Goal: Information Seeking & Learning: Learn about a topic

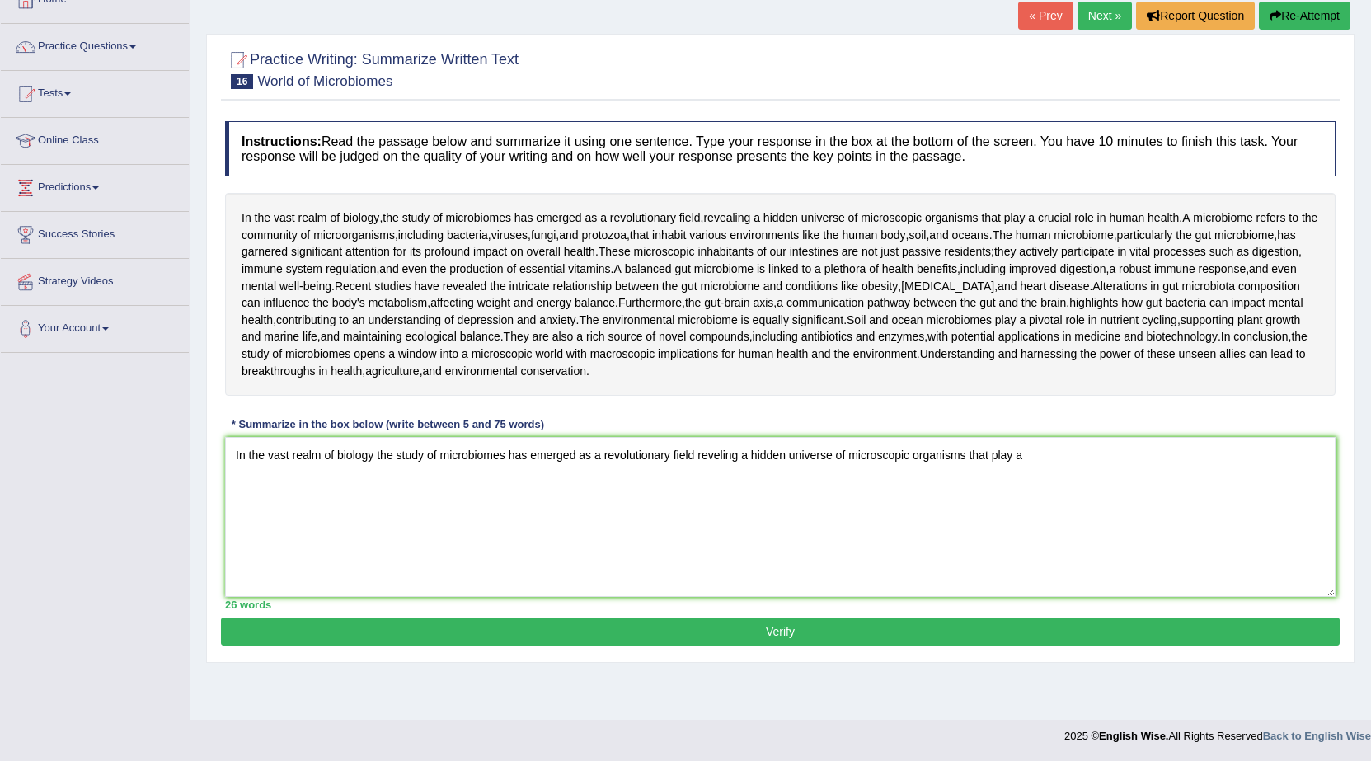
click at [286, 581] on textarea "In the vast realm of biology the study of microbiomes has emerged as a revoluti…" at bounding box center [780, 517] width 1110 height 160
click at [1041, 508] on textarea "In the vast realm of biology the study of microbiomes has emerged as a revoluti…" at bounding box center [780, 517] width 1110 height 160
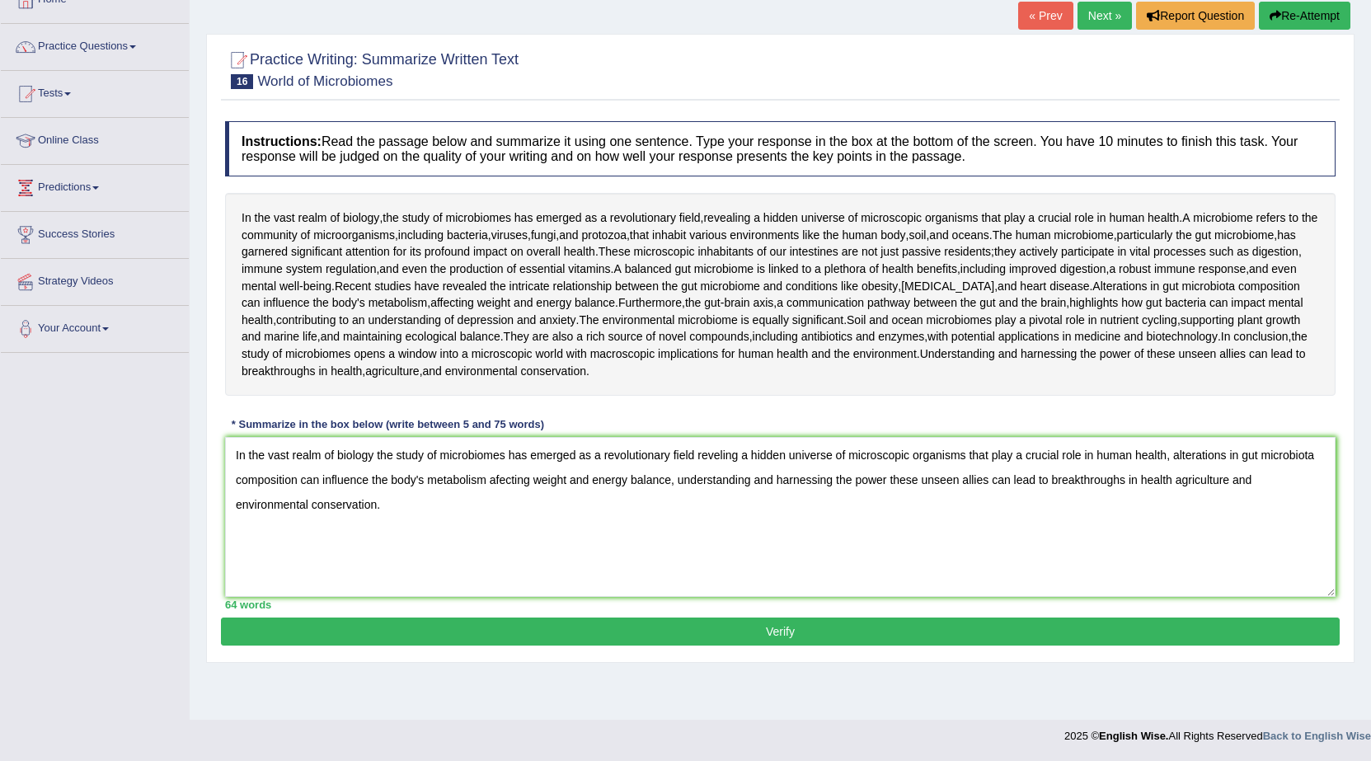
type textarea "In the vast realm of biology the study of microbiomes has emerged as a revoluti…"
click at [970, 645] on button "Verify" at bounding box center [780, 631] width 1119 height 28
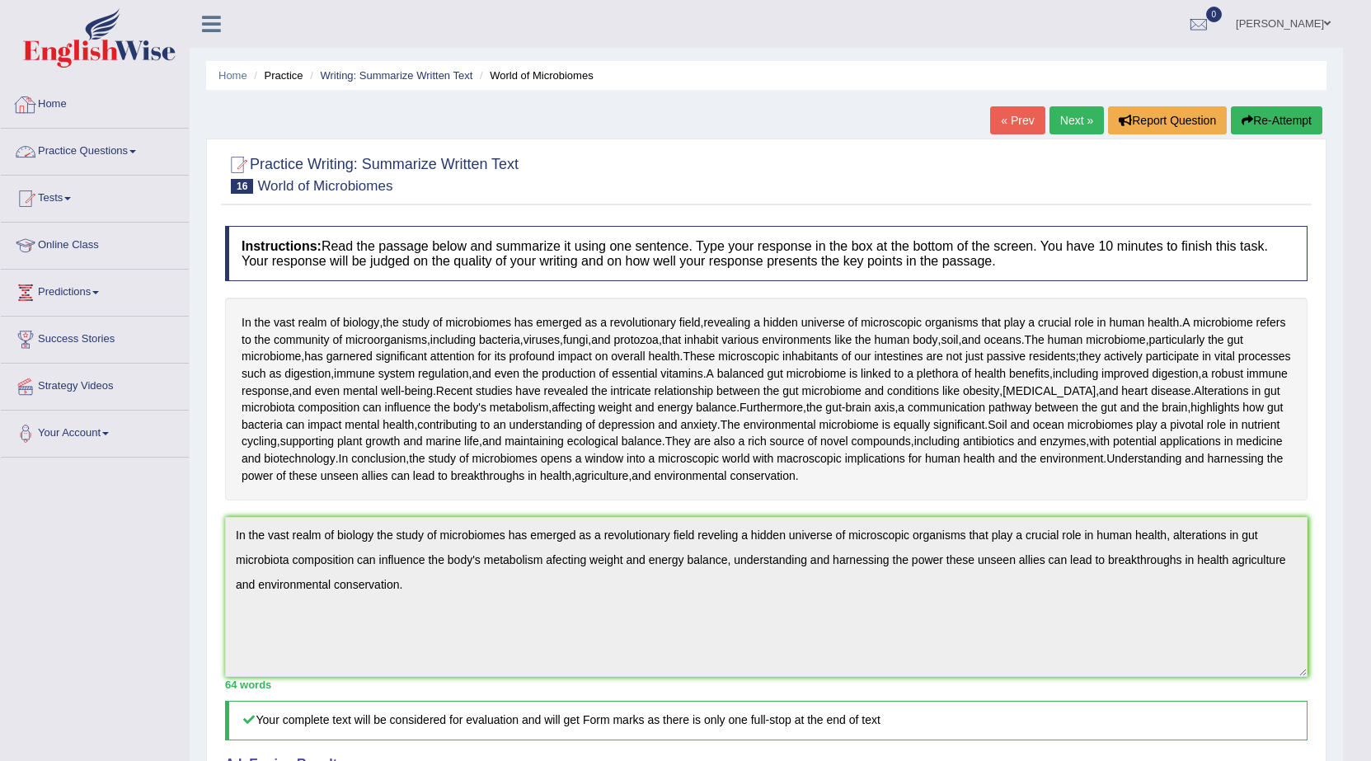
click at [145, 161] on link "Practice Questions" at bounding box center [95, 149] width 188 height 41
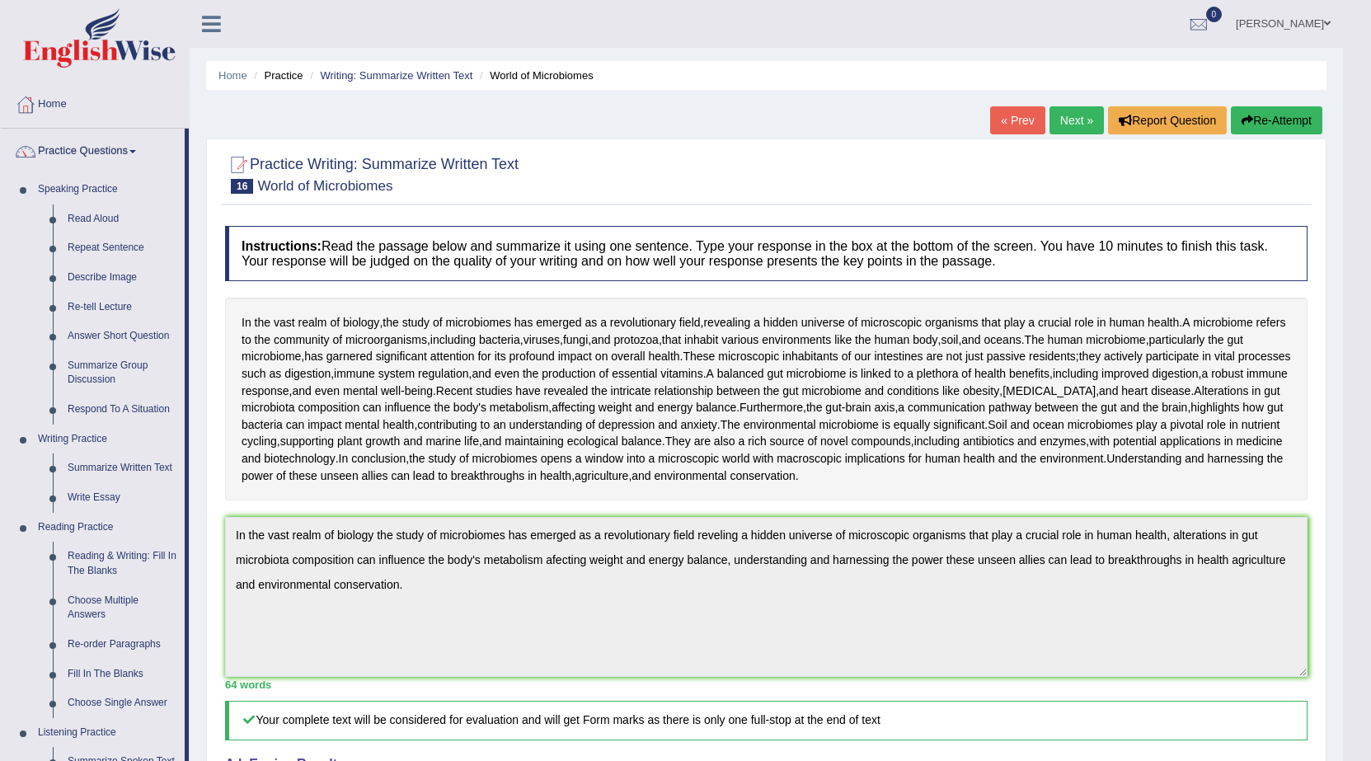
scroll to position [82, 0]
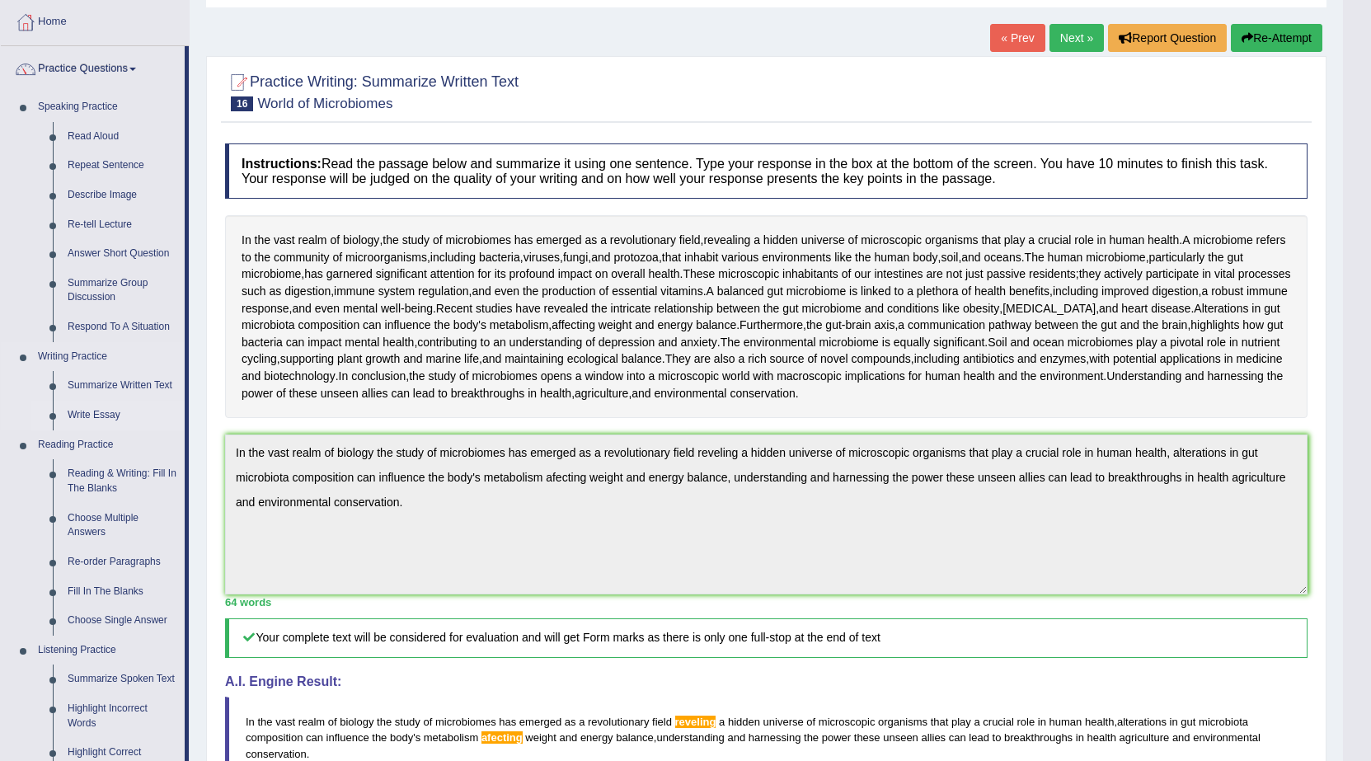
click at [98, 416] on link "Write Essay" at bounding box center [122, 416] width 124 height 30
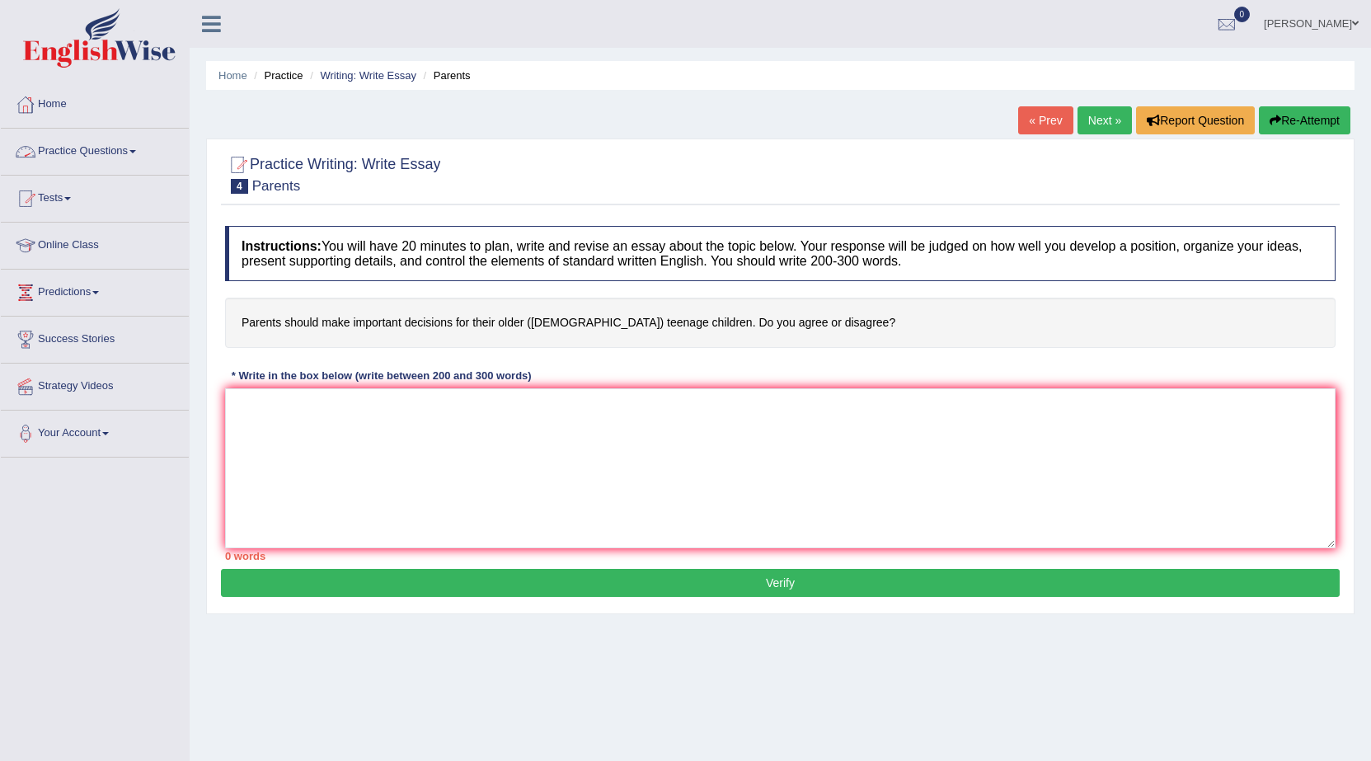
click at [141, 149] on link "Practice Questions" at bounding box center [95, 149] width 188 height 41
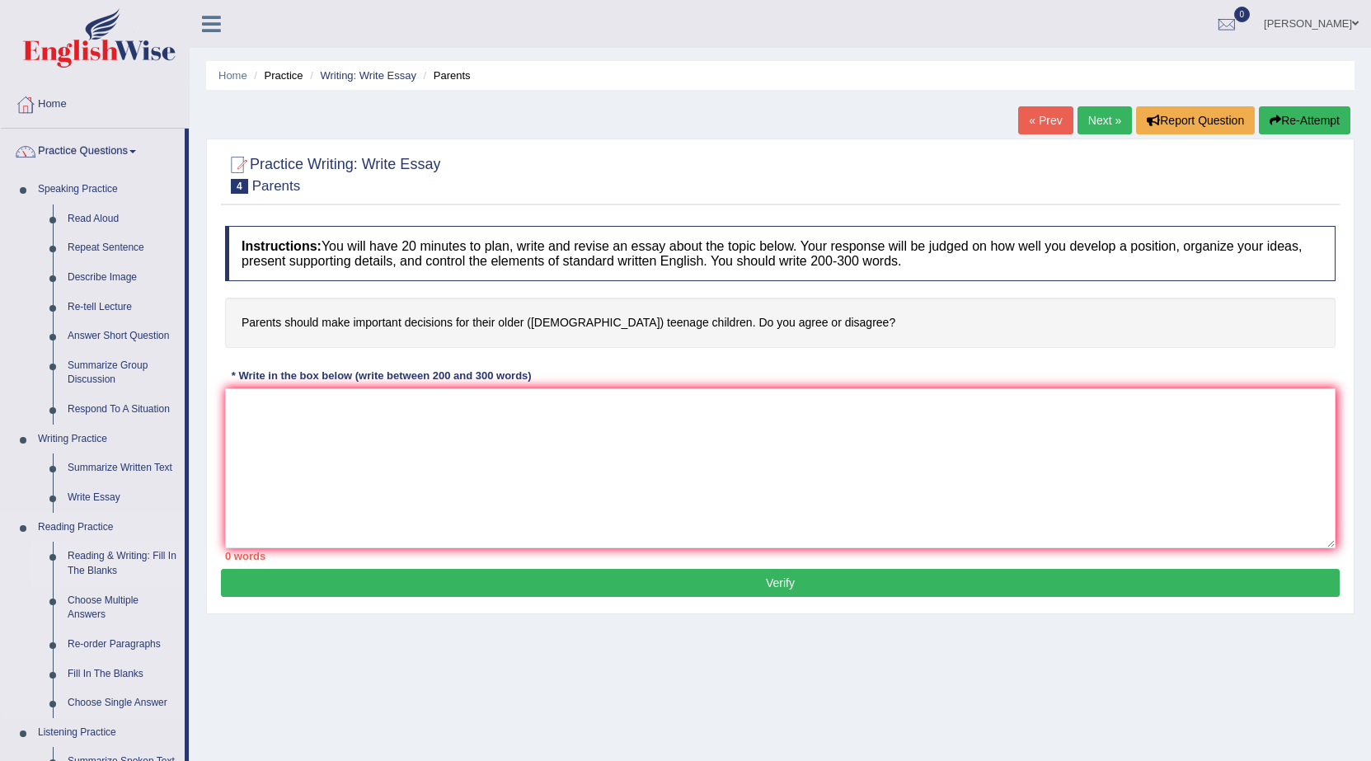
click at [105, 560] on link "Reading & Writing: Fill In The Blanks" at bounding box center [122, 564] width 124 height 44
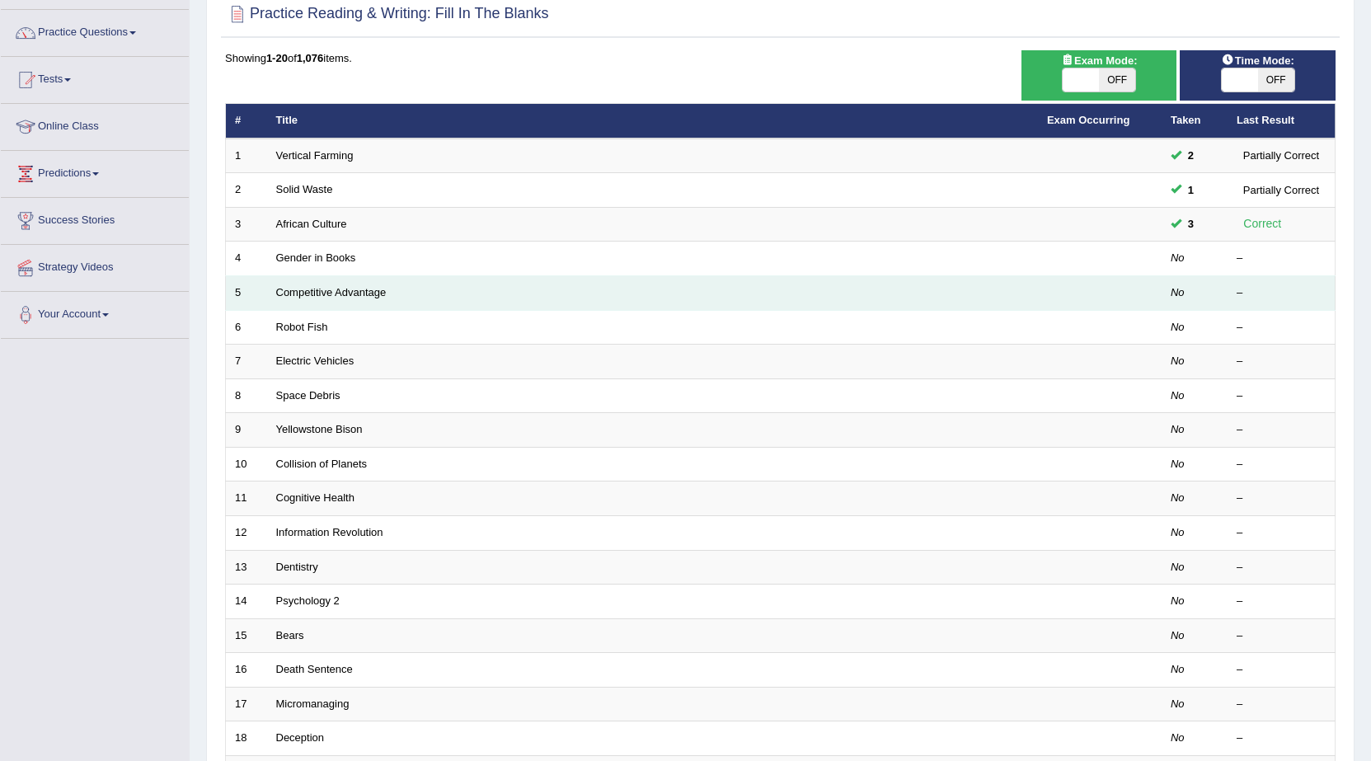
scroll to position [165, 0]
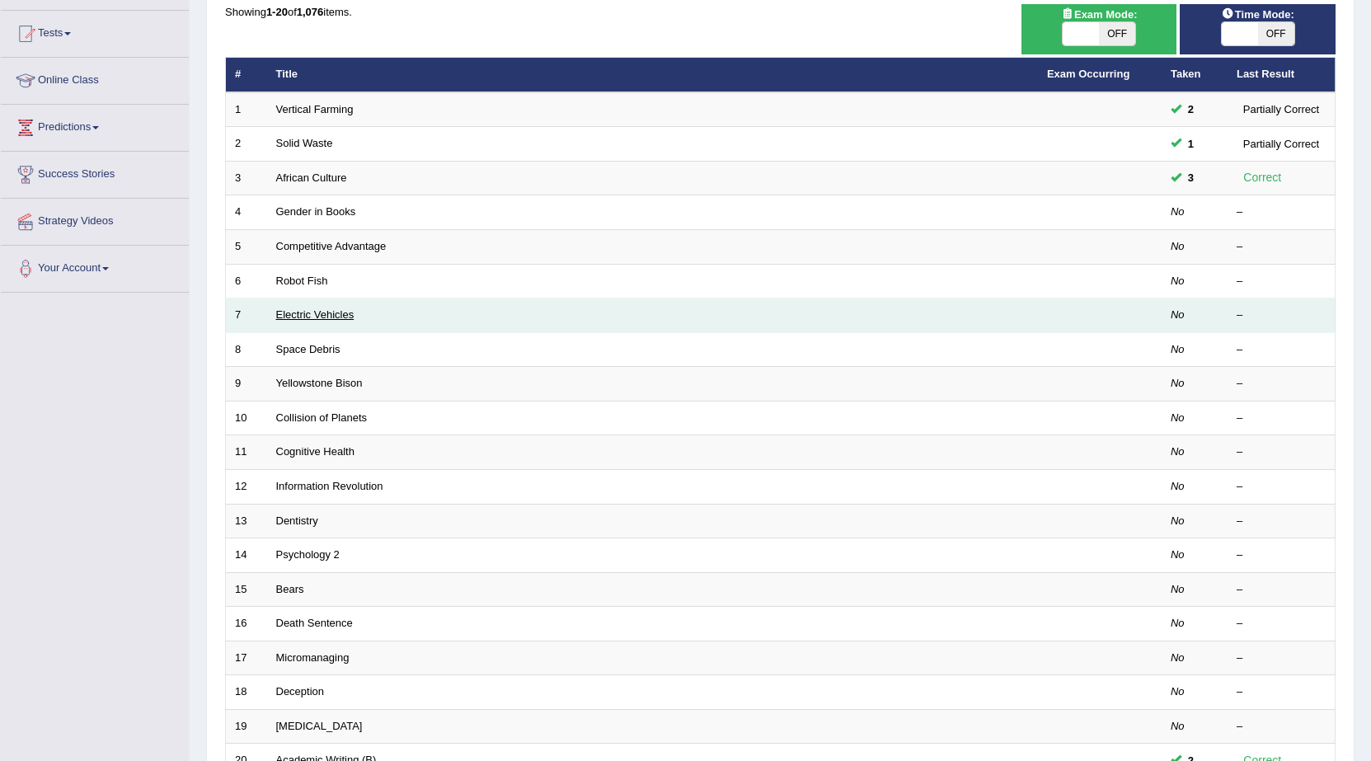
click at [317, 320] on link "Electric Vehicles" at bounding box center [315, 314] width 78 height 12
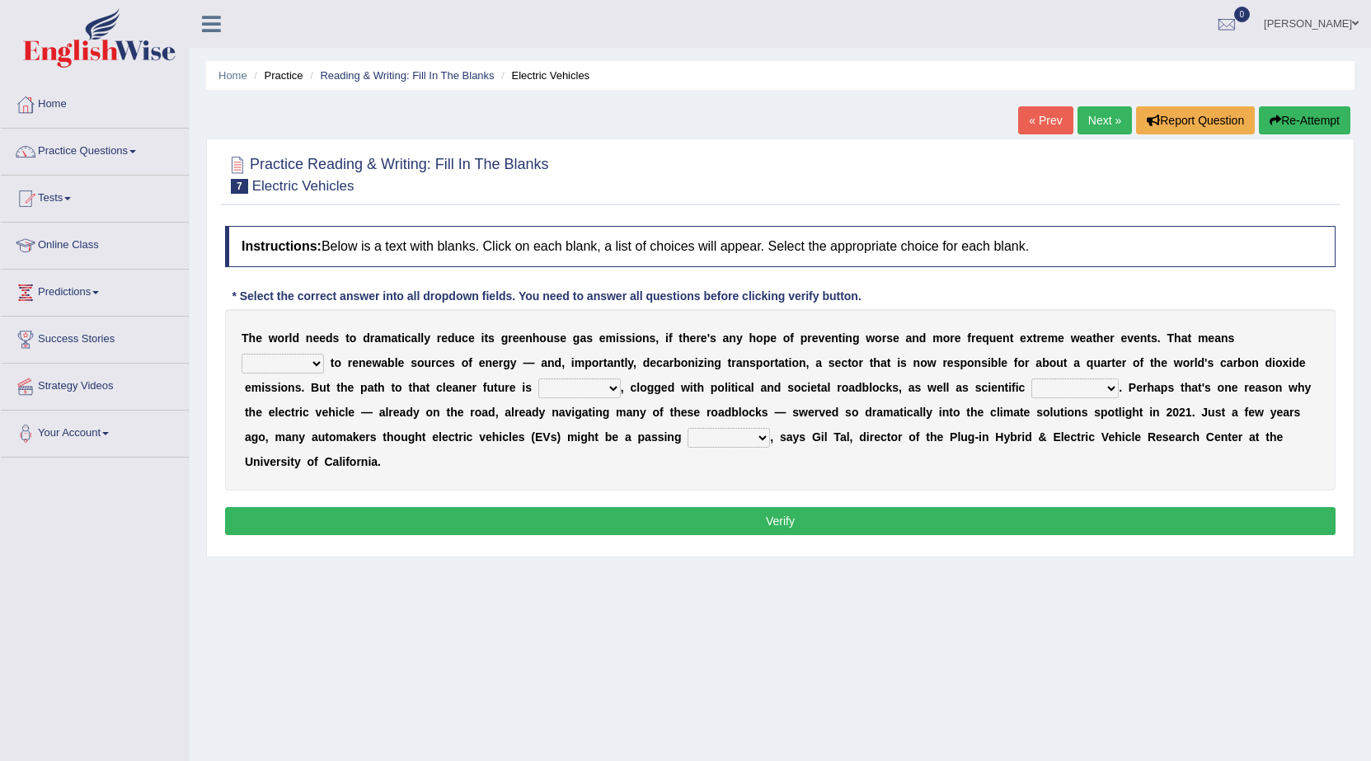
click at [317, 359] on select "grafting drafting crafting shifting" at bounding box center [283, 364] width 82 height 20
select select "grafting"
click at [242, 354] on select "grafting drafting crafting shifting" at bounding box center [283, 364] width 82 height 20
click at [317, 357] on select "grafting drafting crafting shifting" at bounding box center [283, 364] width 82 height 20
click at [242, 354] on select "grafting drafting crafting shifting" at bounding box center [283, 364] width 82 height 20
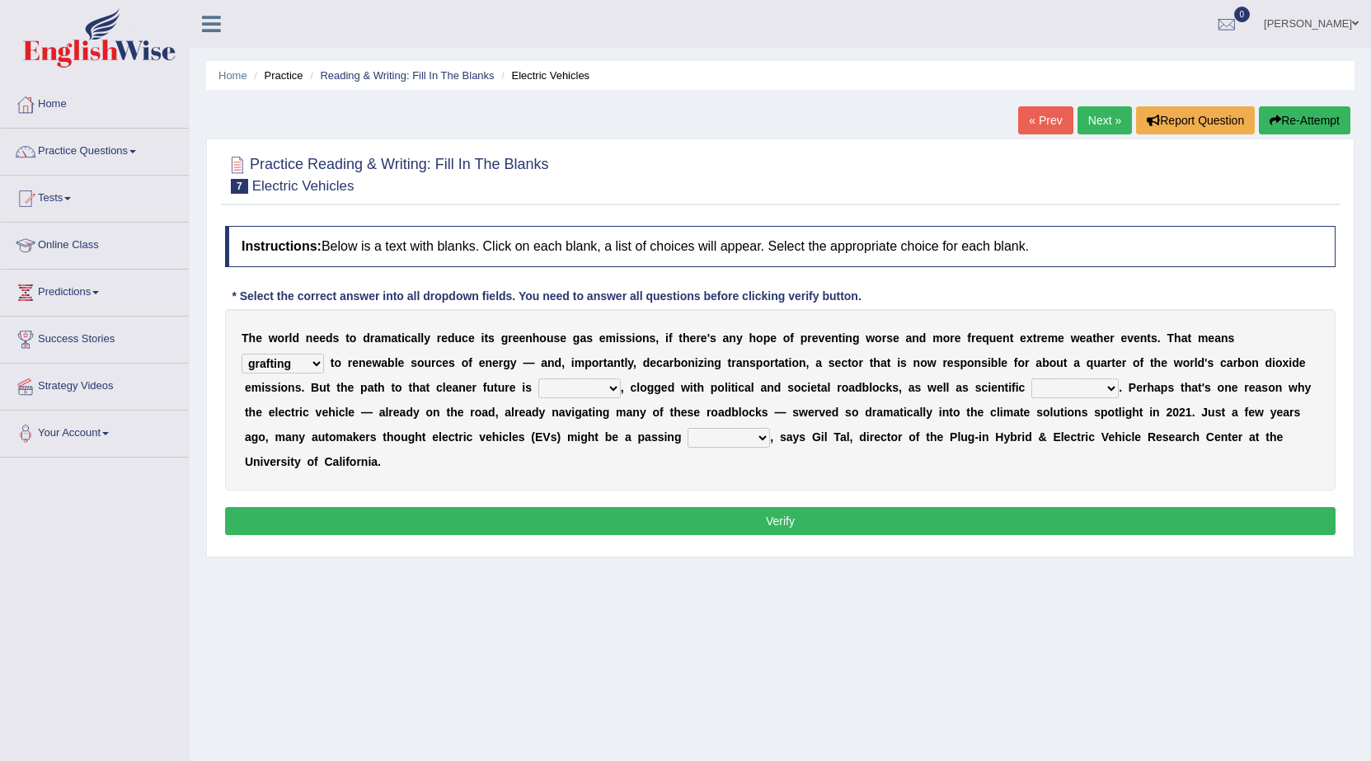
click at [611, 387] on select "daunting daunted daunt dauntless" at bounding box center [579, 388] width 82 height 20
select select "daunting"
click at [538, 378] on select "daunting daunted daunt dauntless" at bounding box center [579, 388] width 82 height 20
click at [307, 364] on select "grafting drafting crafting shifting" at bounding box center [283, 364] width 82 height 20
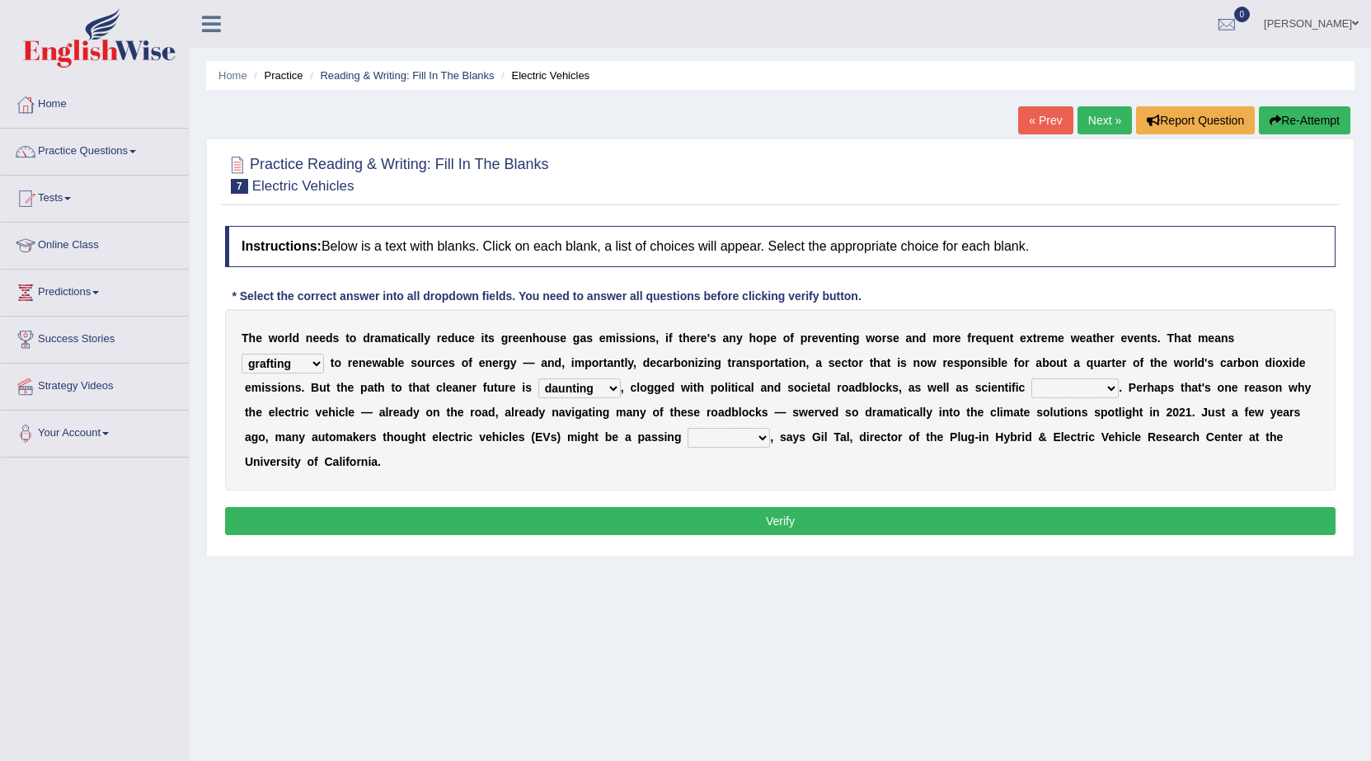
click at [1114, 387] on select "spectacles obstacles tentacles receptacles" at bounding box center [1074, 388] width 87 height 20
select select "receptacles"
click at [1031, 378] on select "spectacles obstacles tentacles receptacles" at bounding box center [1074, 388] width 87 height 20
click at [762, 434] on select "fad gad tad lad" at bounding box center [728, 438] width 82 height 20
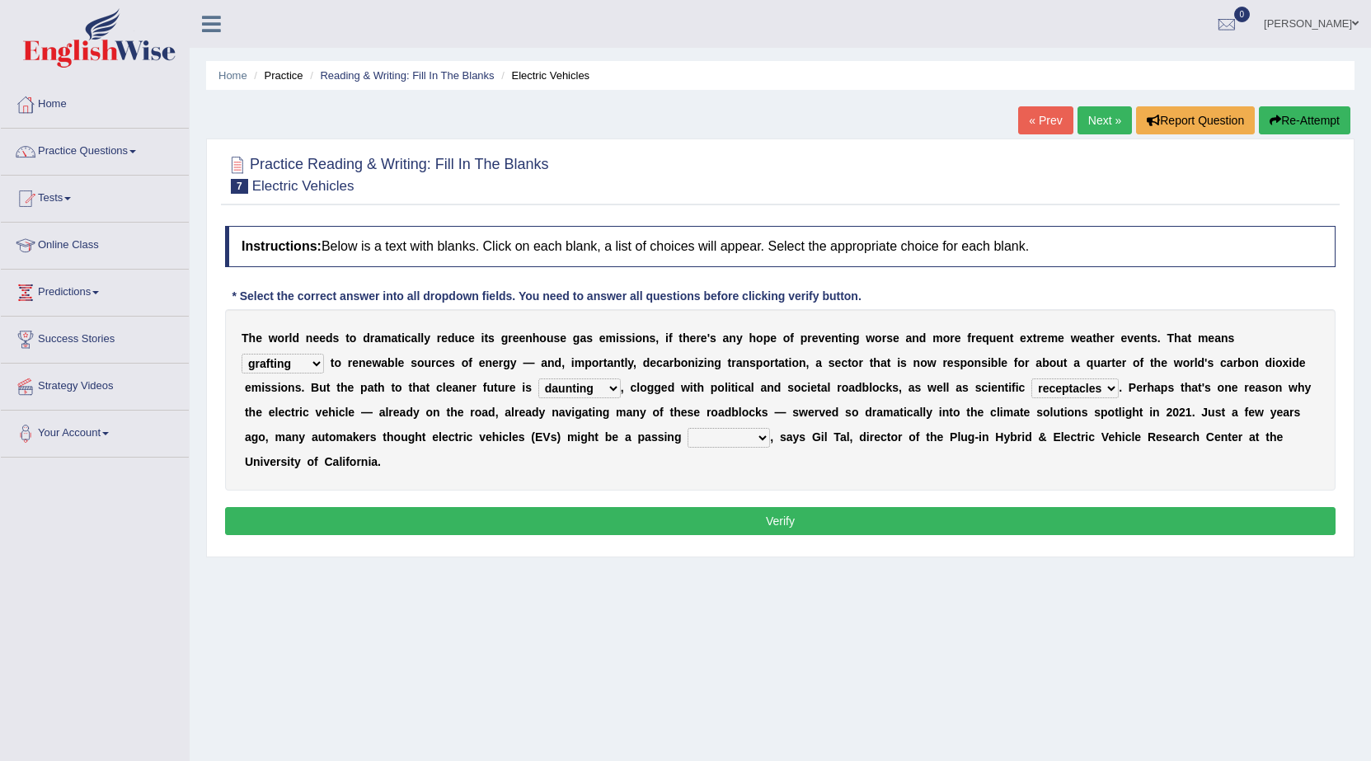
click at [752, 437] on select "fad gad tad lad" at bounding box center [728, 438] width 82 height 20
select select "lad"
click at [687, 428] on select "fad gad tad lad" at bounding box center [728, 438] width 82 height 20
click at [731, 536] on div "Instructions: Below is a text with blanks. Click on each blank, a list of choic…" at bounding box center [780, 383] width 1119 height 331
click at [731, 527] on button "Verify" at bounding box center [780, 521] width 1110 height 28
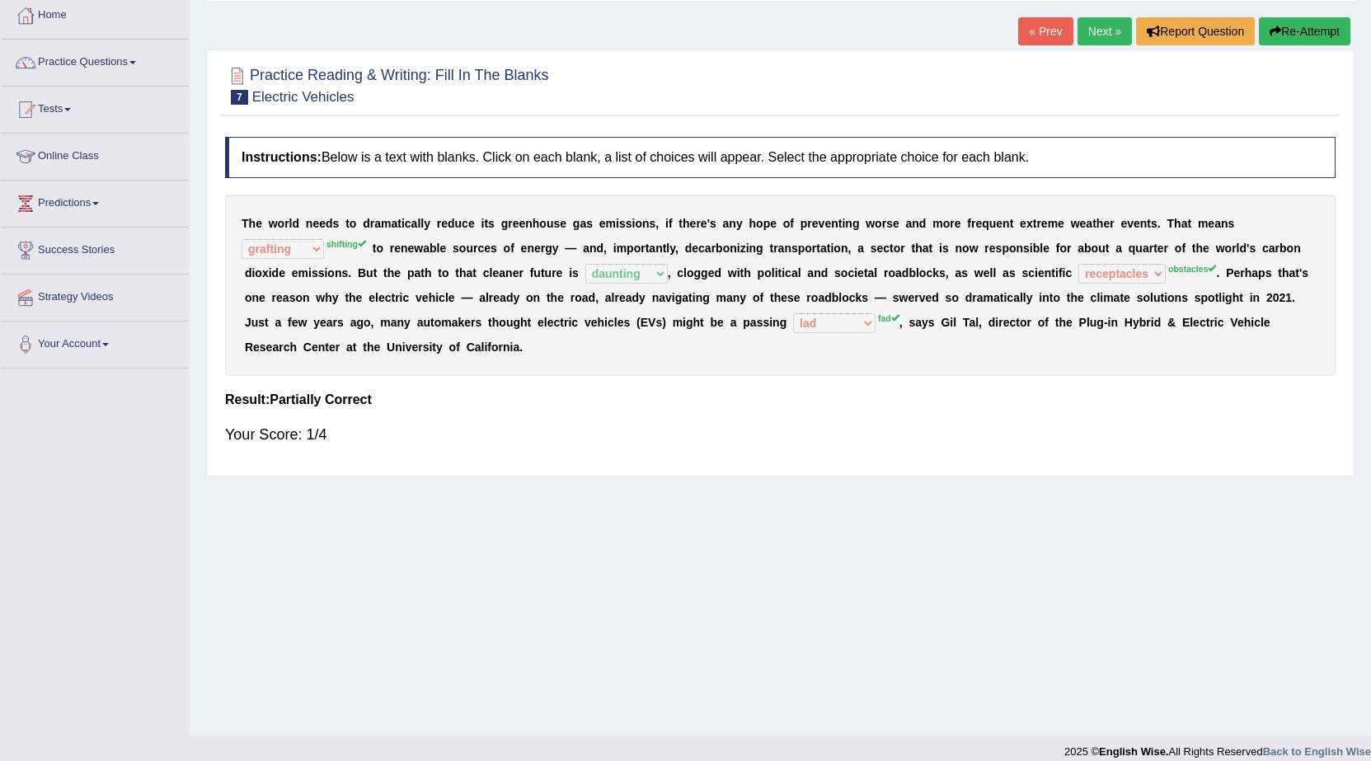
scroll to position [105, 0]
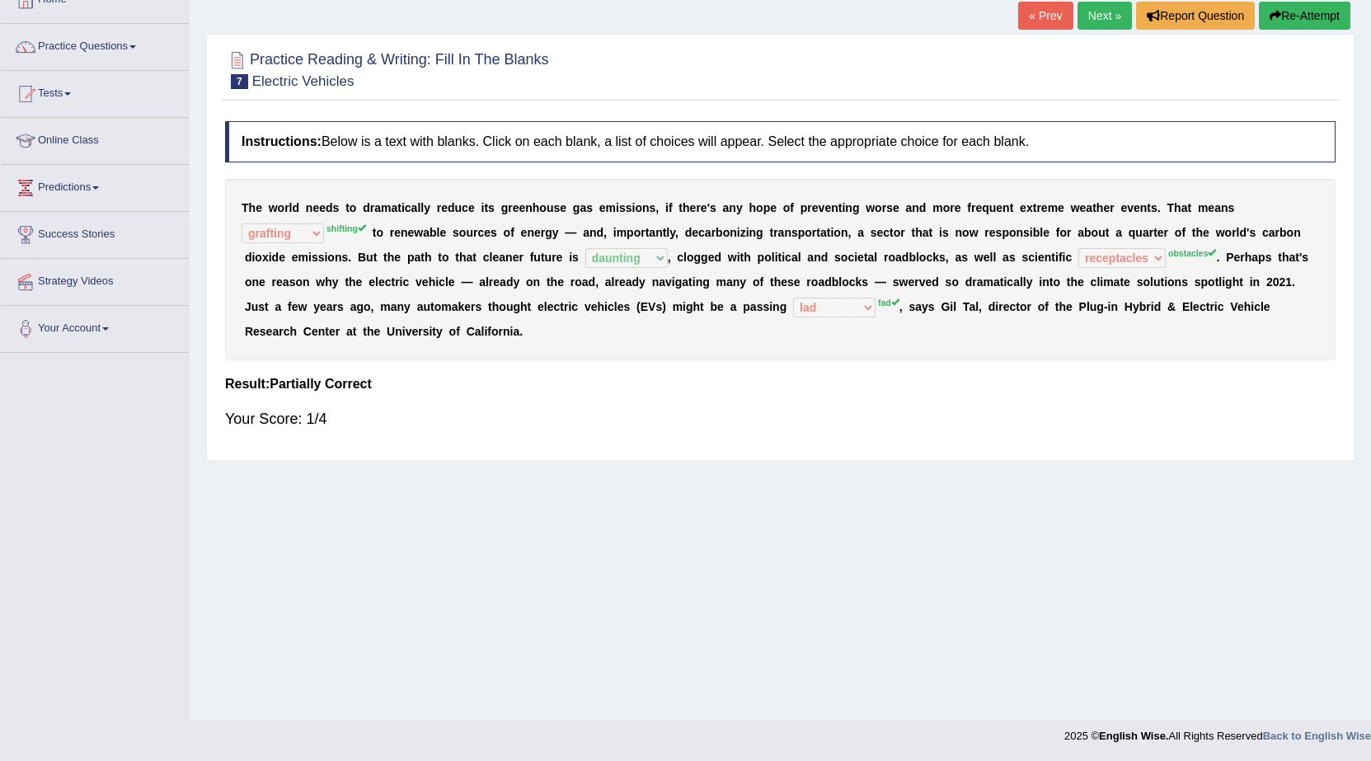
click at [1086, 12] on link "Next »" at bounding box center [1104, 16] width 54 height 28
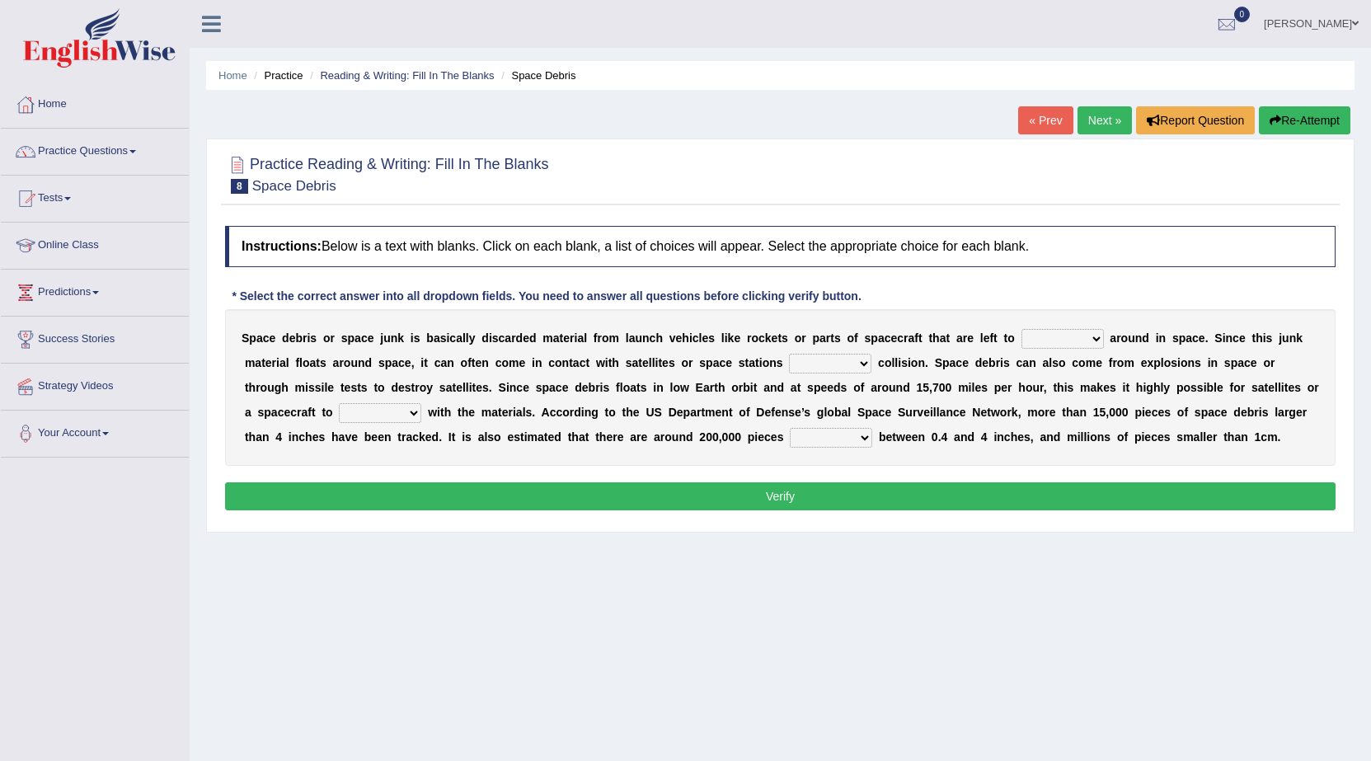
click at [1091, 335] on select "twist center roam loll" at bounding box center [1062, 339] width 82 height 20
select select "center"
click at [1021, 329] on select "twist center roam loll" at bounding box center [1062, 339] width 82 height 20
click at [859, 363] on select "risks risk risked risking" at bounding box center [830, 364] width 82 height 20
select select "risk"
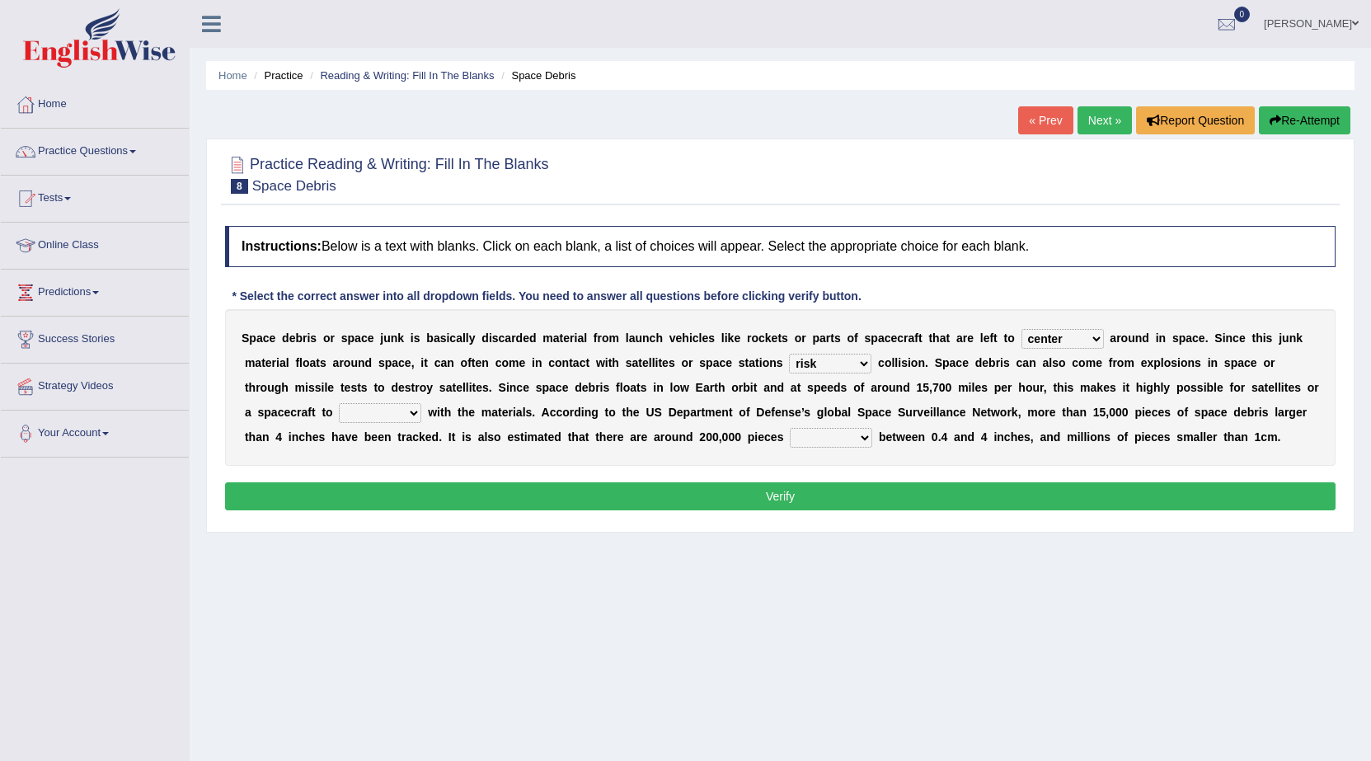
click at [789, 354] on select "risks risk risked risking" at bounding box center [830, 364] width 82 height 20
click at [392, 410] on select "collect collate collide collocate" at bounding box center [380, 413] width 82 height 20
select select "collect"
click at [339, 403] on select "collect collate collide collocate" at bounding box center [380, 413] width 82 height 20
click at [865, 433] on select "sized sizing size sizes" at bounding box center [831, 438] width 82 height 20
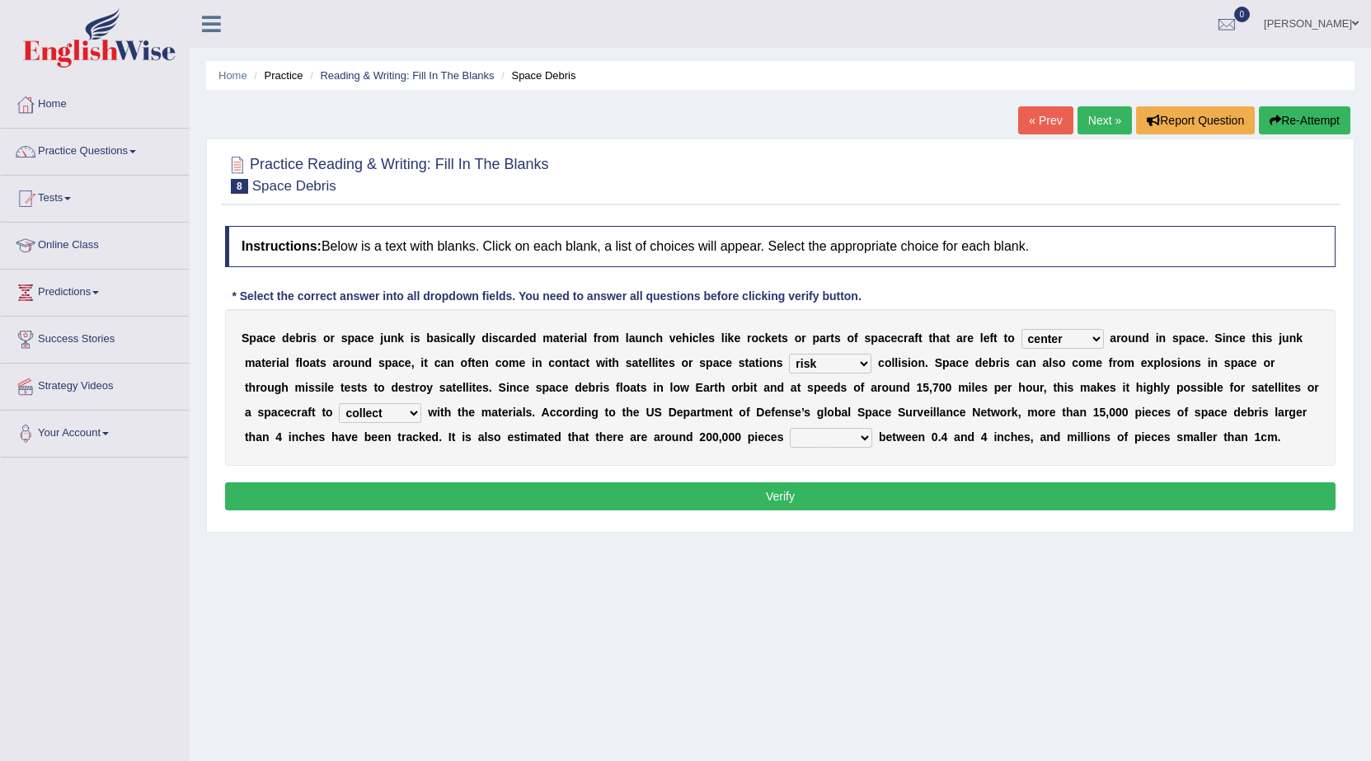
select select "sized"
click at [790, 428] on select "sized sizing size sizes" at bounding box center [831, 438] width 82 height 20
click at [796, 500] on button "Verify" at bounding box center [780, 496] width 1110 height 28
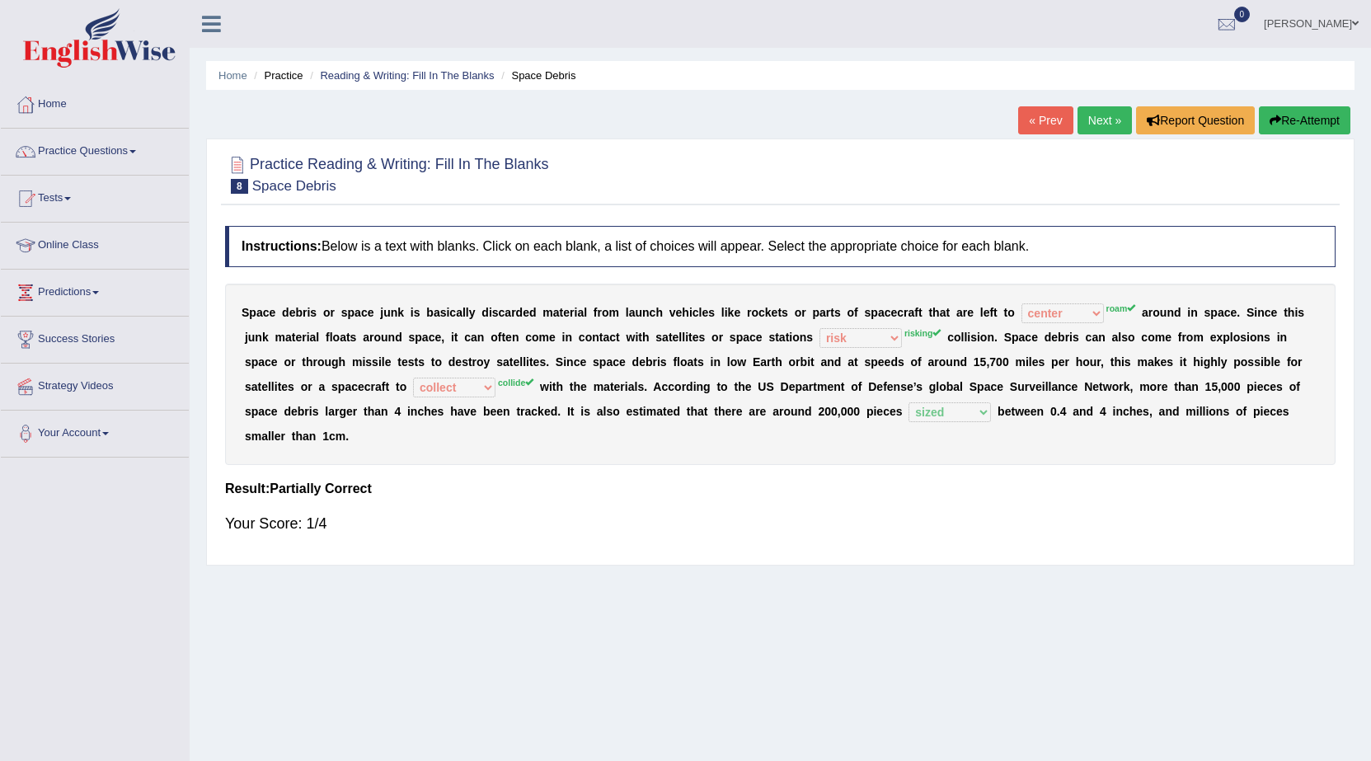
click at [1104, 128] on link "Next »" at bounding box center [1104, 120] width 54 height 28
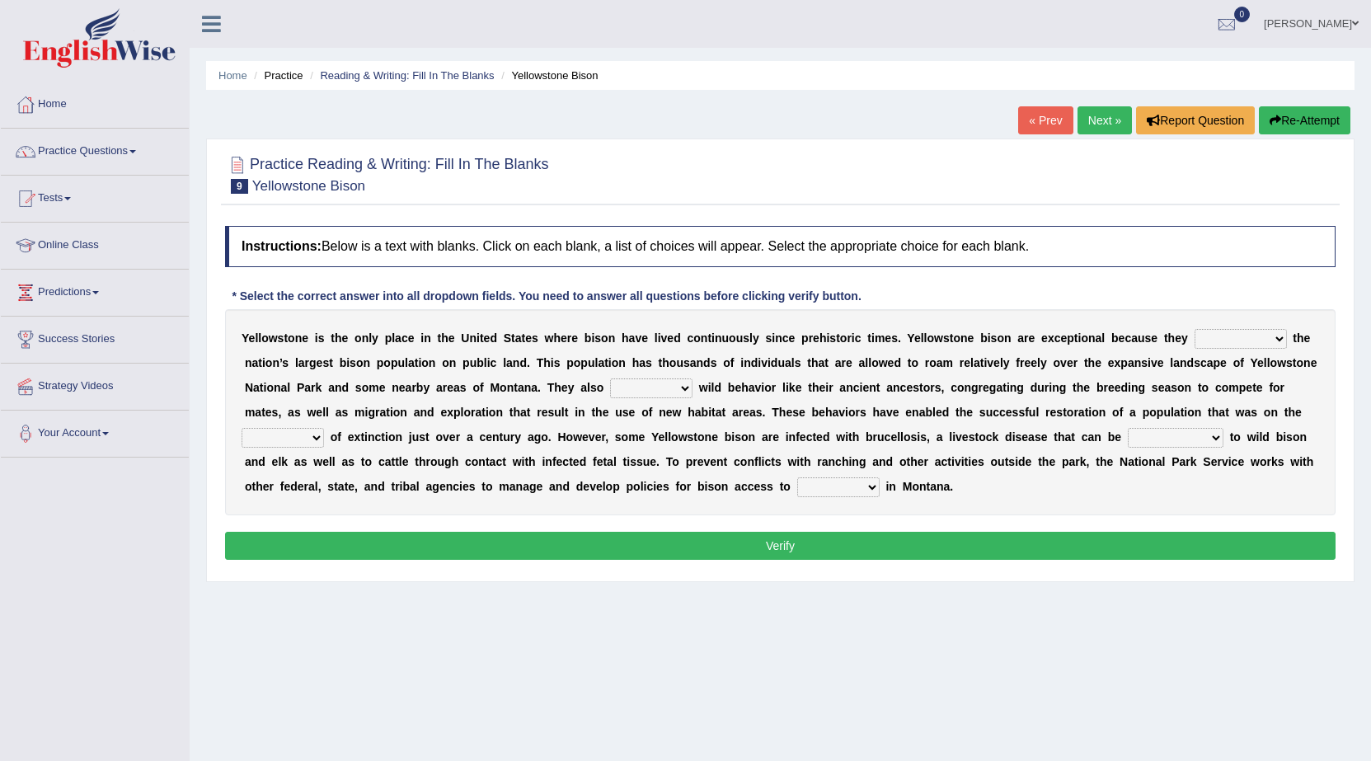
click at [1278, 335] on select "congregate comprise consist compromise" at bounding box center [1240, 339] width 92 height 20
select select "congregate"
click at [1194, 329] on select "congregate comprise consist compromise" at bounding box center [1240, 339] width 92 height 20
click at [695, 383] on b at bounding box center [695, 387] width 7 height 13
click at [687, 388] on select "exhibit disregard resist encourage" at bounding box center [651, 388] width 82 height 20
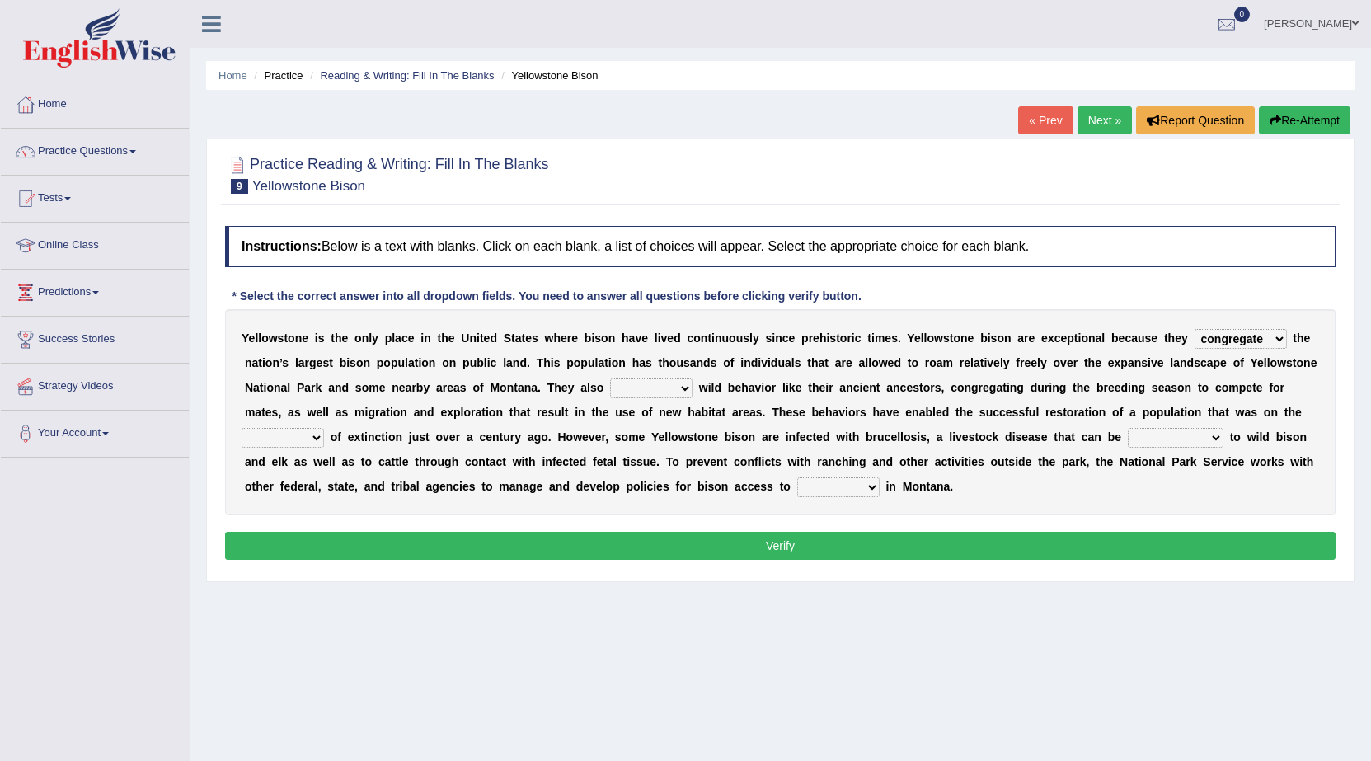
select select "resist"
click at [610, 378] on select "exhibit disregard resist encourage" at bounding box center [651, 388] width 82 height 20
click at [1218, 438] on select "transplanted transported transgressed transmitted" at bounding box center [1176, 438] width 96 height 20
click at [1219, 440] on select "transplanted transported transgressed transmitted" at bounding box center [1176, 438] width 96 height 20
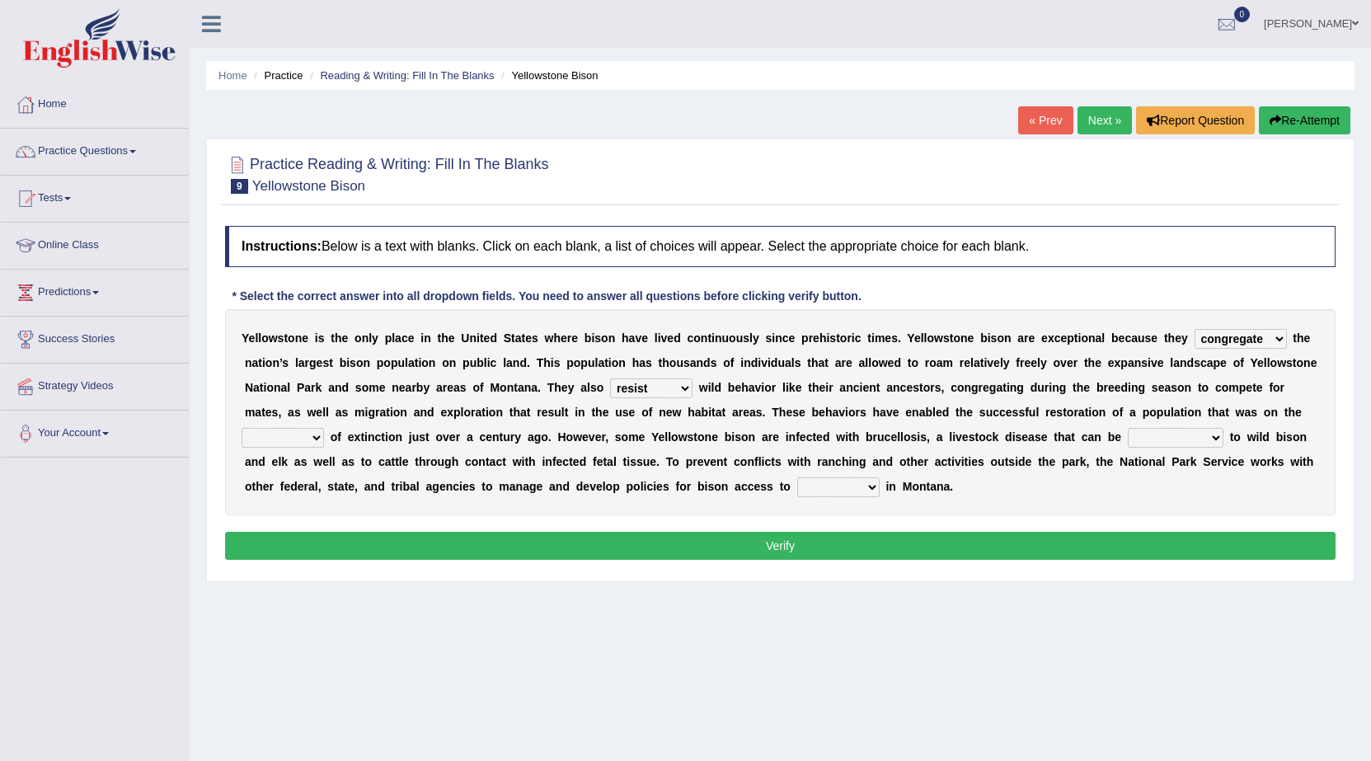
click at [1219, 440] on select "transplanted transported transgressed transmitted" at bounding box center [1176, 438] width 96 height 20
click at [1216, 433] on select "transplanted transported transgressed transmitted" at bounding box center [1176, 438] width 96 height 20
click at [1355, 484] on div "Home Practice Reading & Writing: Fill In The Blanks Yellowstone Bison « Prev Ne…" at bounding box center [780, 412] width 1181 height 824
click at [309, 432] on select "brine brink danger brindle" at bounding box center [283, 438] width 82 height 20
select select "brindle"
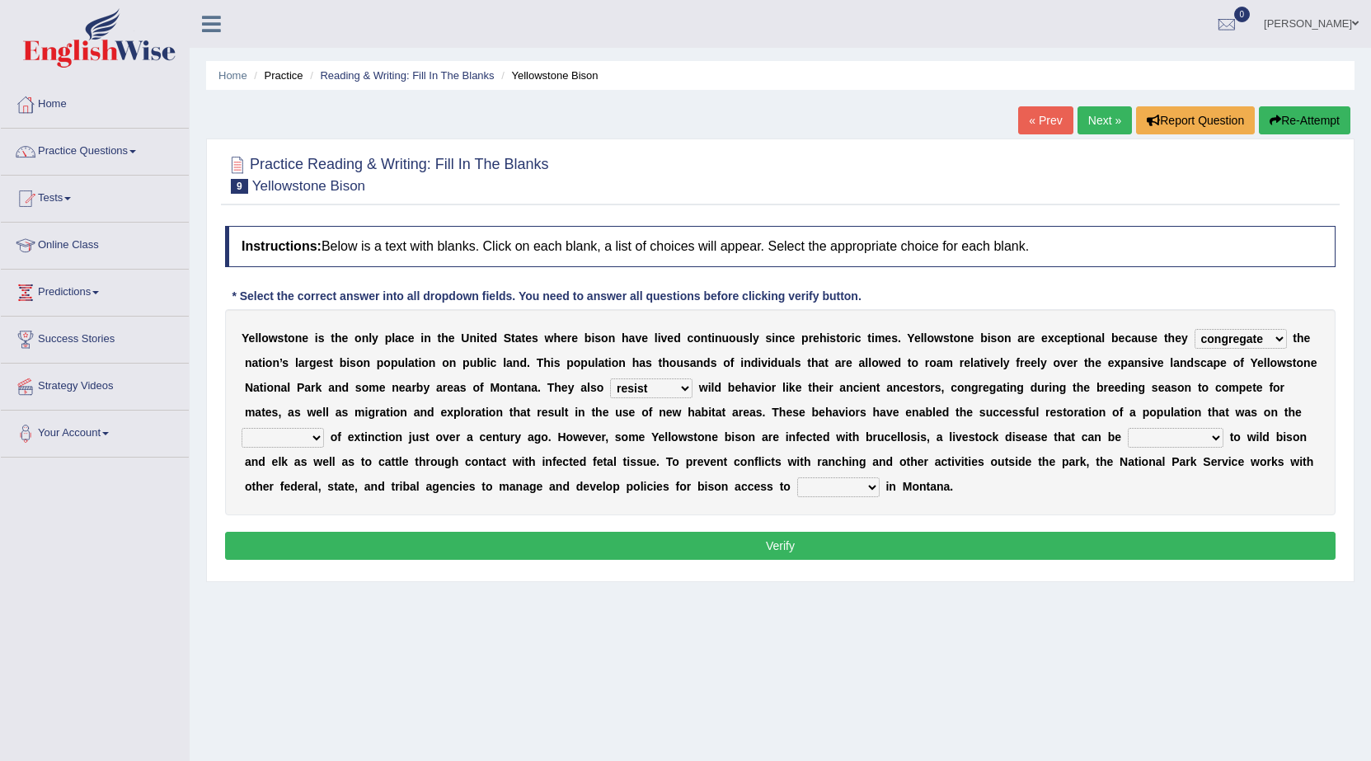
click at [242, 428] on select "brine brink danger brindle" at bounding box center [283, 438] width 82 height 20
click at [1182, 439] on select "transplanted transported transgressed transmitted" at bounding box center [1176, 438] width 96 height 20
select select "transmitted"
click at [1128, 428] on select "transplanted transported transgressed transmitted" at bounding box center [1176, 438] width 96 height 20
click at [862, 486] on select "habitat habitat habitant food" at bounding box center [838, 487] width 82 height 20
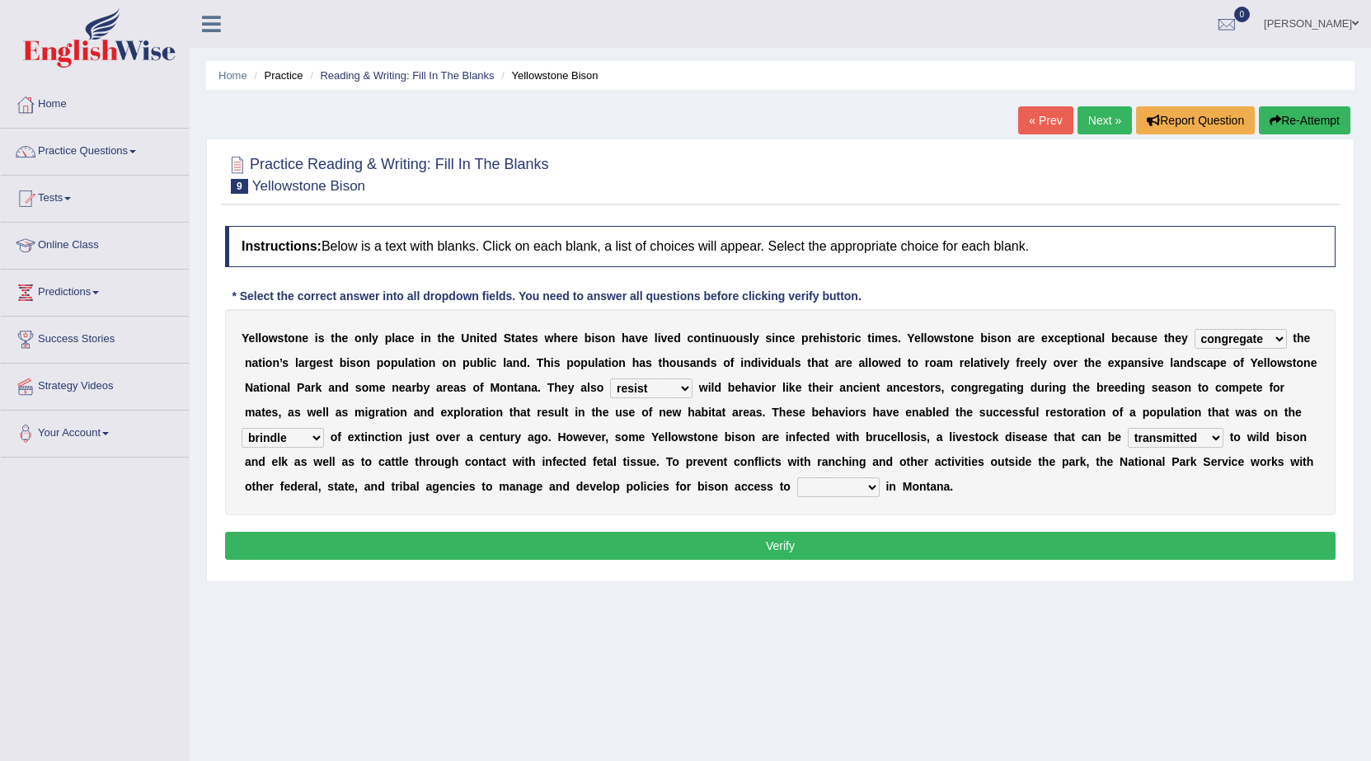
select select "habitant"
click at [797, 477] on select "habitat habitat habitant food" at bounding box center [838, 487] width 82 height 20
click at [834, 551] on button "Verify" at bounding box center [780, 546] width 1110 height 28
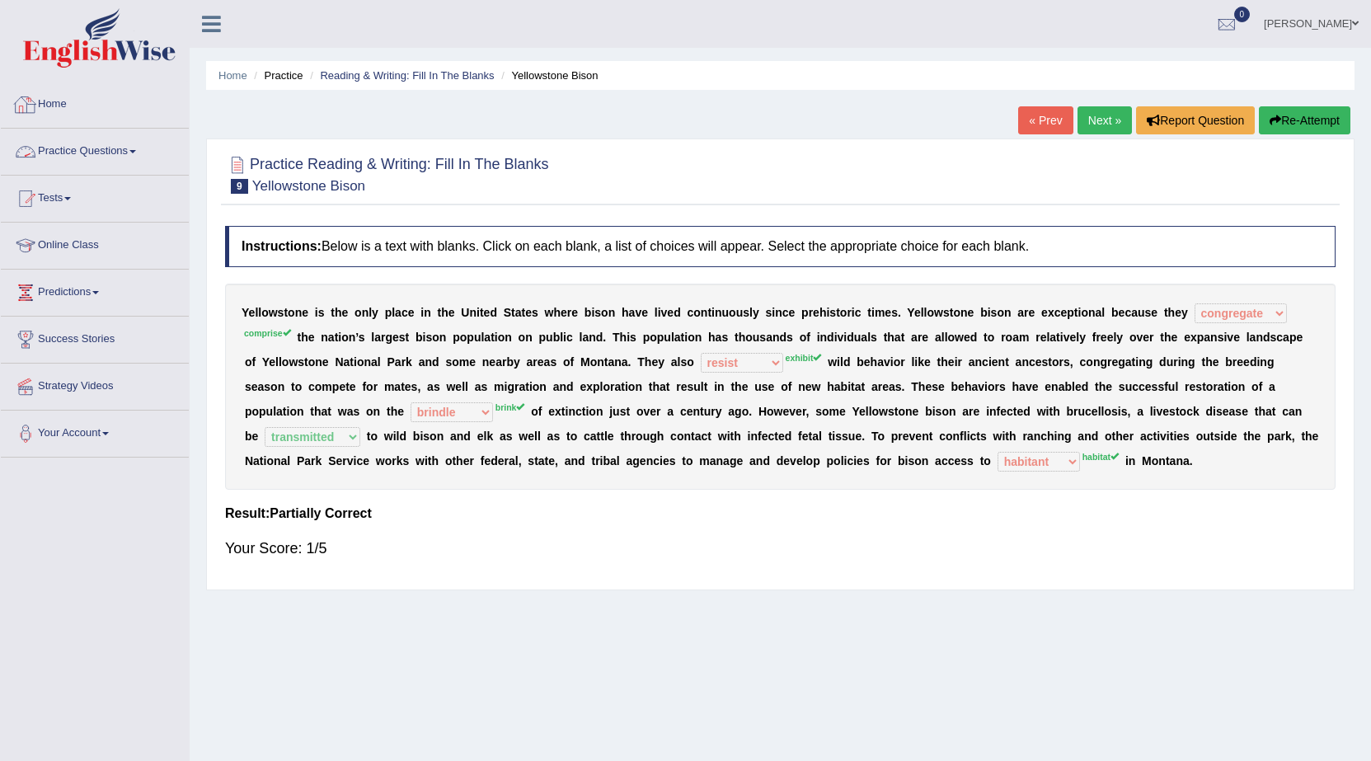
click at [134, 157] on link "Practice Questions" at bounding box center [95, 149] width 188 height 41
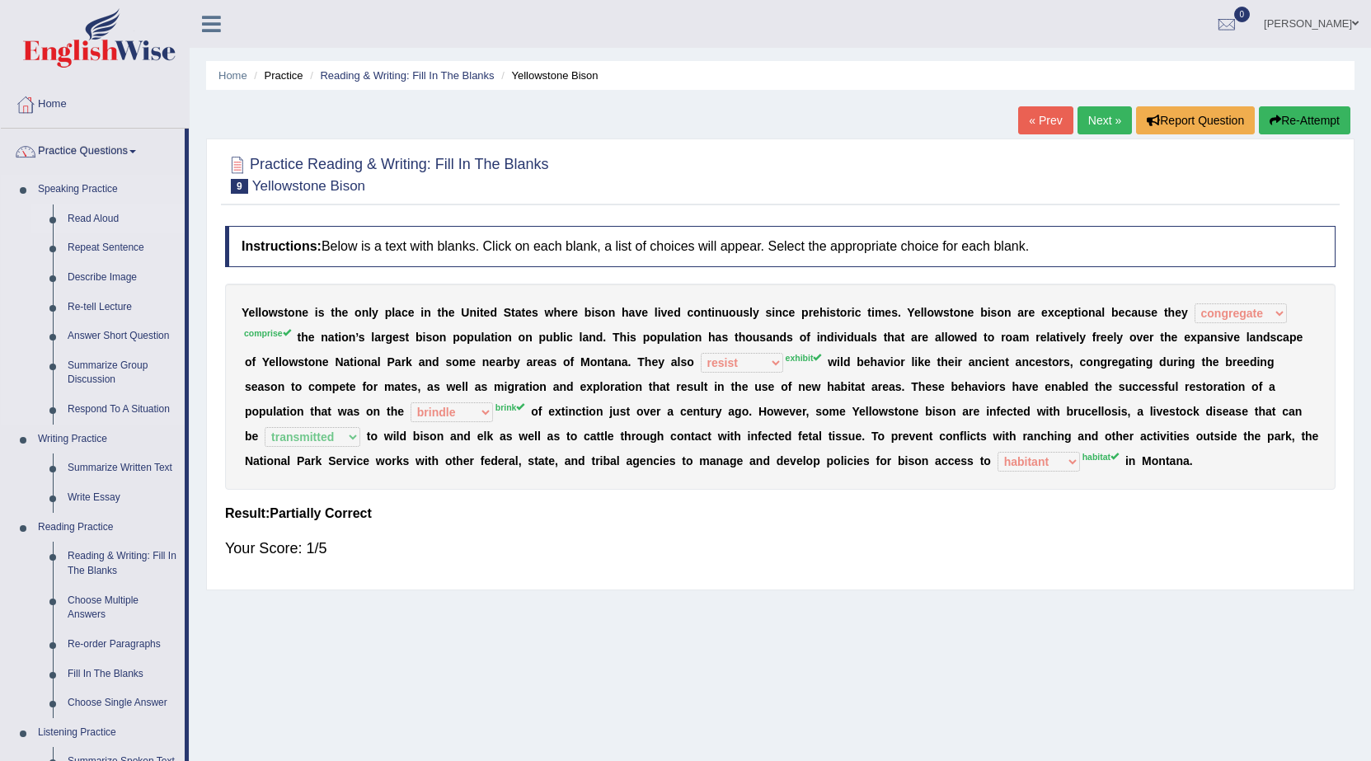
click at [101, 213] on link "Read Aloud" at bounding box center [122, 219] width 124 height 30
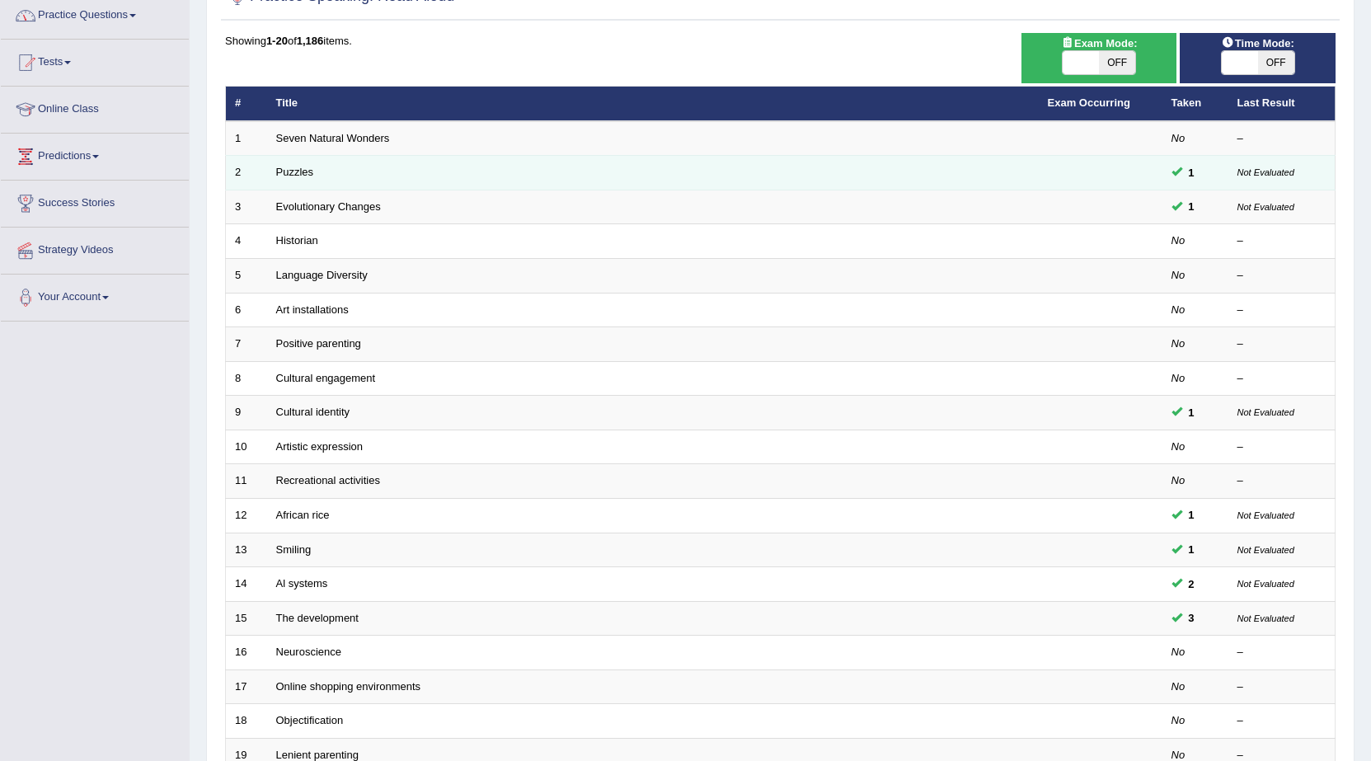
scroll to position [165, 0]
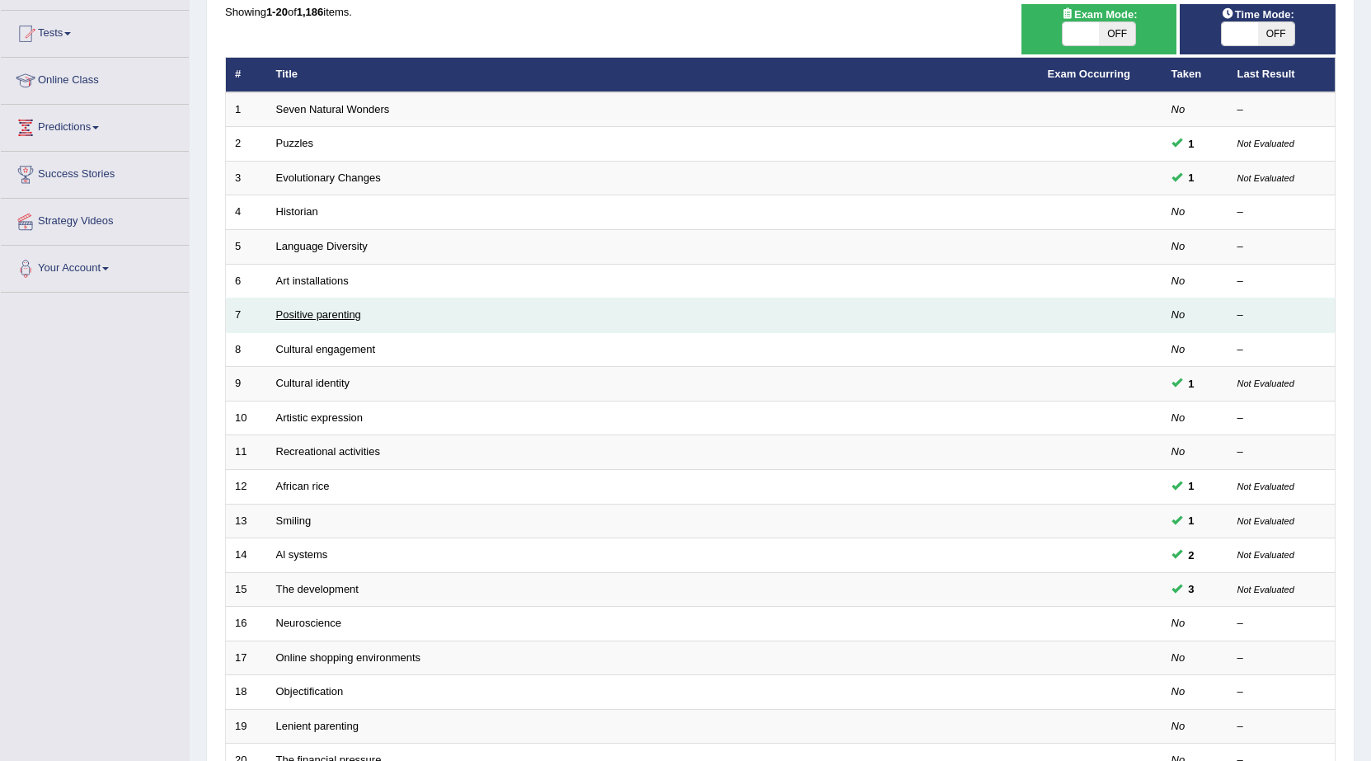
click at [298, 309] on link "Positive parenting" at bounding box center [318, 314] width 85 height 12
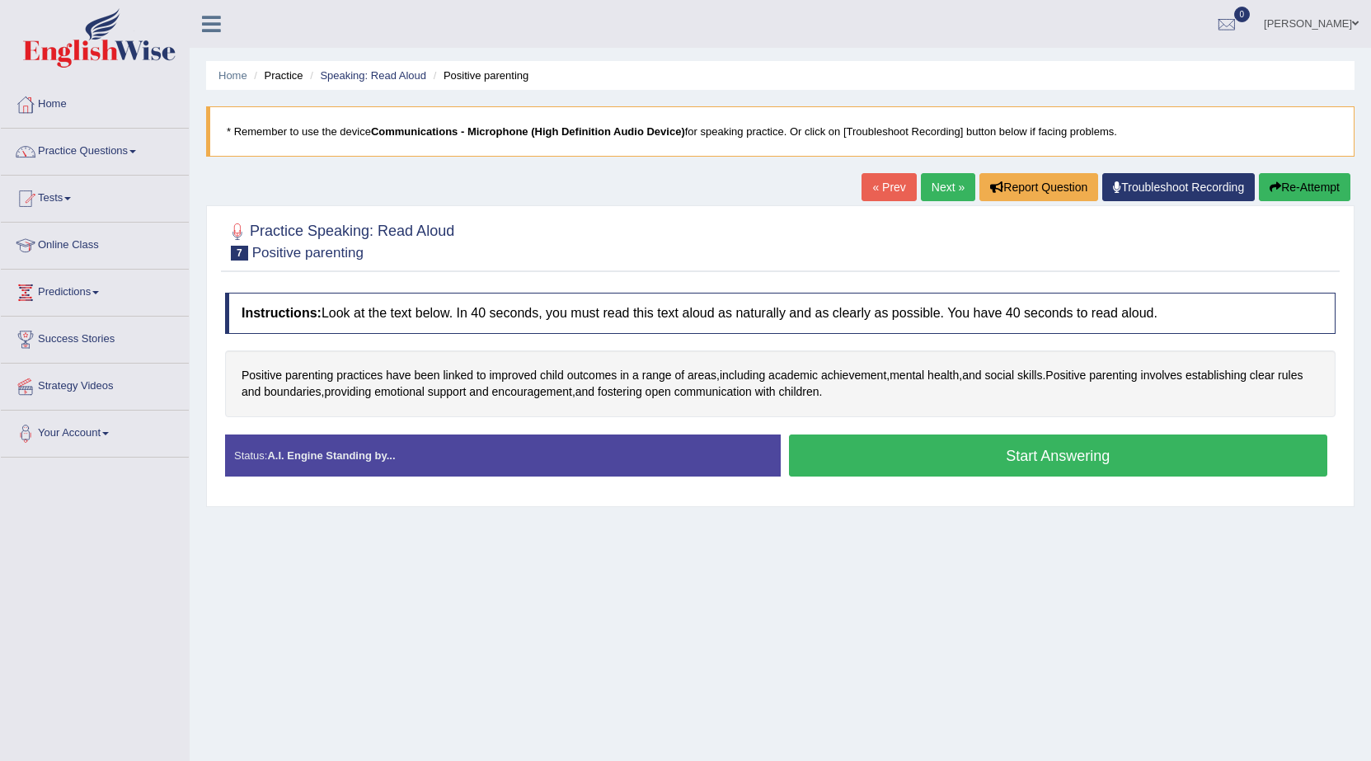
click at [1094, 464] on button "Start Answering" at bounding box center [1058, 455] width 539 height 42
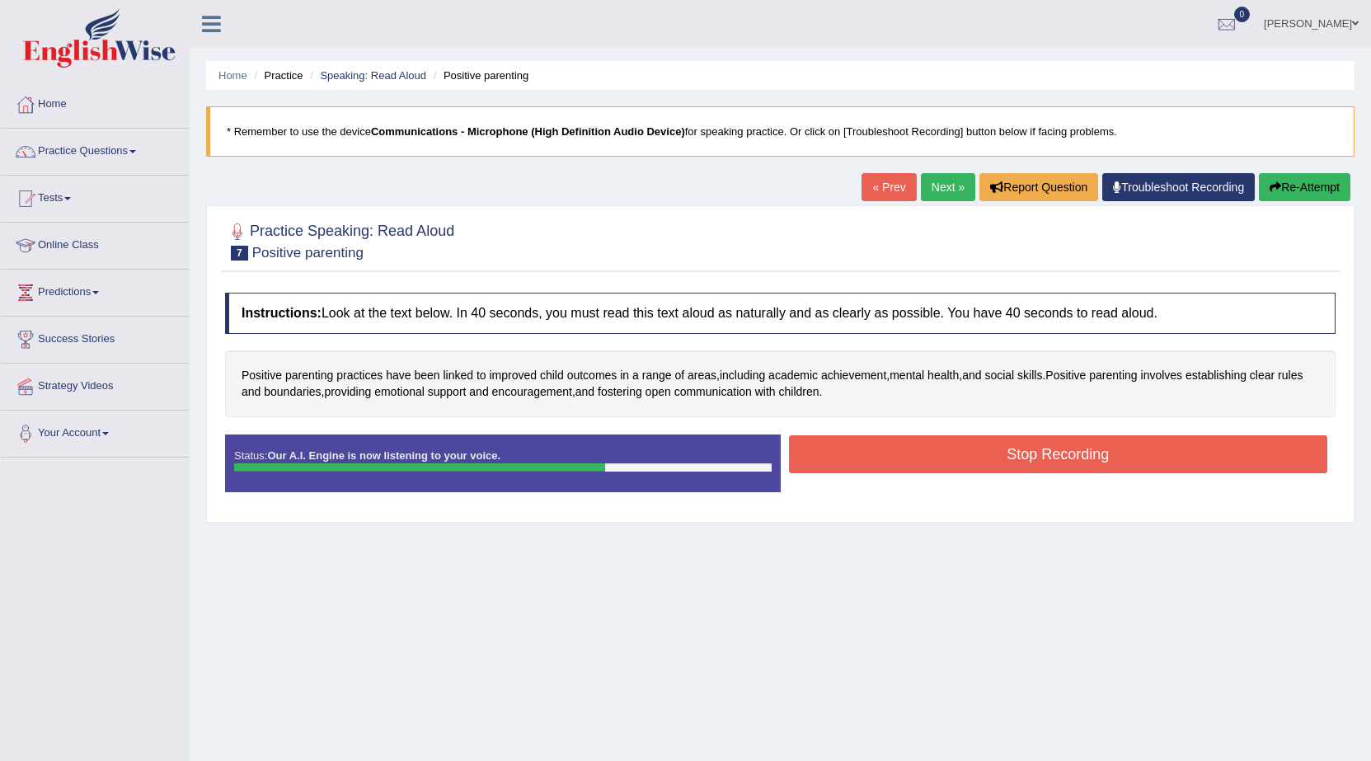
click at [923, 448] on button "Stop Recording" at bounding box center [1058, 454] width 539 height 38
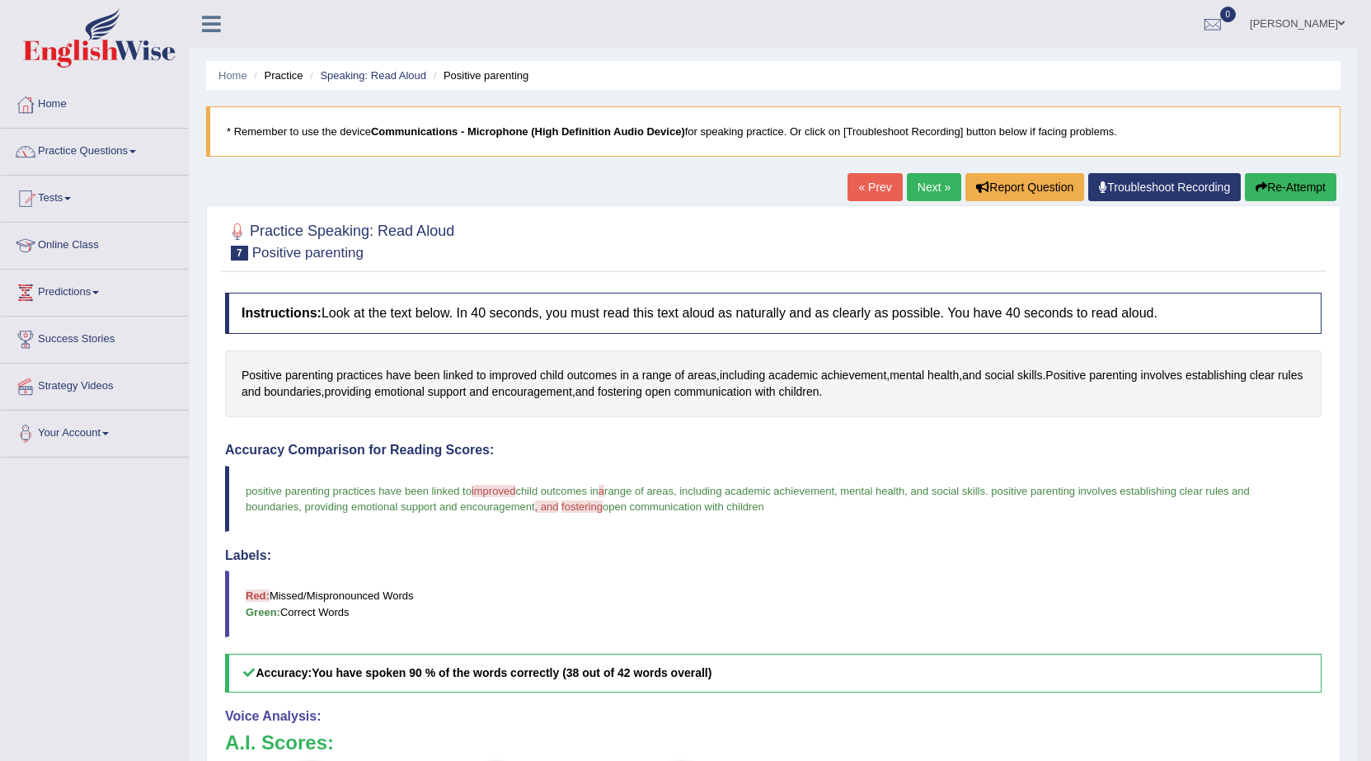
click at [926, 190] on link "Next »" at bounding box center [934, 187] width 54 height 28
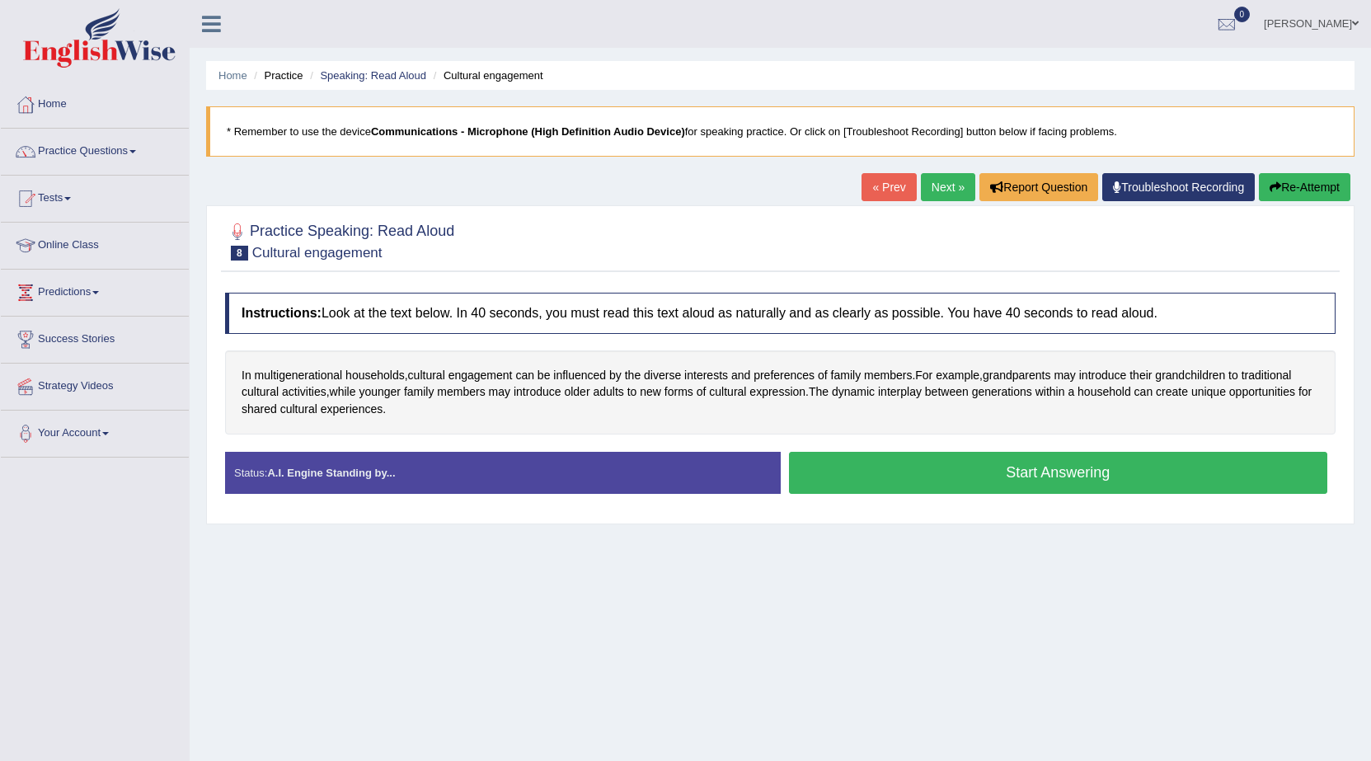
click at [1042, 479] on button "Start Answering" at bounding box center [1058, 473] width 539 height 42
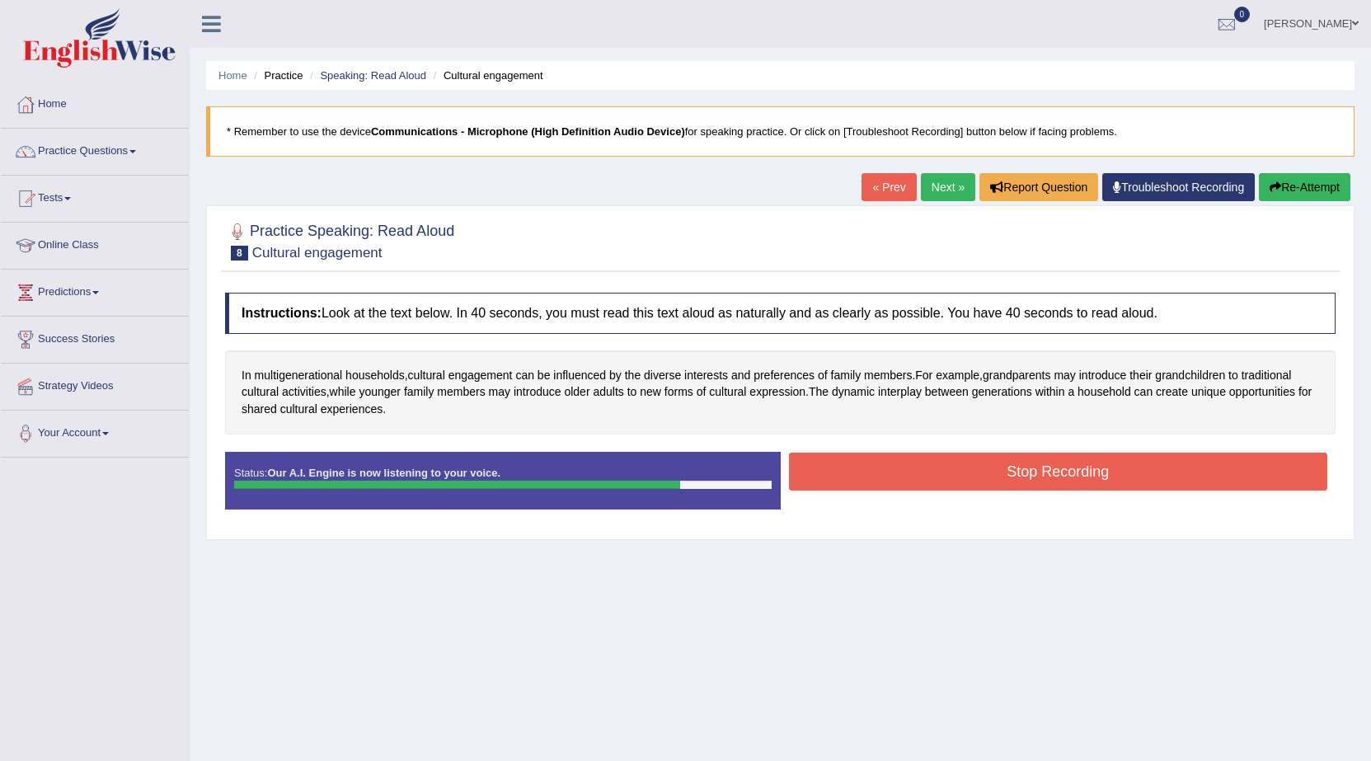
click at [1090, 463] on button "Stop Recording" at bounding box center [1058, 472] width 539 height 38
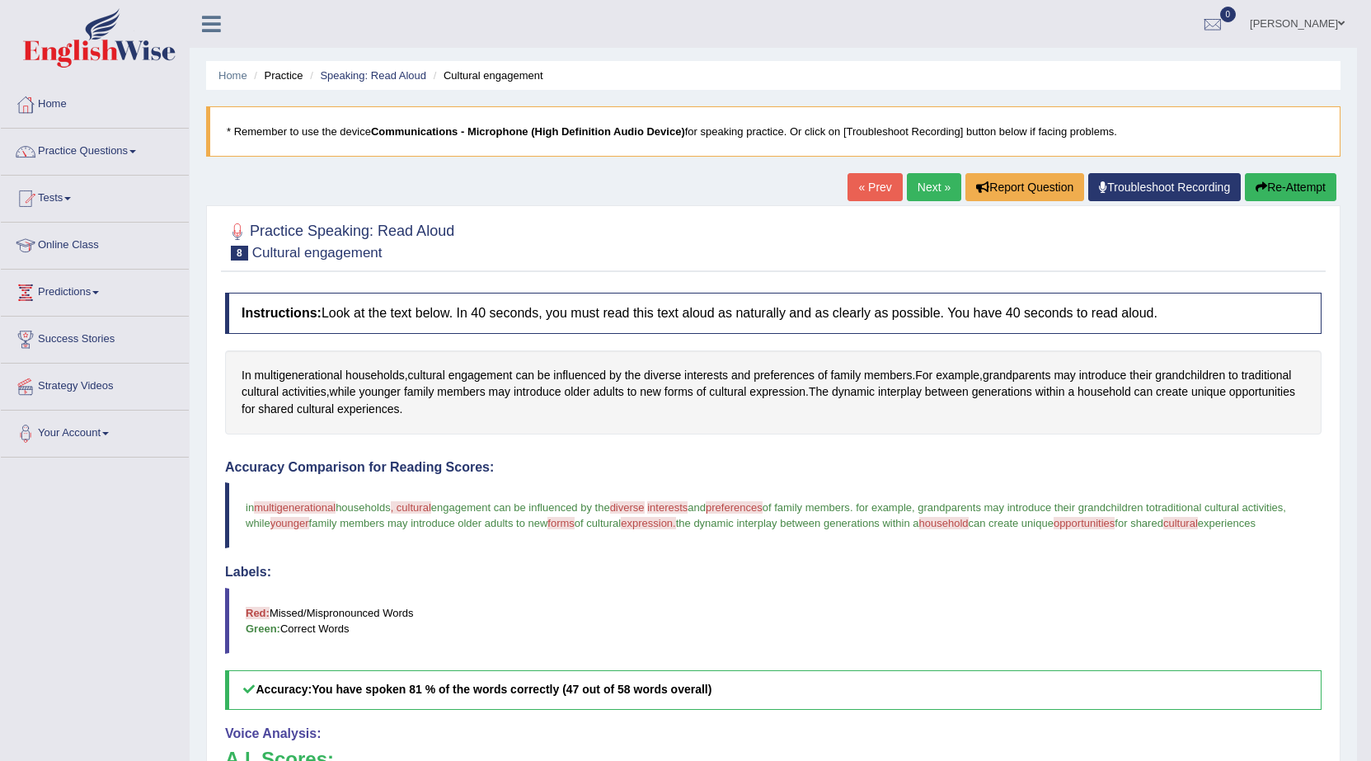
click at [936, 187] on link "Next »" at bounding box center [934, 187] width 54 height 28
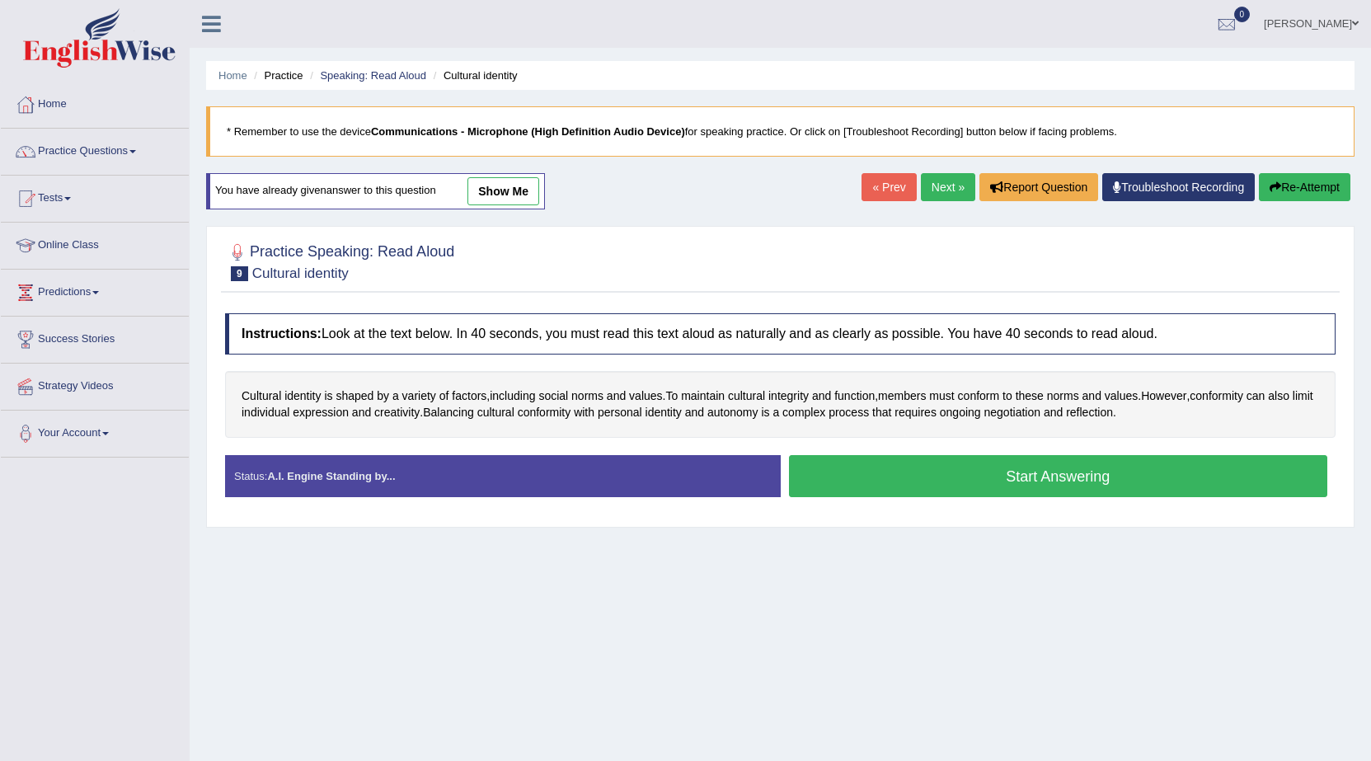
click at [934, 473] on button "Start Answering" at bounding box center [1058, 476] width 539 height 42
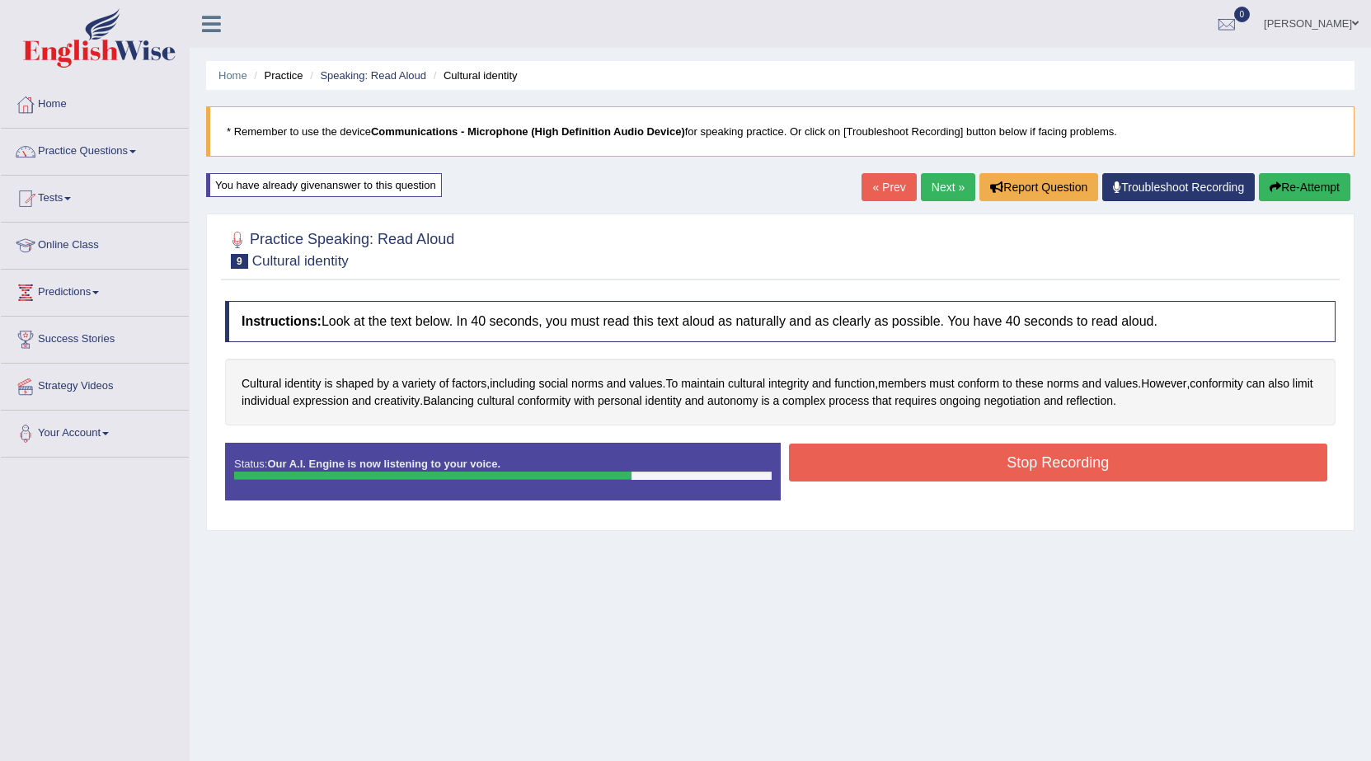
click at [953, 472] on button "Stop Recording" at bounding box center [1058, 462] width 539 height 38
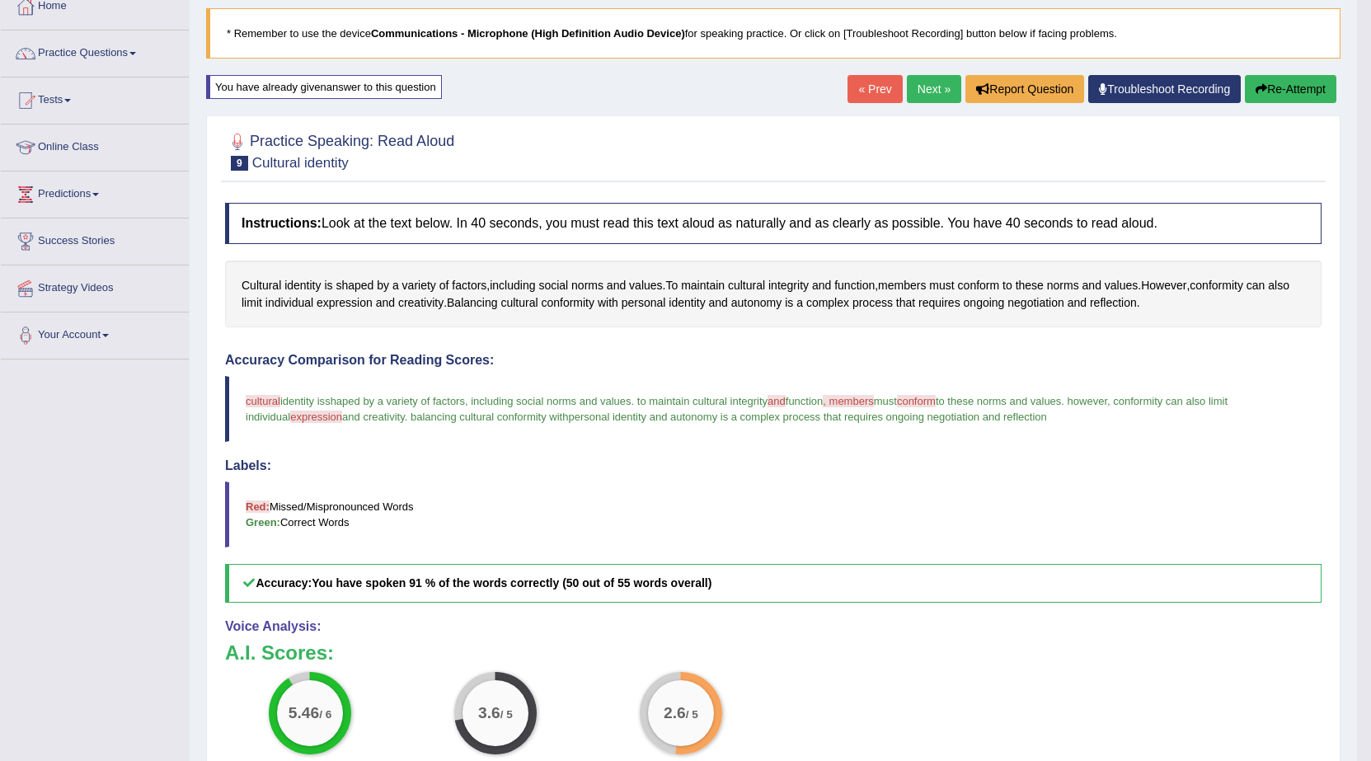
scroll to position [78, 0]
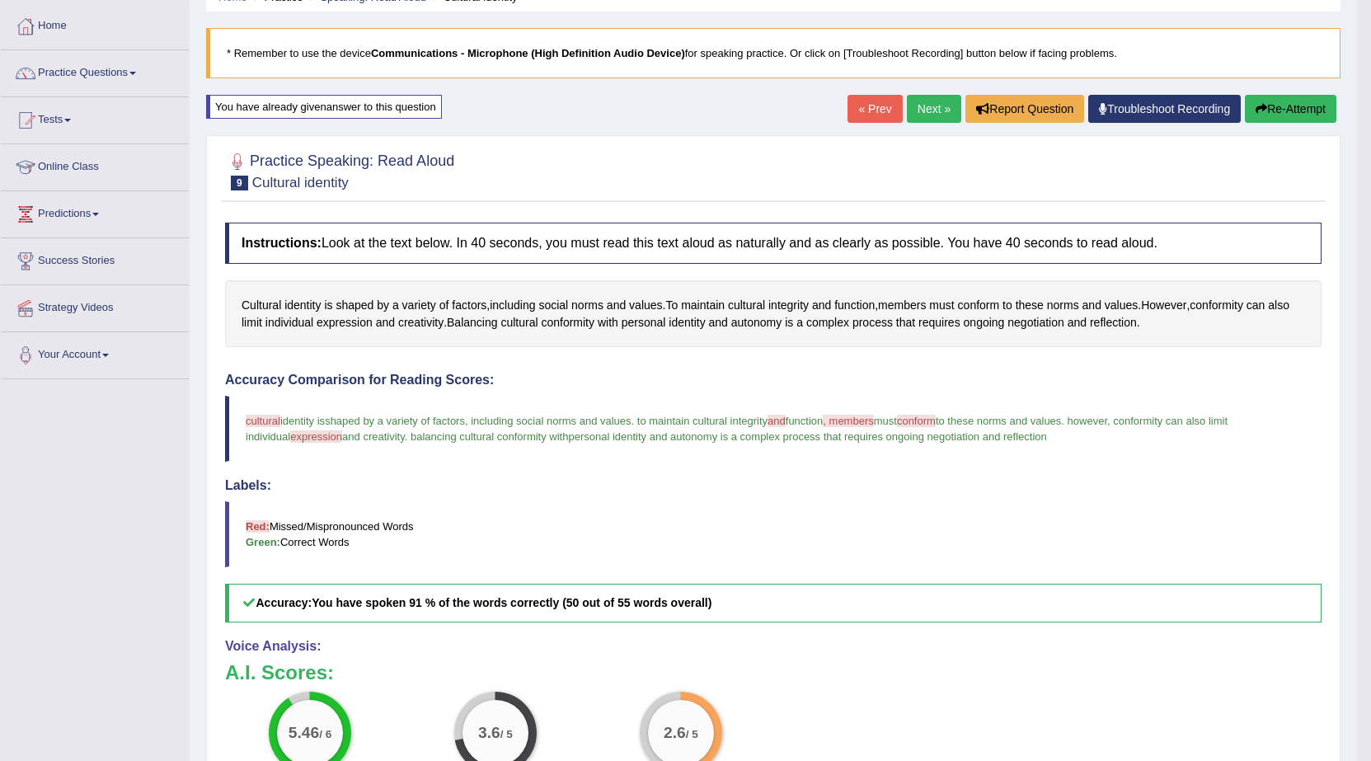
click at [945, 110] on link "Next »" at bounding box center [934, 109] width 54 height 28
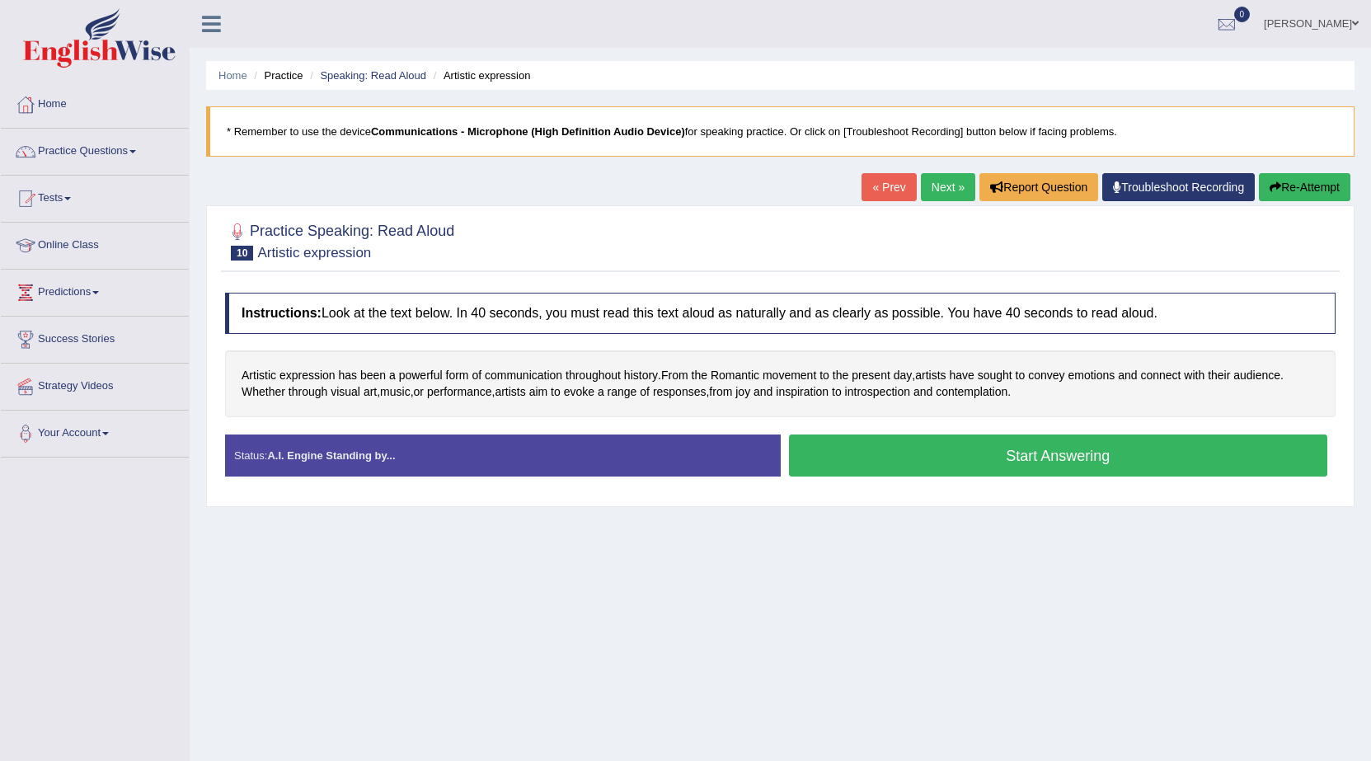
click at [1035, 457] on button "Start Answering" at bounding box center [1058, 455] width 539 height 42
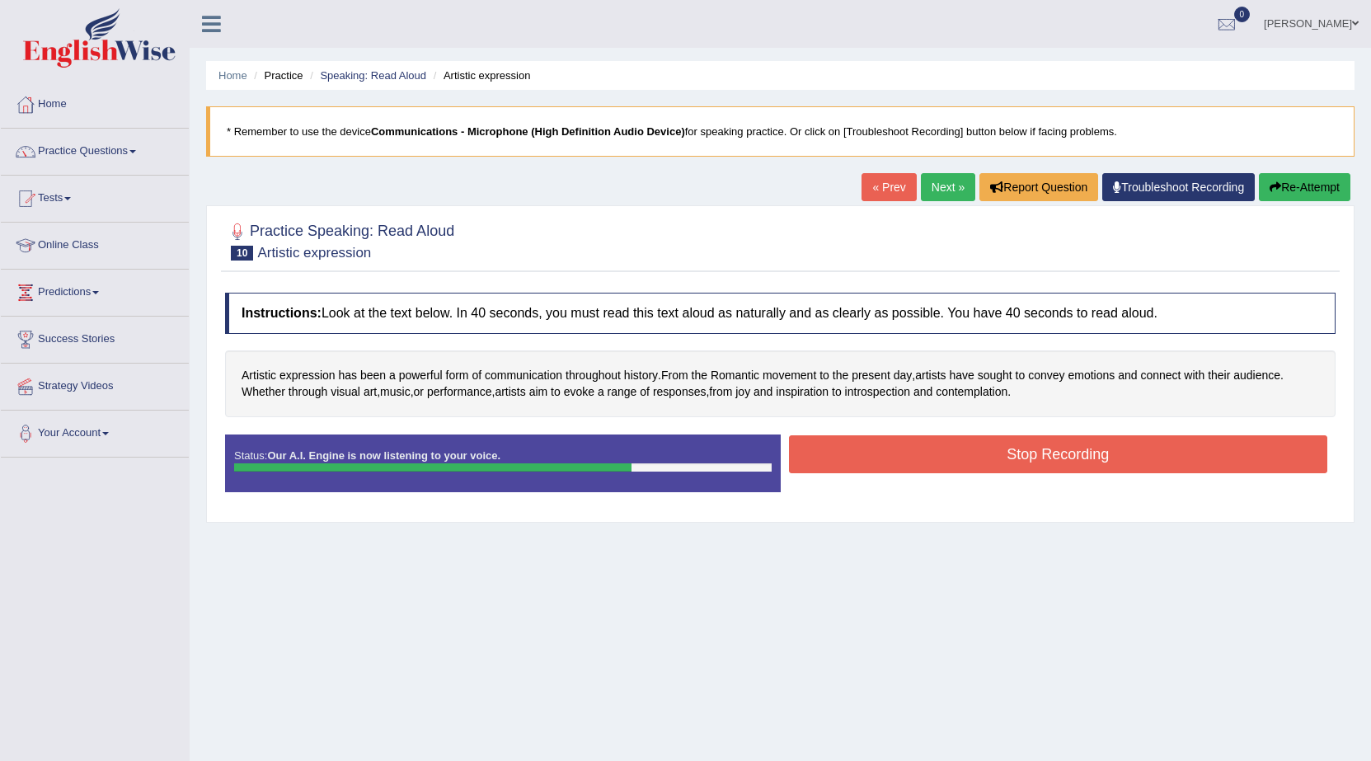
click at [1060, 447] on button "Stop Recording" at bounding box center [1058, 454] width 539 height 38
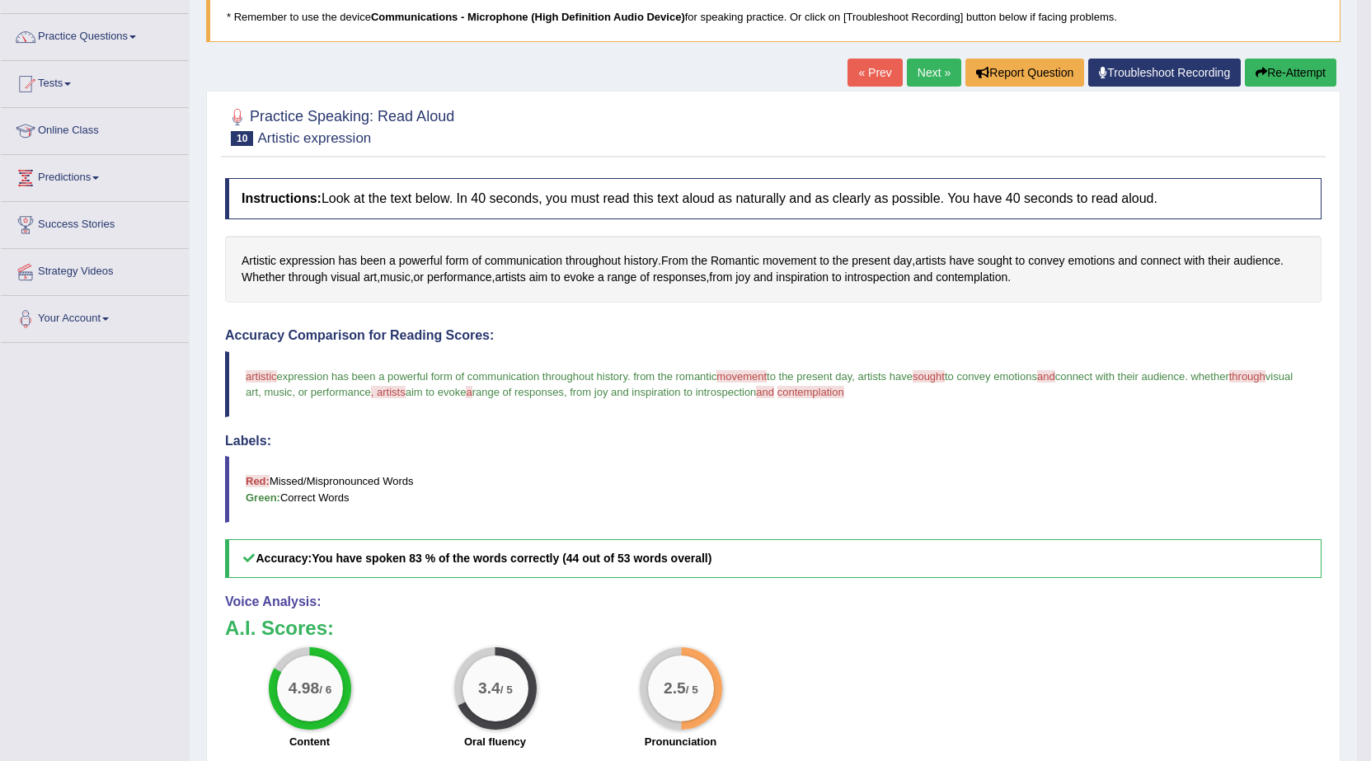
scroll to position [82, 0]
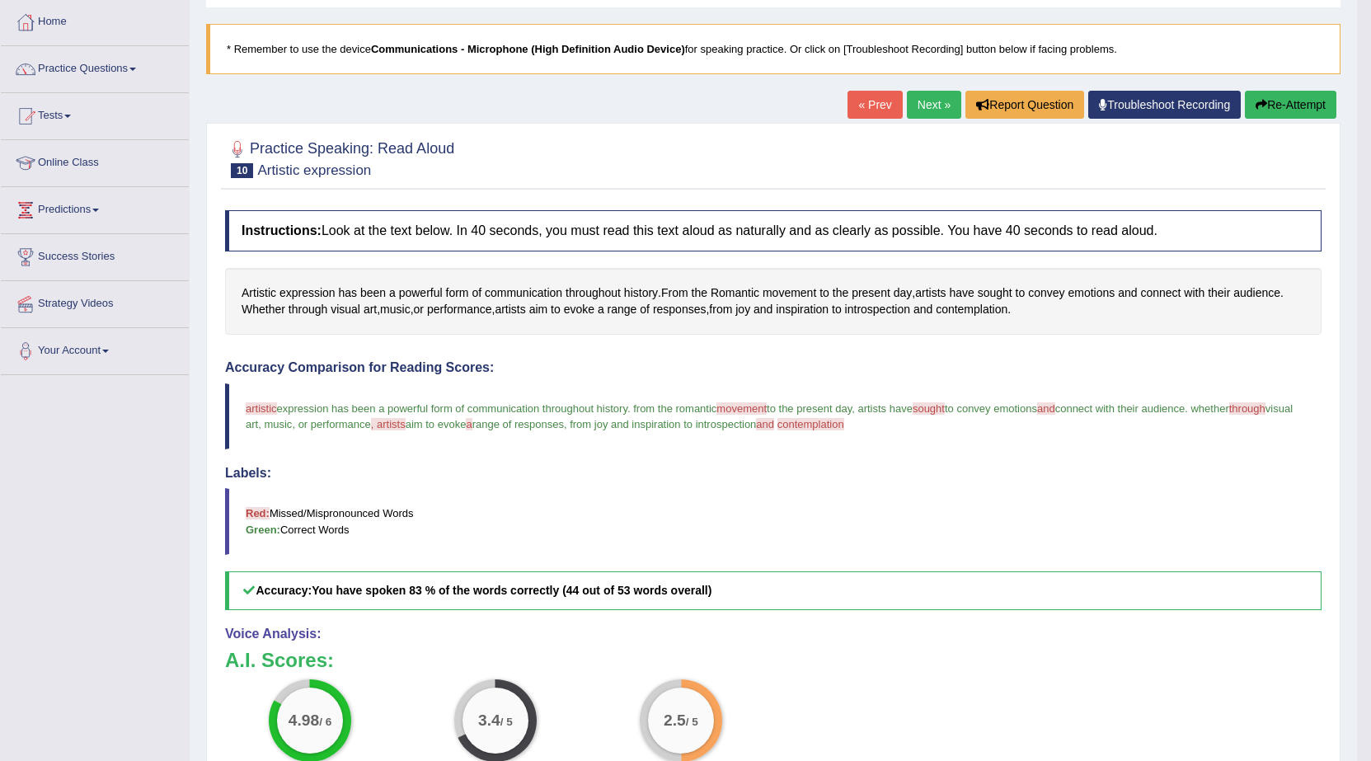
click at [918, 111] on link "Next »" at bounding box center [934, 105] width 54 height 28
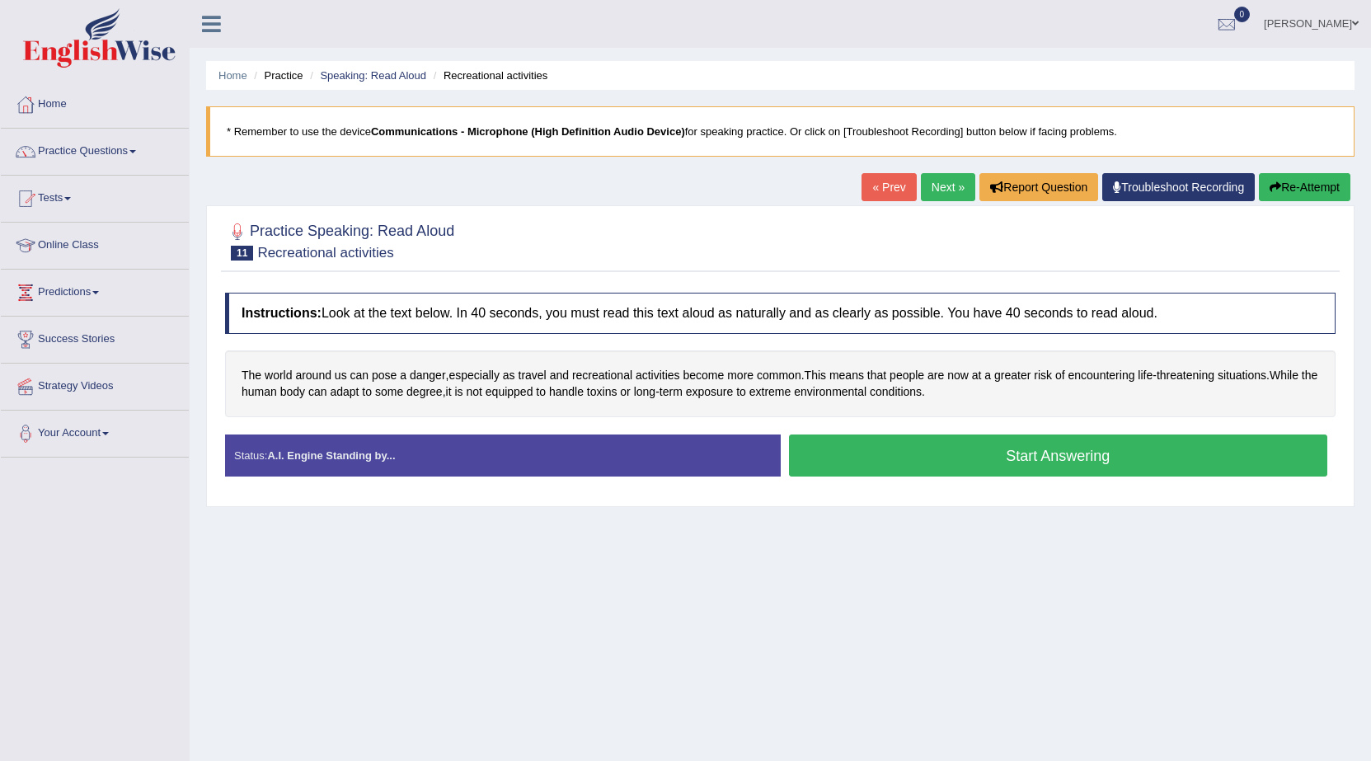
click at [985, 455] on button "Start Answering" at bounding box center [1058, 455] width 539 height 42
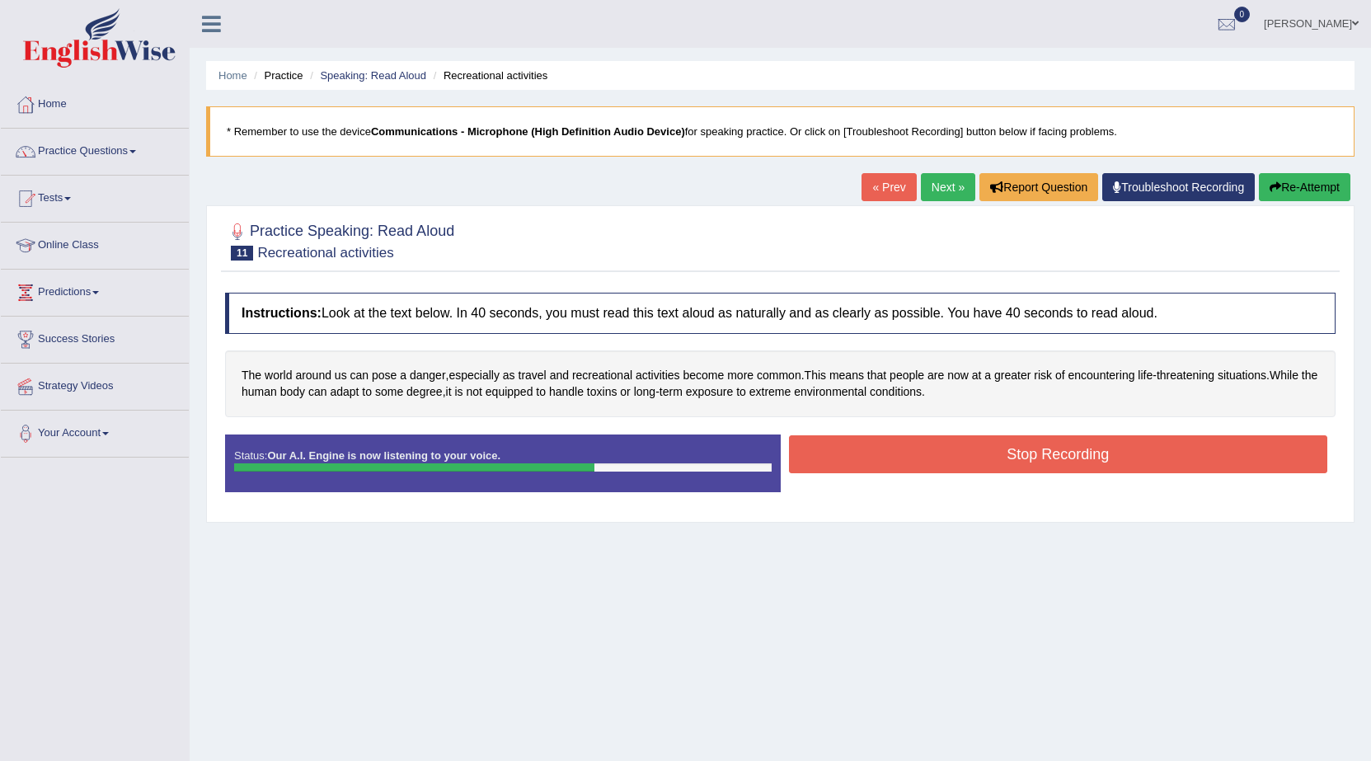
click at [985, 455] on button "Stop Recording" at bounding box center [1058, 454] width 539 height 38
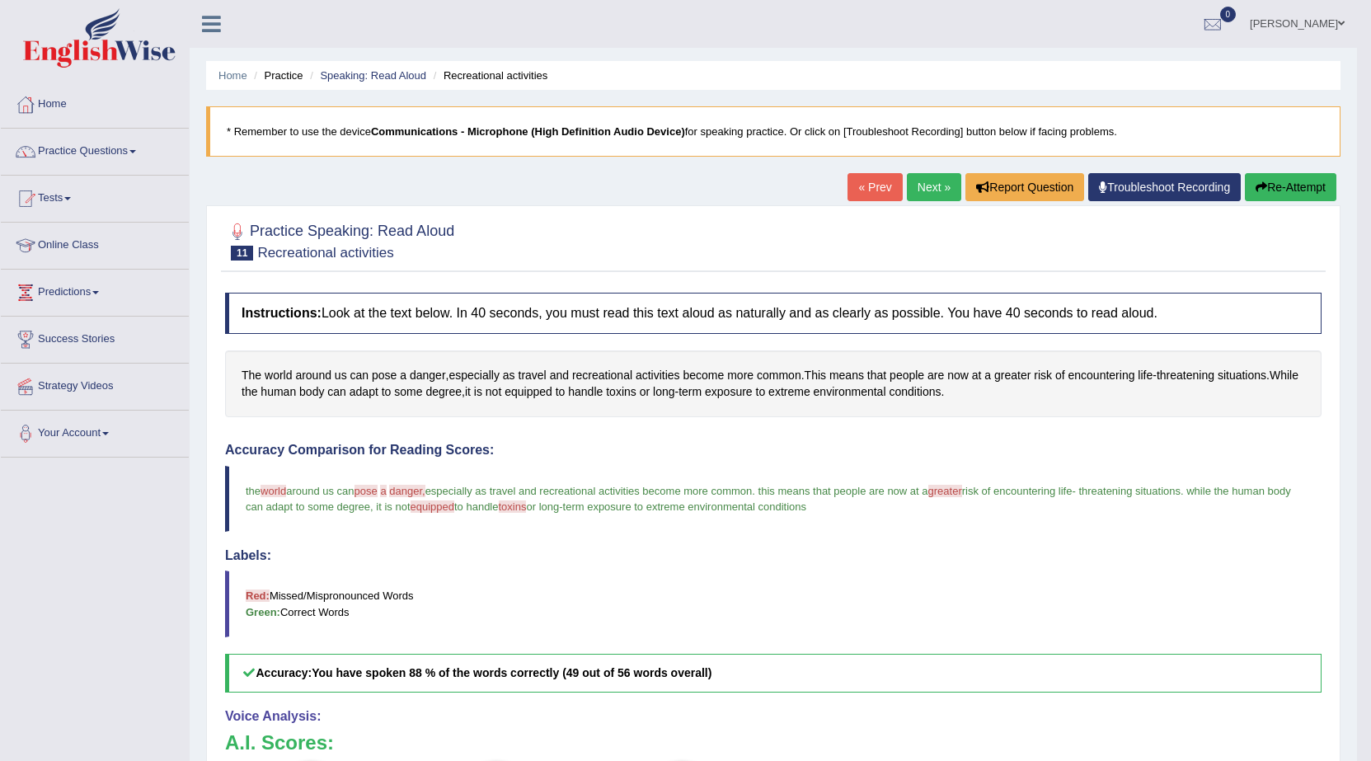
click at [927, 185] on link "Next »" at bounding box center [934, 187] width 54 height 28
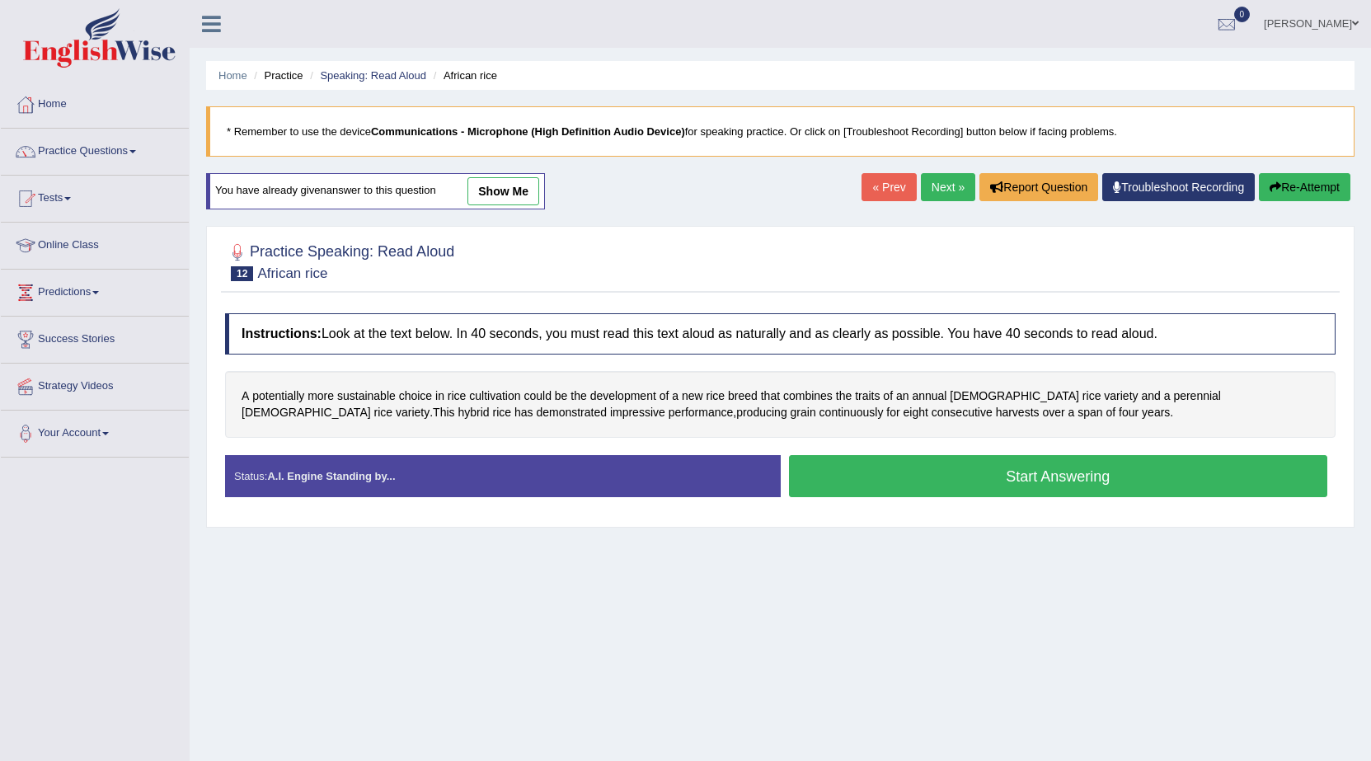
click at [921, 190] on link "Next »" at bounding box center [948, 187] width 54 height 28
click at [968, 489] on button "Start Answering" at bounding box center [1058, 476] width 539 height 42
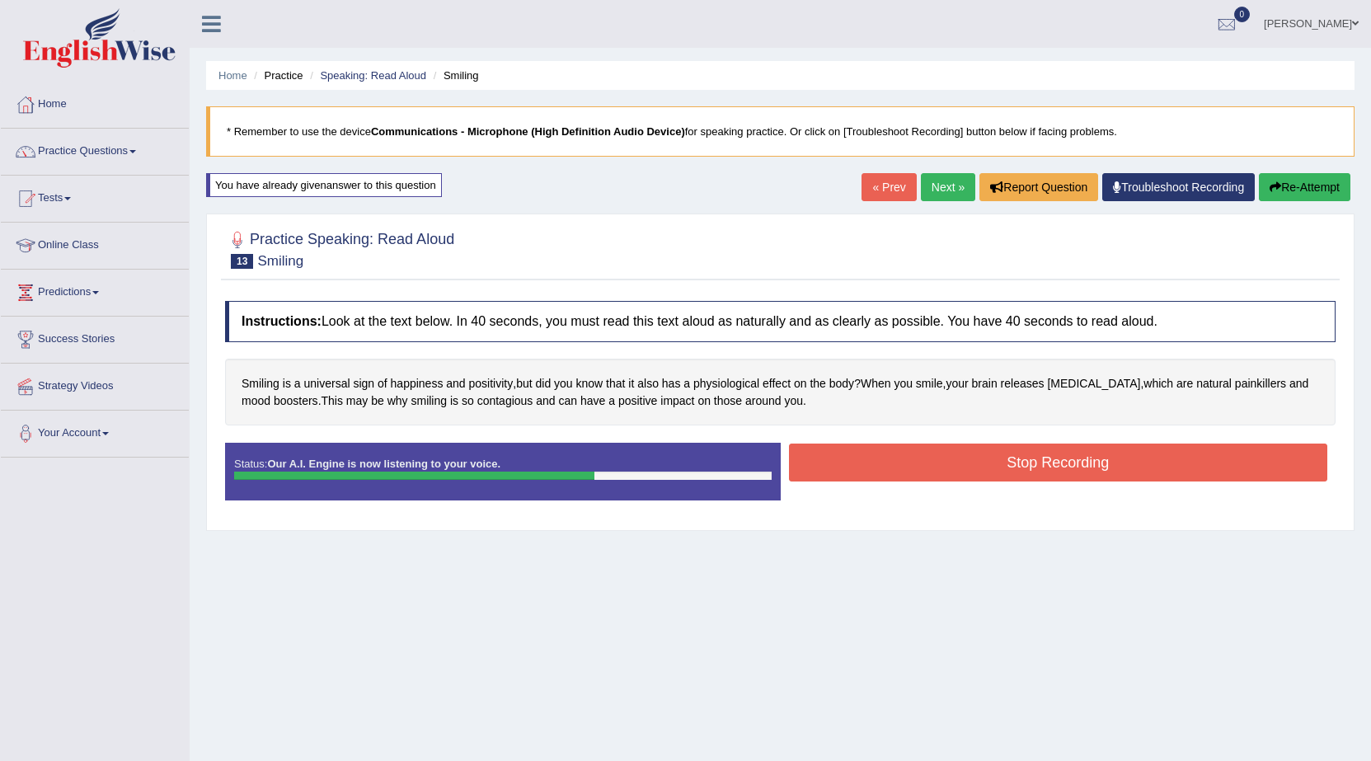
click at [955, 471] on button "Stop Recording" at bounding box center [1058, 462] width 539 height 38
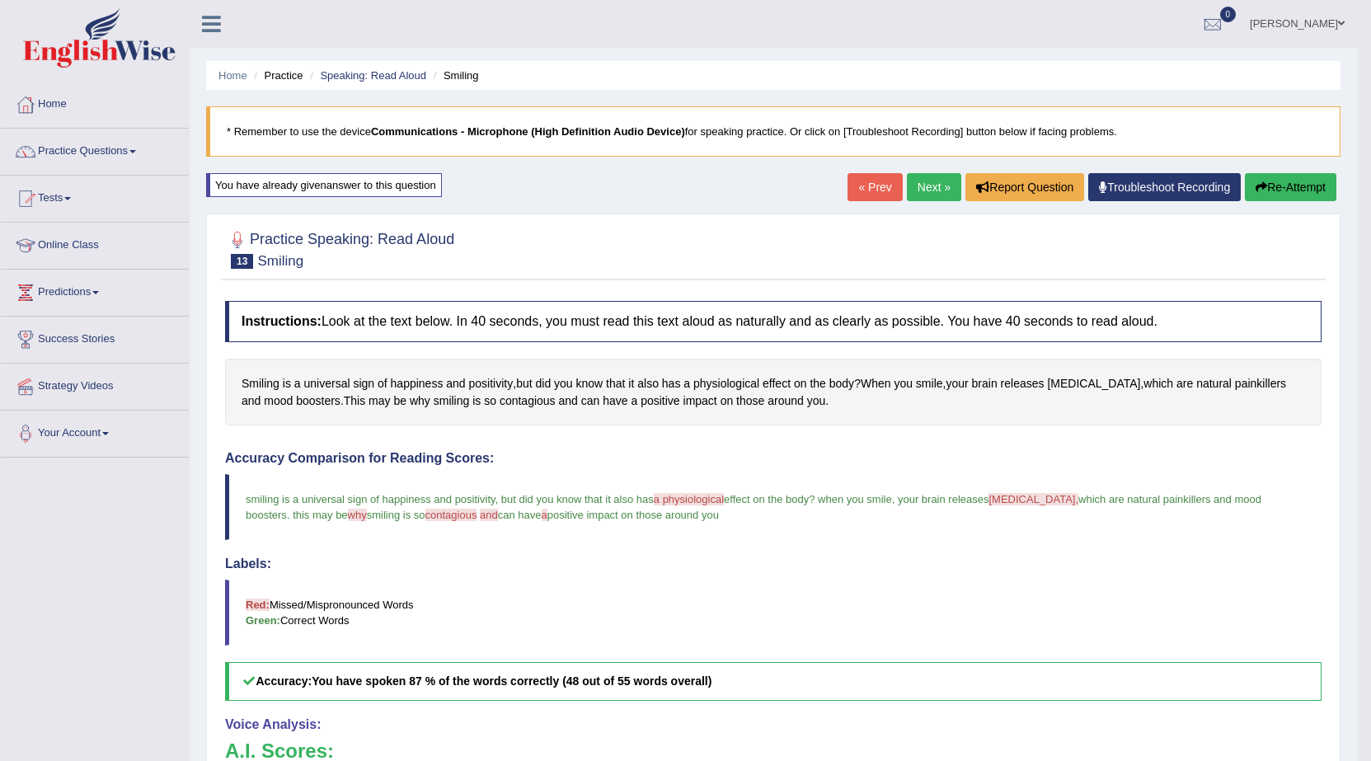
click at [910, 181] on link "Next »" at bounding box center [934, 187] width 54 height 28
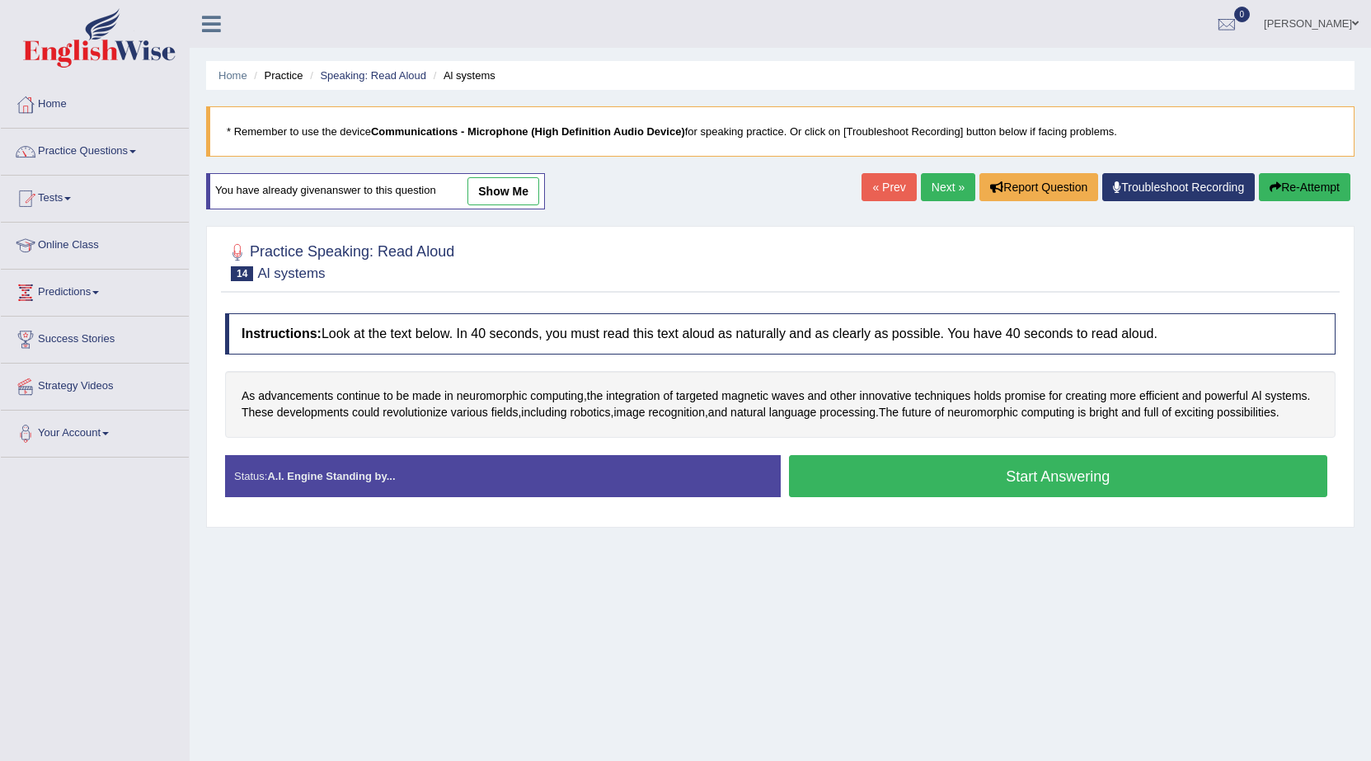
click at [881, 485] on button "Start Answering" at bounding box center [1058, 476] width 539 height 42
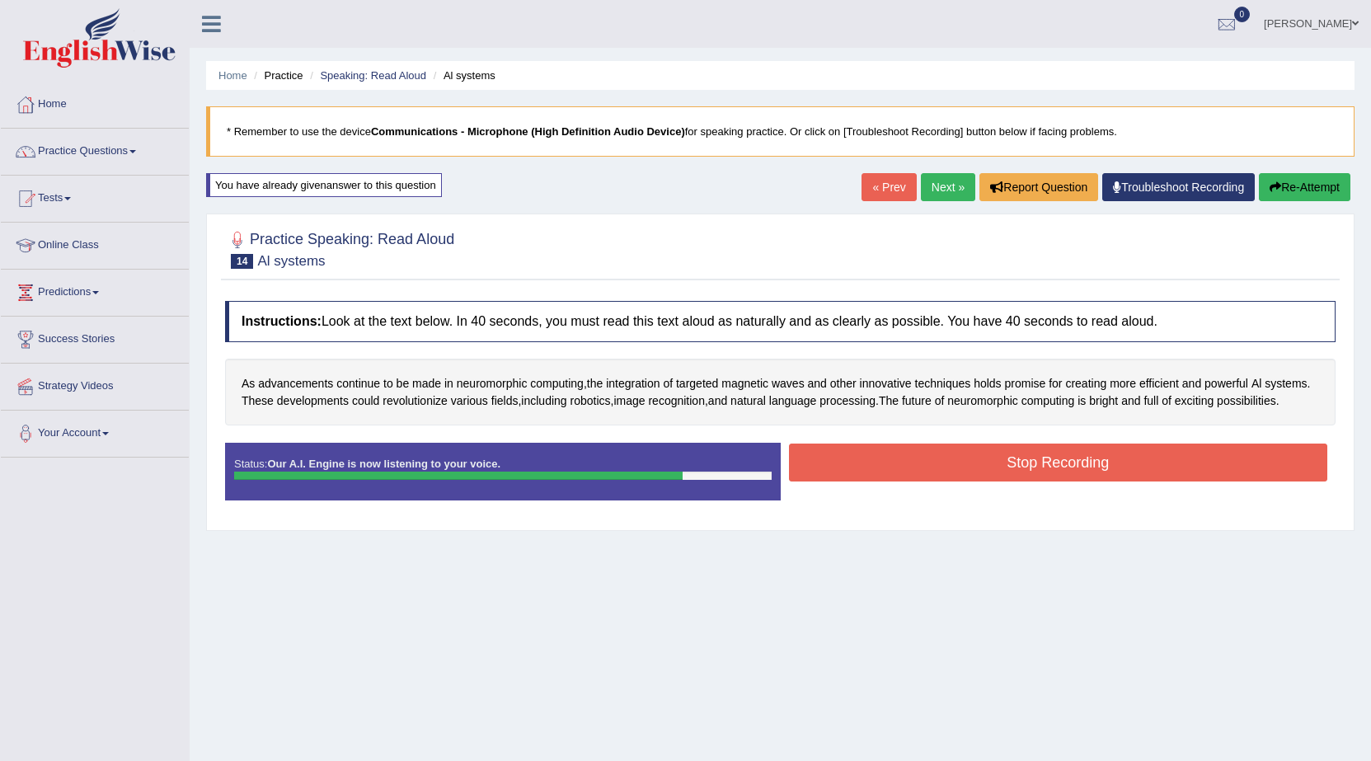
click at [917, 486] on div "Status: Our A.I. Engine is now listening to your voice. Start Answering Stop Re…" at bounding box center [780, 480] width 1110 height 74
click at [915, 462] on button "Stop Recording" at bounding box center [1058, 462] width 539 height 38
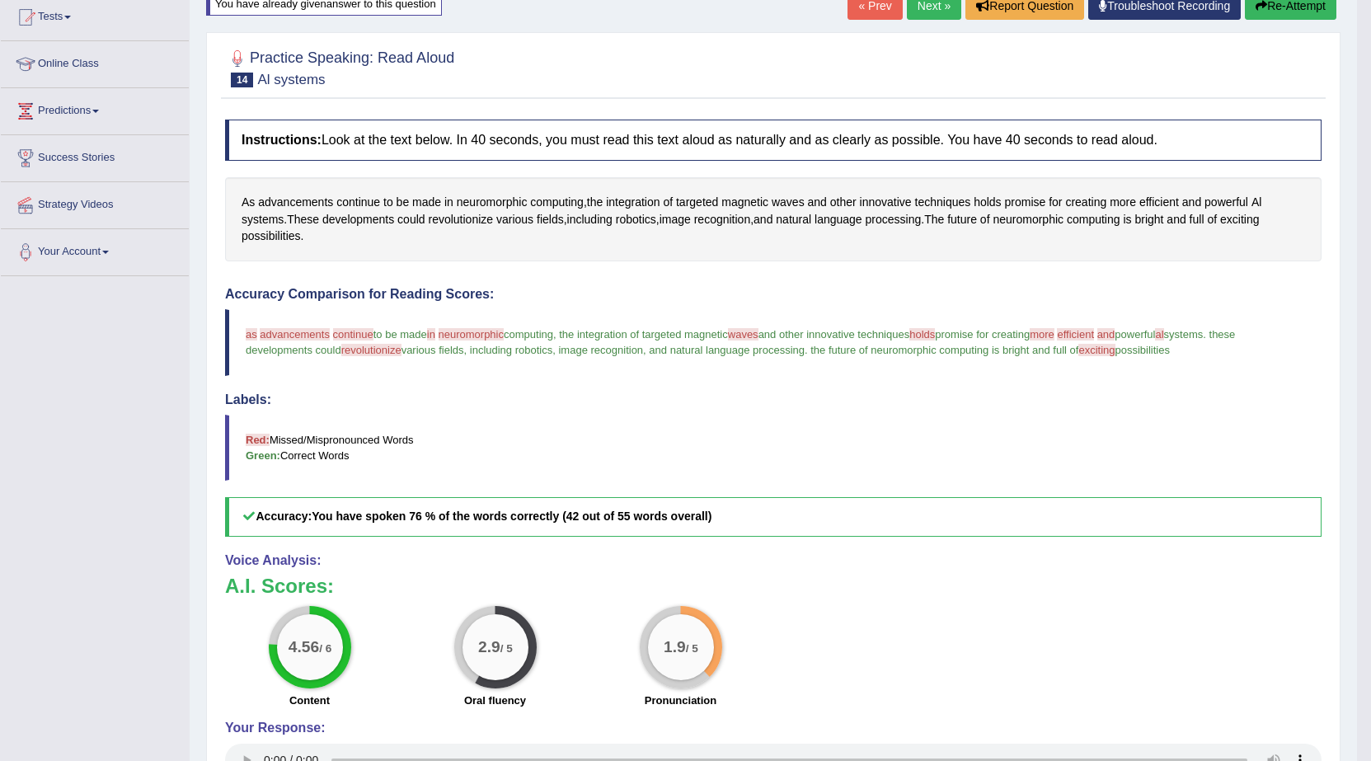
scroll to position [178, 0]
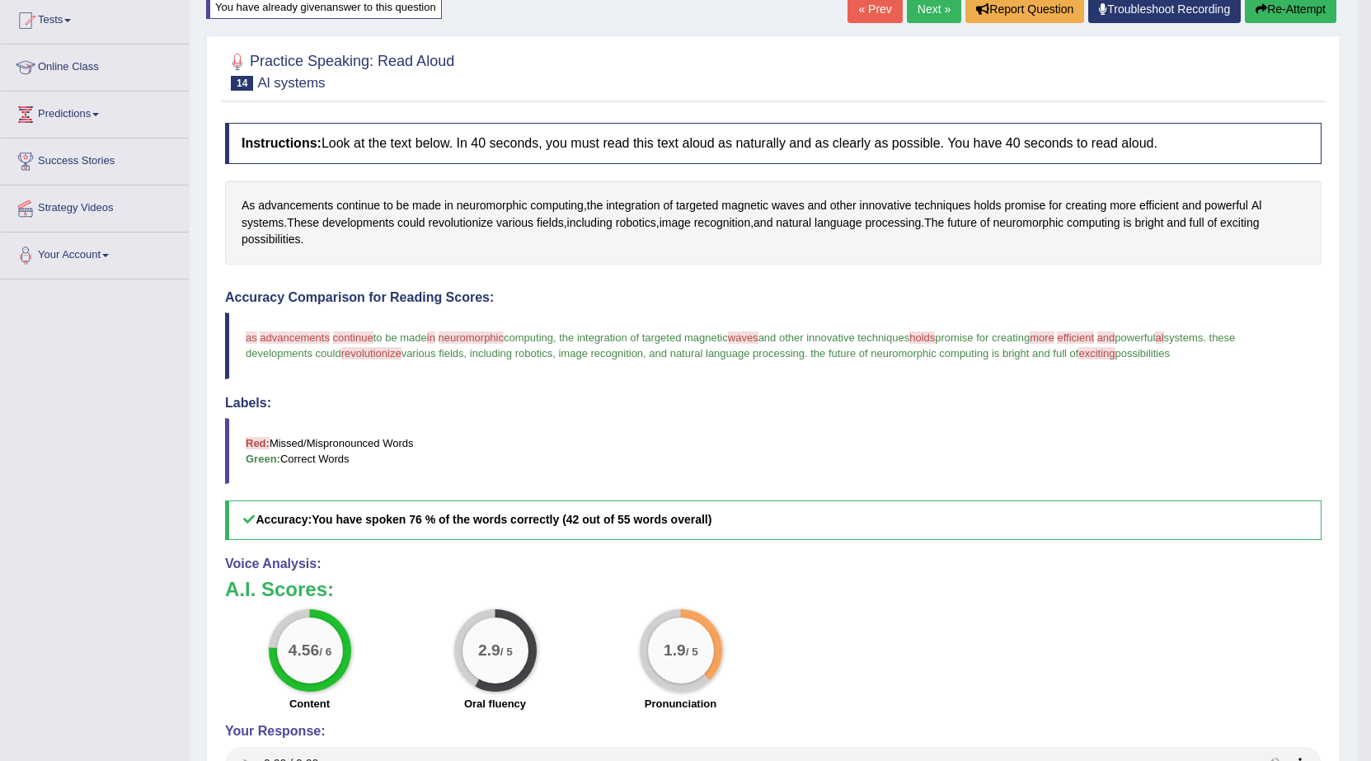
click at [914, 12] on link "Next »" at bounding box center [934, 9] width 54 height 28
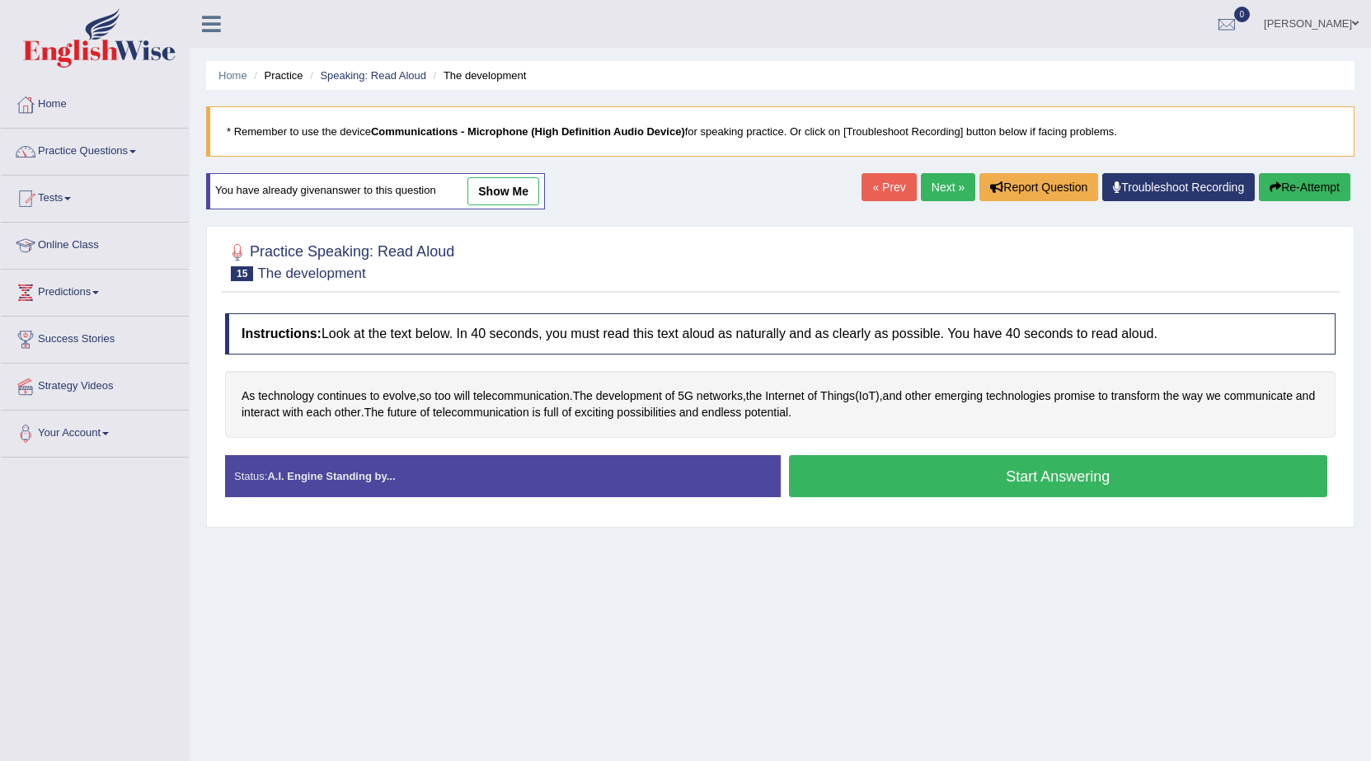
click at [925, 477] on button "Start Answering" at bounding box center [1058, 476] width 539 height 42
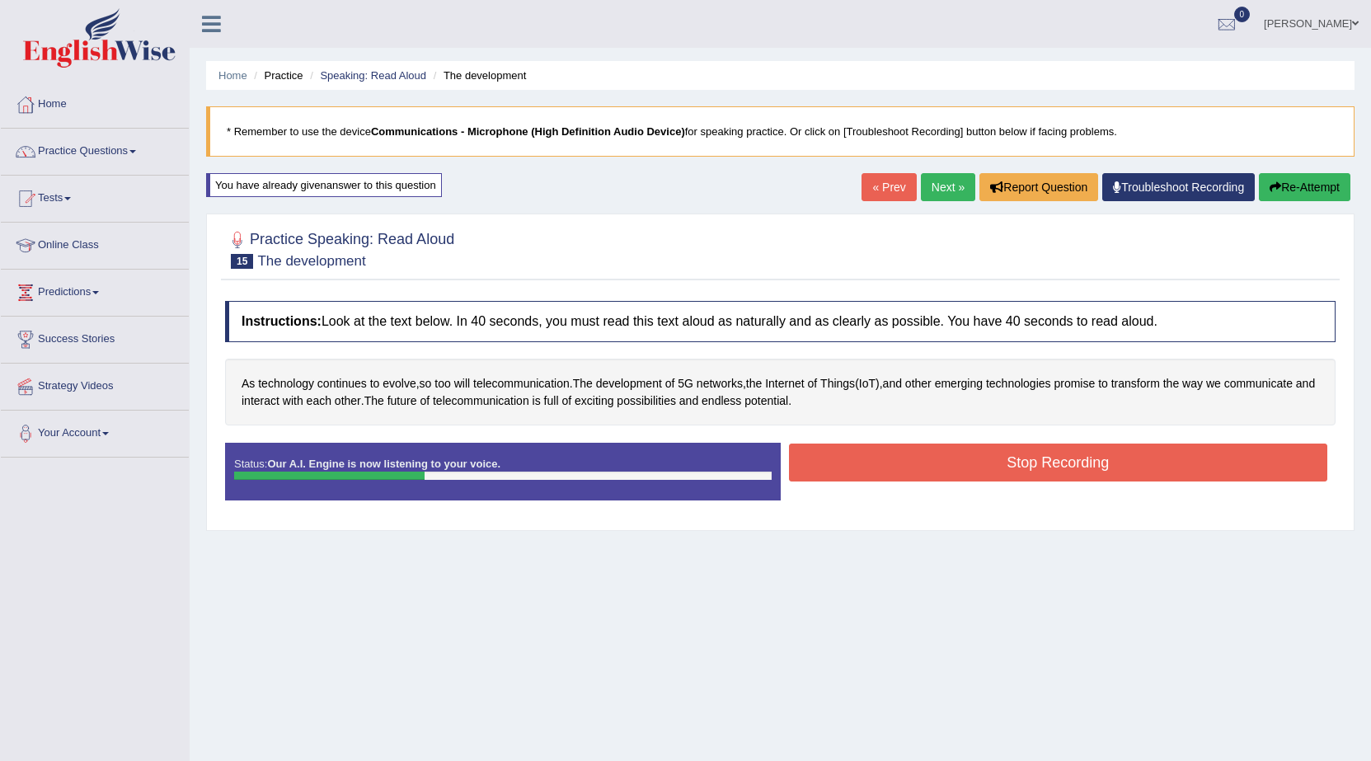
click at [1325, 172] on div "Home Practice Speaking: Read Aloud The development * Remember to use the device…" at bounding box center [780, 412] width 1181 height 824
click at [1307, 190] on button "Re-Attempt" at bounding box center [1304, 187] width 91 height 28
click at [945, 471] on button "Stop Recording" at bounding box center [1058, 462] width 539 height 38
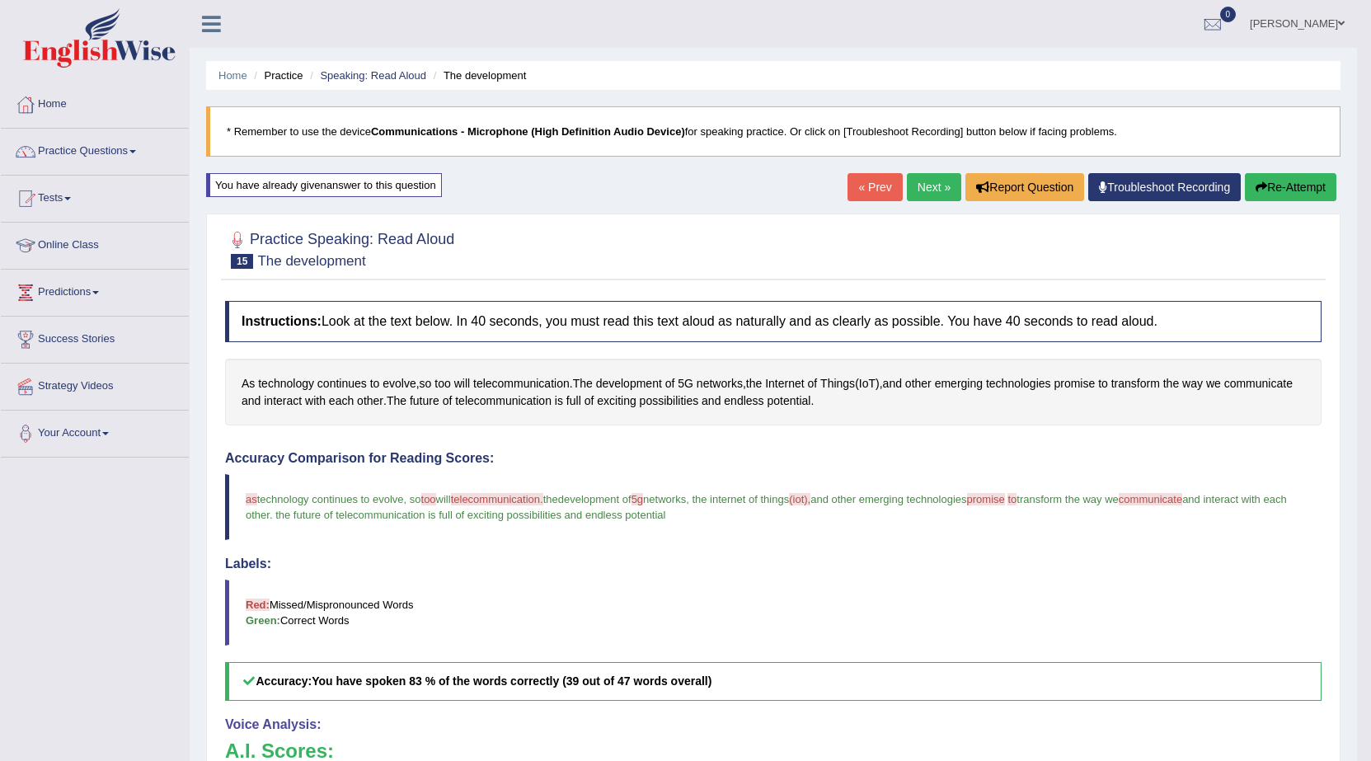
click at [924, 189] on link "Next »" at bounding box center [934, 187] width 54 height 28
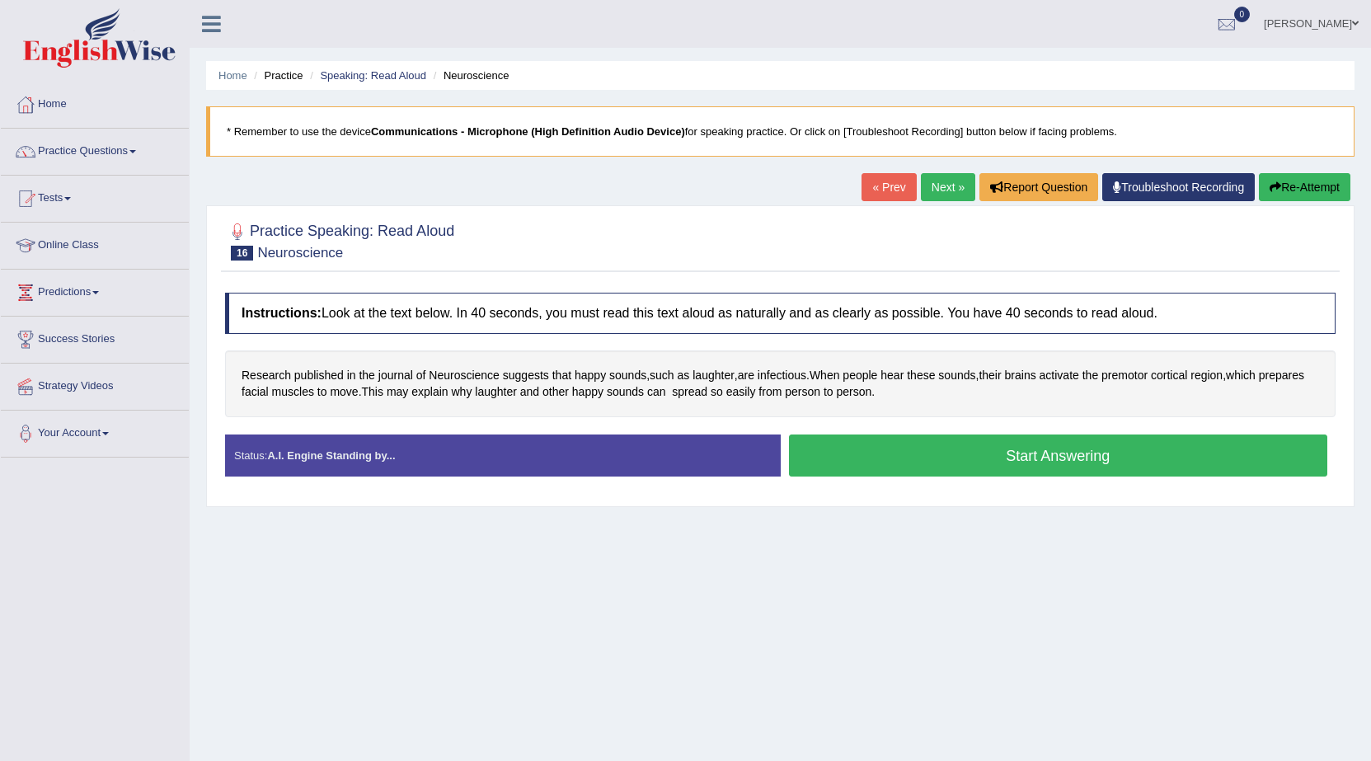
click at [947, 464] on button "Start Answering" at bounding box center [1058, 455] width 539 height 42
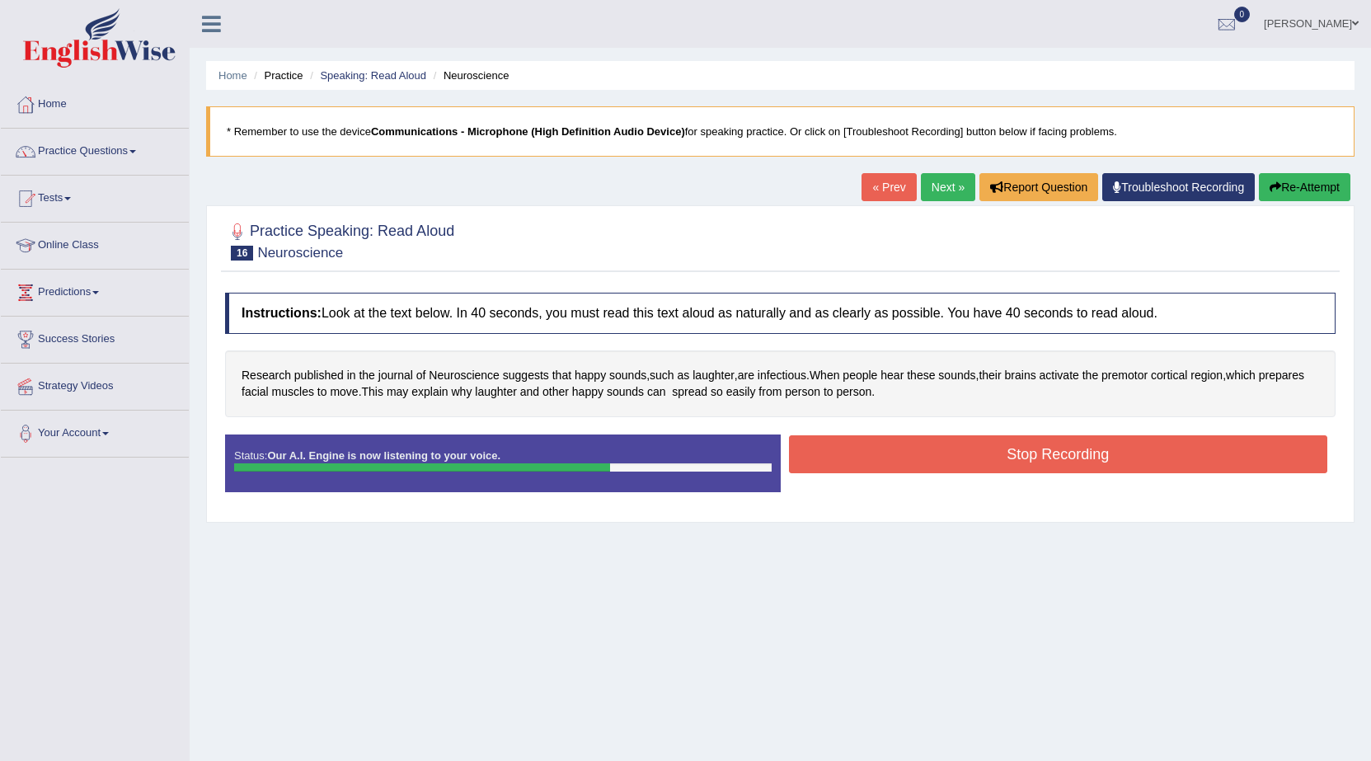
click at [997, 448] on button "Stop Recording" at bounding box center [1058, 454] width 539 height 38
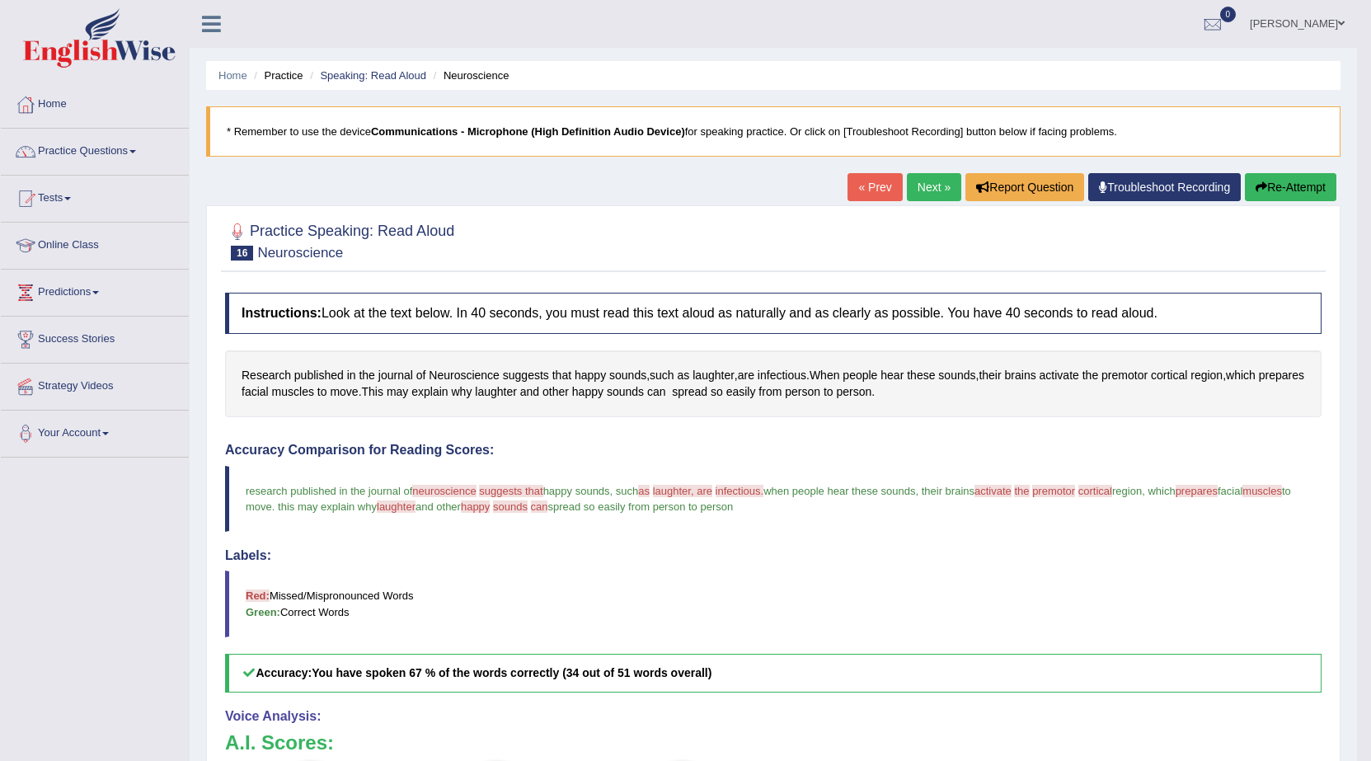
click at [924, 190] on link "Next »" at bounding box center [934, 187] width 54 height 28
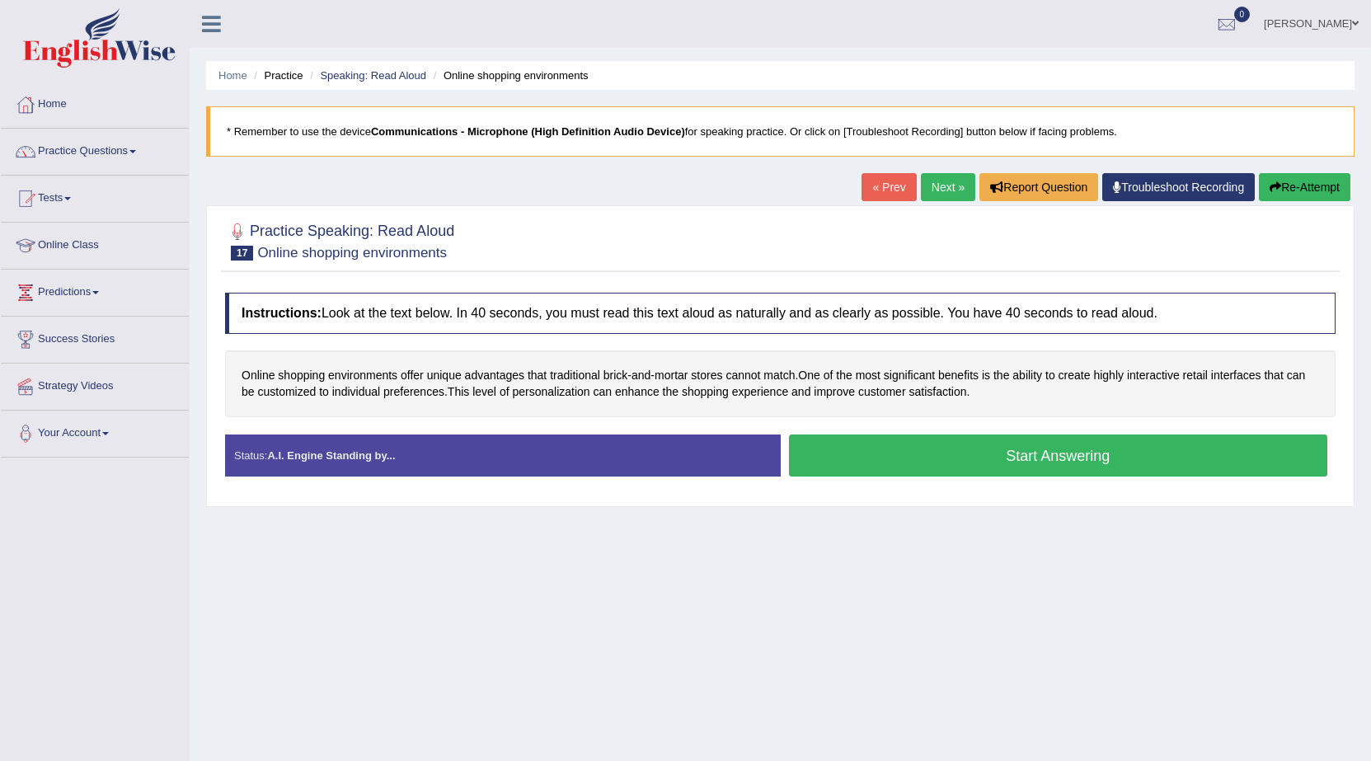
click at [1023, 456] on button "Start Answering" at bounding box center [1058, 455] width 539 height 42
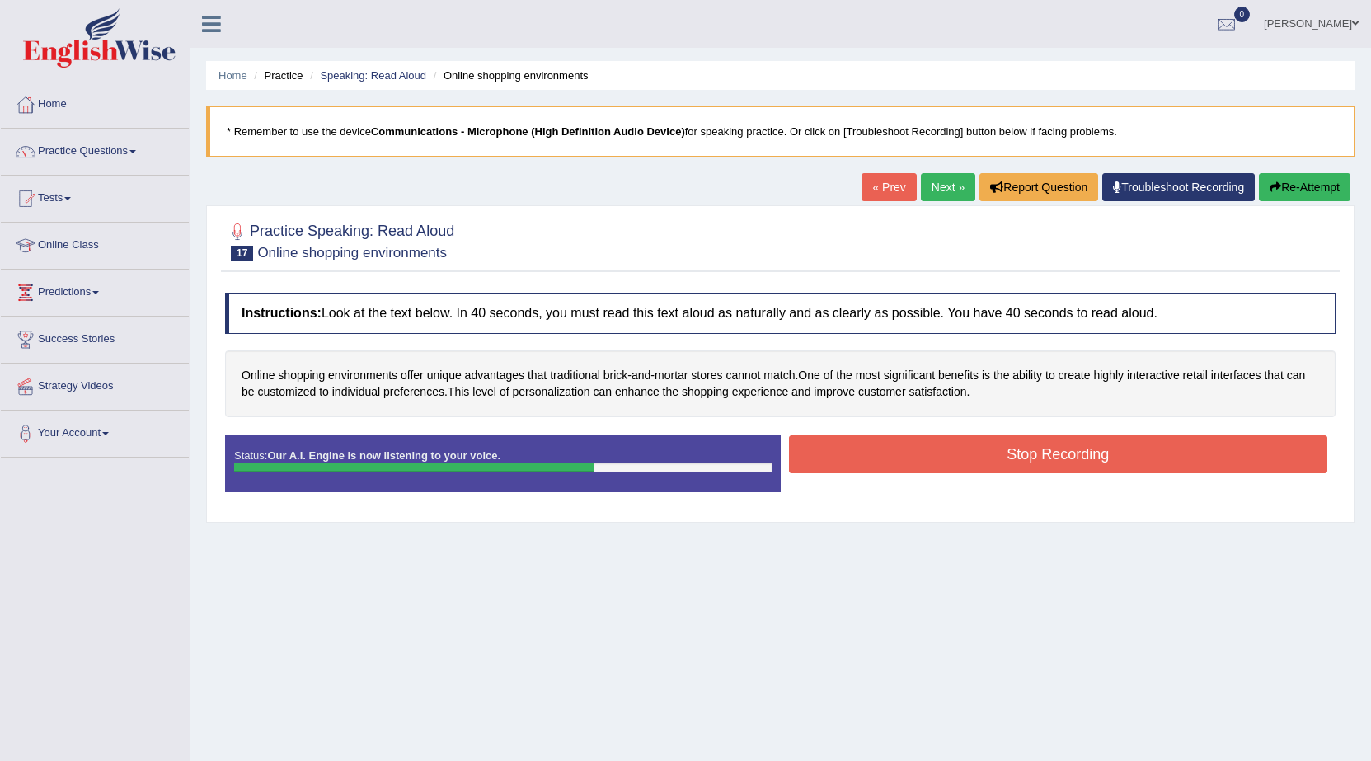
click at [1072, 446] on button "Stop Recording" at bounding box center [1058, 454] width 539 height 38
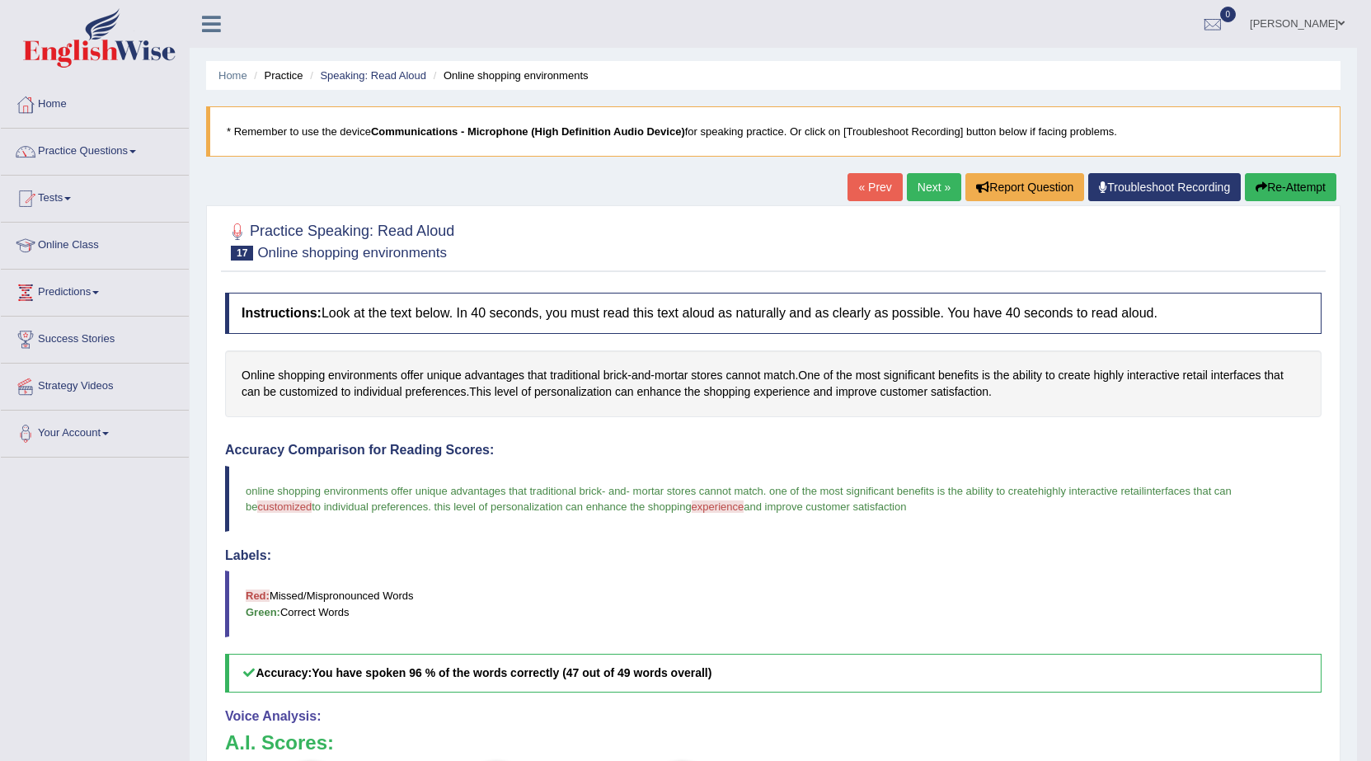
click at [922, 186] on link "Next »" at bounding box center [934, 187] width 54 height 28
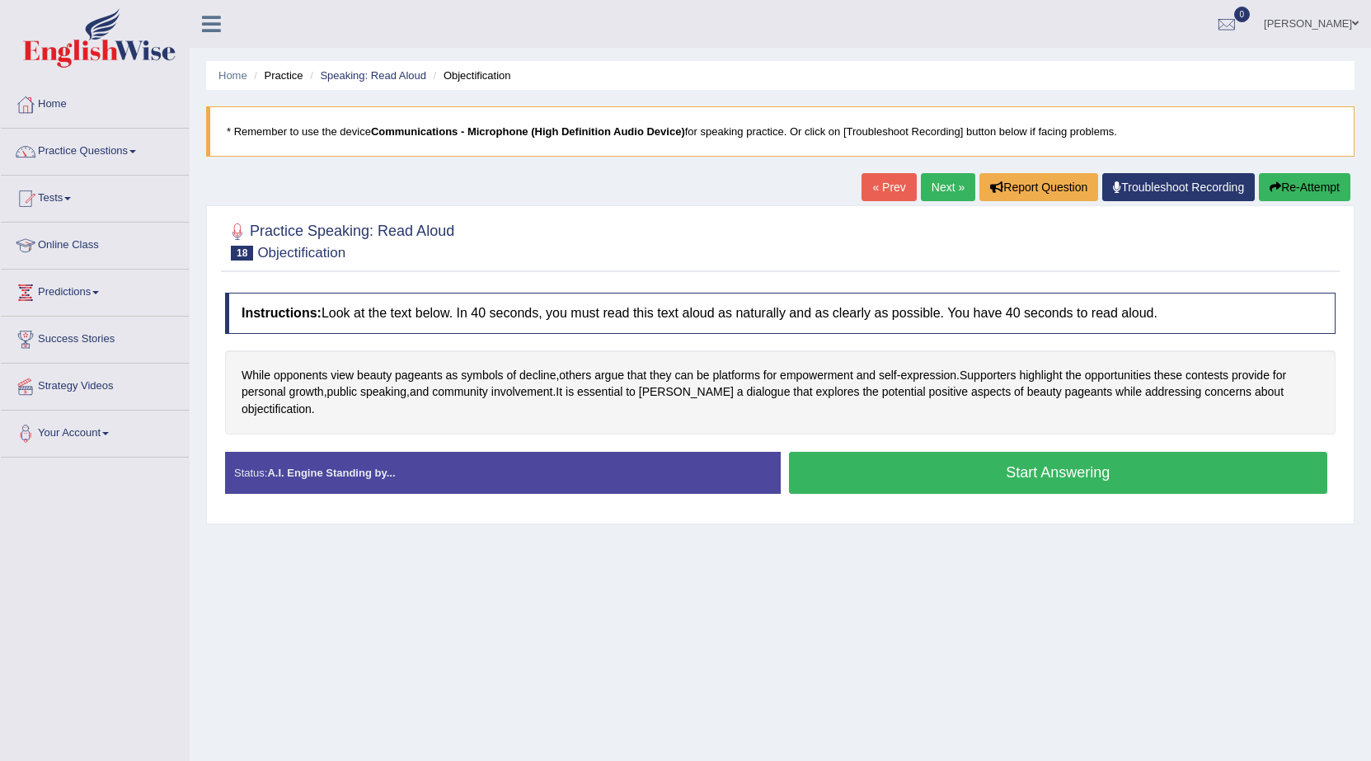
click at [903, 470] on button "Start Answering" at bounding box center [1058, 473] width 539 height 42
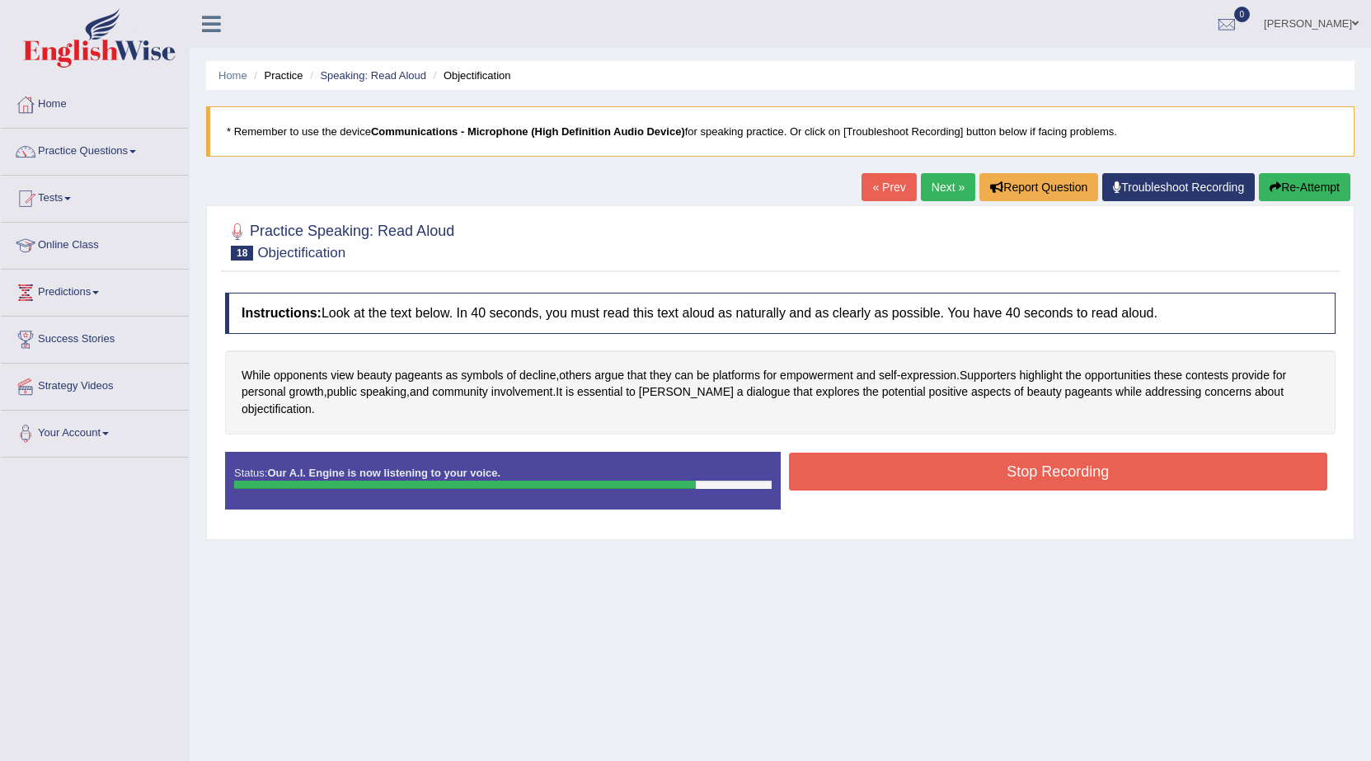
click at [903, 470] on button "Stop Recording" at bounding box center [1058, 472] width 539 height 38
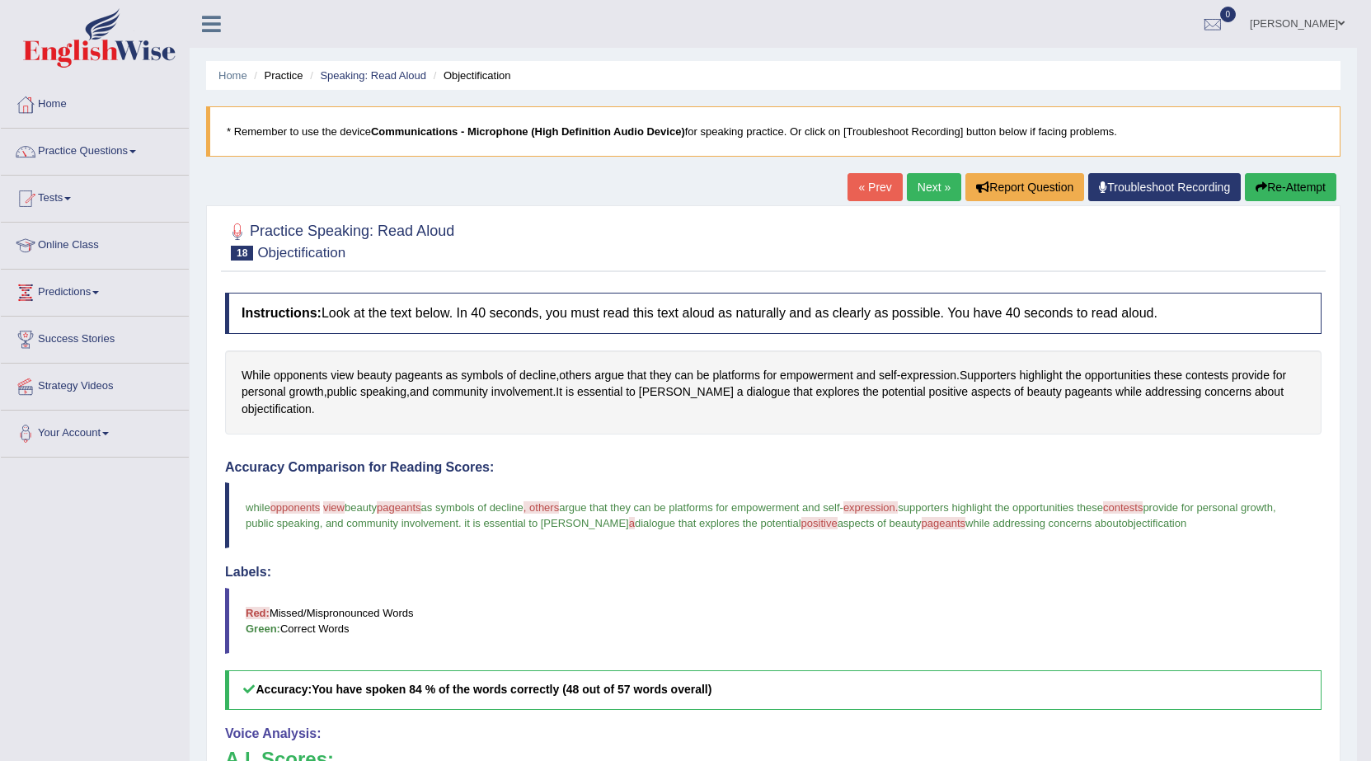
click at [922, 178] on link "Next »" at bounding box center [934, 187] width 54 height 28
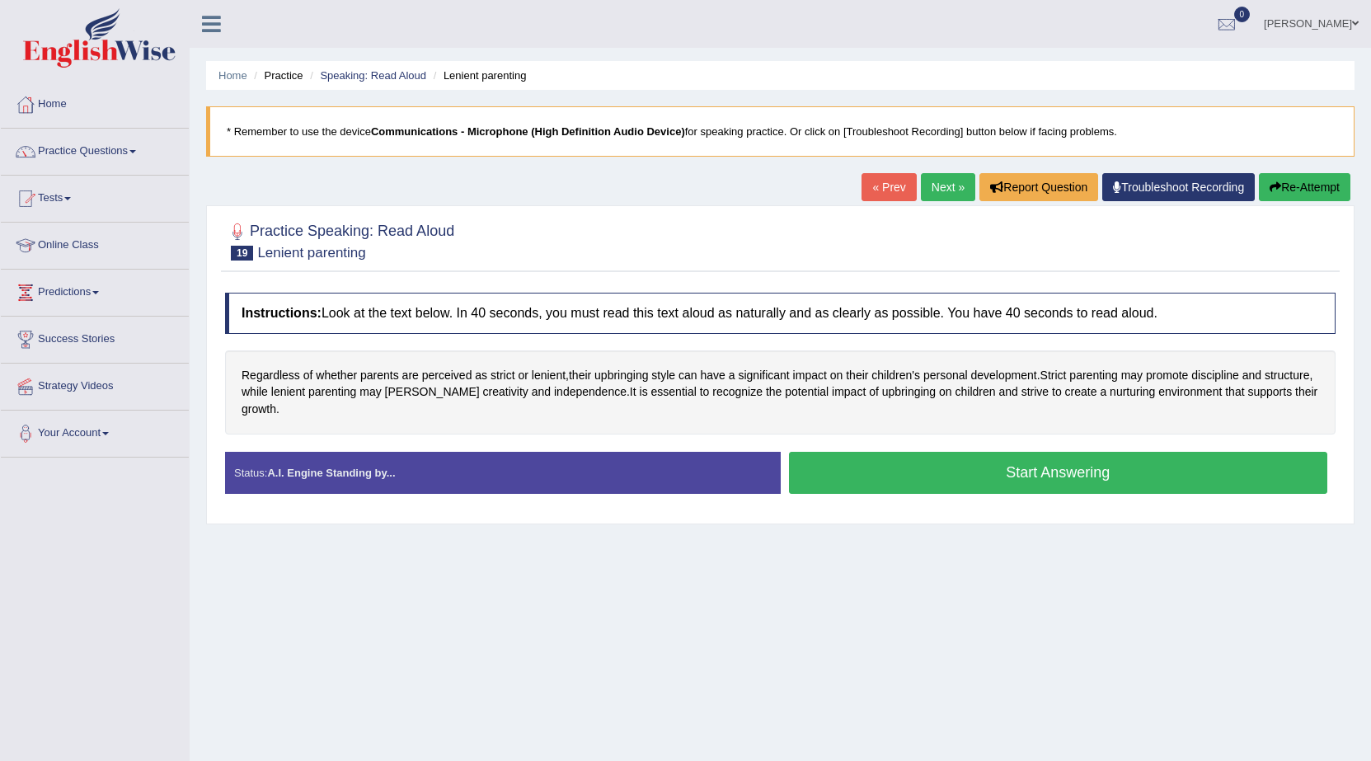
click at [978, 471] on button "Start Answering" at bounding box center [1058, 473] width 539 height 42
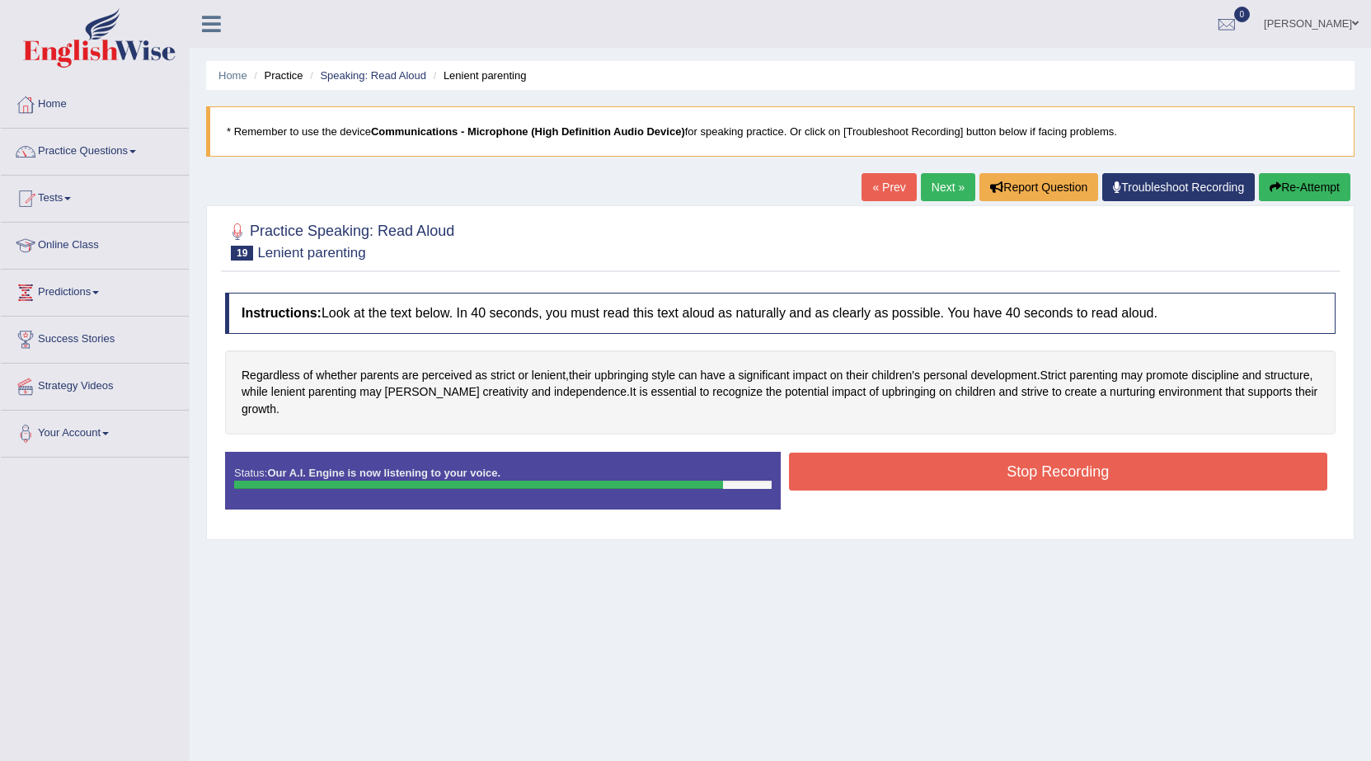
click at [981, 481] on div "Status: Our A.I. Engine is now listening to your voice. Start Answering Stop Re…" at bounding box center [780, 489] width 1110 height 74
click at [982, 467] on button "Stop Recording" at bounding box center [1058, 472] width 539 height 38
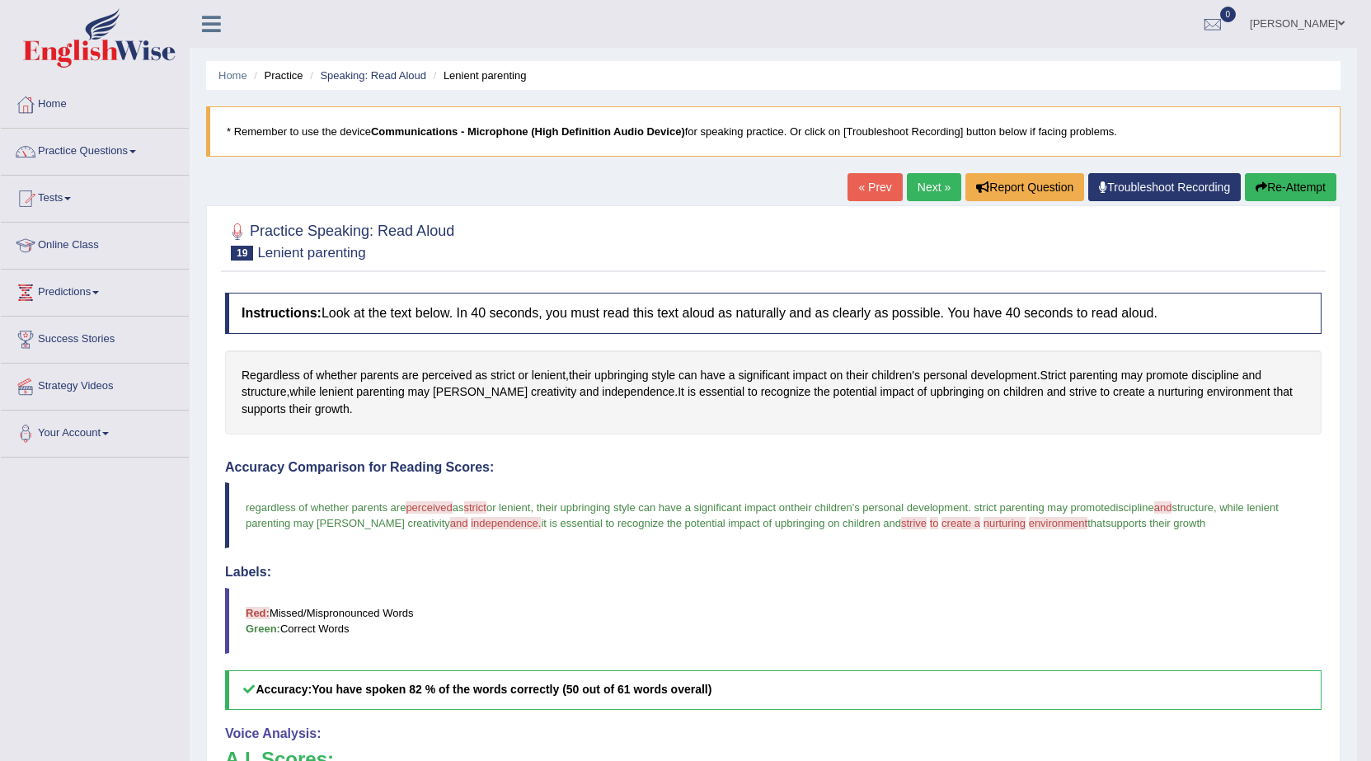
click at [935, 193] on link "Next »" at bounding box center [934, 187] width 54 height 28
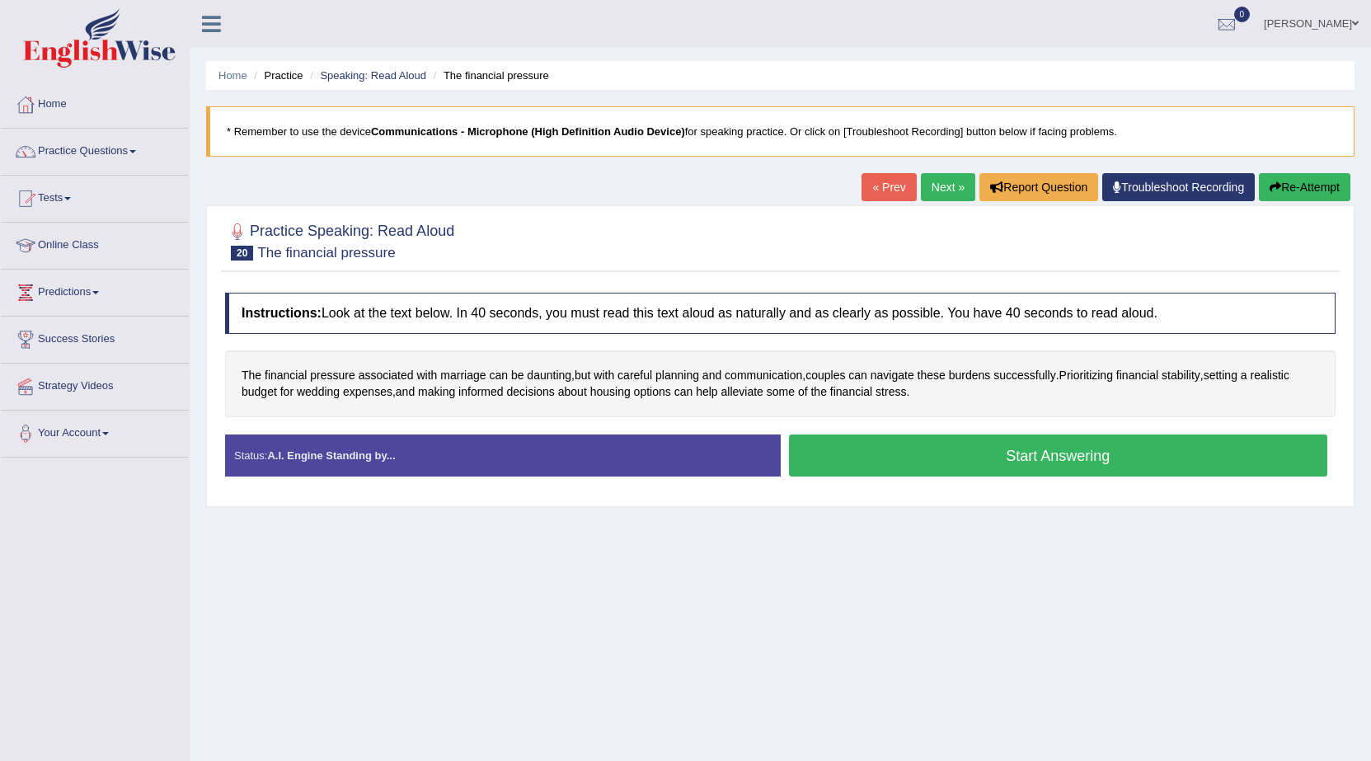
click at [1077, 454] on button "Start Answering" at bounding box center [1058, 455] width 539 height 42
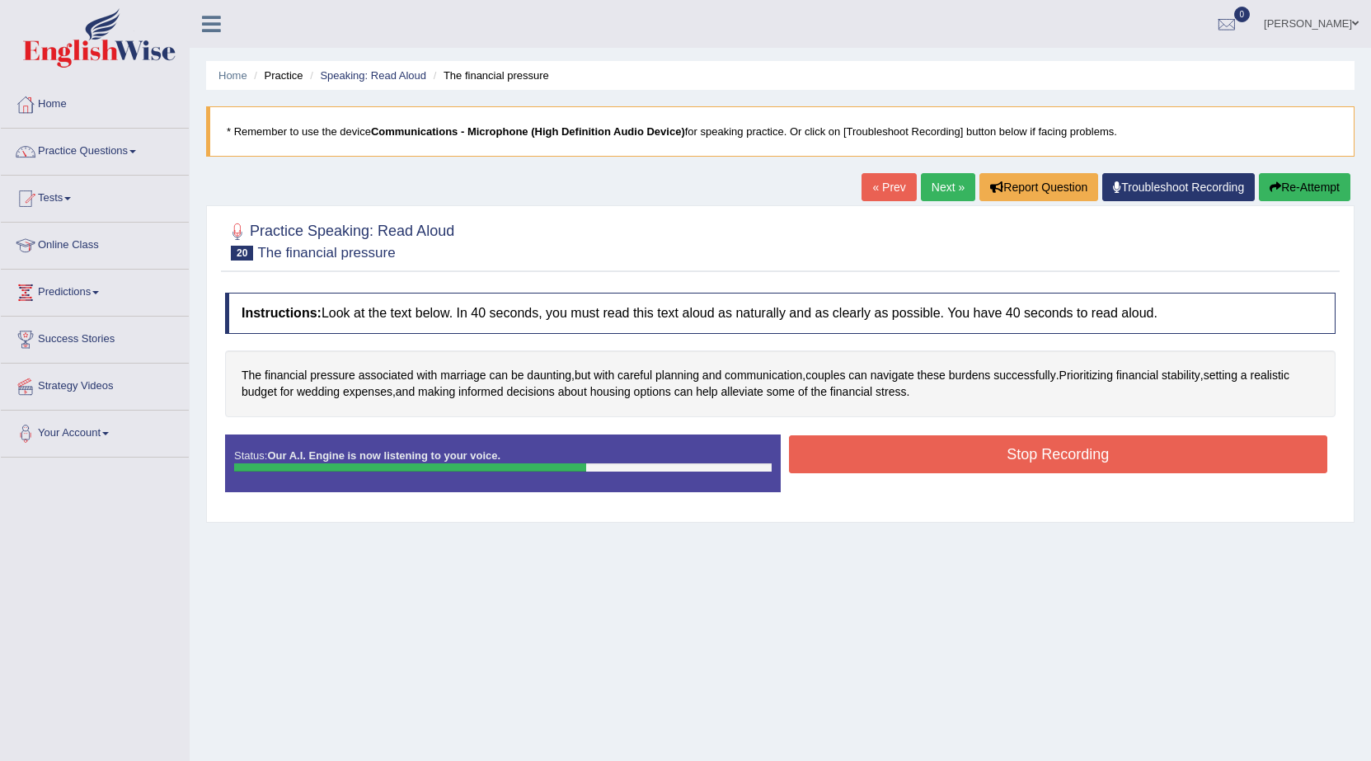
click at [1114, 432] on div "Instructions: Look at the text below. In 40 seconds, you must read this text al…" at bounding box center [780, 398] width 1119 height 229
click at [1086, 457] on button "Stop Recording" at bounding box center [1058, 454] width 539 height 38
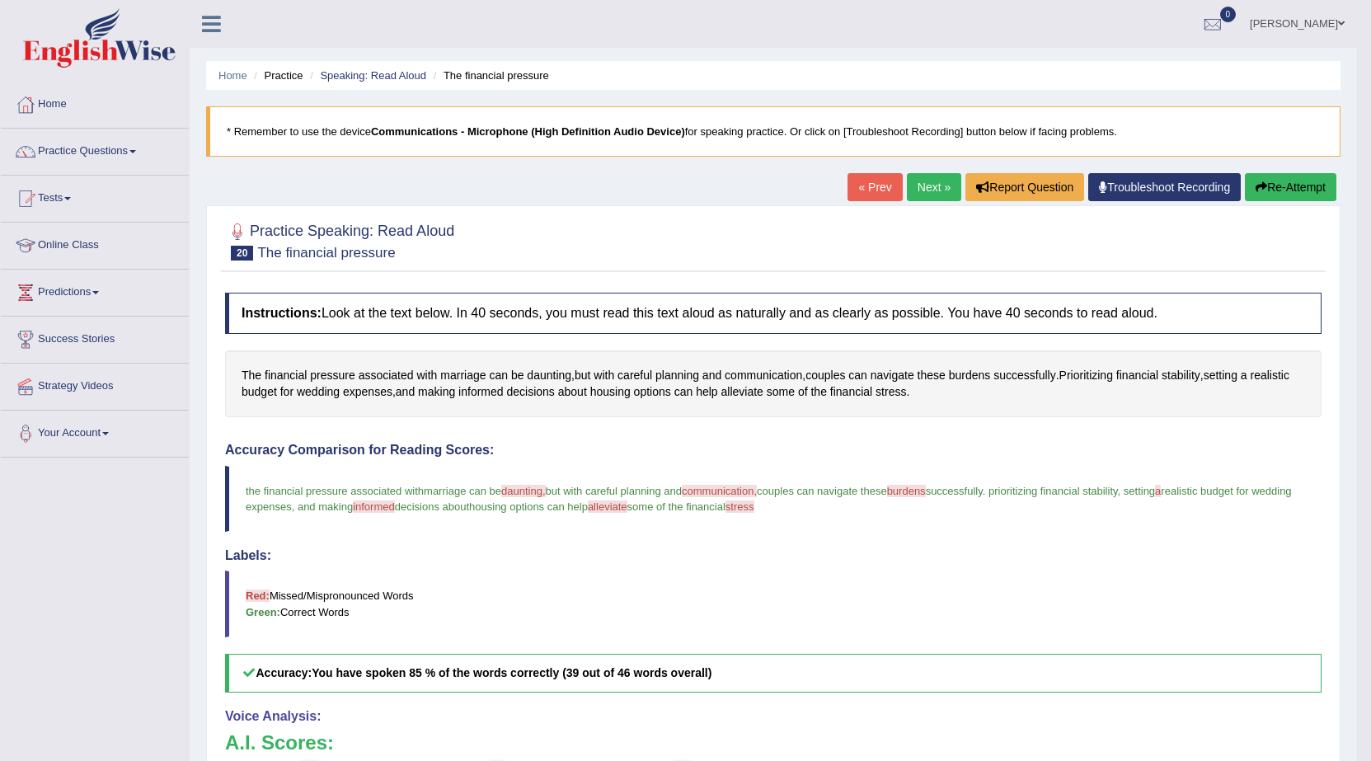
click at [922, 192] on link "Next »" at bounding box center [934, 187] width 54 height 28
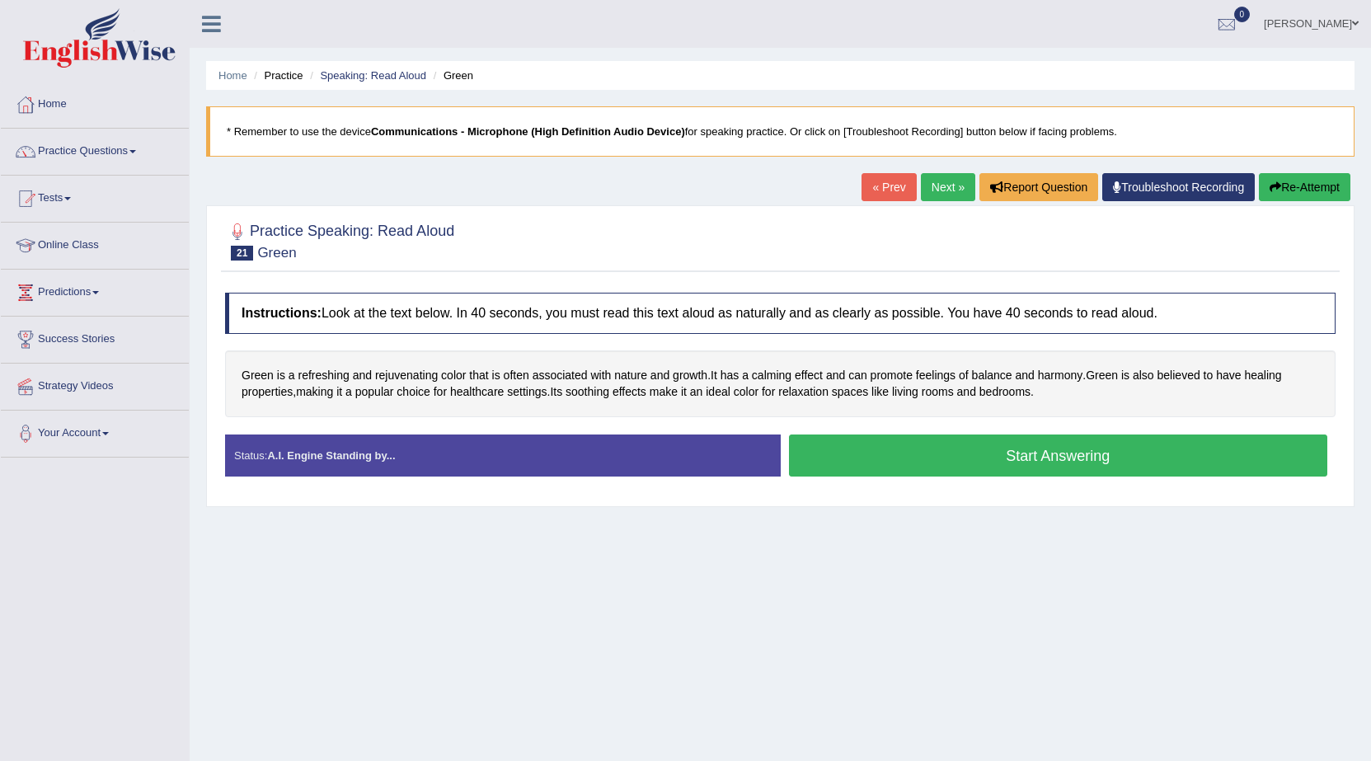
click at [900, 457] on button "Start Answering" at bounding box center [1058, 455] width 539 height 42
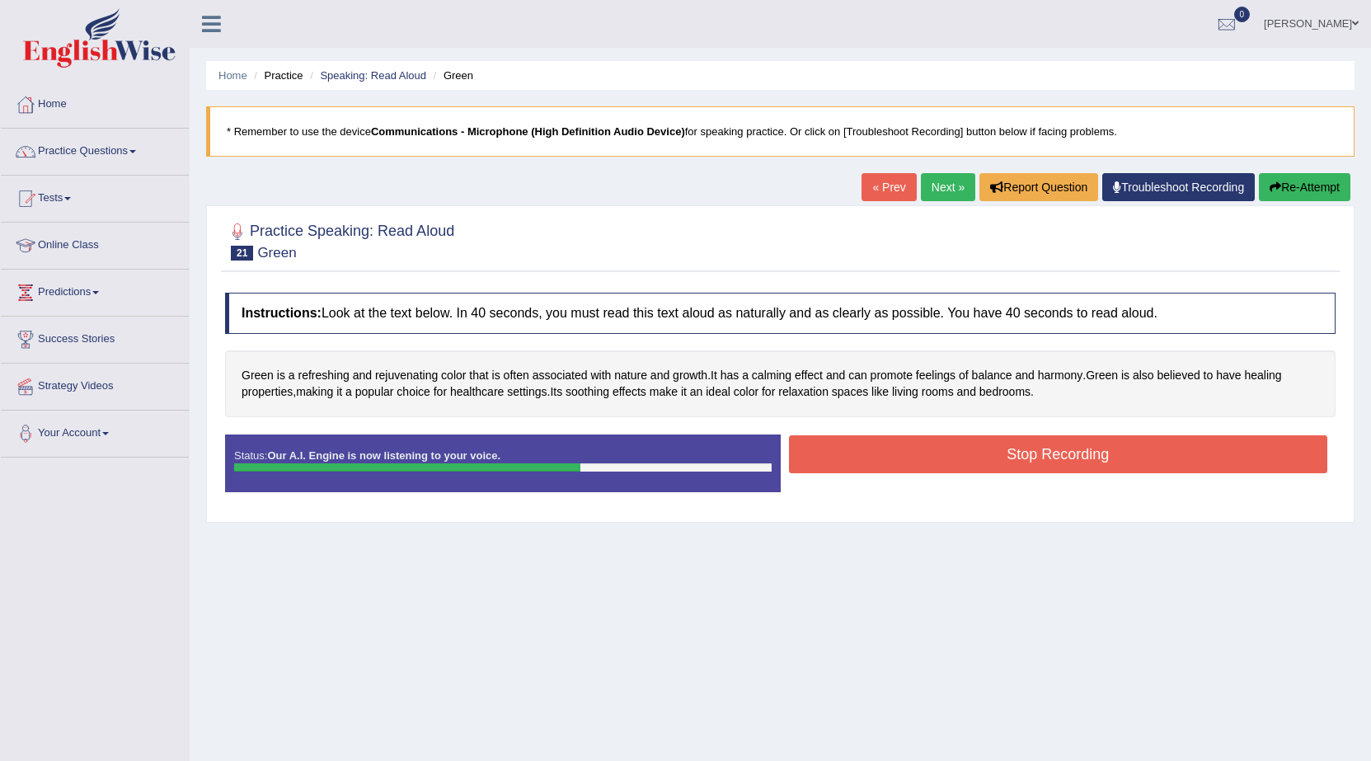
click at [901, 457] on button "Stop Recording" at bounding box center [1058, 454] width 539 height 38
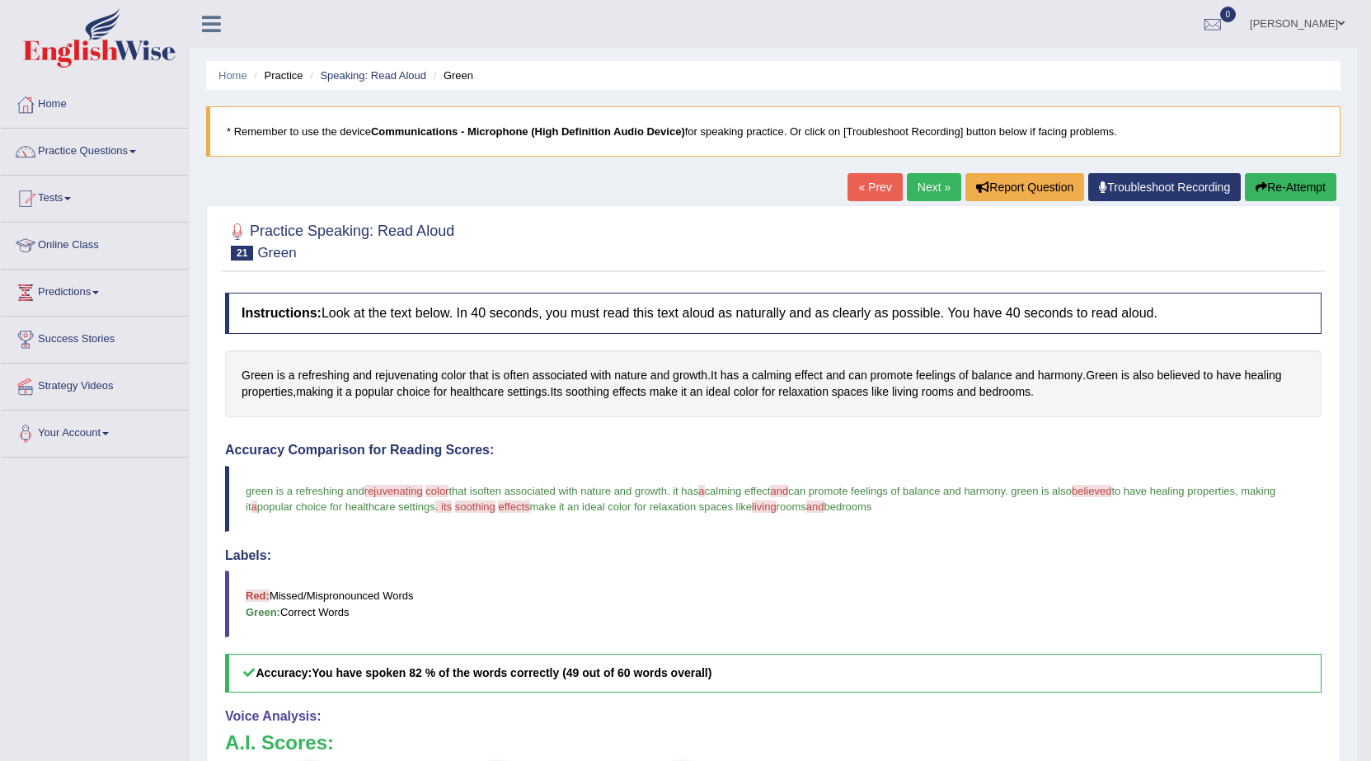
click at [935, 187] on link "Next »" at bounding box center [934, 187] width 54 height 28
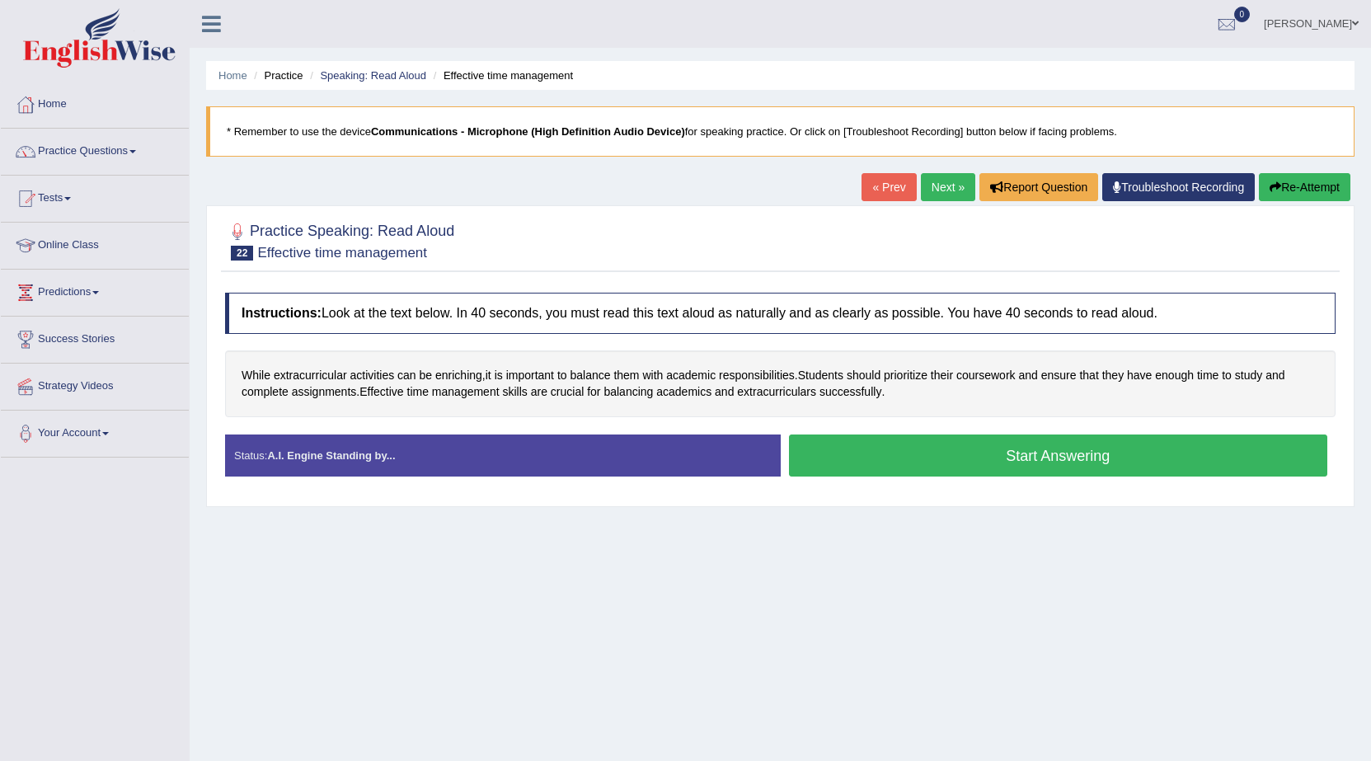
click at [1095, 462] on button "Start Answering" at bounding box center [1058, 455] width 539 height 42
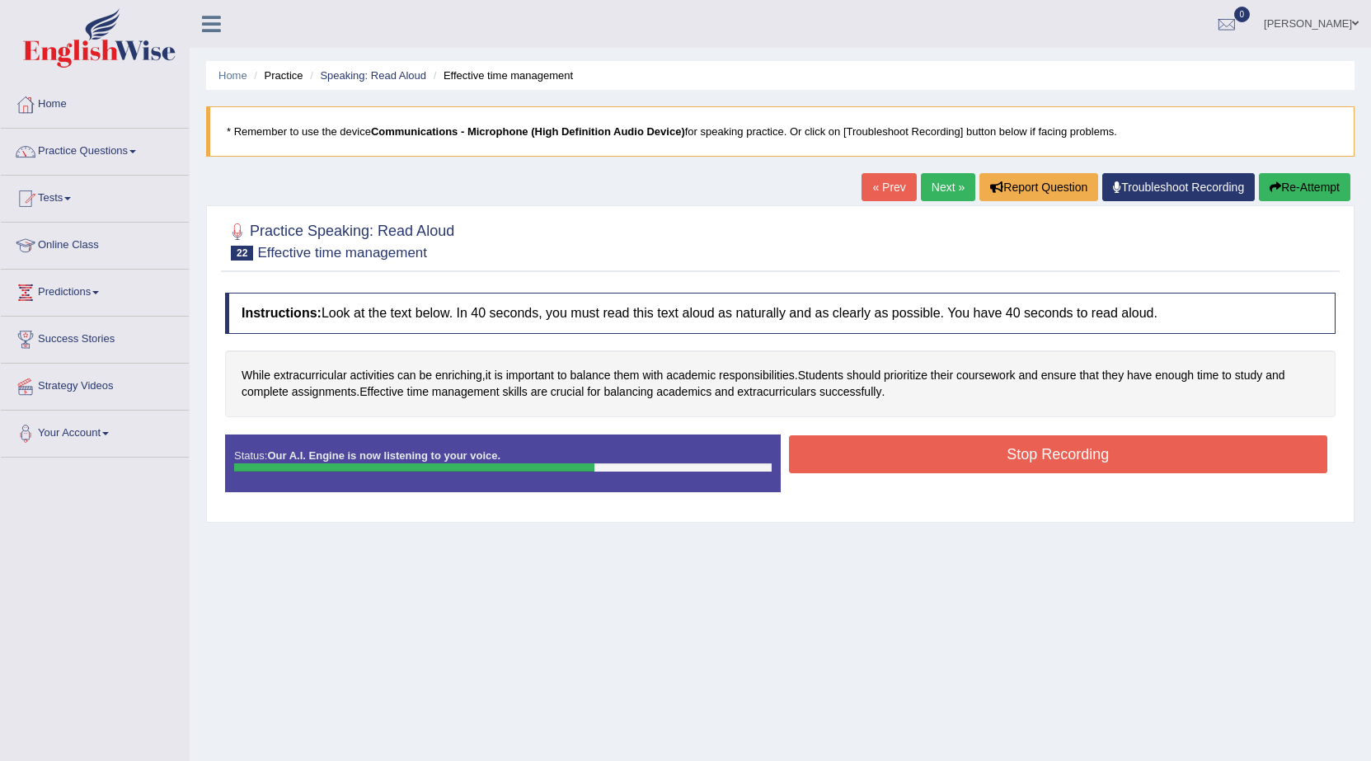
drag, startPoint x: 1095, startPoint y: 462, endPoint x: 1255, endPoint y: 389, distance: 176.7
click at [1241, 397] on div "Instructions: Look at the text below. In 40 seconds, you must read this text al…" at bounding box center [780, 398] width 1119 height 229
click at [1213, 470] on button "Stop Recording" at bounding box center [1058, 454] width 539 height 38
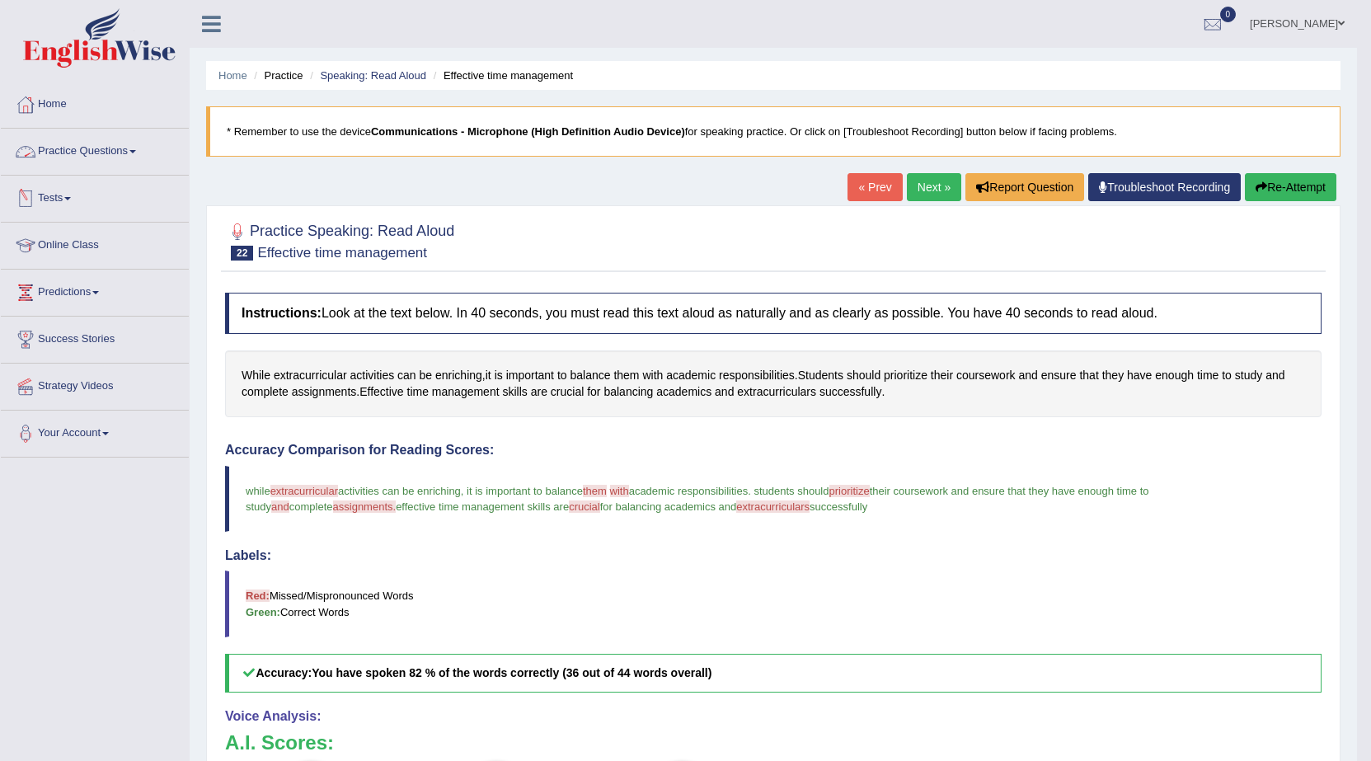
click at [133, 144] on link "Practice Questions" at bounding box center [95, 149] width 188 height 41
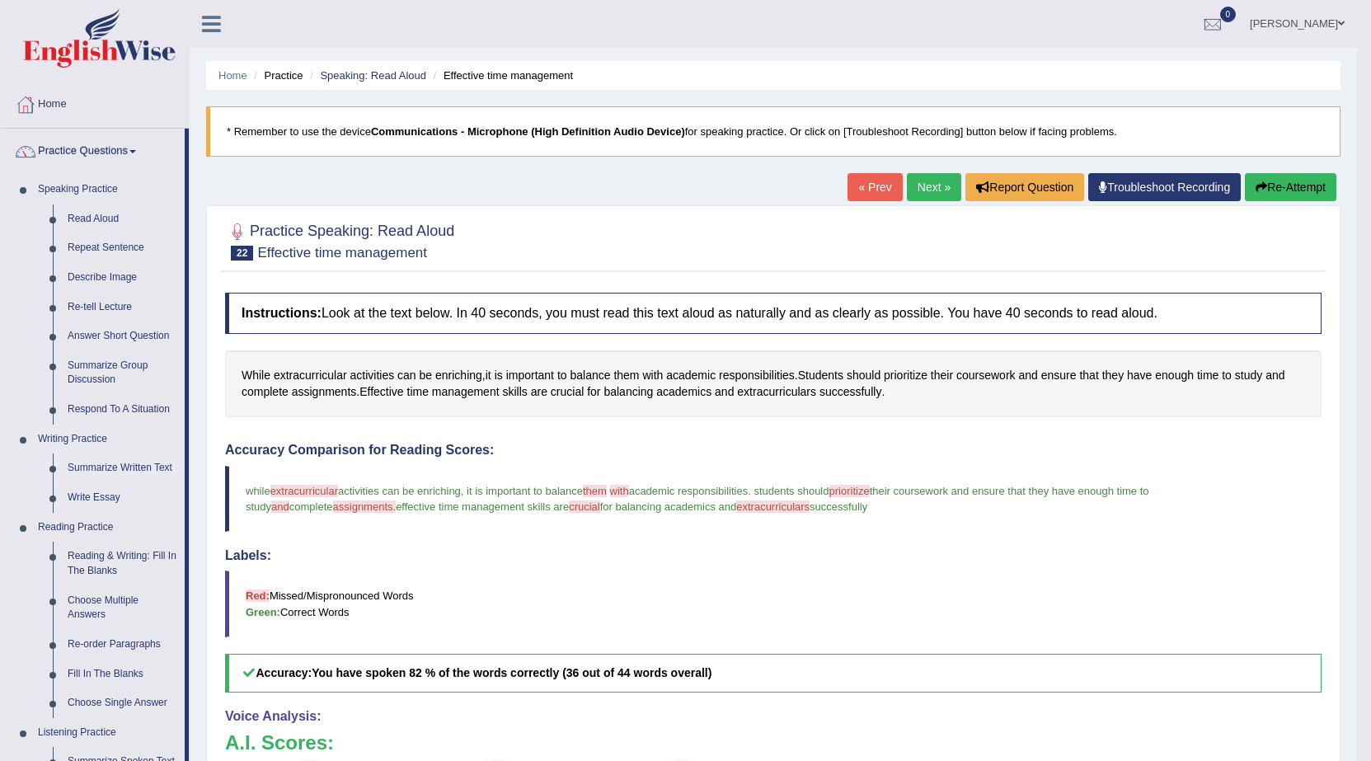
click at [135, 462] on link "Summarize Written Text" at bounding box center [122, 468] width 124 height 30
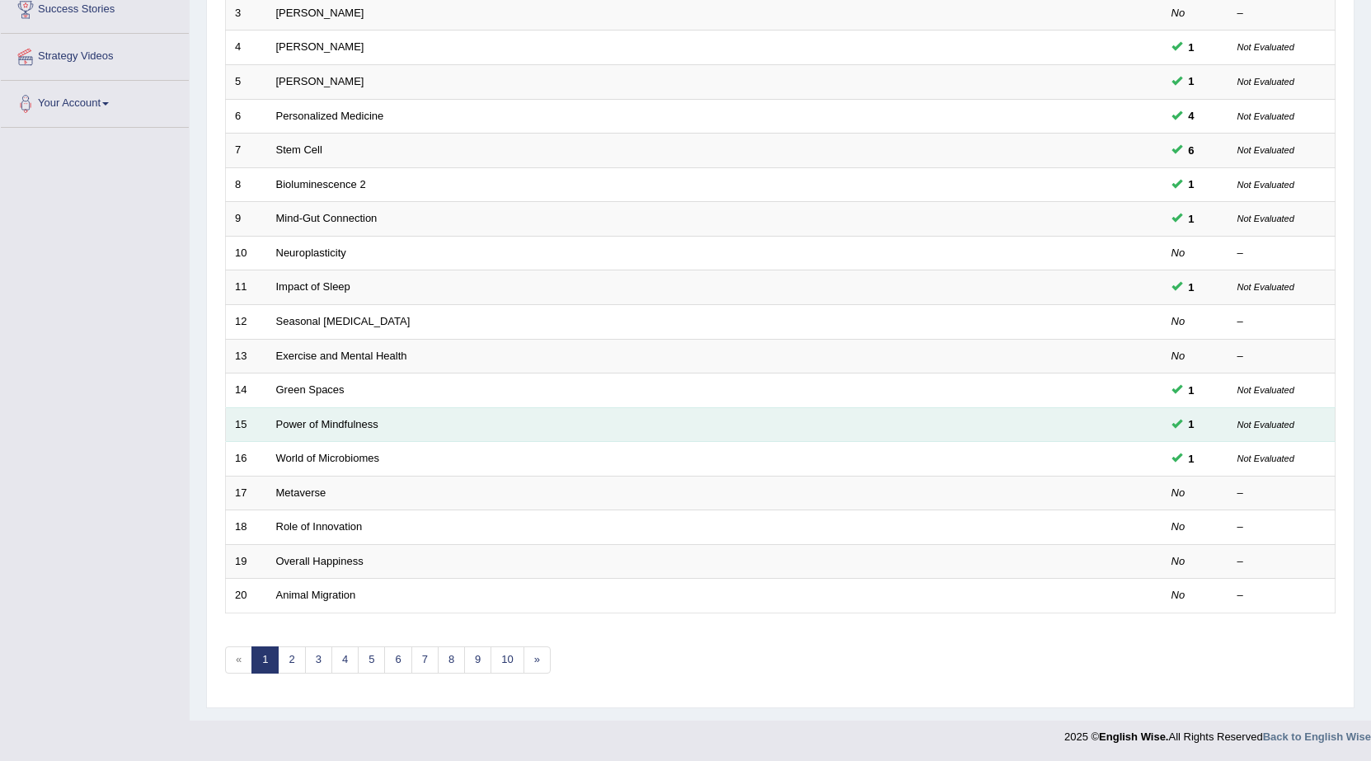
scroll to position [331, 0]
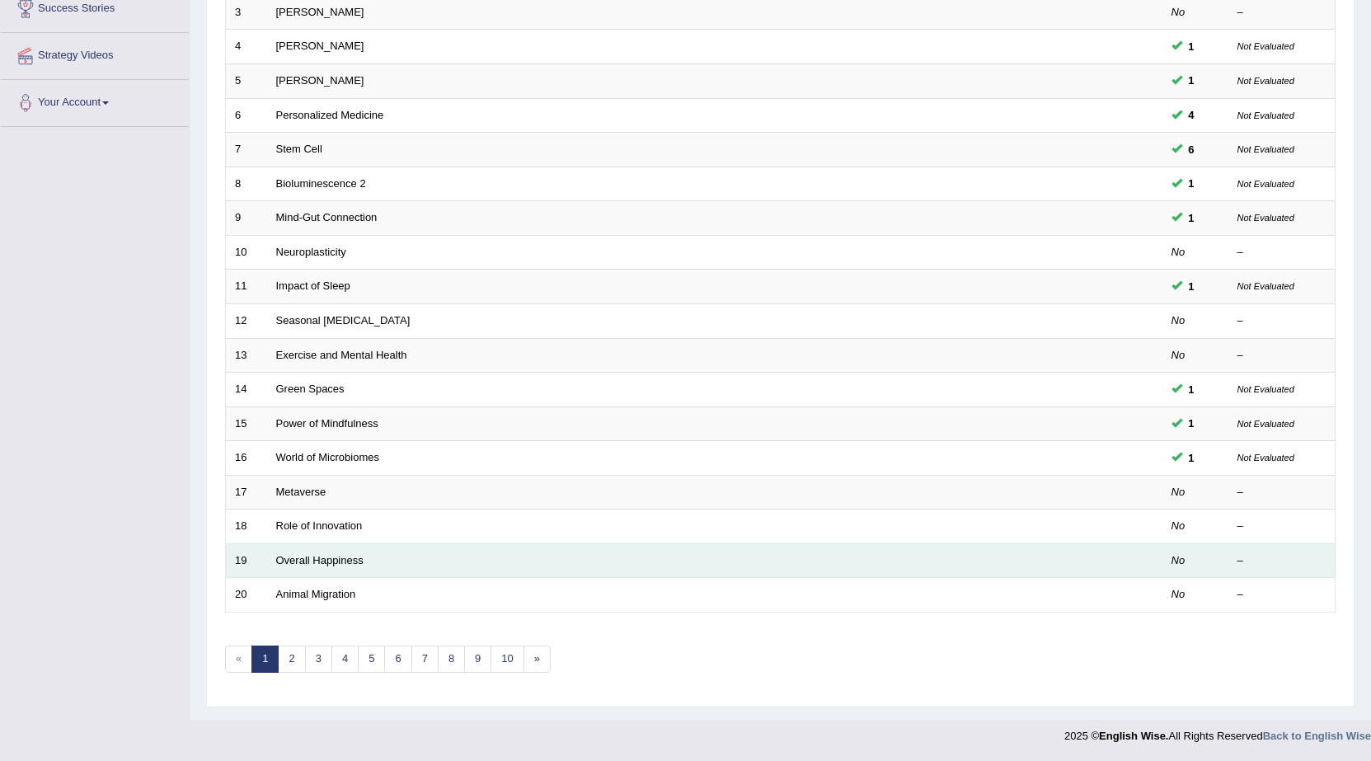
click at [344, 566] on td "Overall Happiness" at bounding box center [653, 560] width 772 height 35
click at [336, 554] on link "Overall Happiness" at bounding box center [319, 560] width 87 height 12
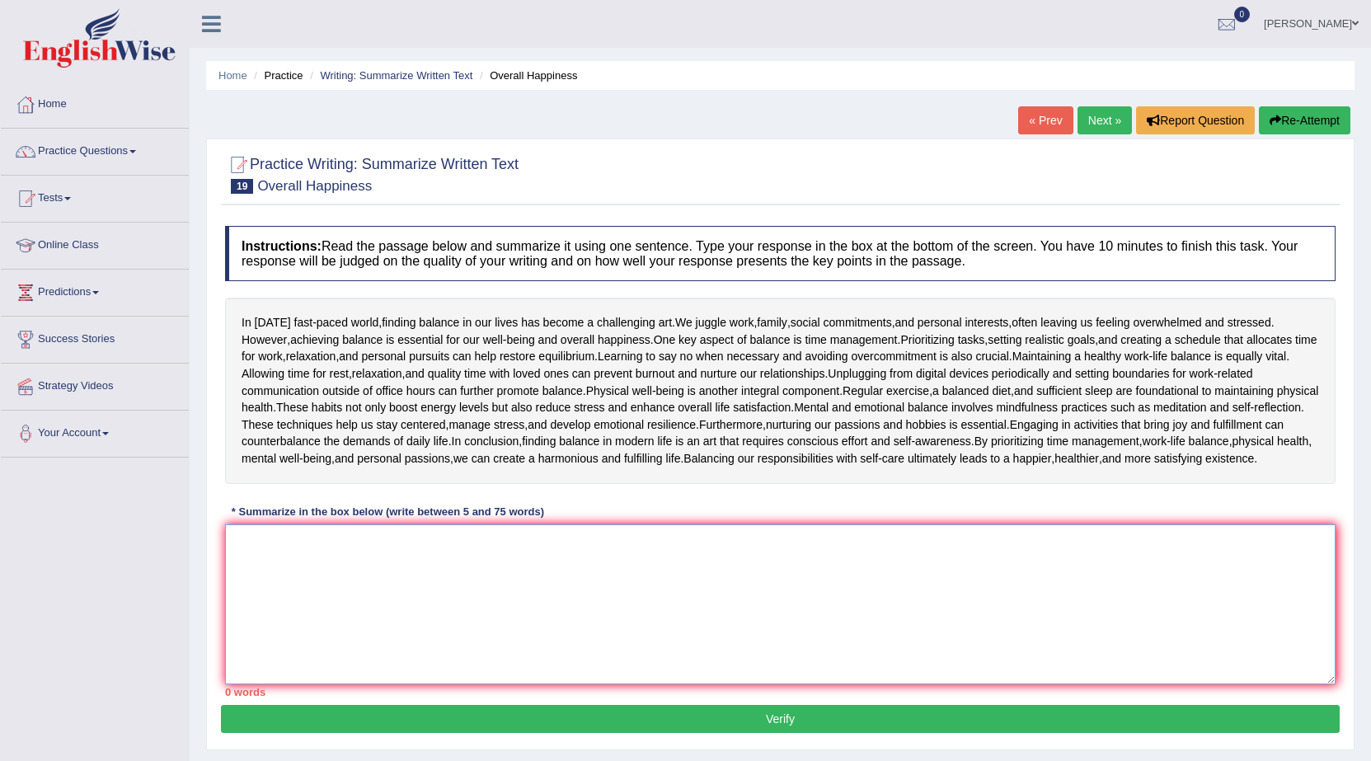
click at [251, 612] on textarea at bounding box center [780, 604] width 1110 height 160
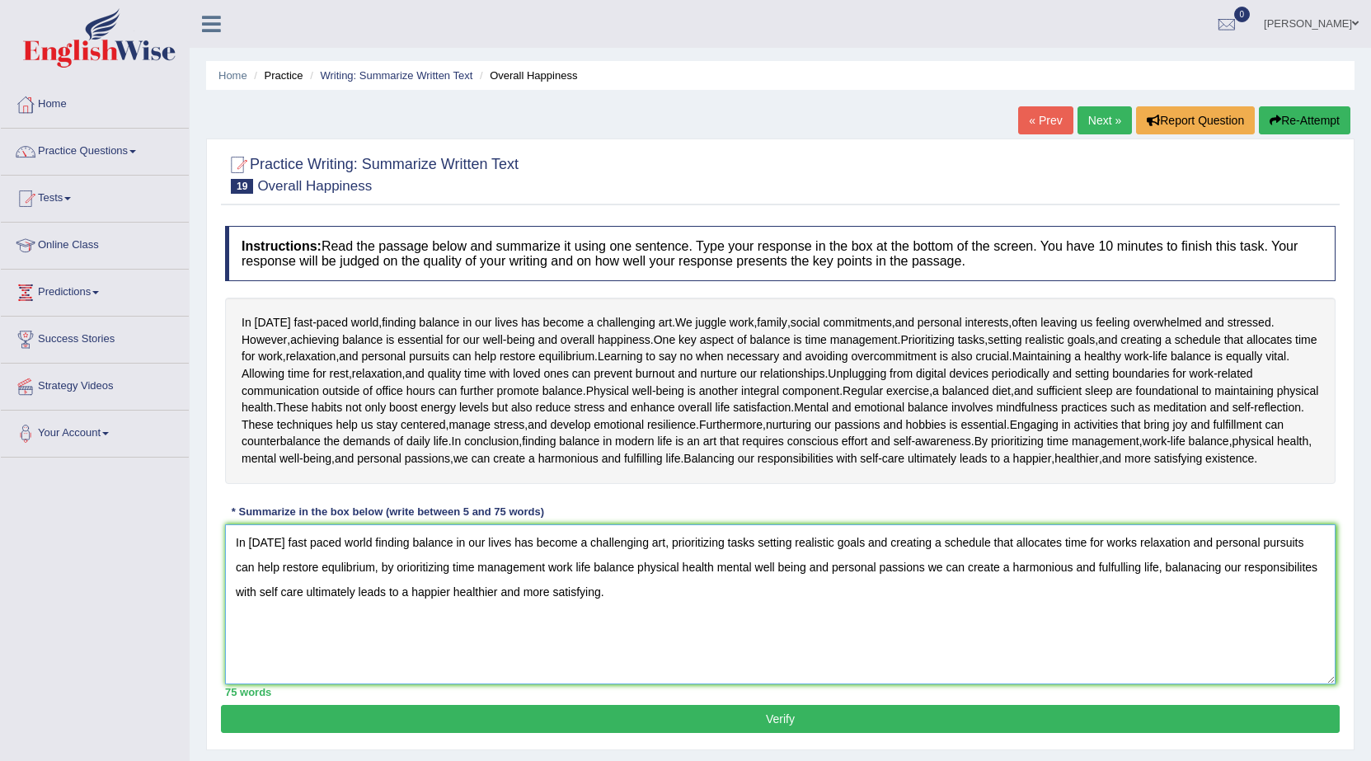
type textarea "In today's fast paced world finding balance in our lives has become a challengi…"
click at [859, 728] on button "Verify" at bounding box center [780, 719] width 1119 height 28
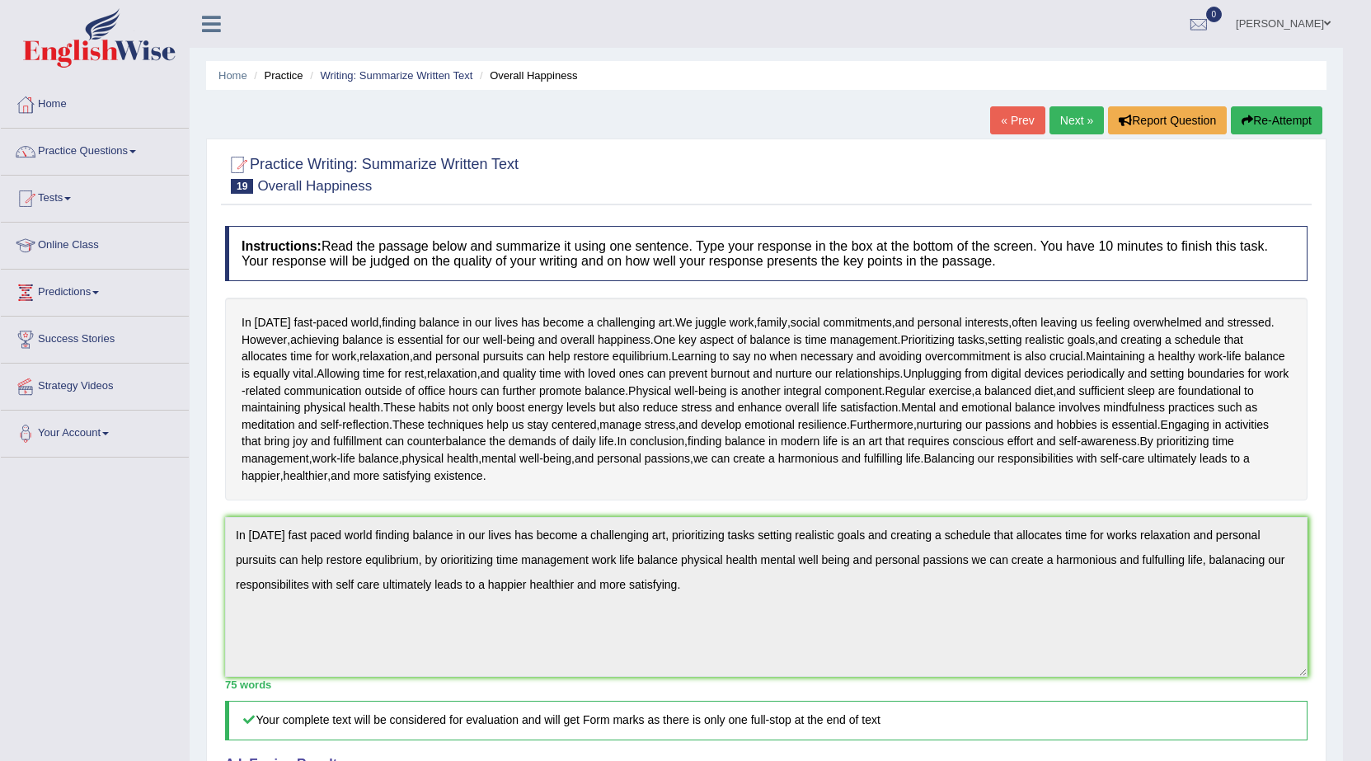
click at [1071, 114] on link "Next »" at bounding box center [1076, 120] width 54 height 28
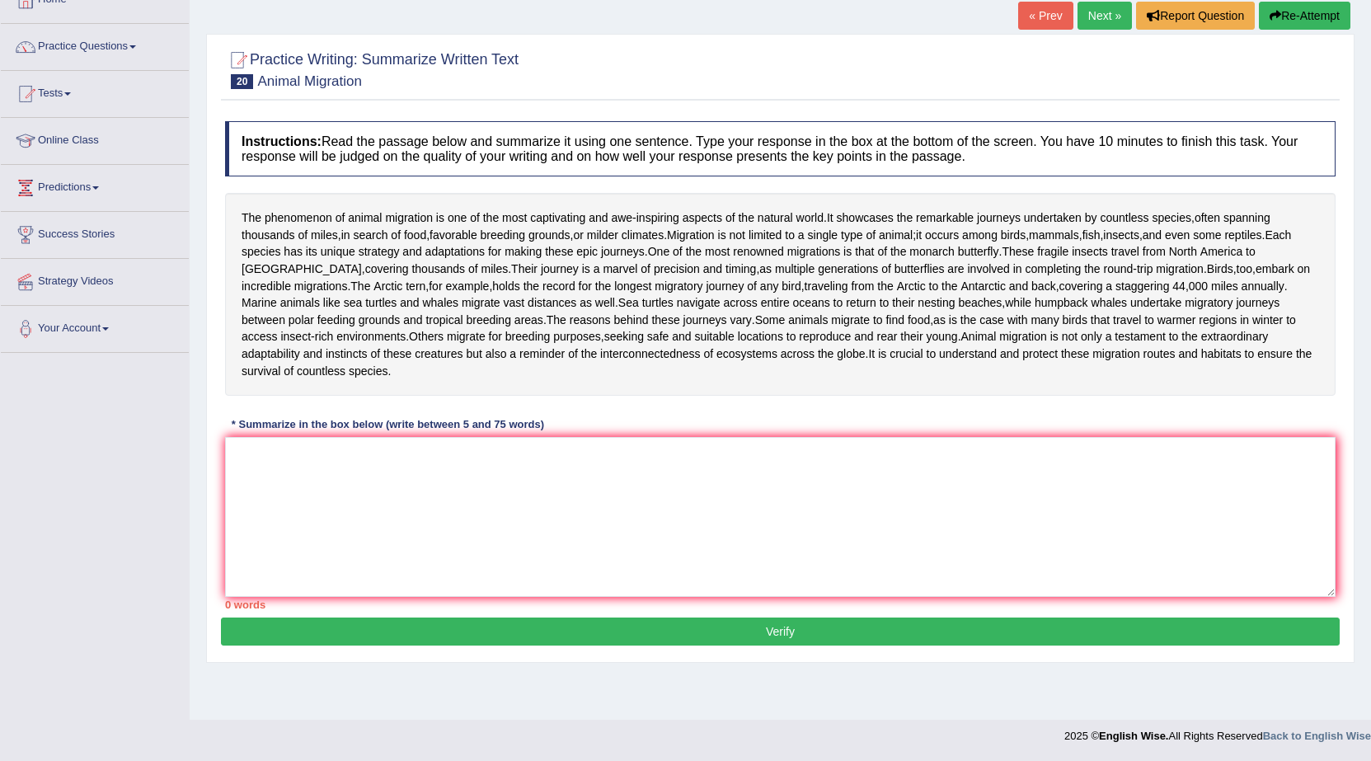
scroll to position [105, 0]
click at [267, 494] on textarea at bounding box center [780, 517] width 1110 height 160
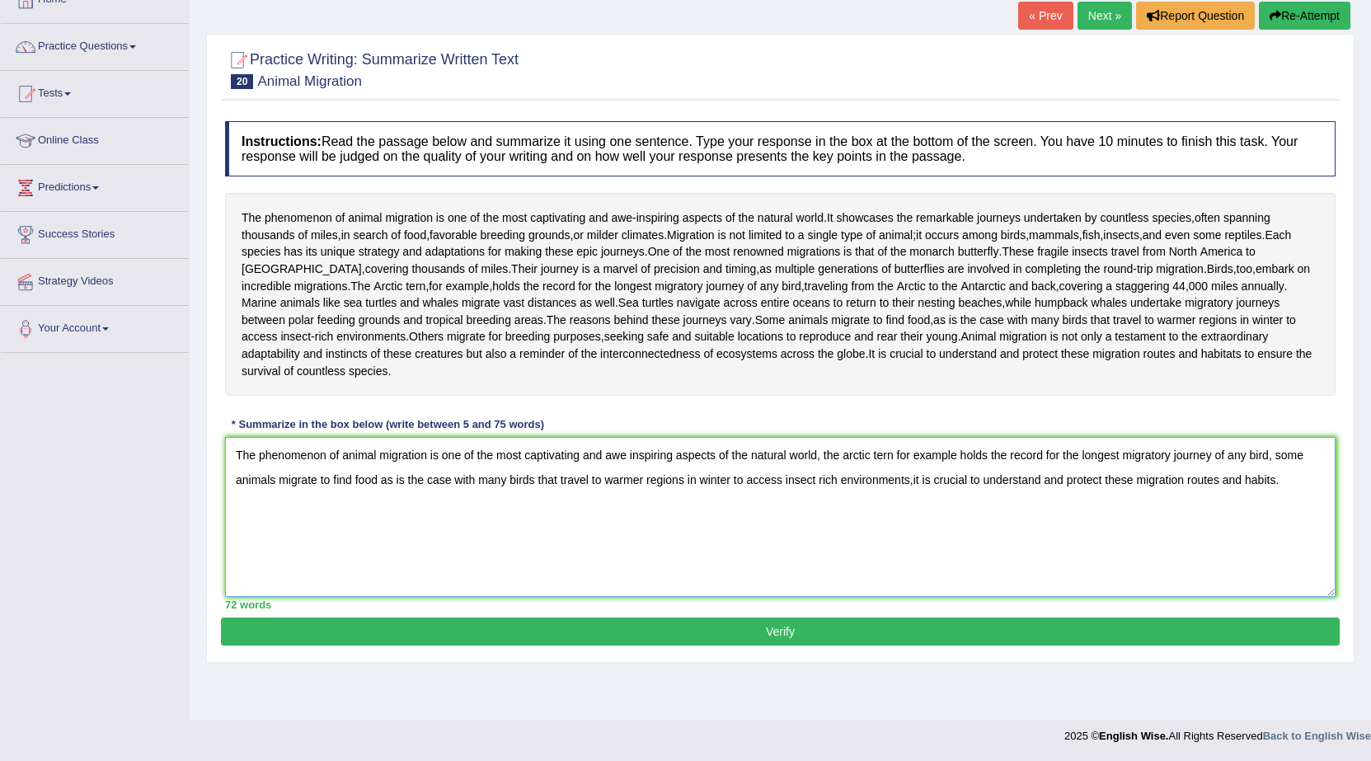
type textarea "The phenomenon of animal migration is one of the most captivating and awe inspi…"
click at [820, 645] on button "Verify" at bounding box center [780, 631] width 1119 height 28
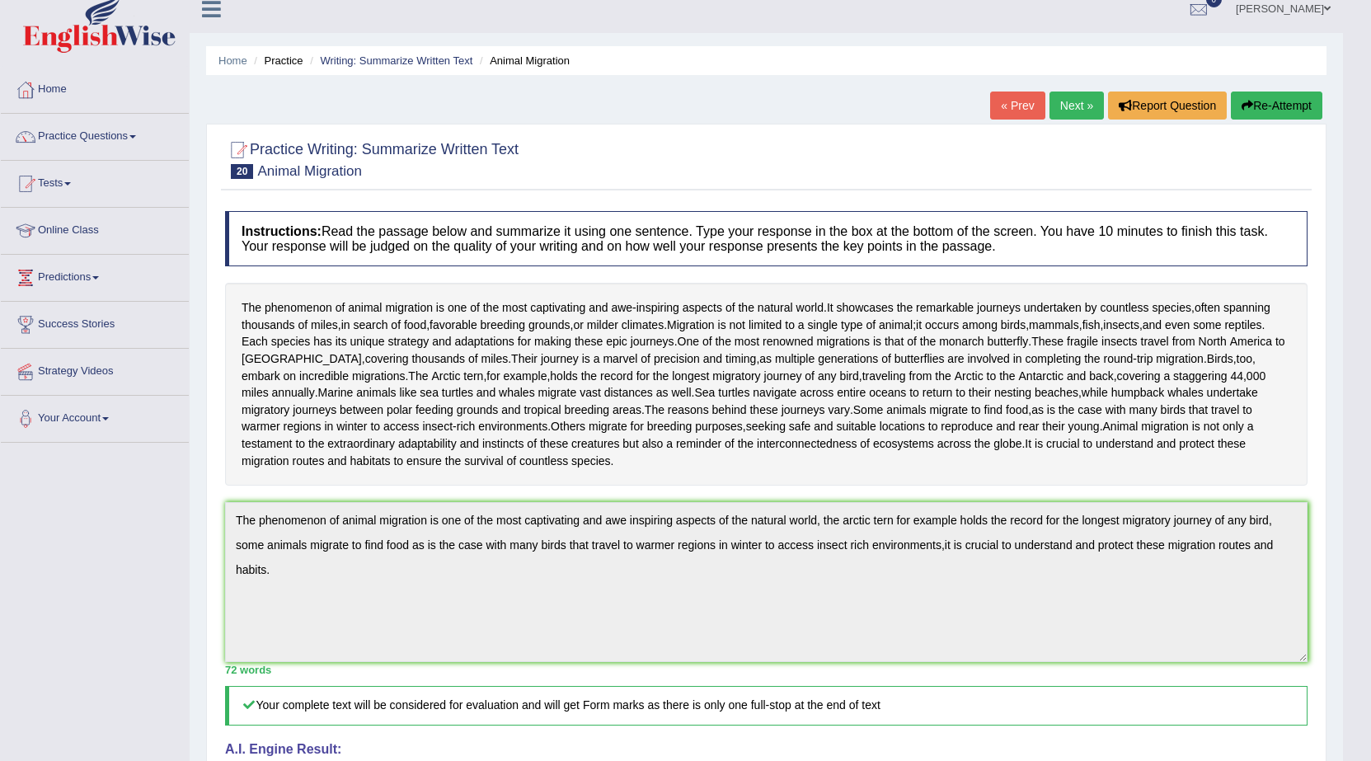
scroll to position [0, 0]
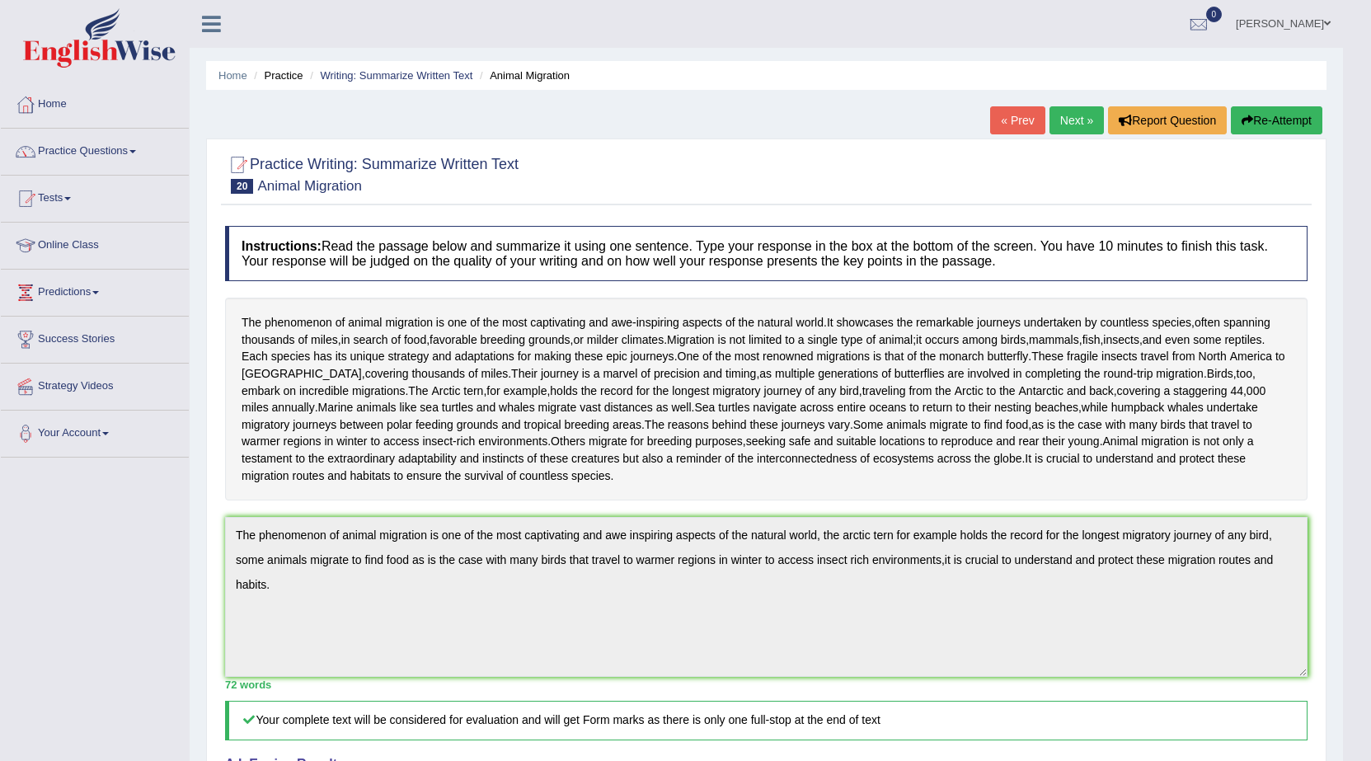
click at [1077, 130] on link "Next »" at bounding box center [1076, 120] width 54 height 28
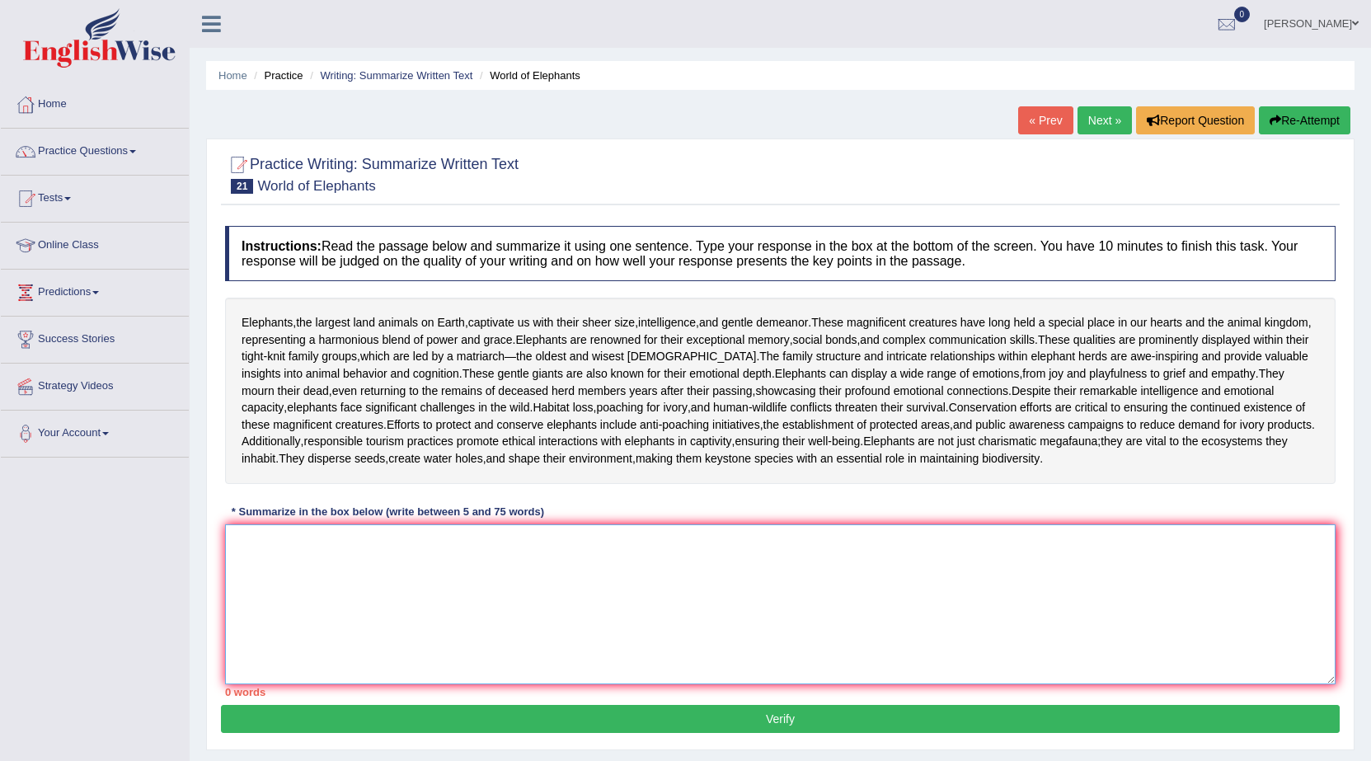
click at [250, 580] on textarea at bounding box center [780, 604] width 1110 height 160
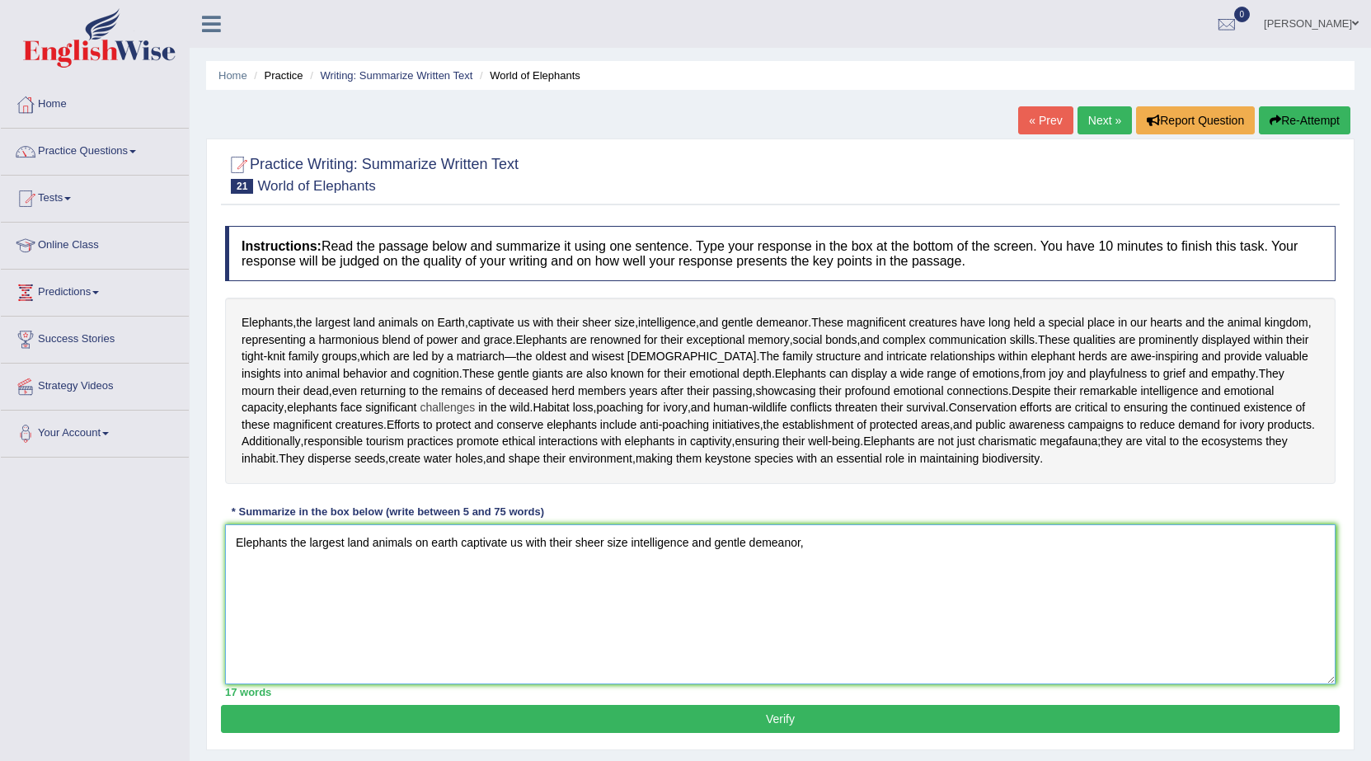
scroll to position [82, 0]
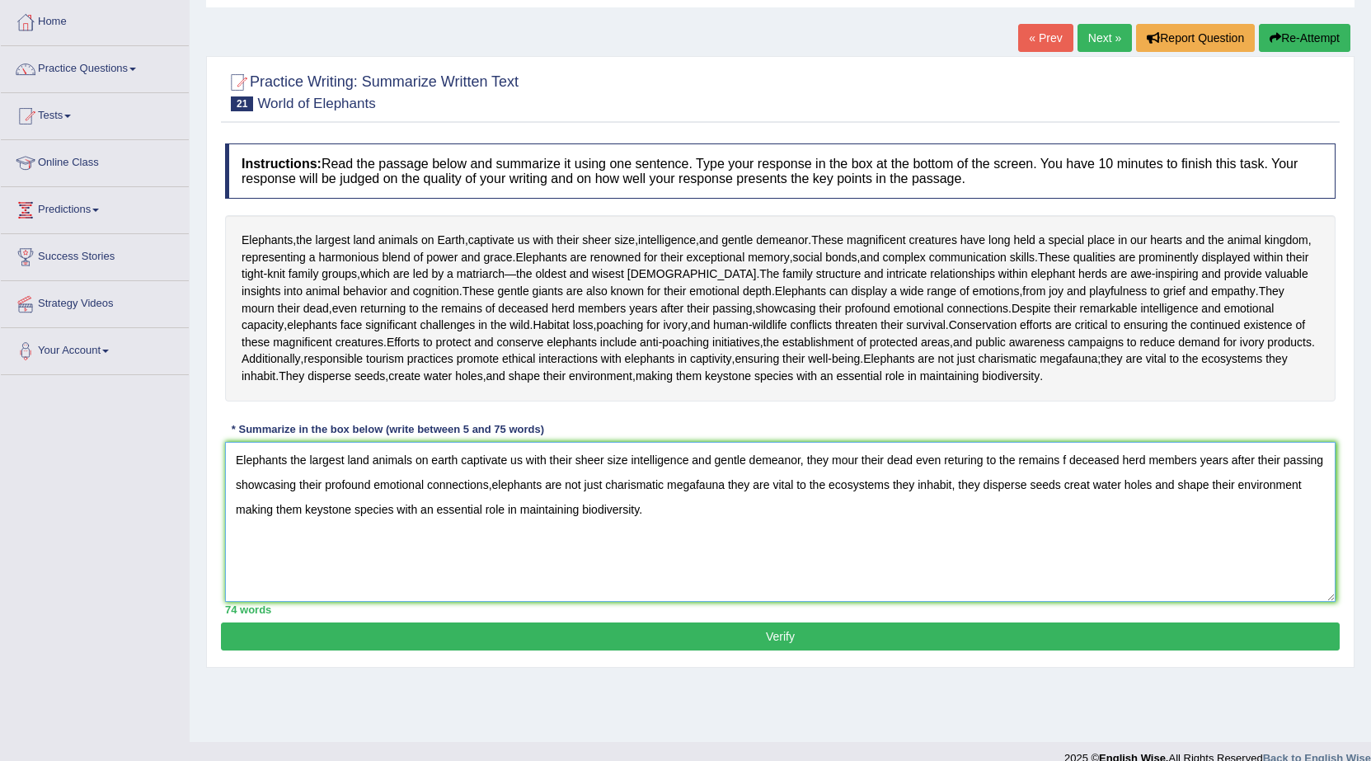
type textarea "Elephants the largest land animals on earth captivate us with their sheer size …"
click at [793, 650] on button "Verify" at bounding box center [780, 636] width 1119 height 28
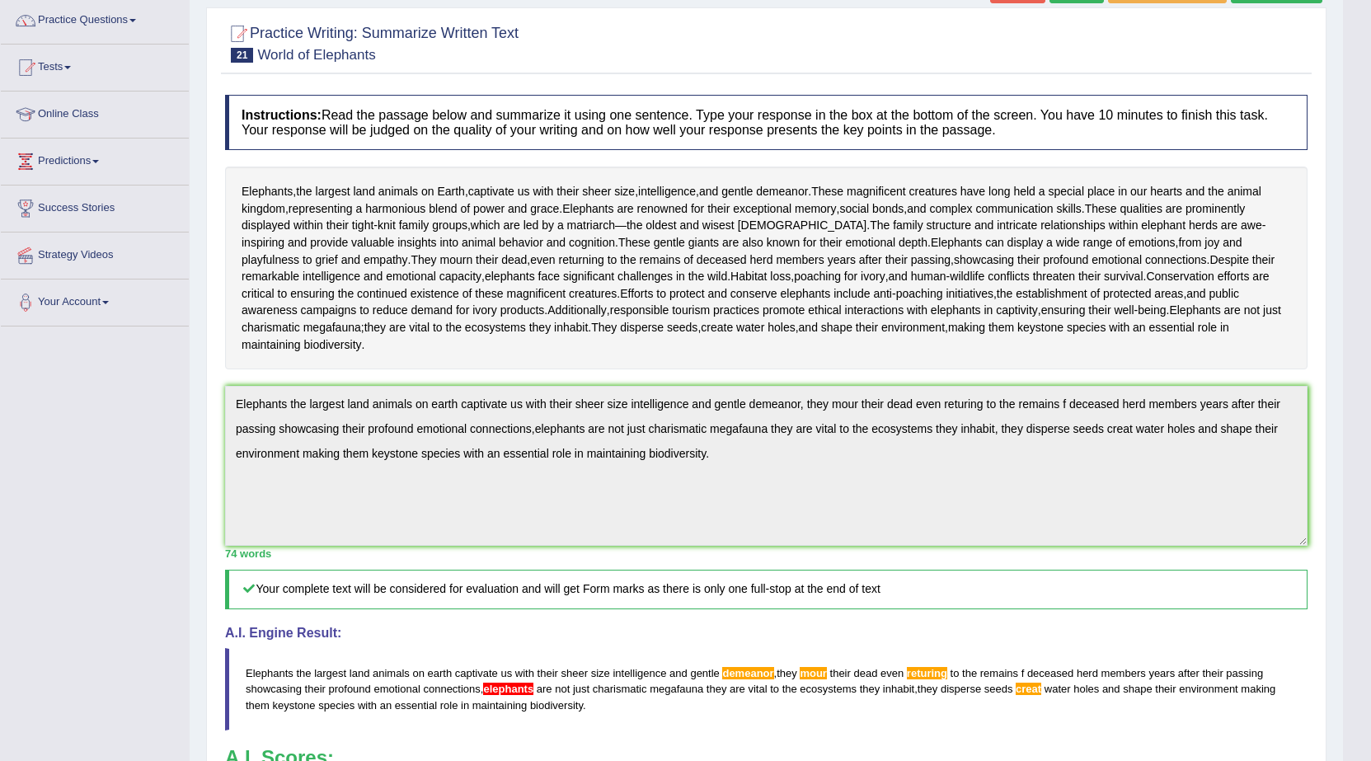
scroll to position [100, 0]
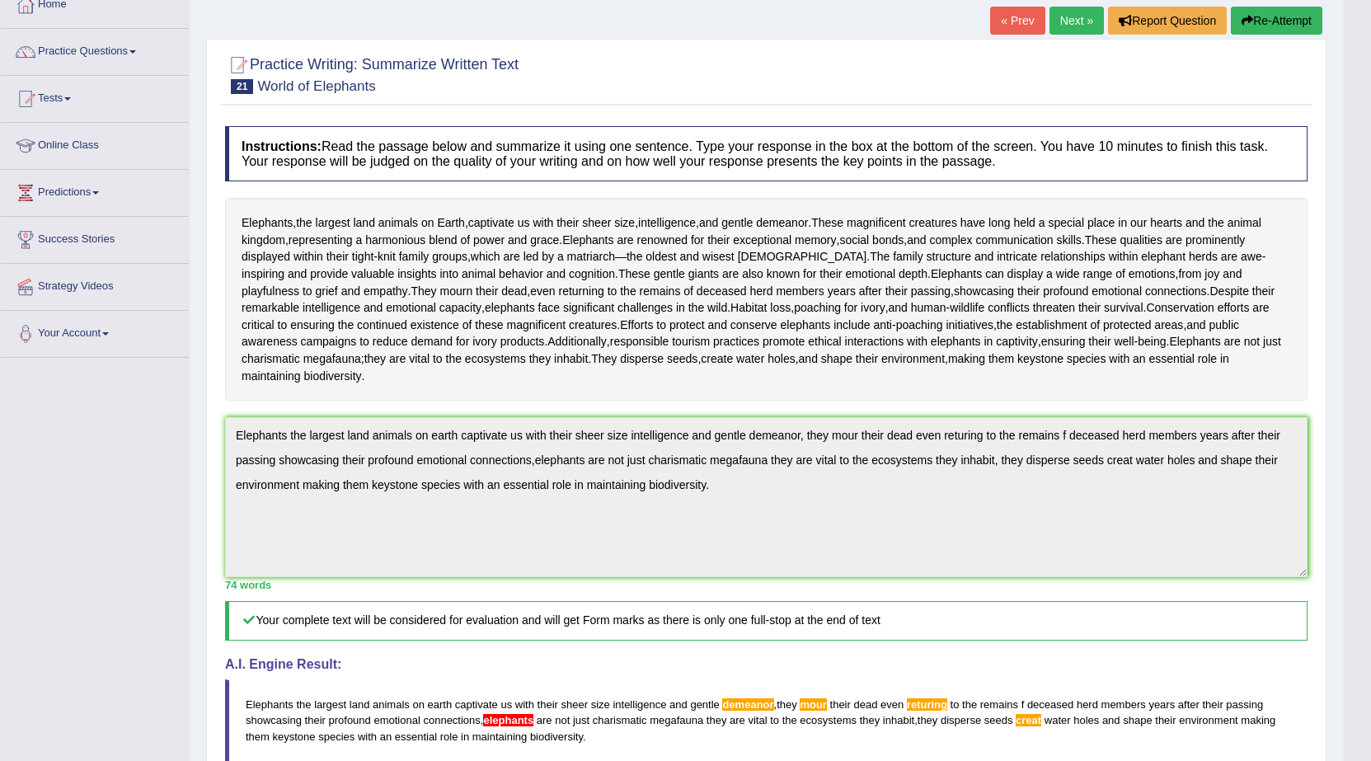
click at [1081, 25] on link "Next »" at bounding box center [1076, 21] width 54 height 28
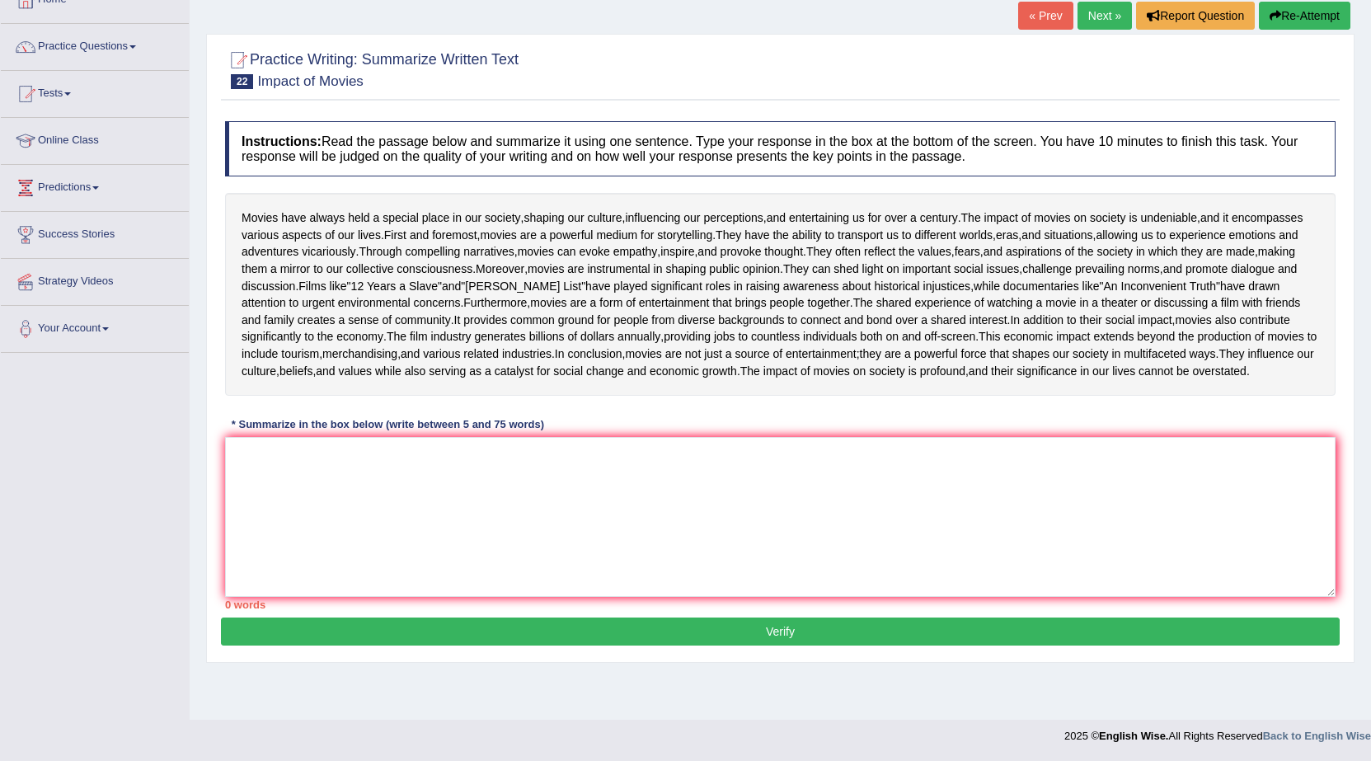
scroll to position [114, 0]
click at [248, 584] on textarea at bounding box center [780, 517] width 1110 height 160
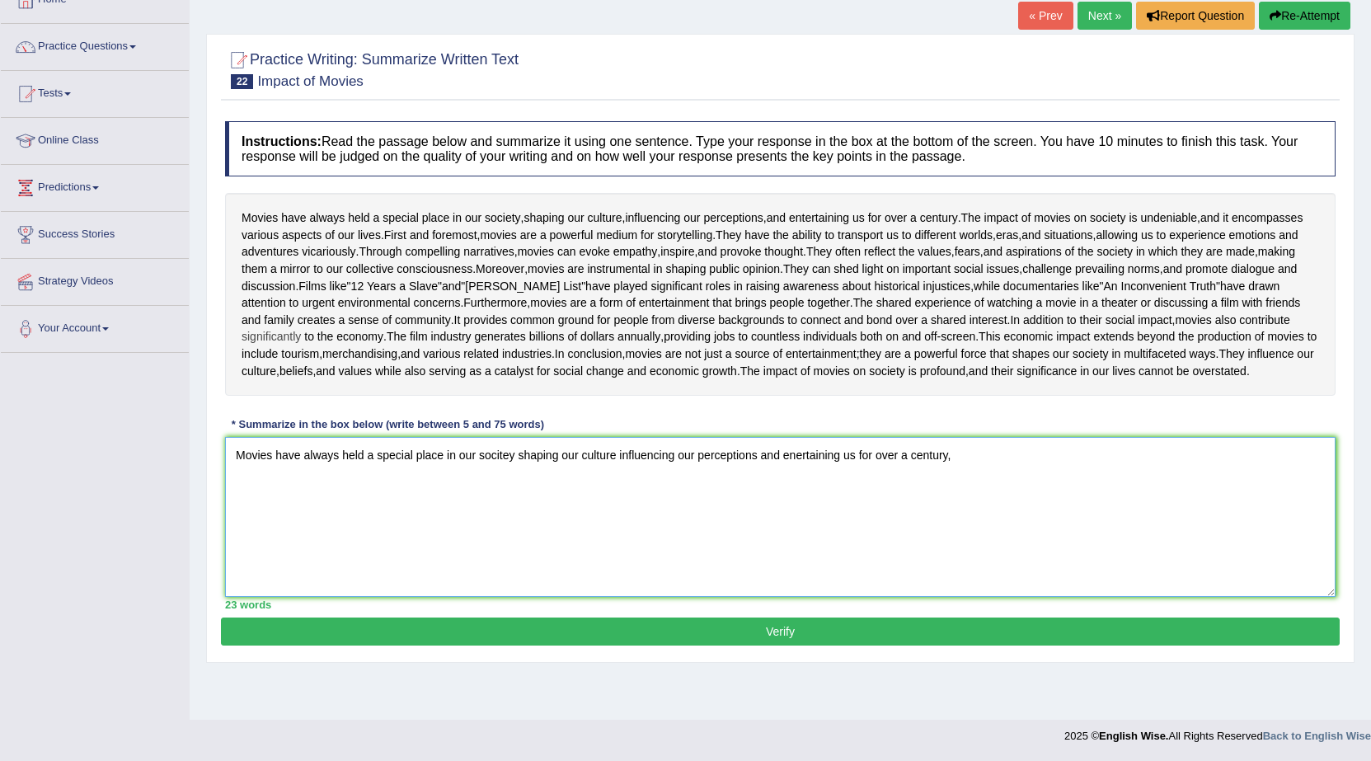
scroll to position [196, 0]
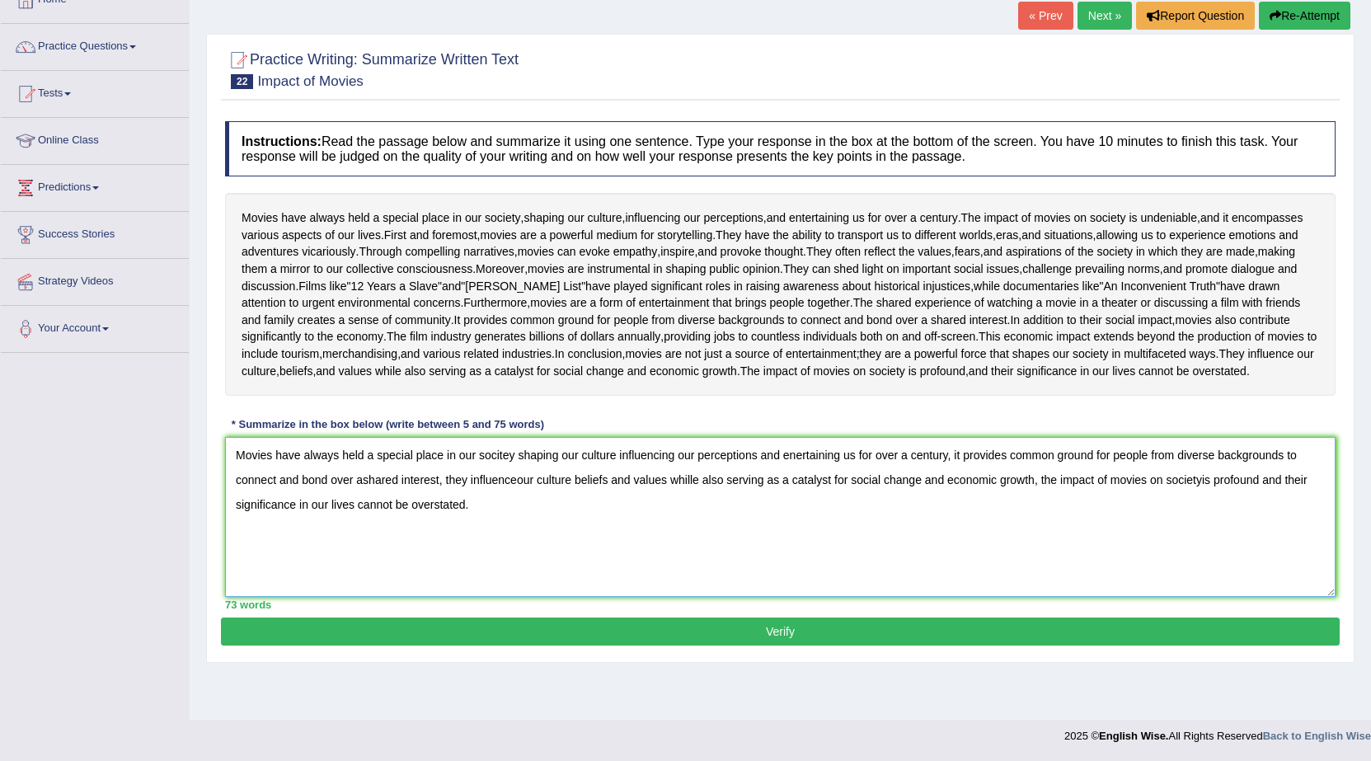
click at [842, 497] on textarea "Movies have always held a special place in our socitey shaping our culture infl…" at bounding box center [780, 517] width 1110 height 160
click at [739, 589] on textarea "Movies have always held a special place in our socitey shaping our culture infl…" at bounding box center [780, 517] width 1110 height 160
click at [810, 499] on textarea "Movies have always held a special place in our socitey shaping our culture infl…" at bounding box center [780, 517] width 1110 height 160
click at [872, 547] on textarea "Movies have always held a special place in our socitey shaping our culture infl…" at bounding box center [780, 517] width 1110 height 160
click at [829, 498] on textarea "Movies have always held a special place in our socitey shaping our culture infl…" at bounding box center [780, 517] width 1110 height 160
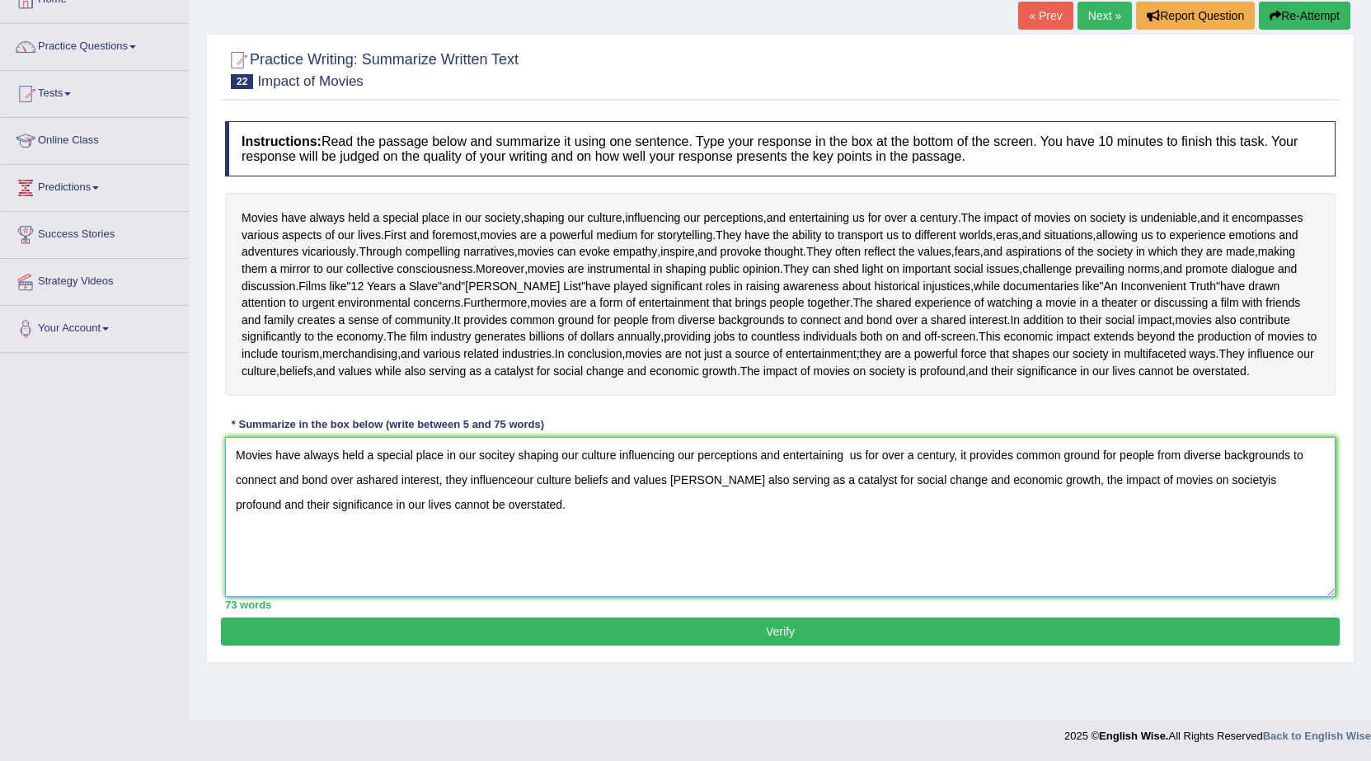
click at [967, 579] on textarea "Movies have always held a special place in our socitey shaping our culture infl…" at bounding box center [780, 517] width 1110 height 160
type textarea "Movies have always held a special place in our socitey shaping our culture infl…"
click at [556, 645] on button "Verify" at bounding box center [780, 631] width 1119 height 28
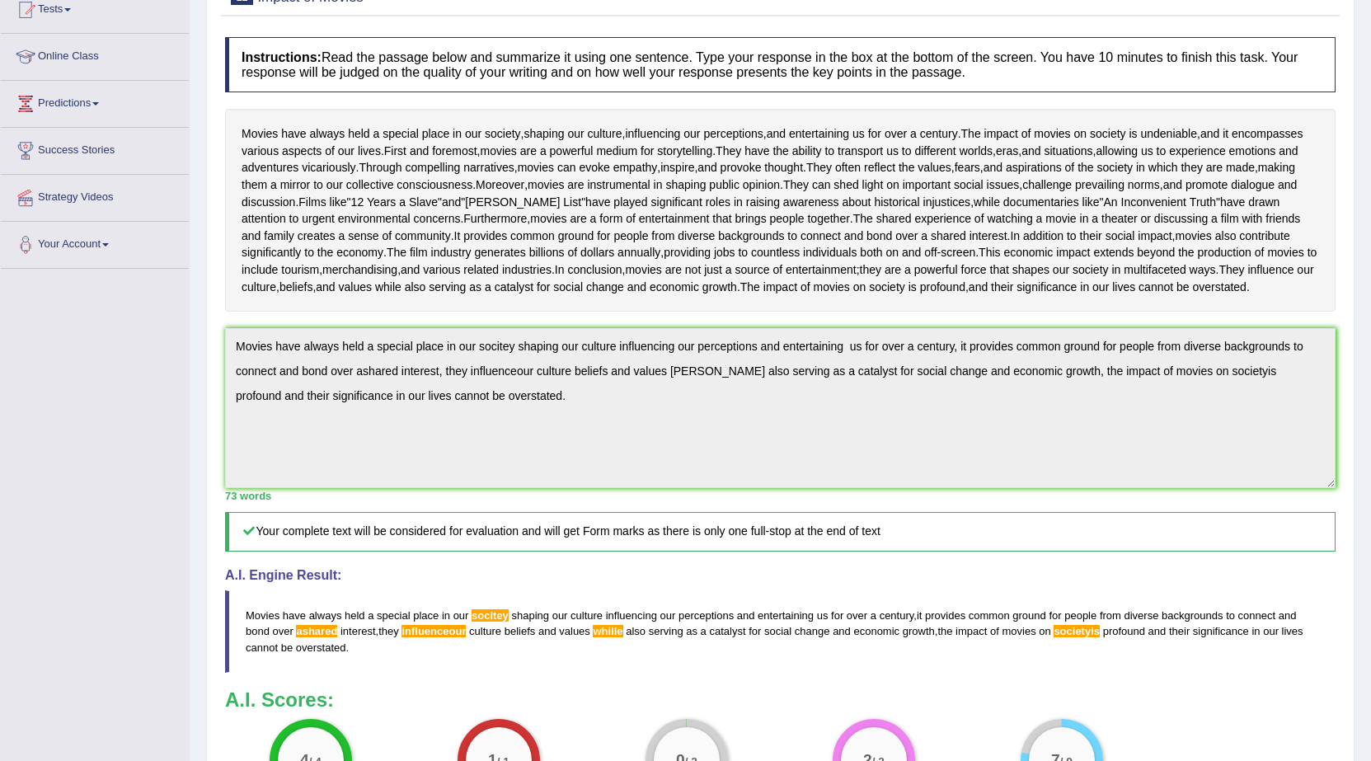
scroll to position [0, 0]
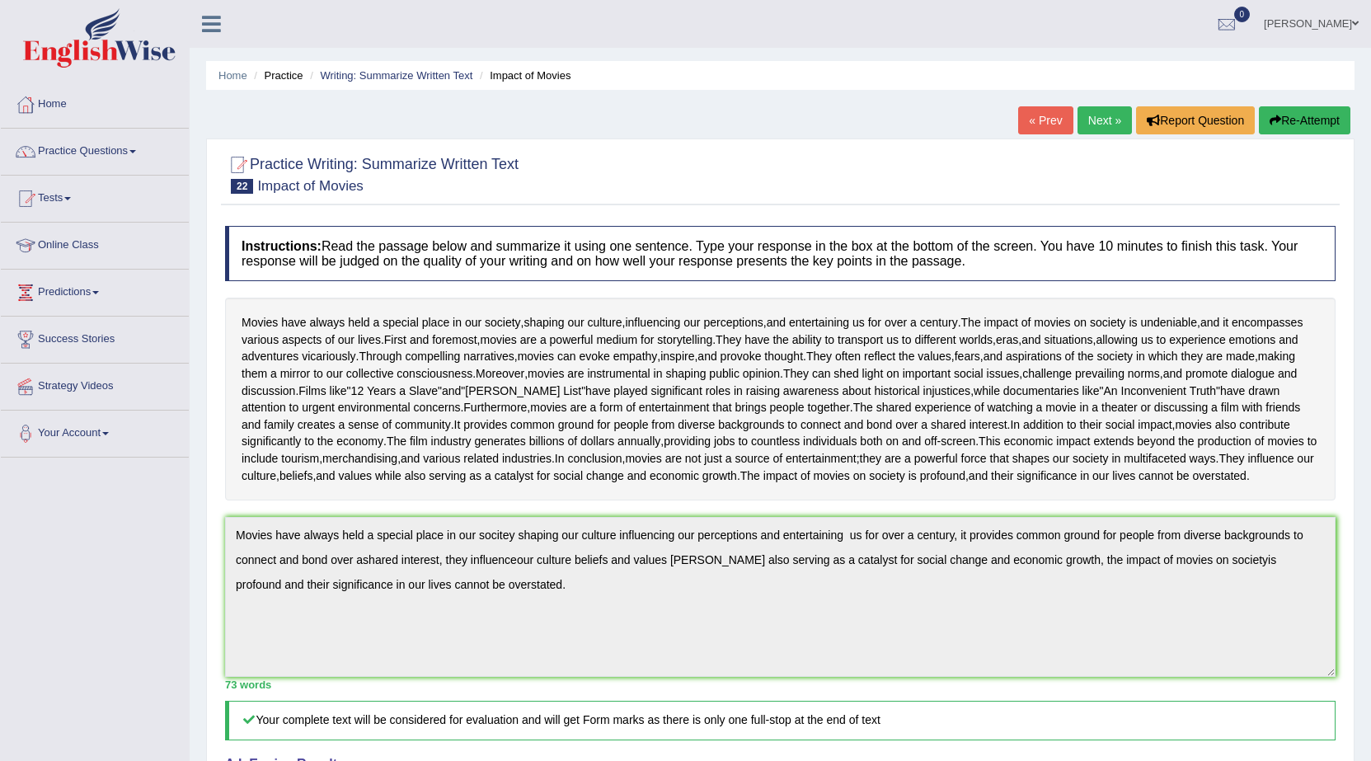
click at [1101, 123] on link "Next »" at bounding box center [1104, 120] width 54 height 28
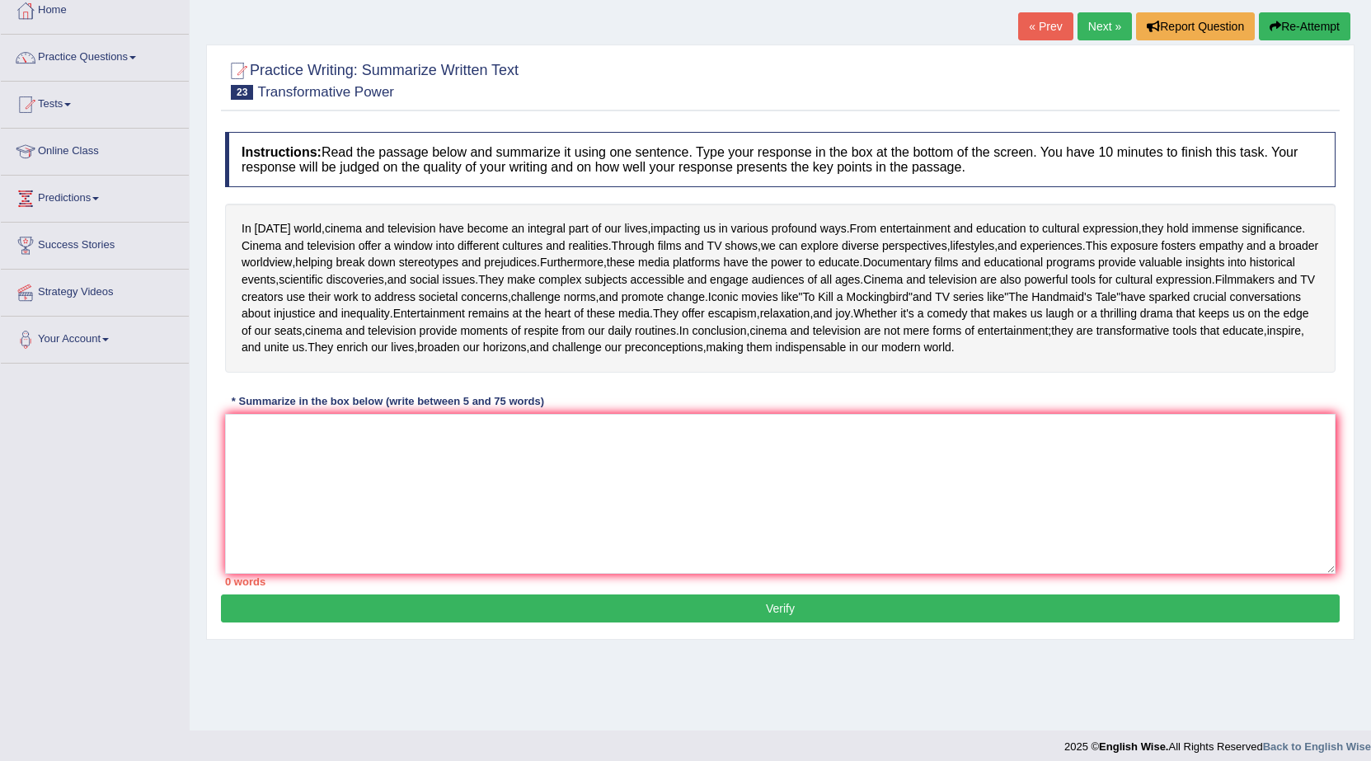
scroll to position [162, 0]
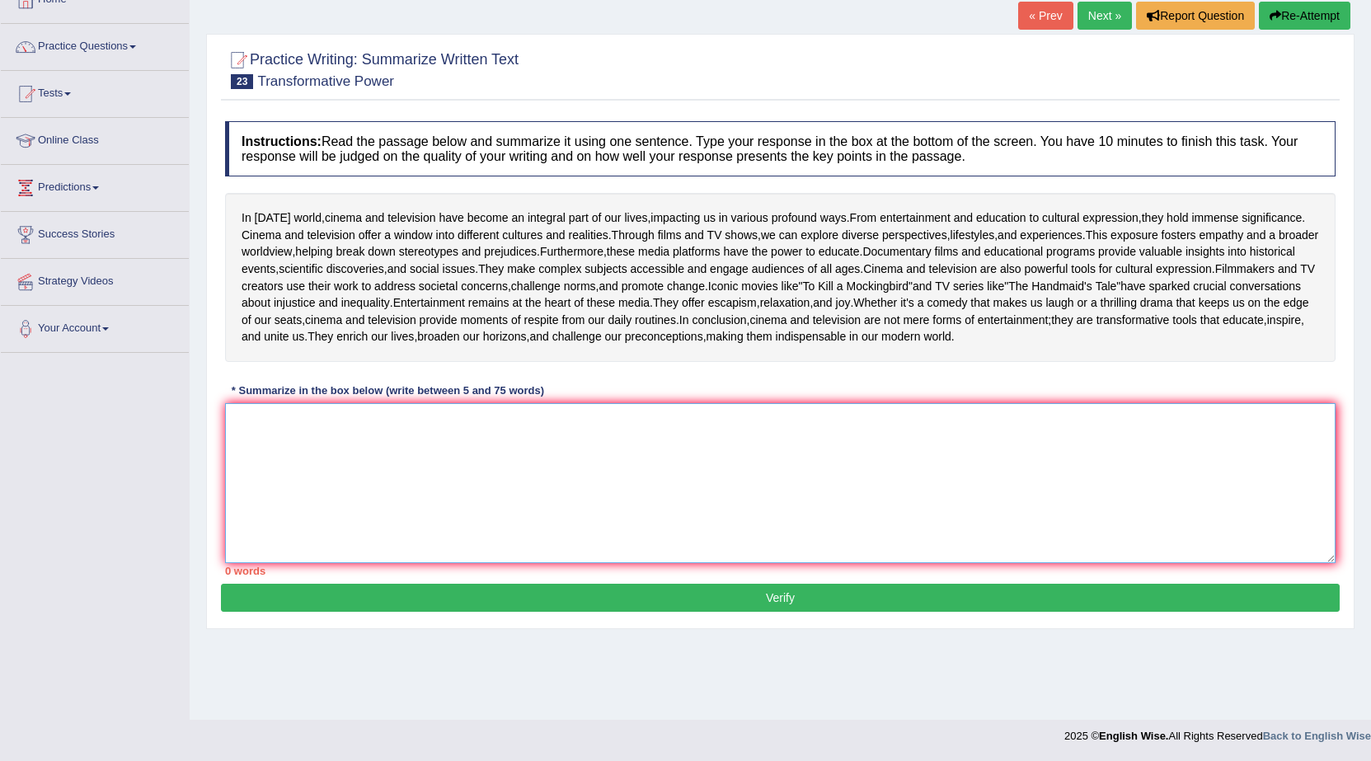
click at [273, 517] on textarea at bounding box center [780, 483] width 1110 height 160
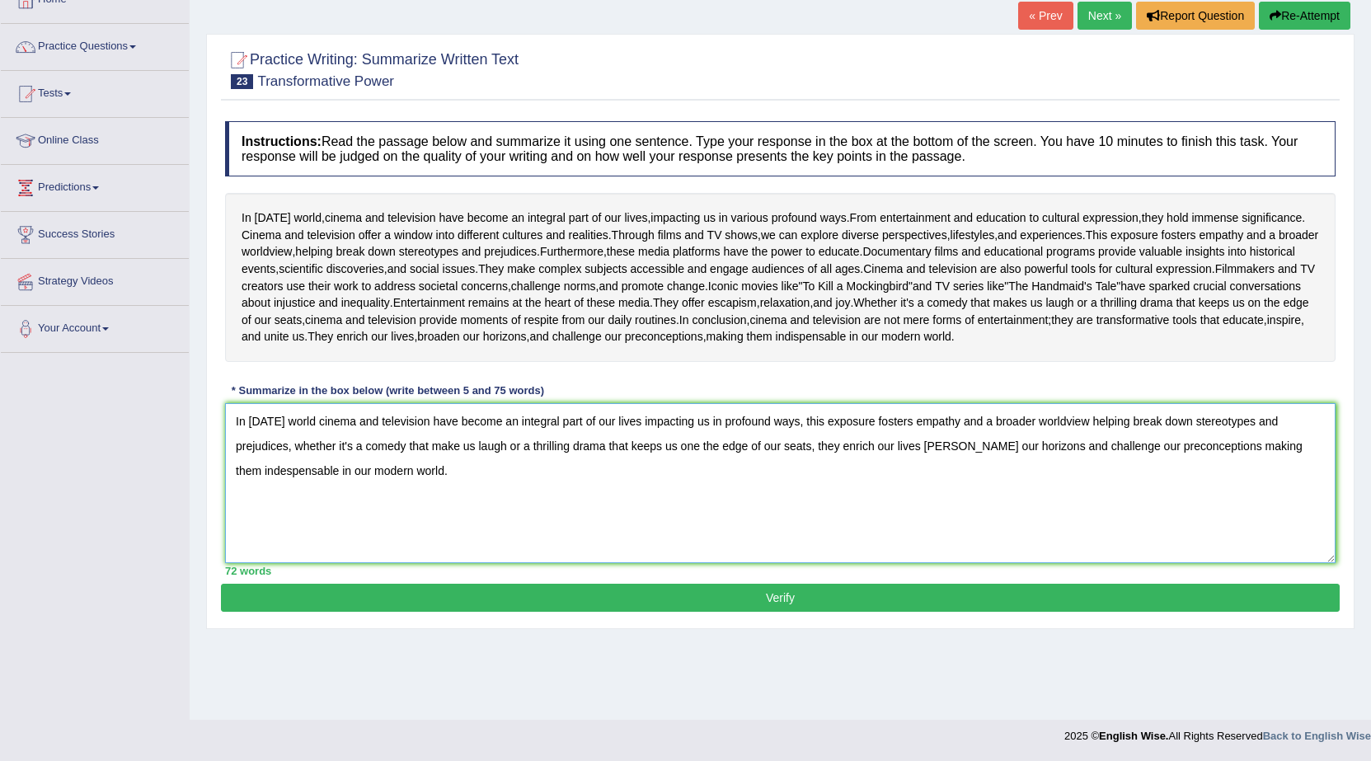
type textarea "In today's world cinema and television have become an integral part of our live…"
click at [863, 612] on button "Verify" at bounding box center [780, 598] width 1119 height 28
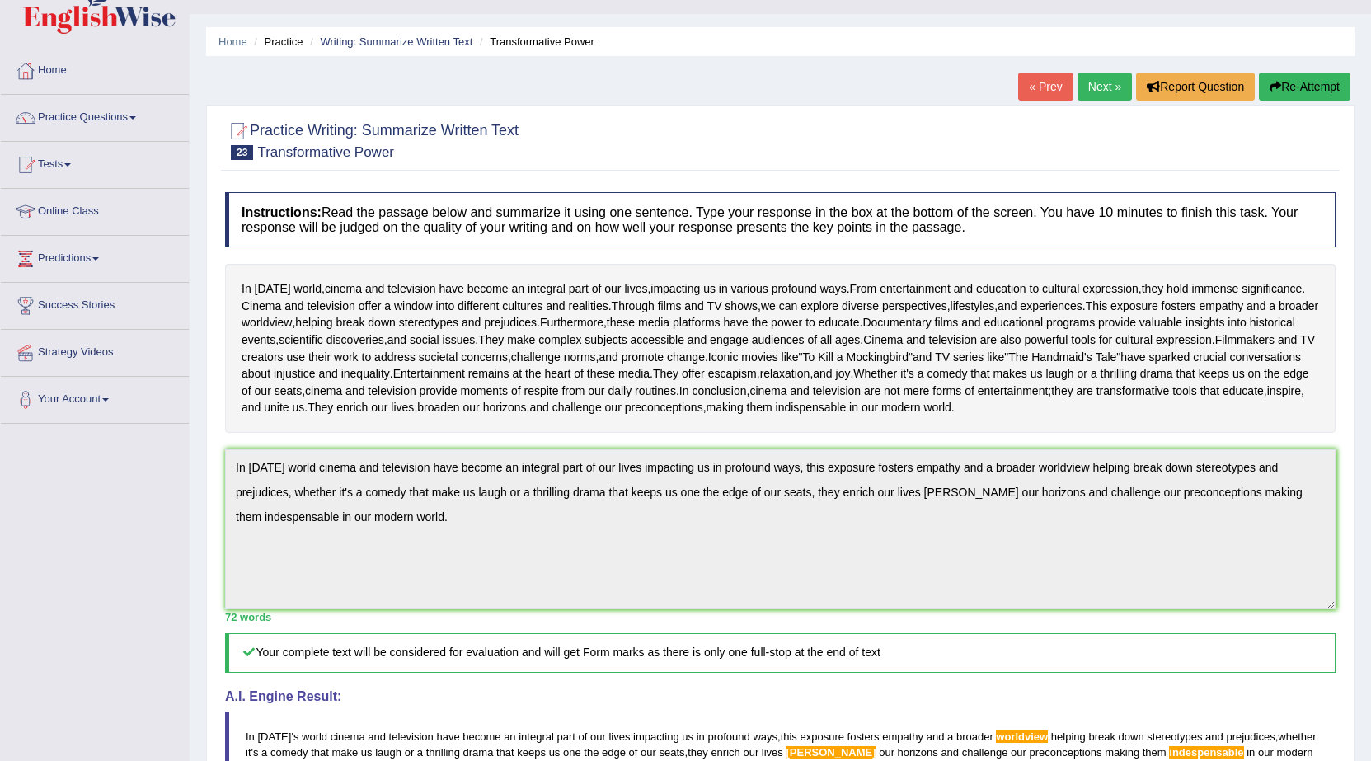
scroll to position [4, 0]
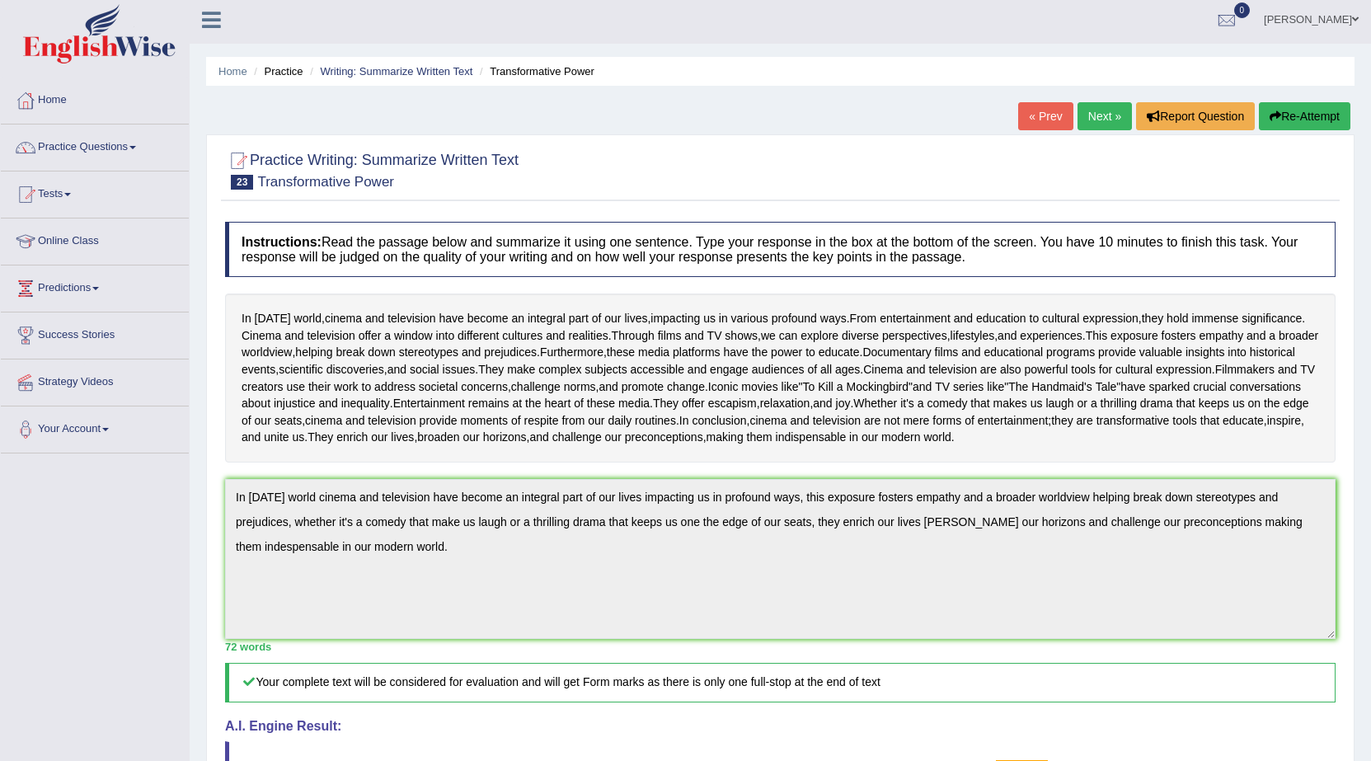
click at [1098, 117] on link "Next »" at bounding box center [1104, 116] width 54 height 28
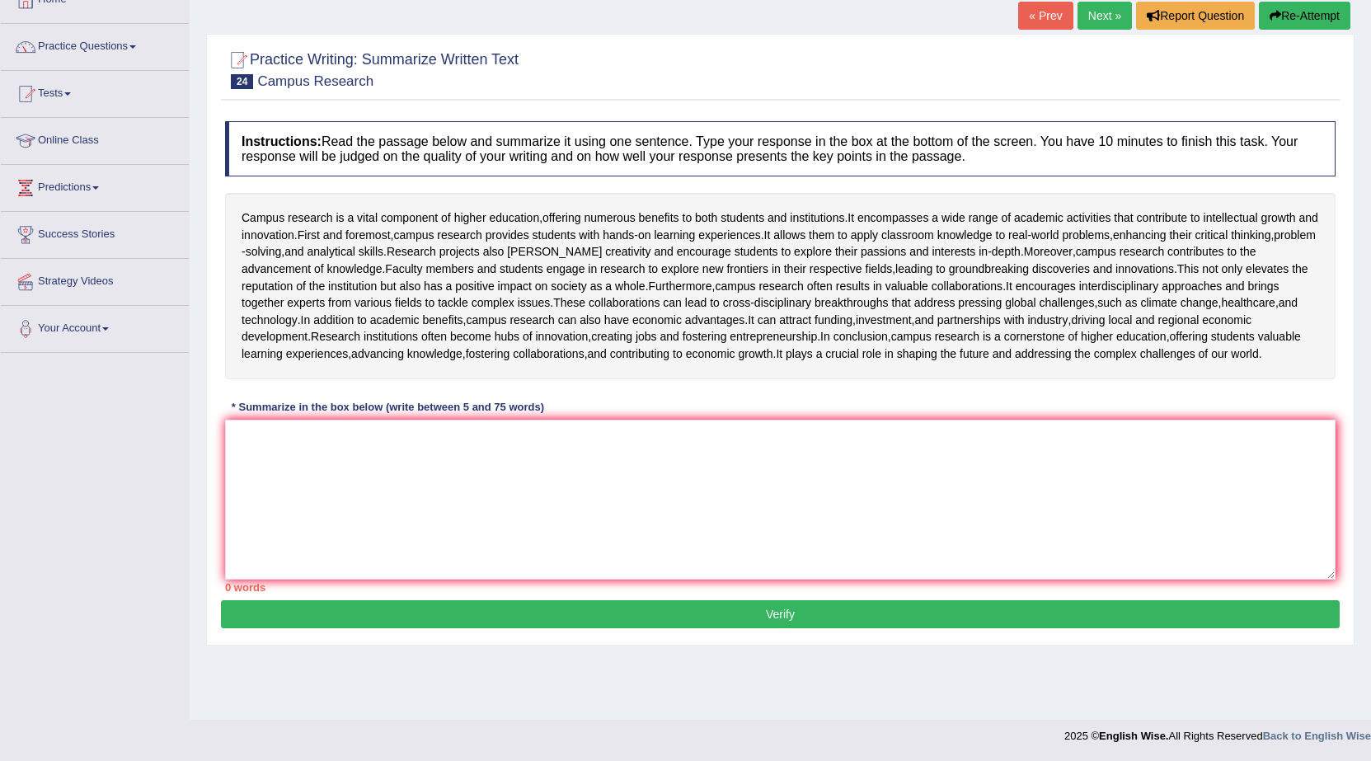
scroll to position [165, 0]
click at [251, 519] on textarea at bounding box center [780, 500] width 1110 height 160
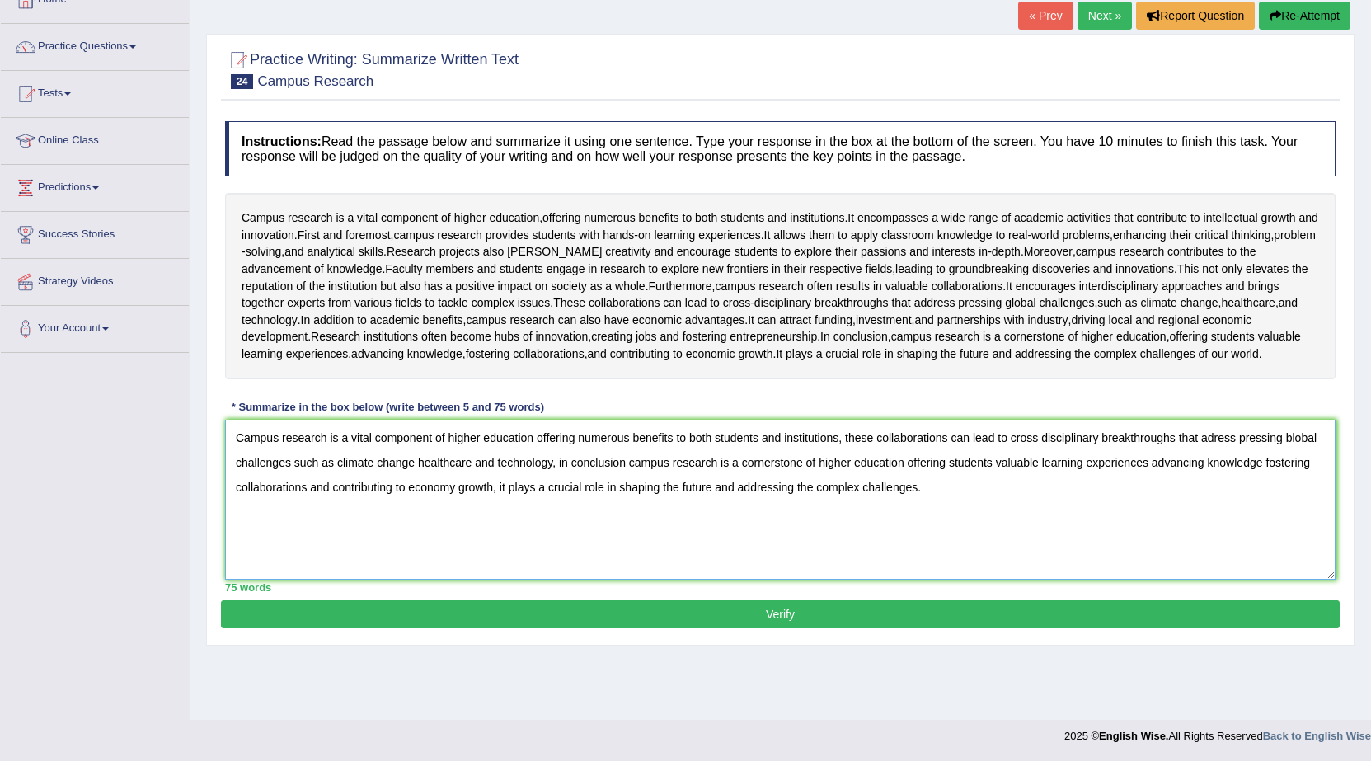
type textarea "Campus research is a vital component of higher education offering numerous bene…"
click at [758, 628] on button "Verify" at bounding box center [780, 614] width 1119 height 28
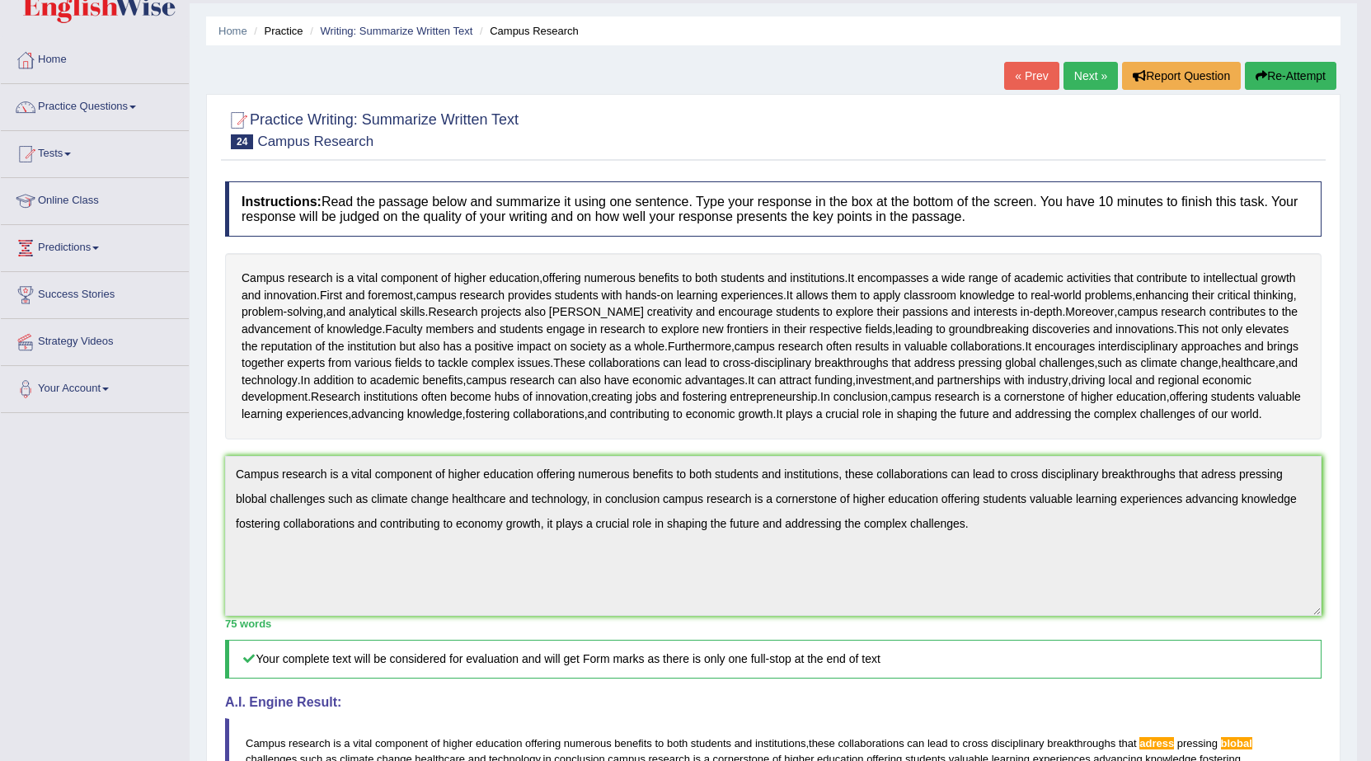
scroll to position [36, 0]
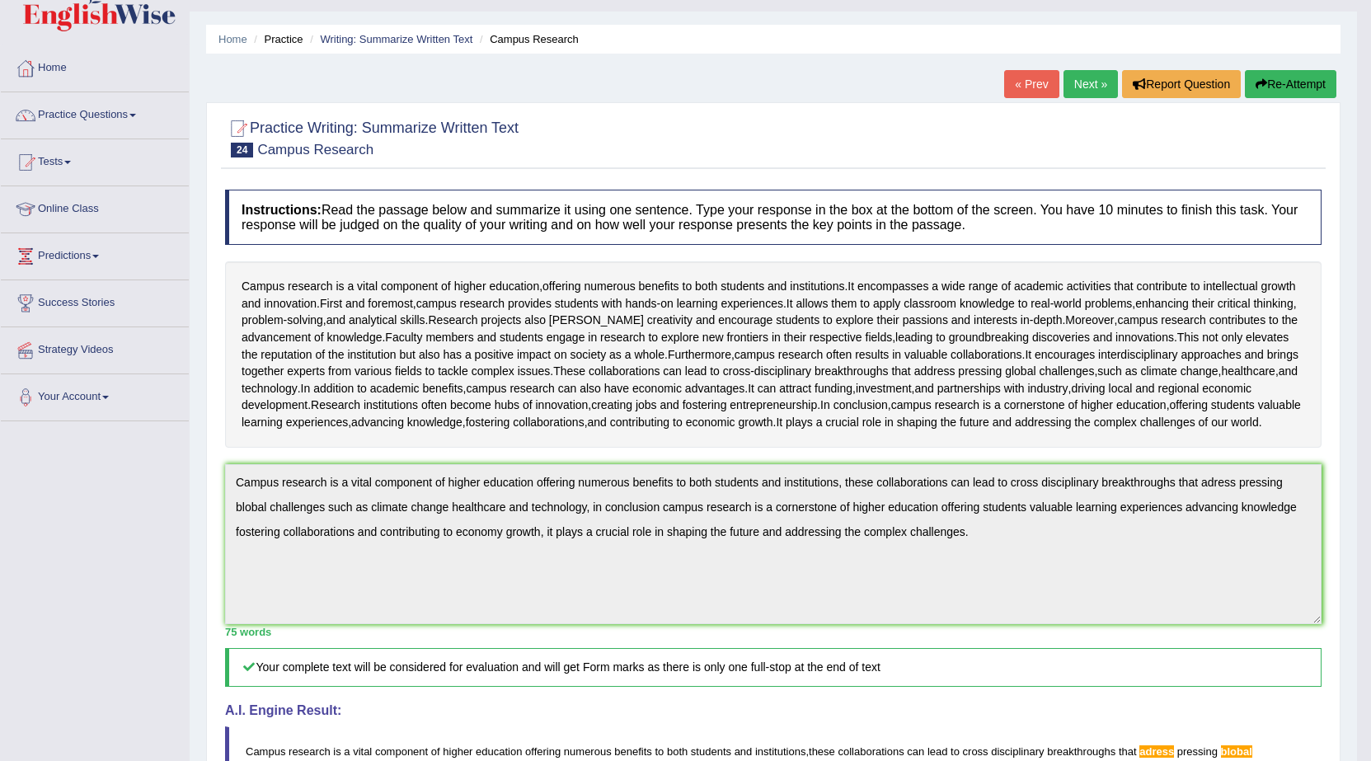
click at [1072, 82] on link "Next »" at bounding box center [1090, 84] width 54 height 28
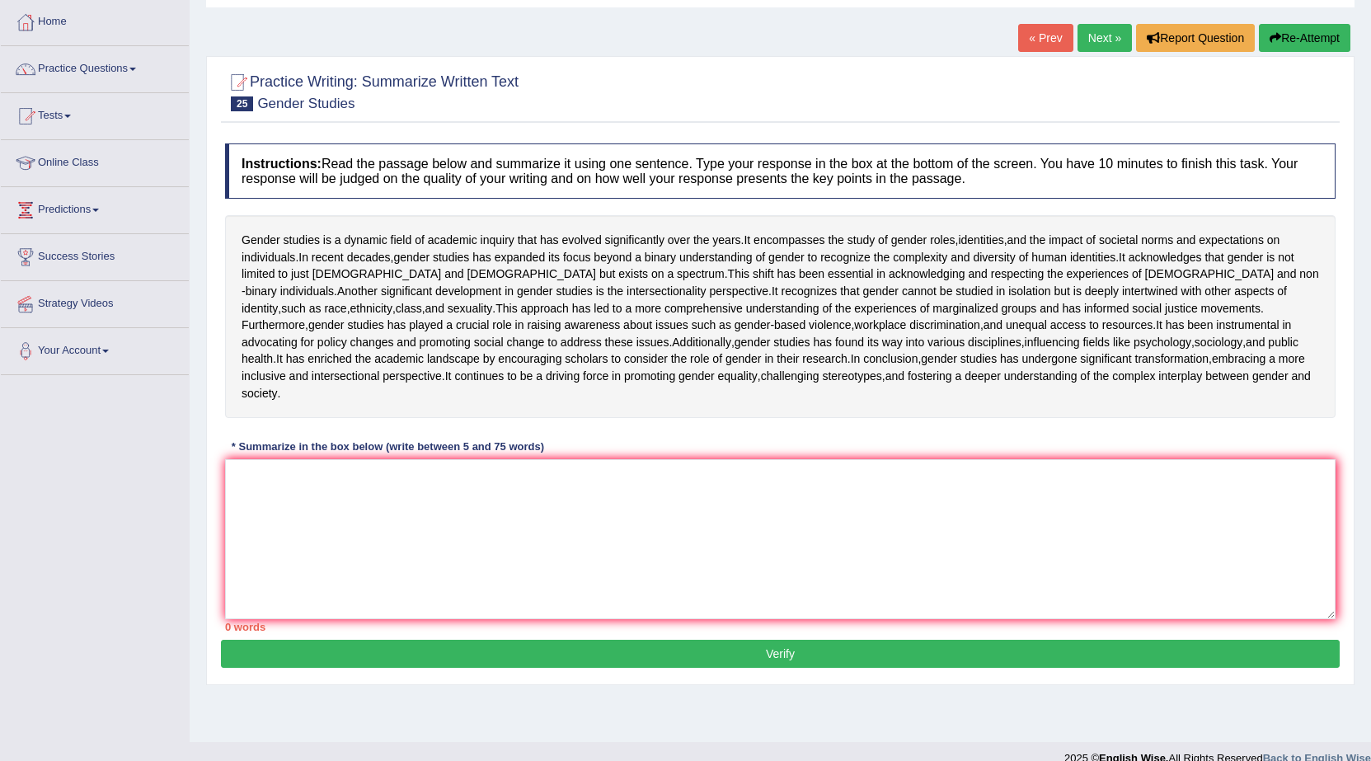
scroll to position [165, 0]
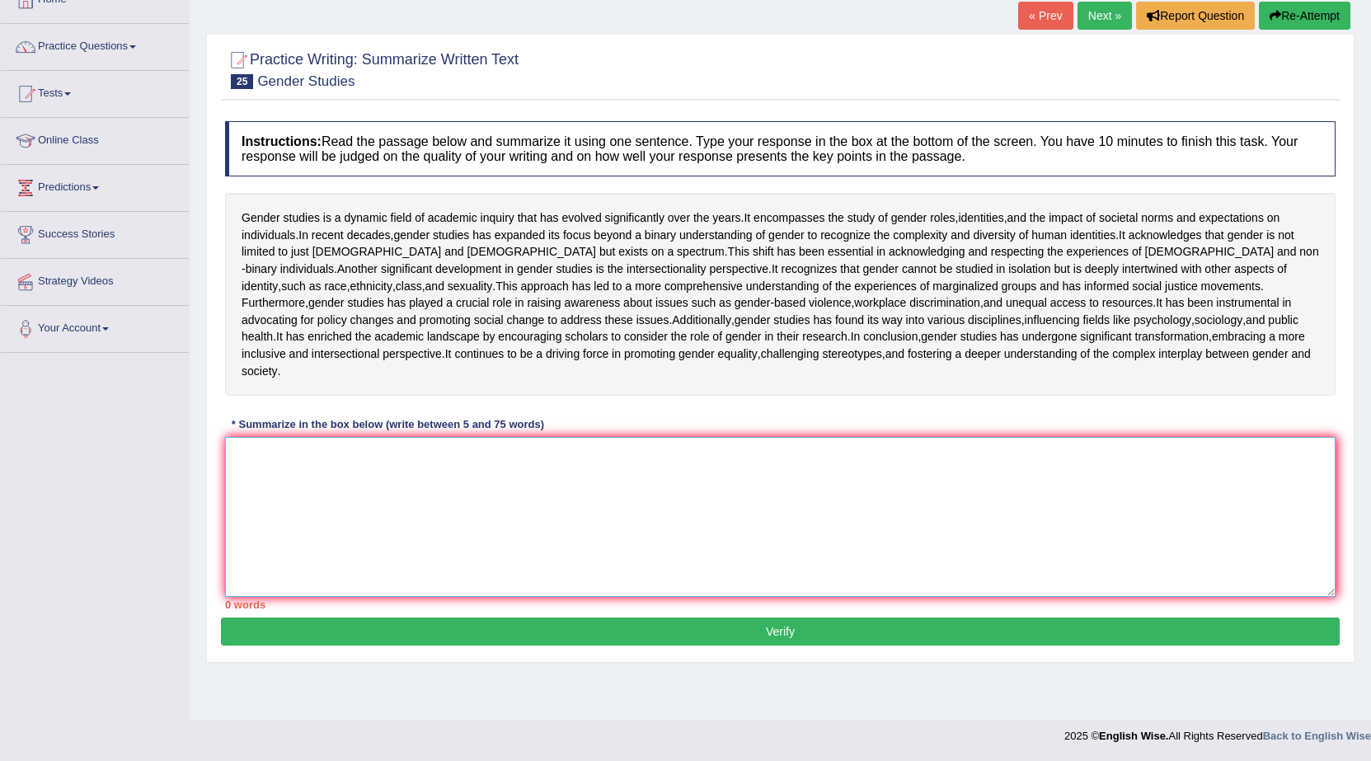
click at [270, 512] on textarea at bounding box center [780, 517] width 1110 height 160
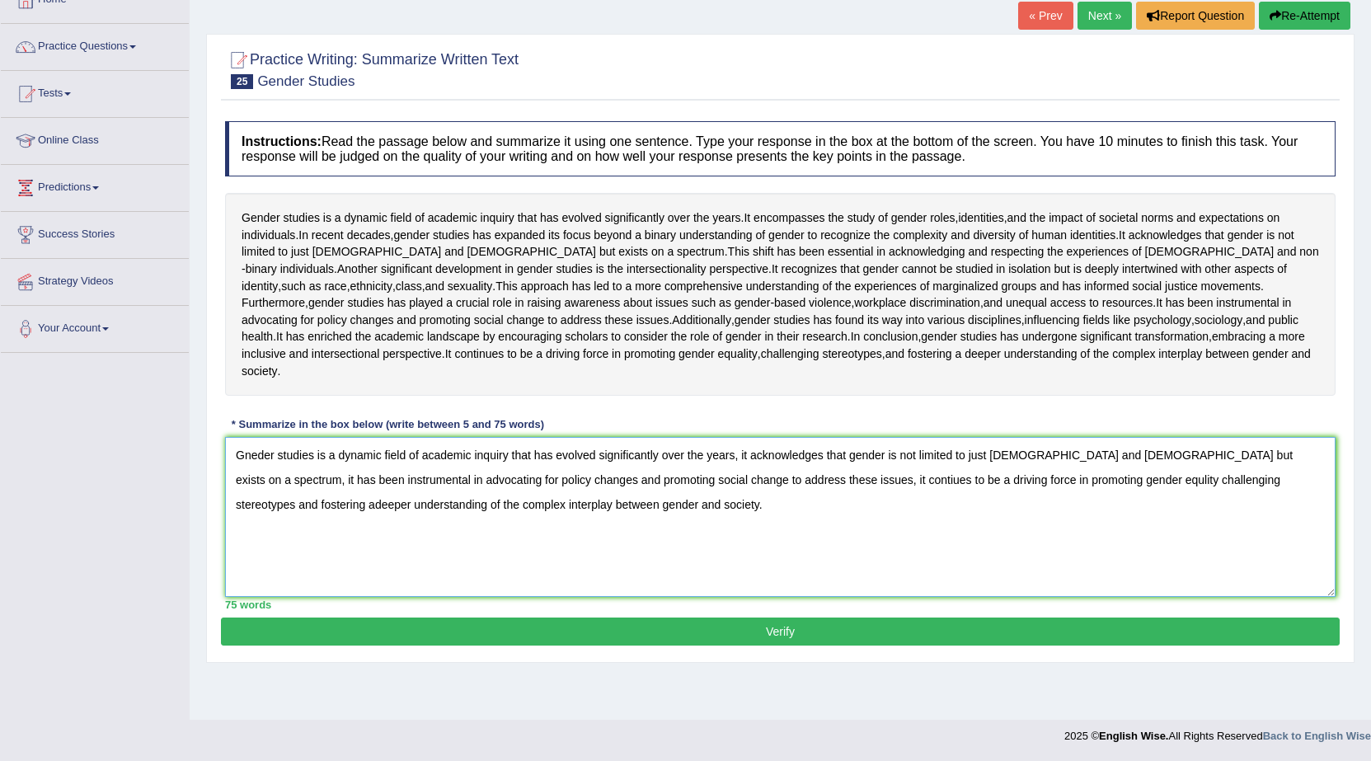
type textarea "Gneder studies is a dynamic field of academic inquiry that has evolved signific…"
click at [837, 645] on button "Verify" at bounding box center [780, 631] width 1119 height 28
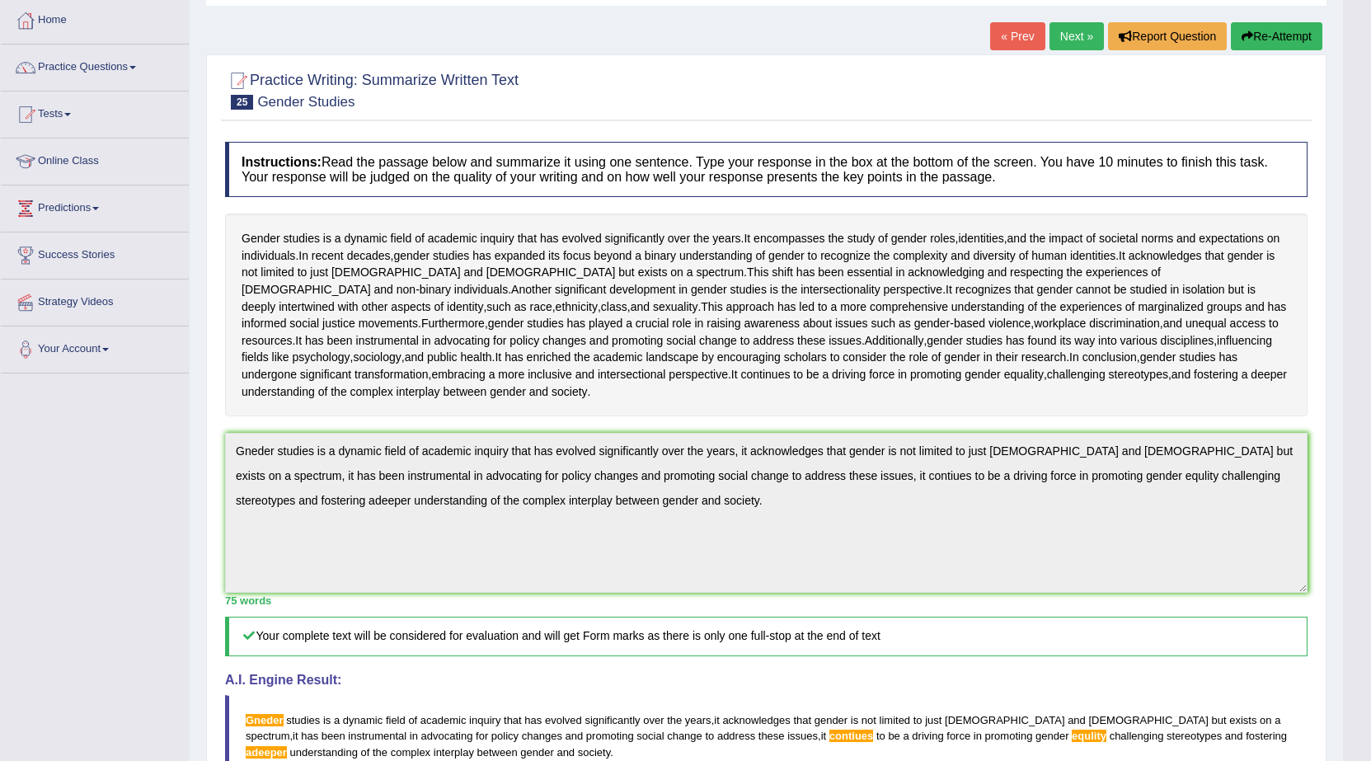
scroll to position [0, 0]
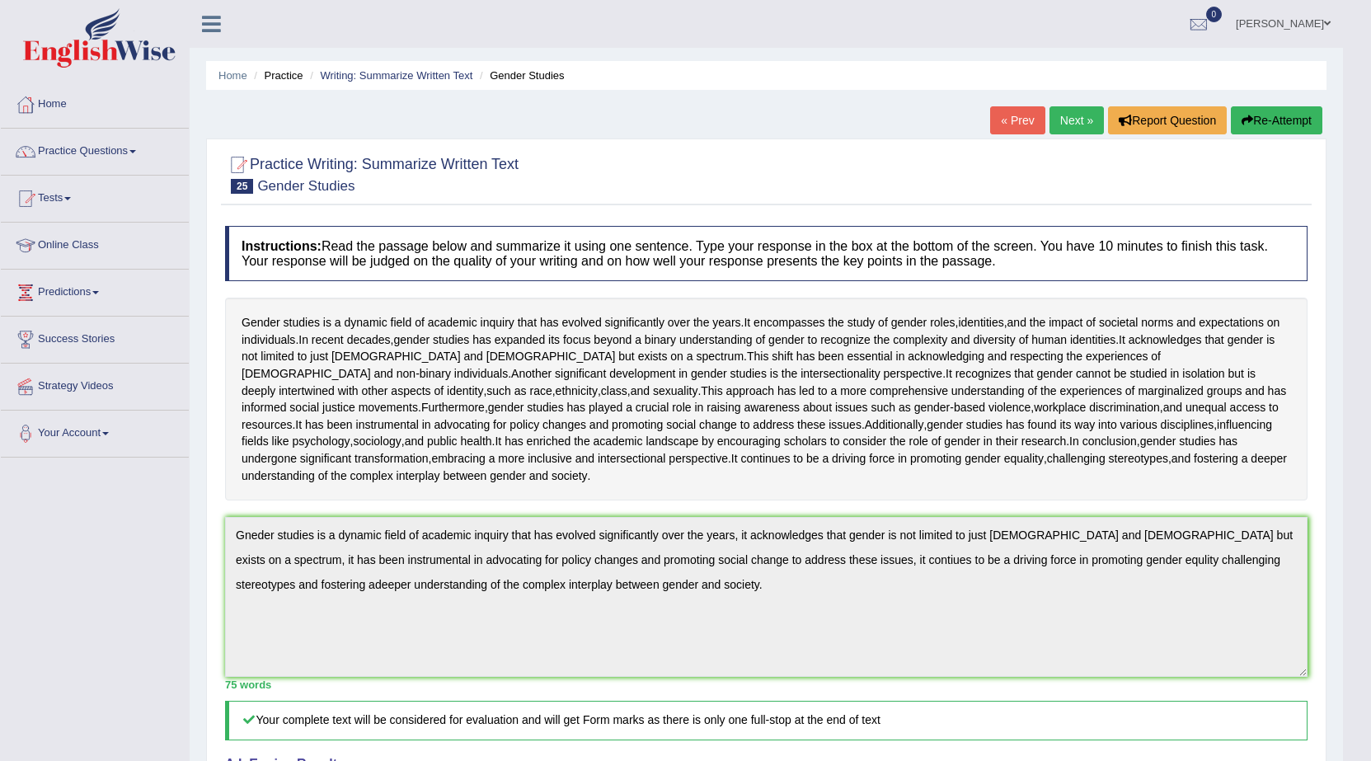
click at [1095, 122] on link "Next »" at bounding box center [1076, 120] width 54 height 28
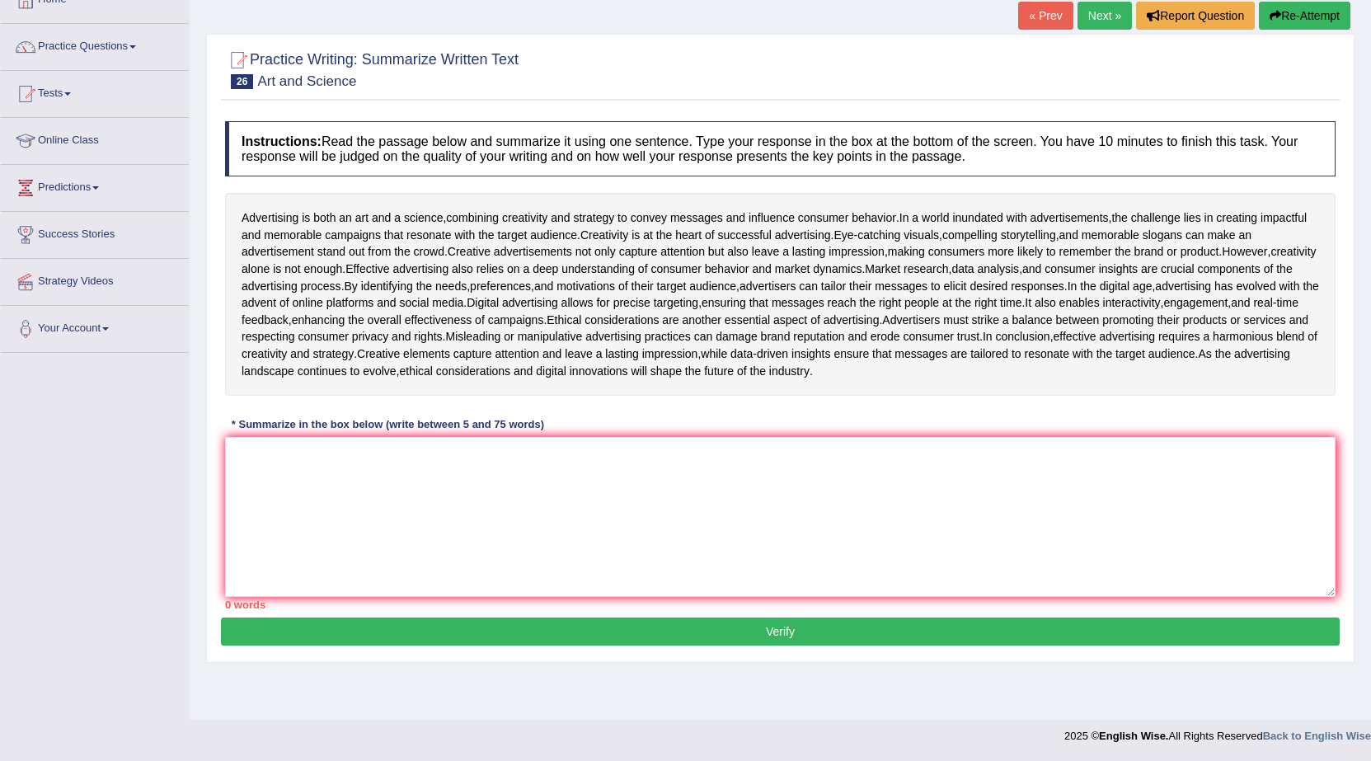
scroll to position [165, 0]
click at [251, 505] on textarea at bounding box center [780, 517] width 1110 height 160
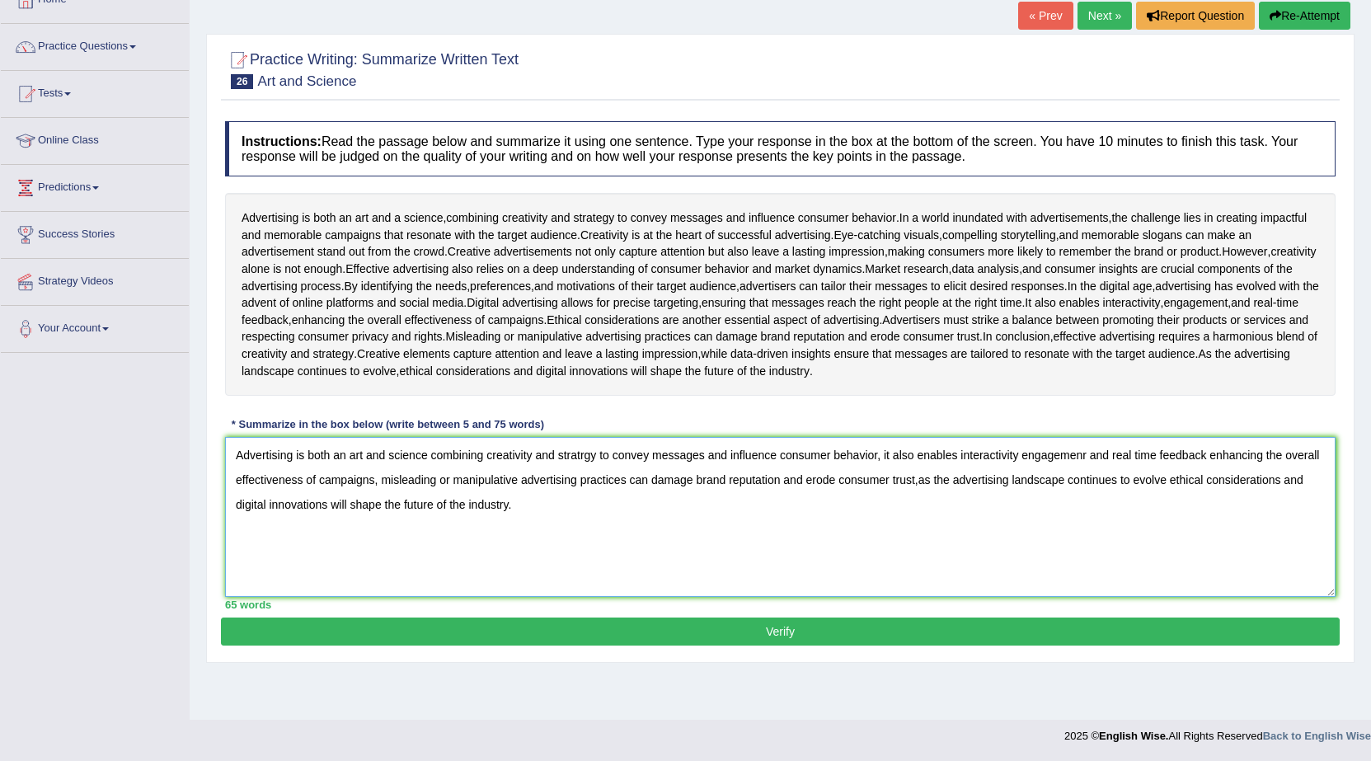
click at [1084, 508] on textarea "Advertising is both an art and science combining creativity and stratrgy to con…" at bounding box center [780, 517] width 1110 height 160
click at [1090, 511] on textarea "Advertising is both an art and science combining creativity and stratrgy to con…" at bounding box center [780, 517] width 1110 height 160
click at [1084, 508] on textarea "Advertising is both an art and science combining creativity and stratrgy to con…" at bounding box center [780, 517] width 1110 height 160
type textarea "Advertising is both an art and science combining creativity and stratrgy to con…"
click at [668, 645] on button "Verify" at bounding box center [780, 631] width 1119 height 28
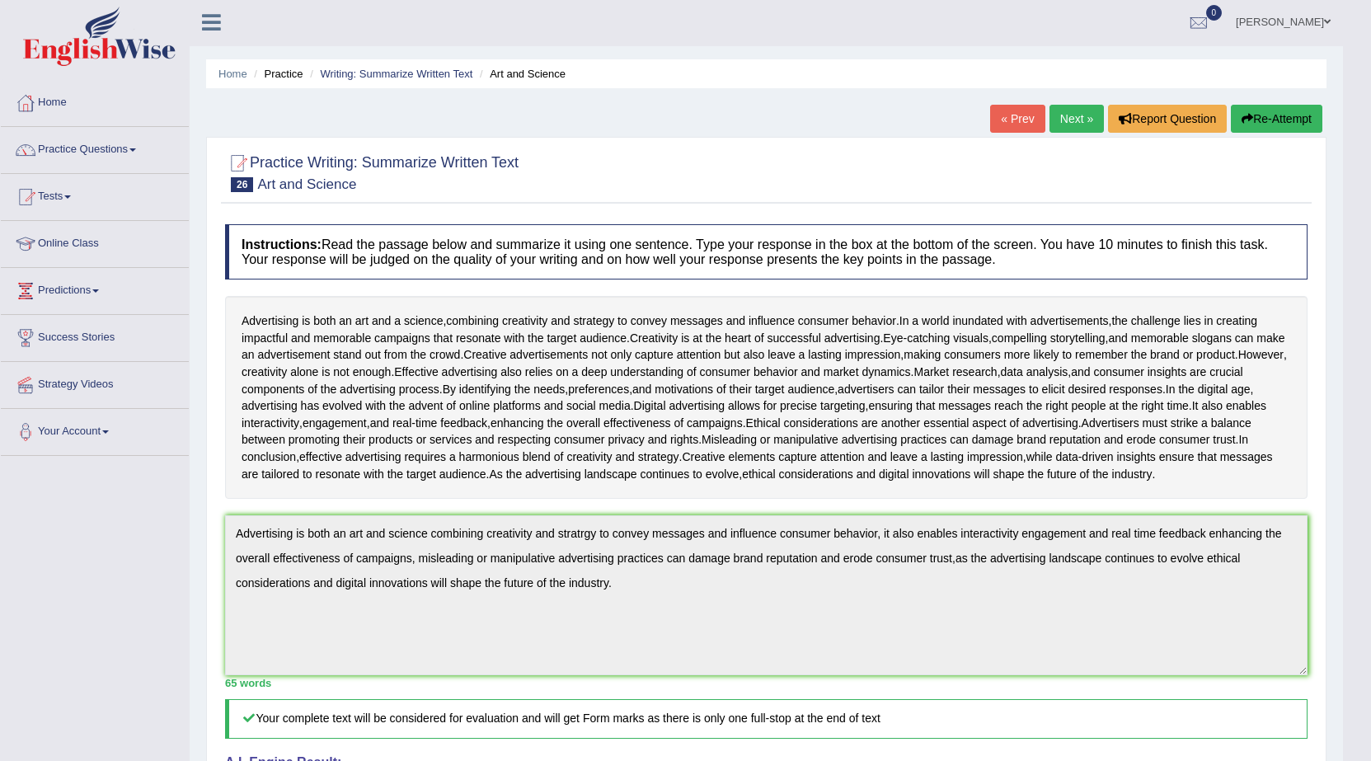
scroll to position [0, 0]
click at [1070, 127] on link "Next »" at bounding box center [1076, 120] width 54 height 28
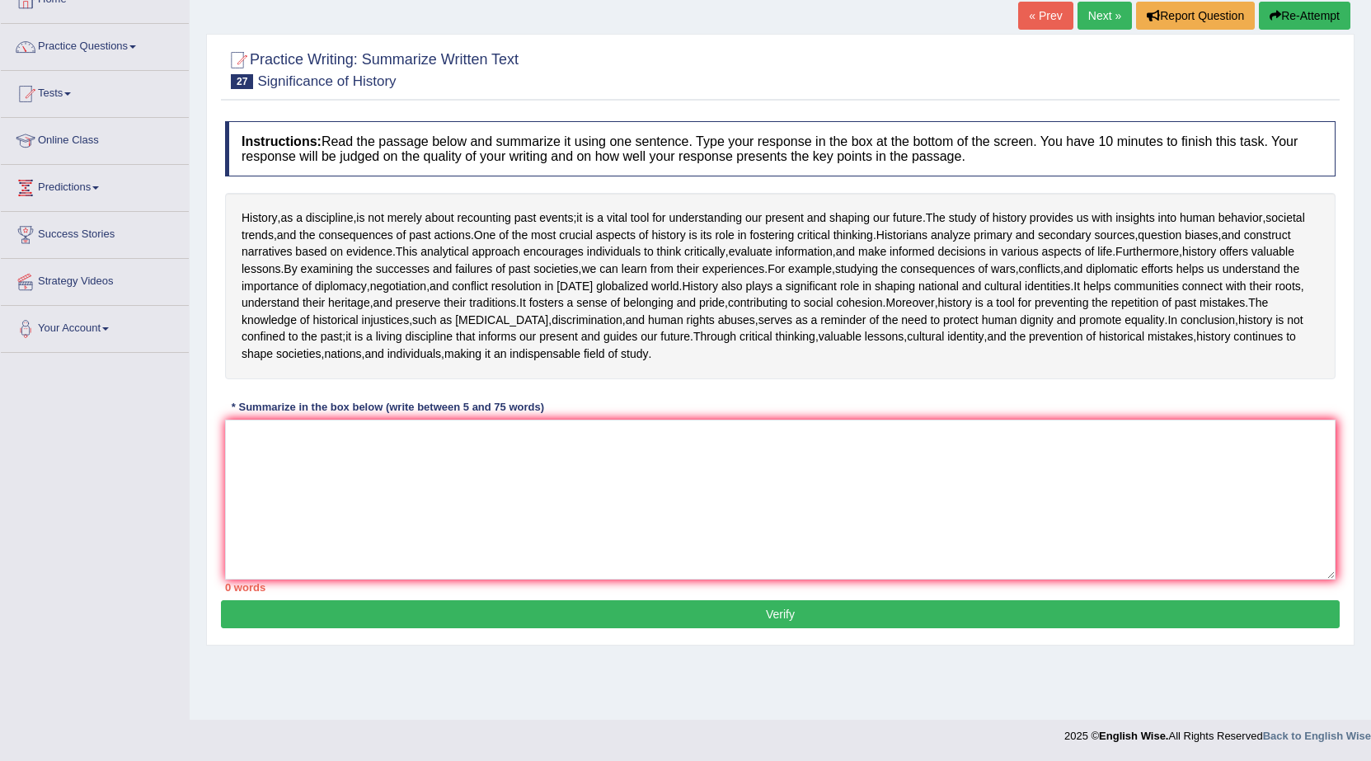
scroll to position [165, 0]
click at [243, 518] on textarea at bounding box center [780, 500] width 1110 height 160
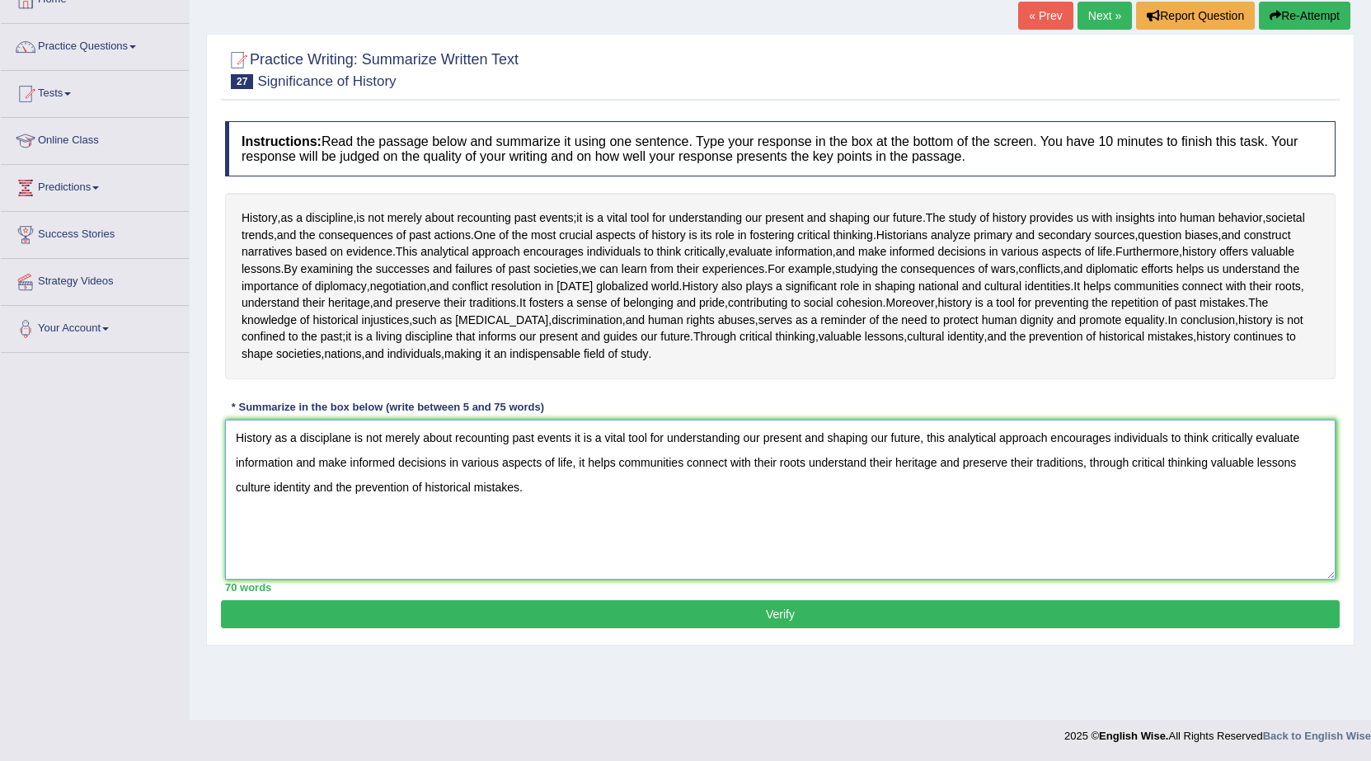
type textarea "History as a disciplane is not merely about recounting past events it is a vita…"
click at [967, 628] on button "Verify" at bounding box center [780, 614] width 1119 height 28
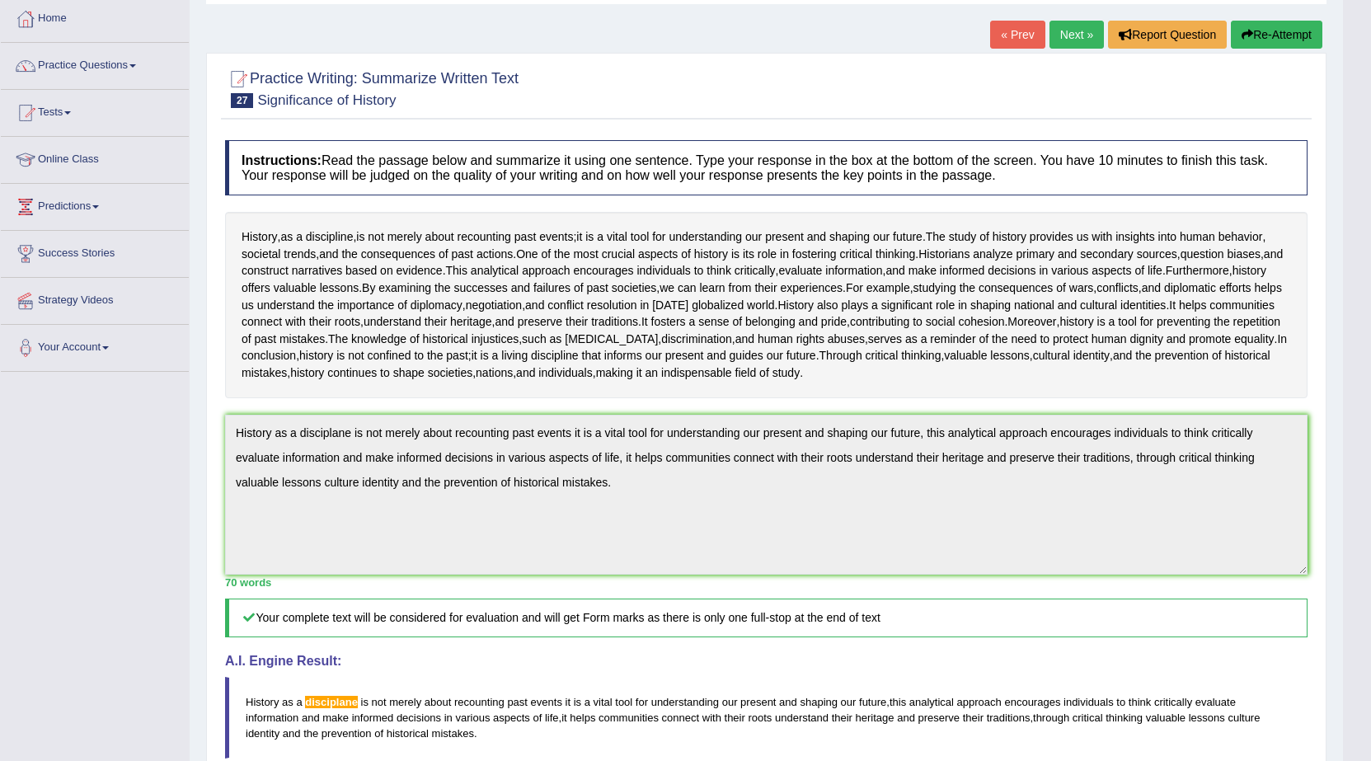
scroll to position [0, 0]
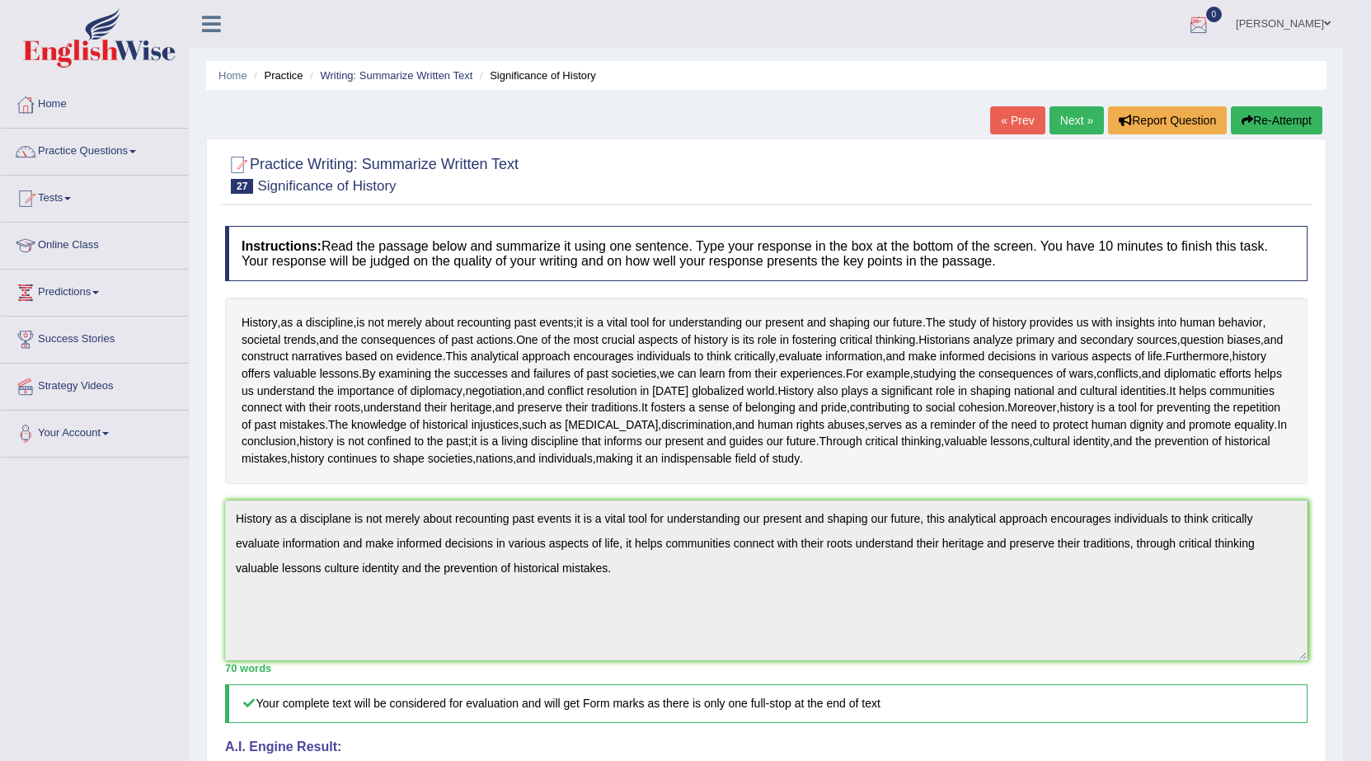
click at [1054, 118] on link "Next »" at bounding box center [1076, 120] width 54 height 28
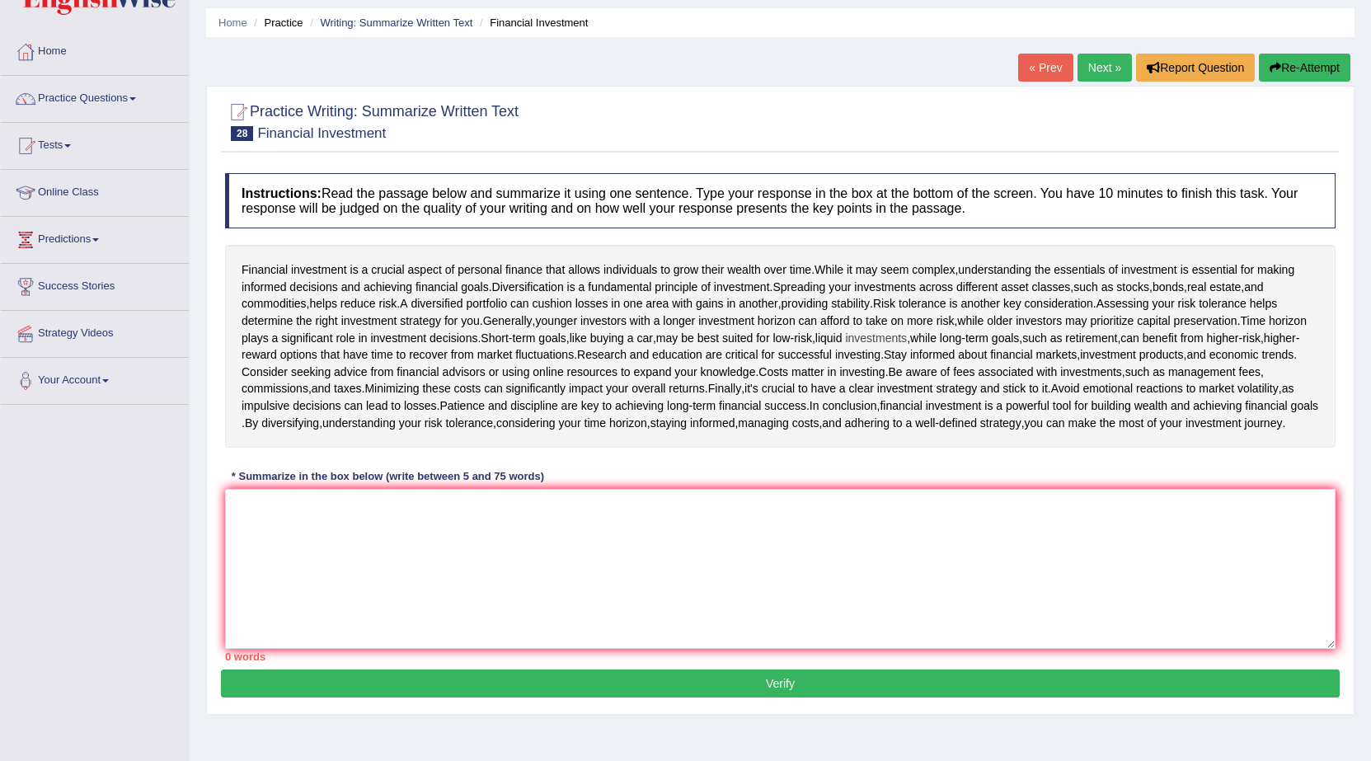
scroll to position [82, 0]
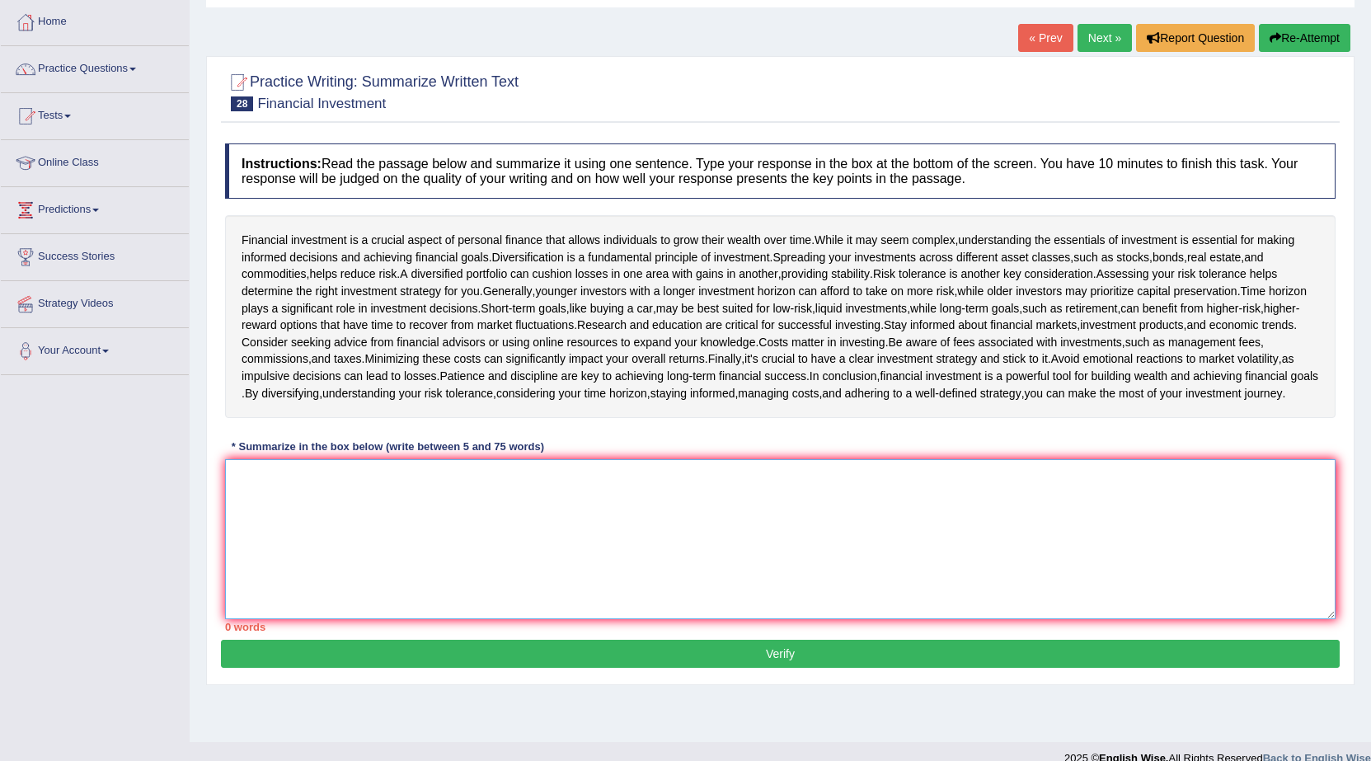
click at [283, 499] on textarea at bounding box center [780, 539] width 1110 height 160
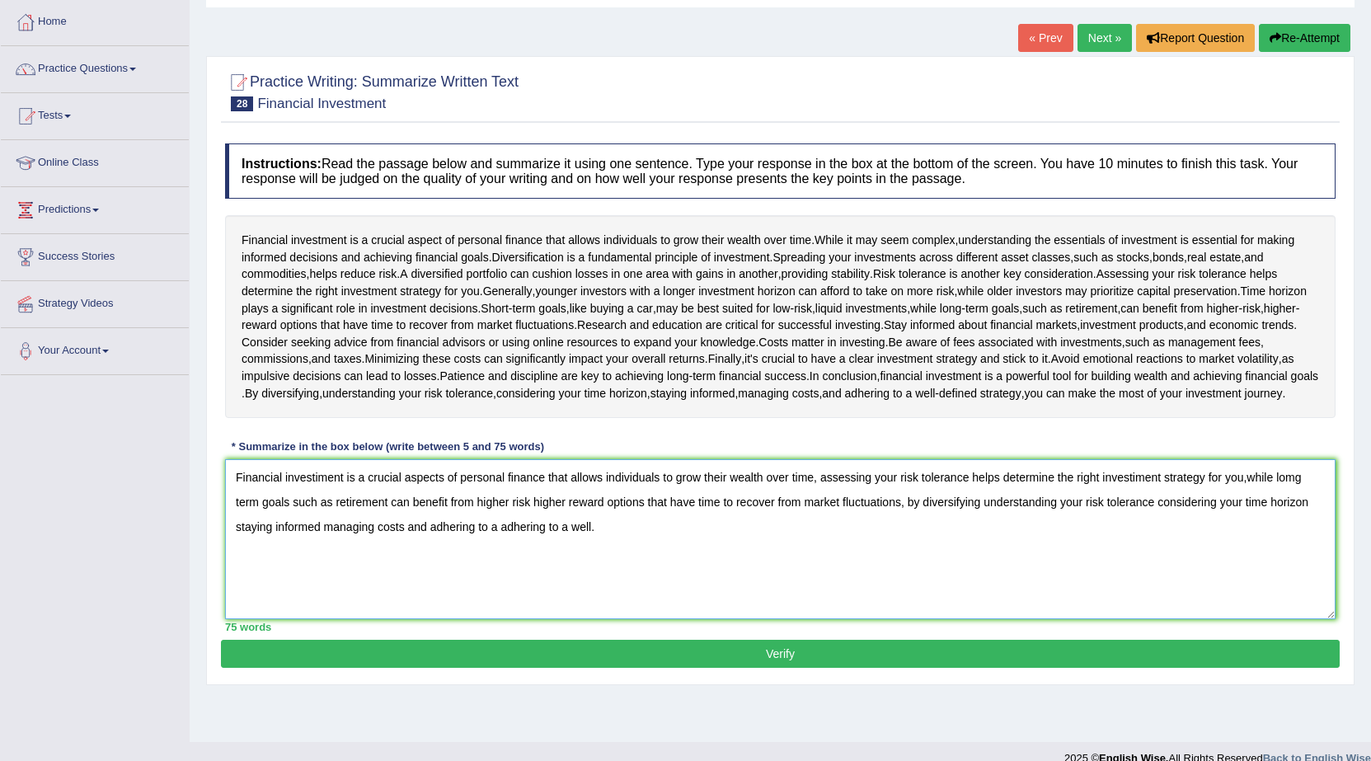
type textarea "Financial investiment is a crucial aspects of personal finance that allows indi…"
click at [914, 668] on button "Verify" at bounding box center [780, 654] width 1119 height 28
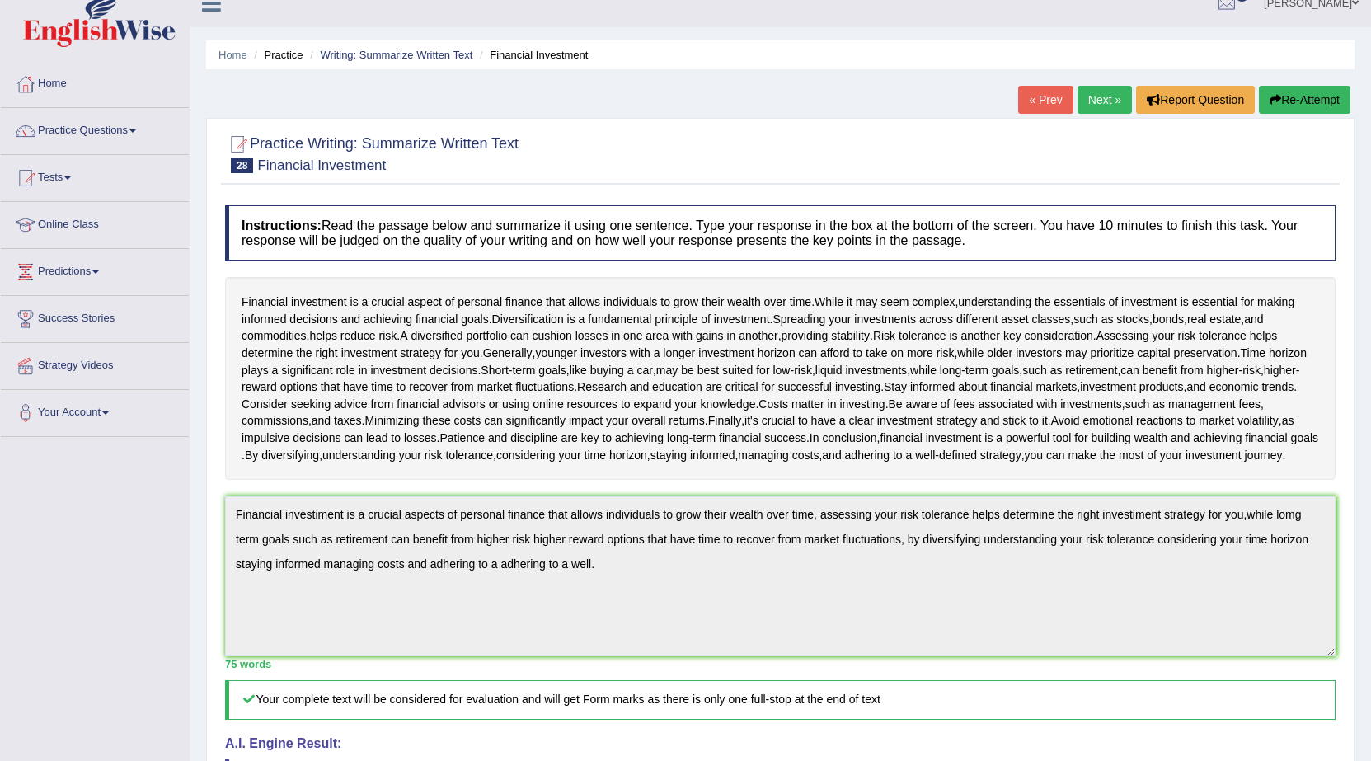
scroll to position [0, 0]
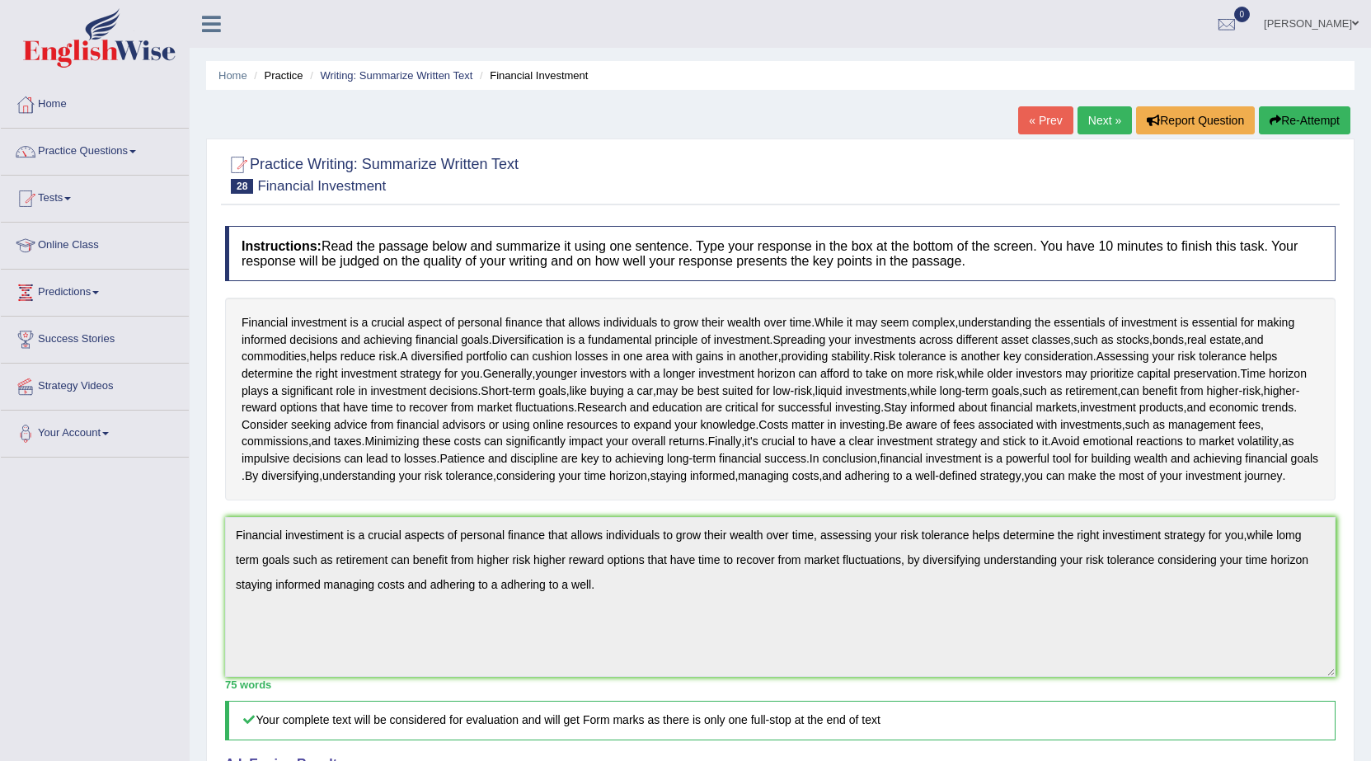
click at [1117, 115] on link "Next »" at bounding box center [1104, 120] width 54 height 28
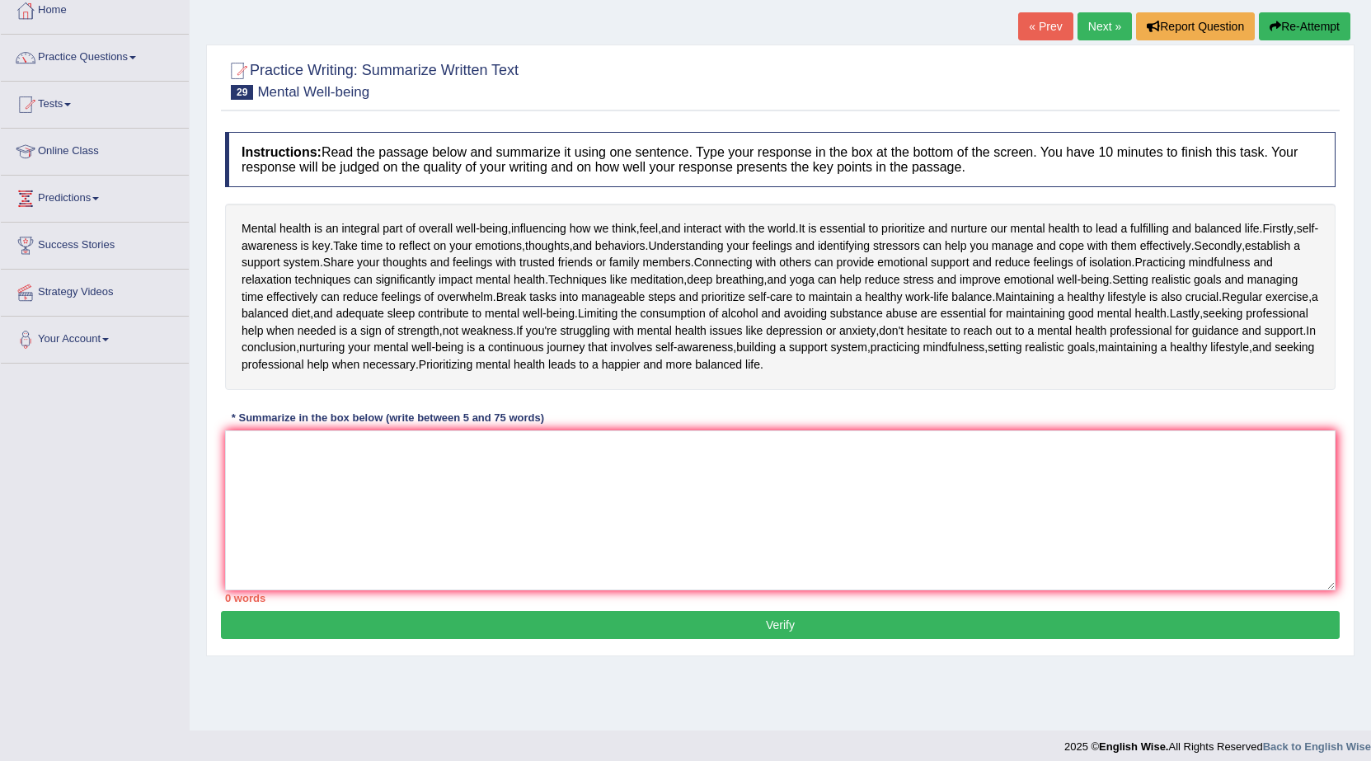
scroll to position [105, 0]
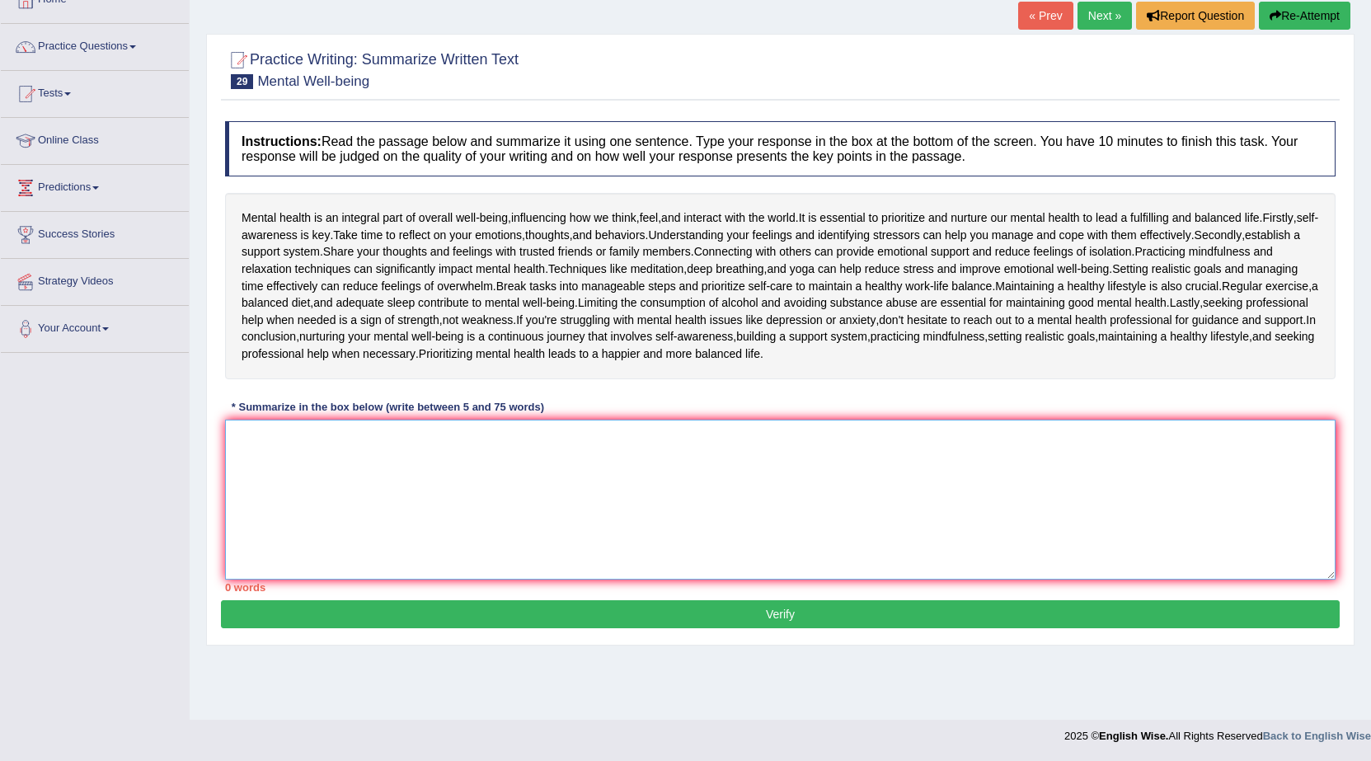
click at [298, 448] on textarea at bounding box center [780, 500] width 1110 height 160
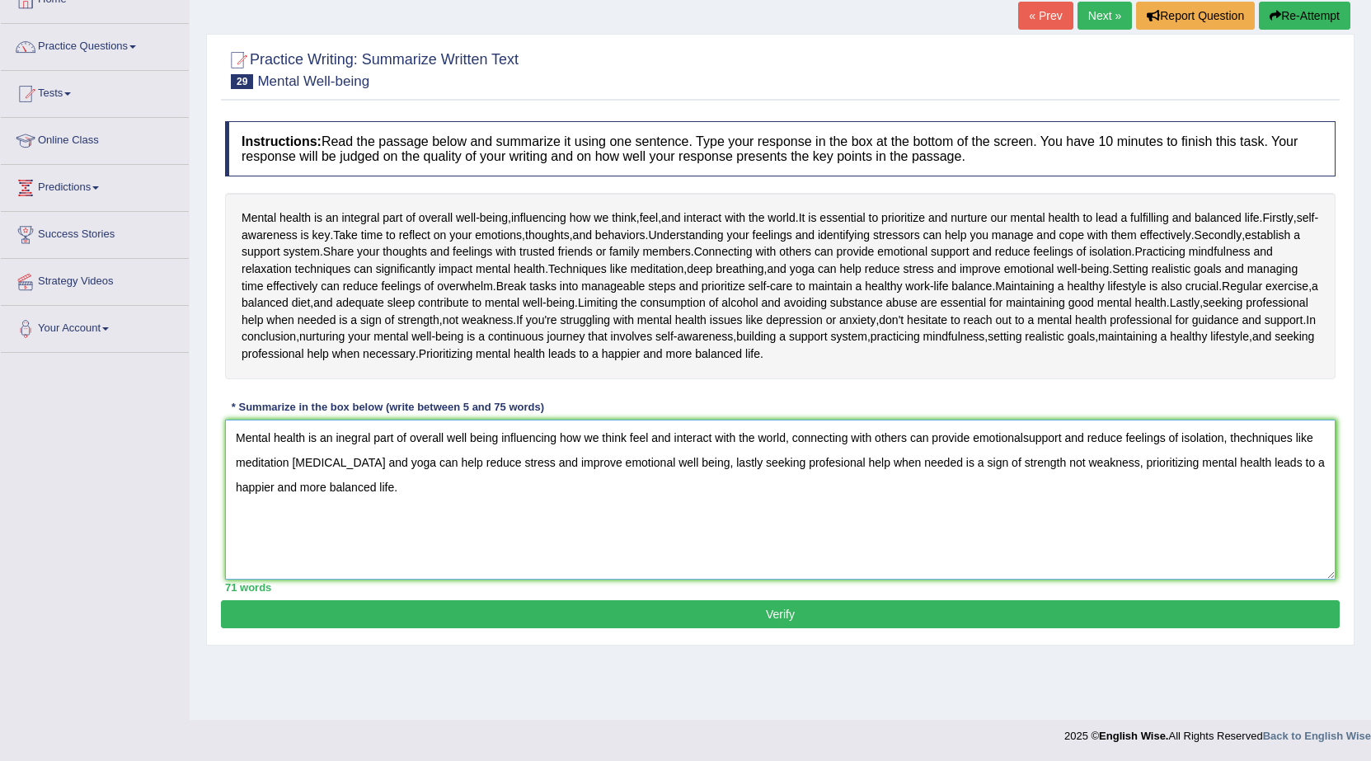
type textarea "Mental health is an inegral part of overall well being influencing how we think…"
click at [738, 615] on button "Verify" at bounding box center [780, 614] width 1119 height 28
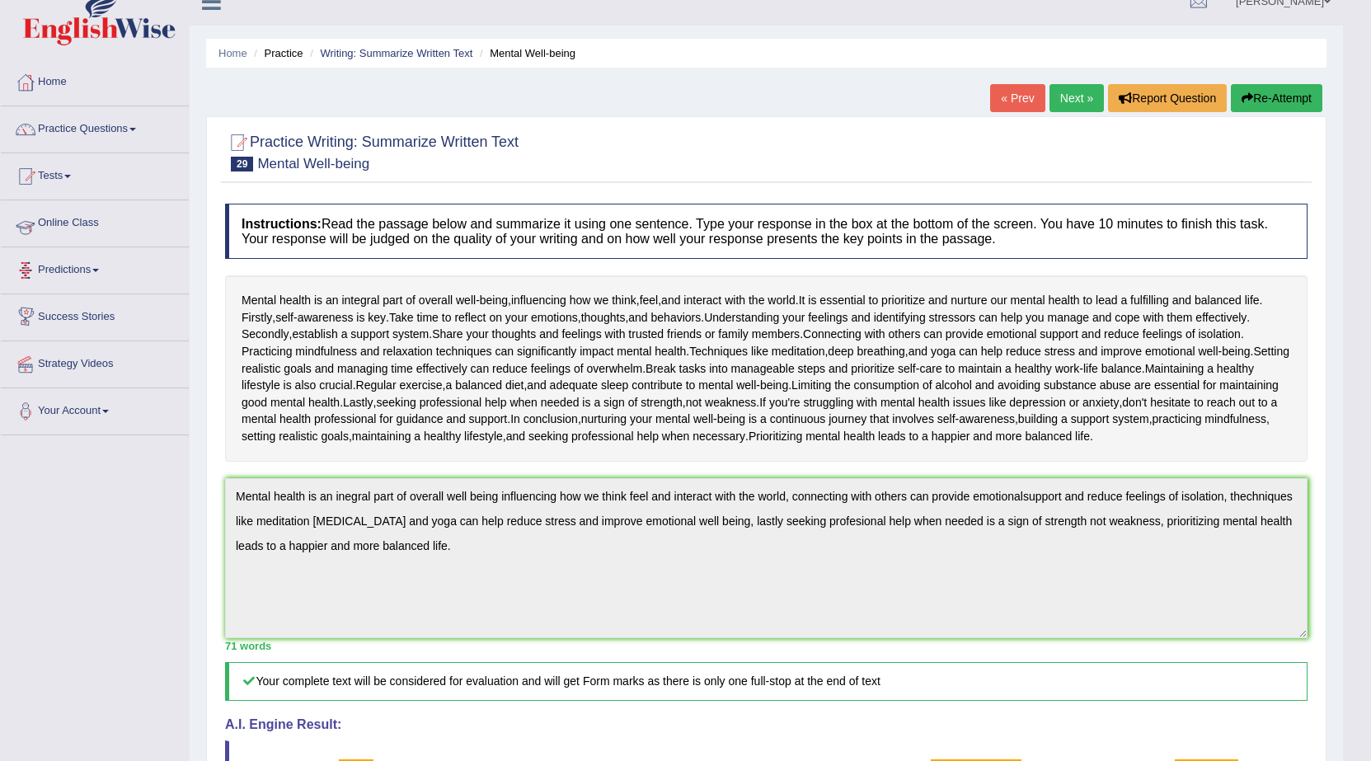
scroll to position [0, 0]
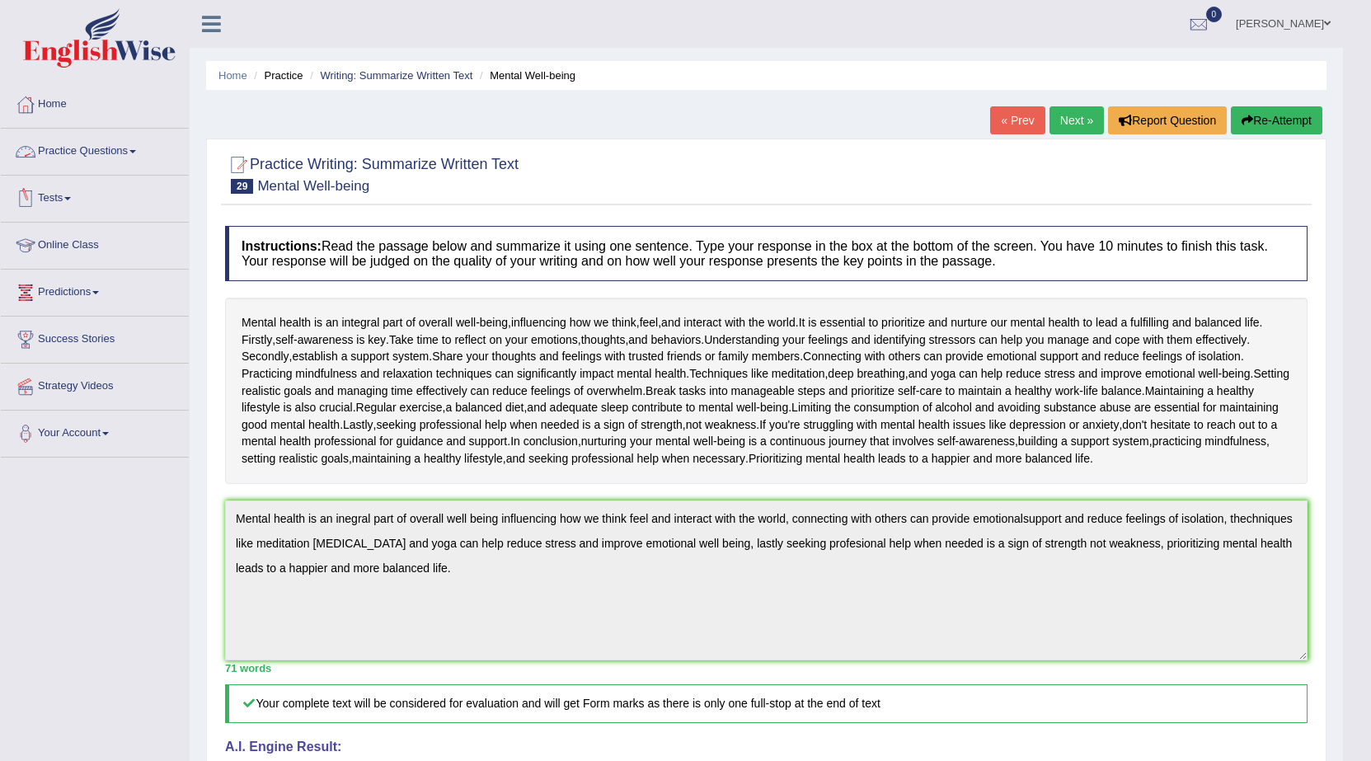
click at [128, 155] on link "Practice Questions" at bounding box center [95, 149] width 188 height 41
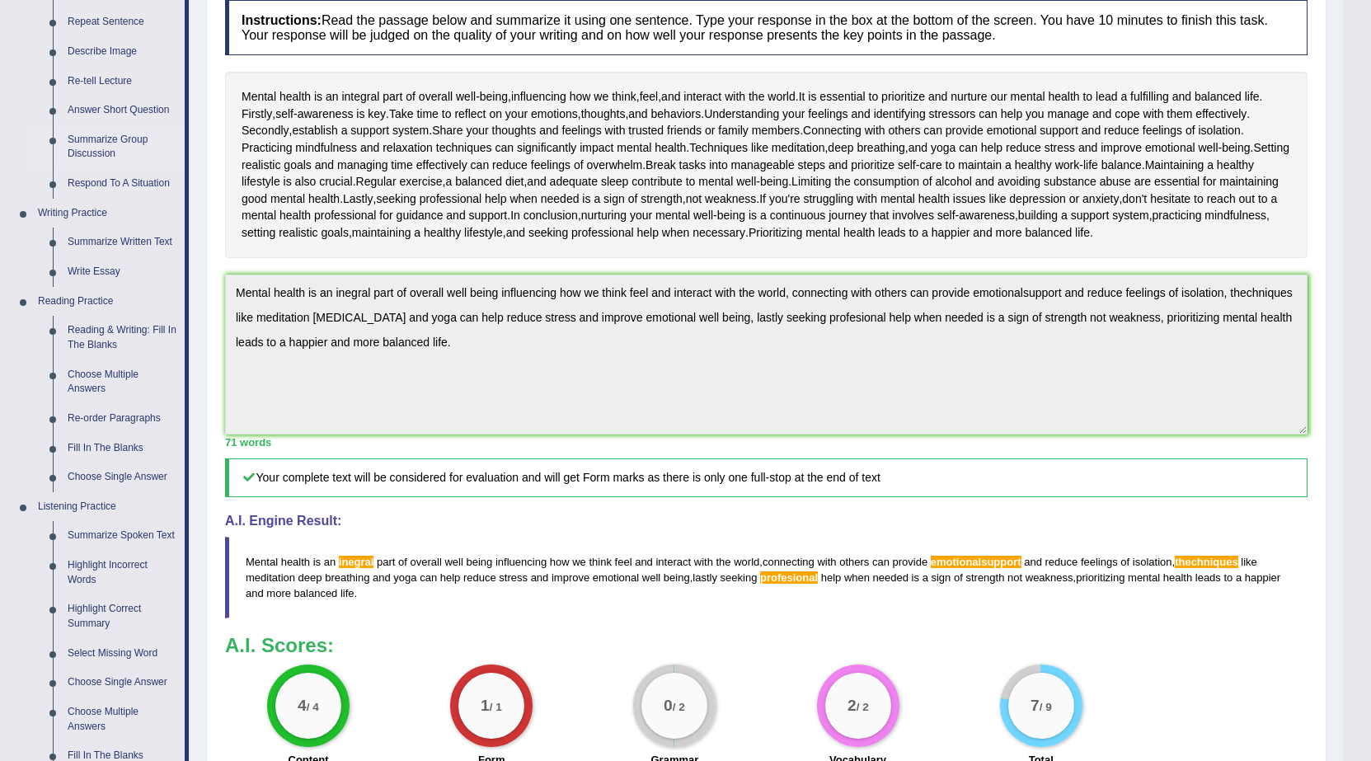
scroll to position [247, 0]
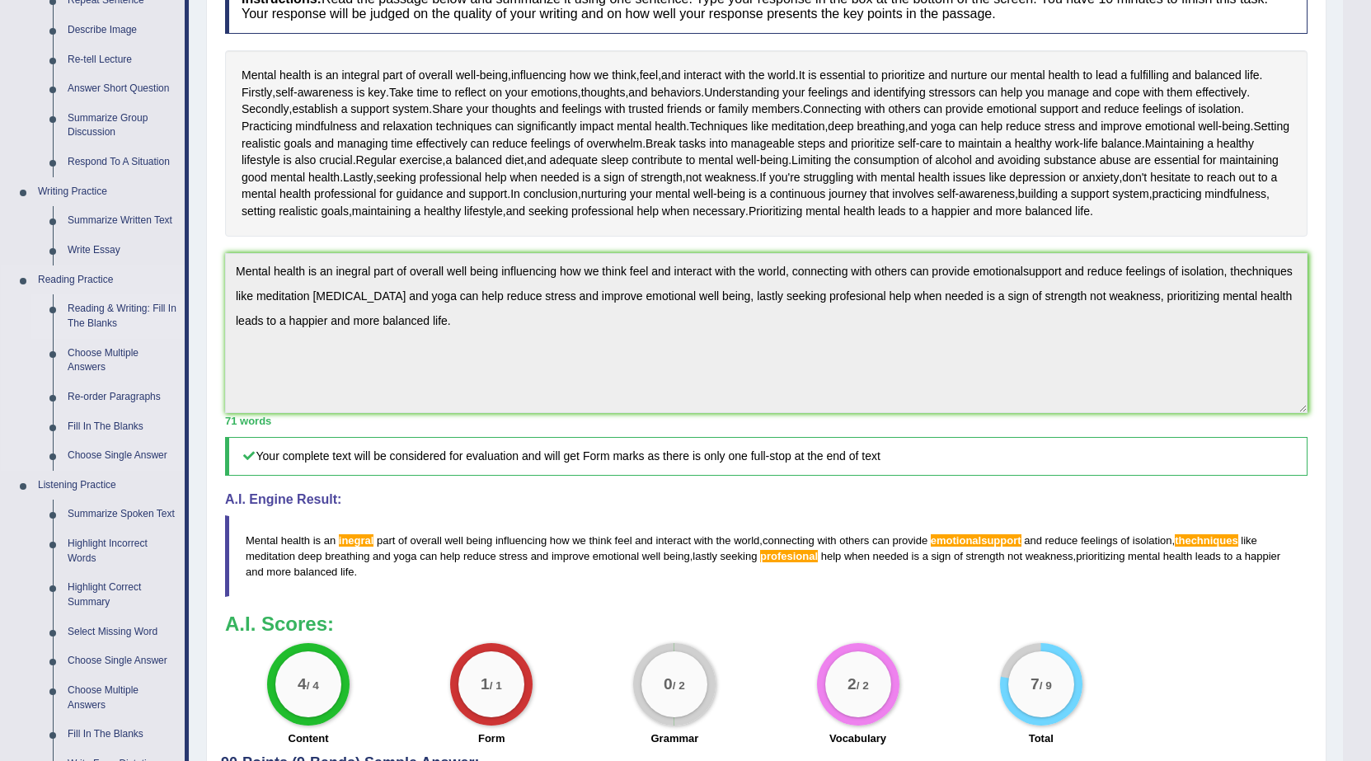
click at [134, 312] on link "Reading & Writing: Fill In The Blanks" at bounding box center [122, 316] width 124 height 44
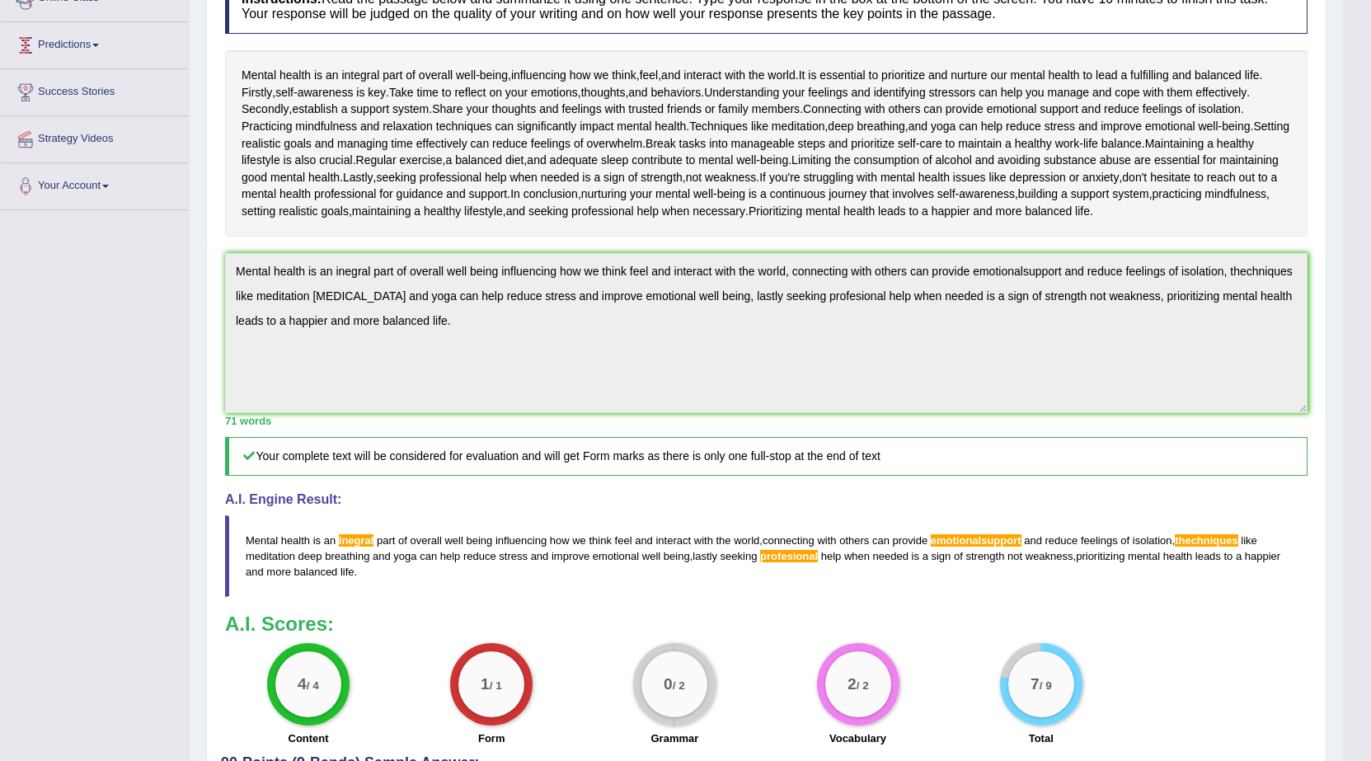
scroll to position [330, 0]
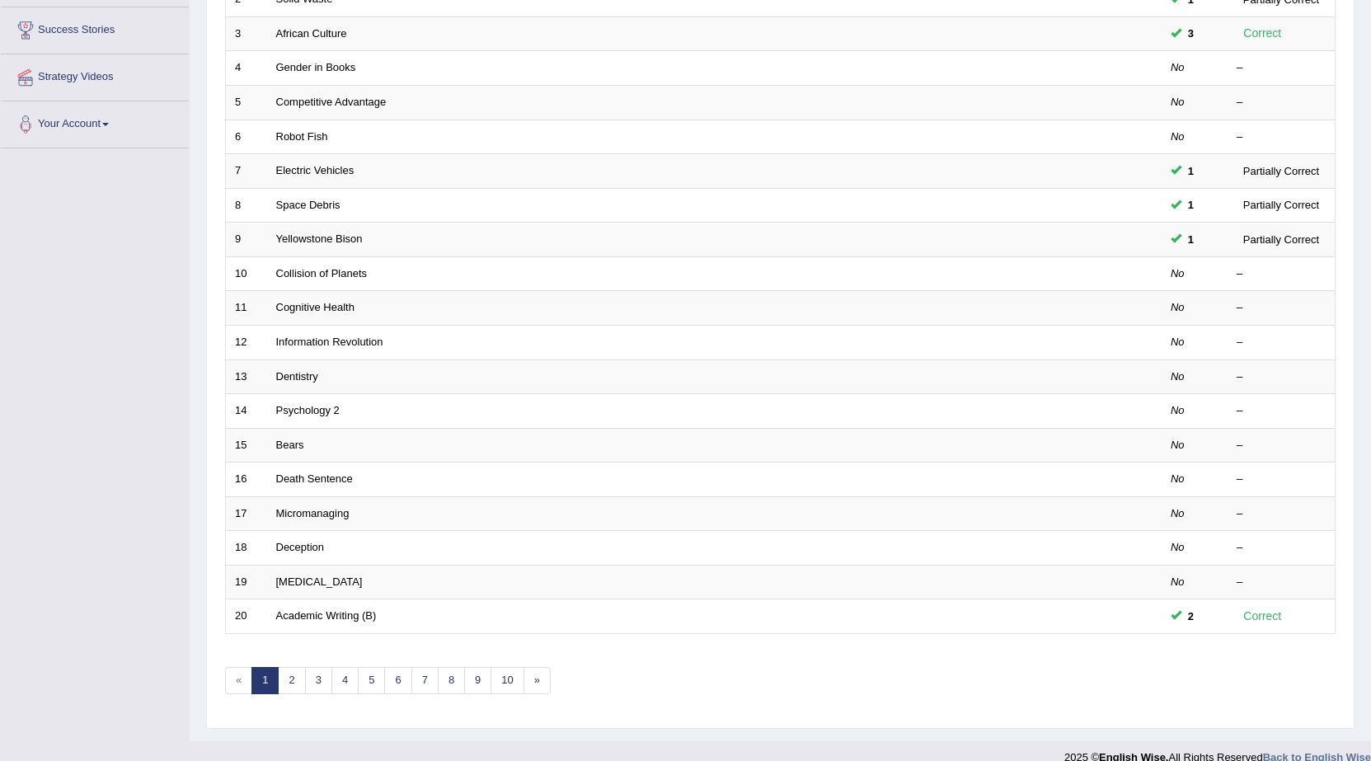
scroll to position [331, 0]
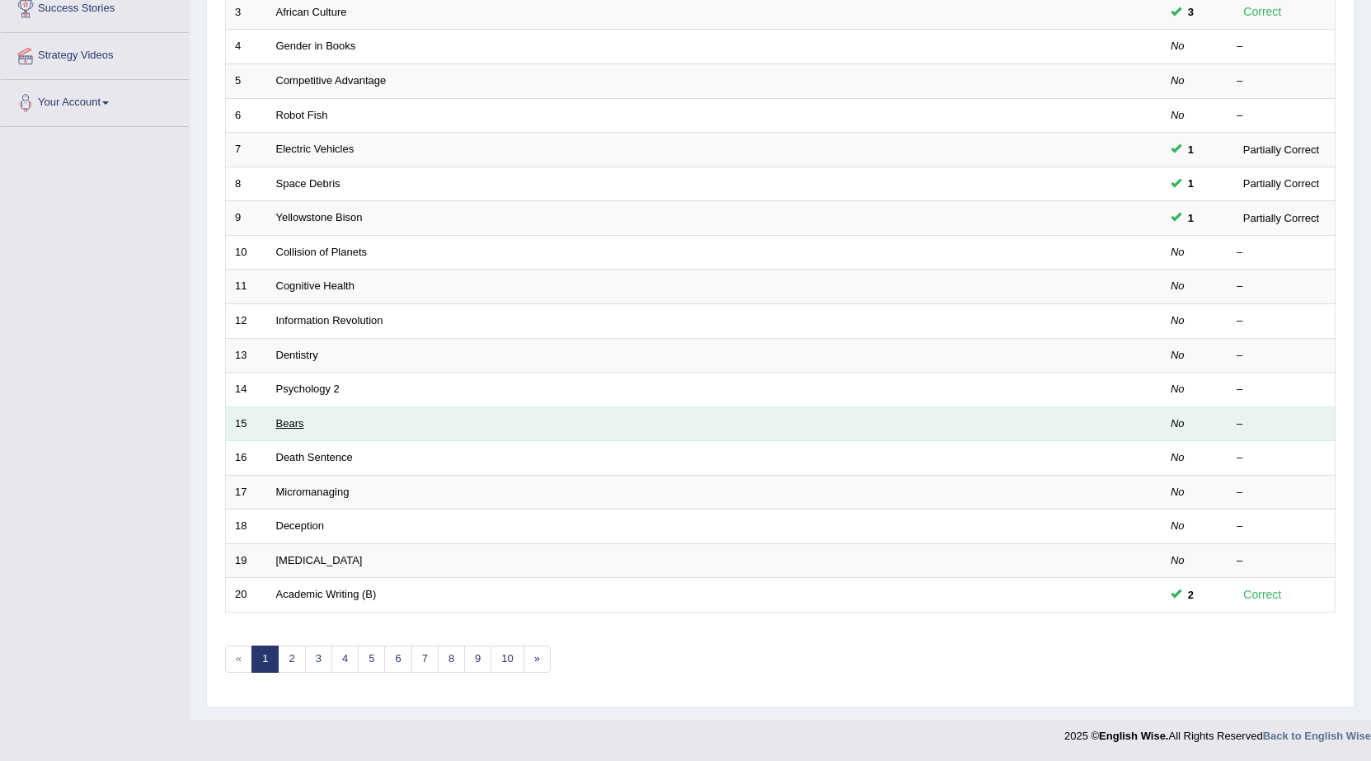
click at [280, 417] on link "Bears" at bounding box center [290, 423] width 28 height 12
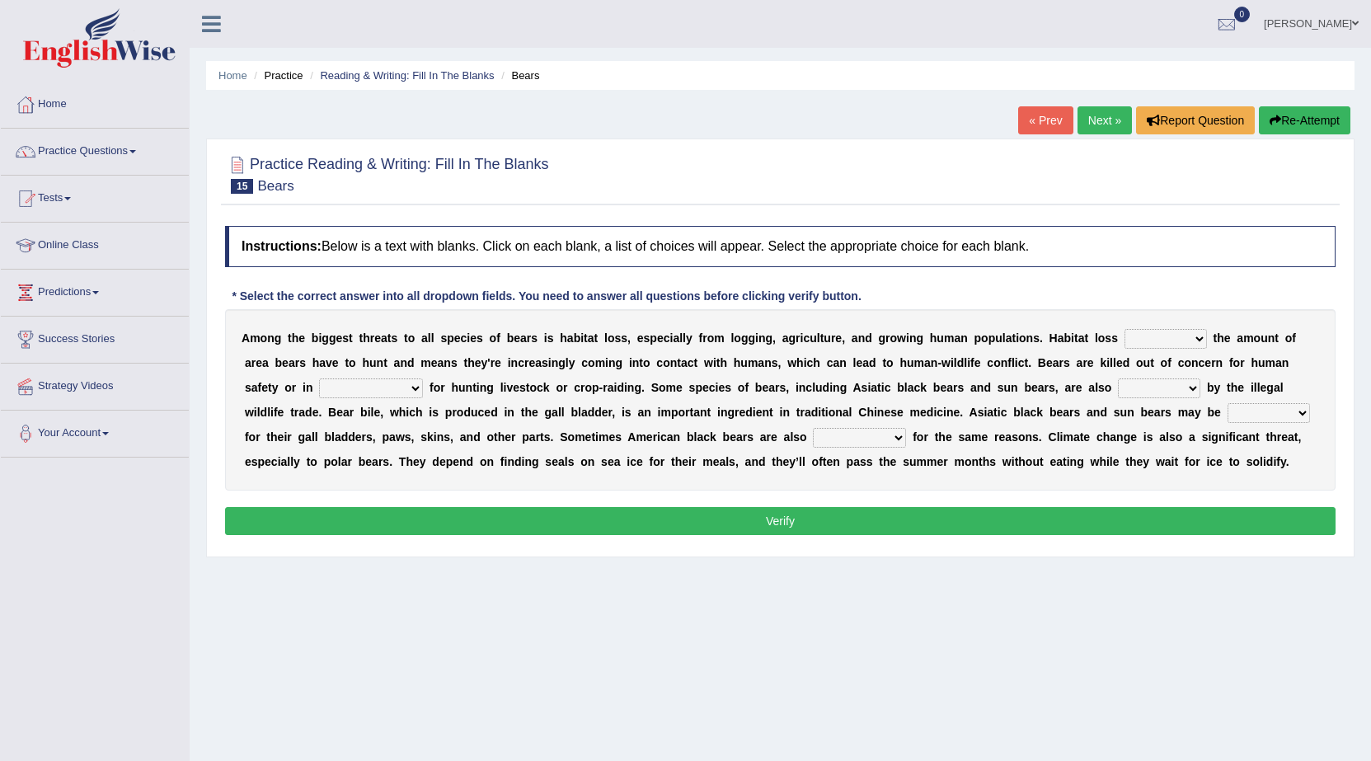
click at [1193, 343] on select "increases reduces complies interacts" at bounding box center [1165, 339] width 82 height 20
select select "increases"
click at [1124, 329] on select "increases reduces complies interacts" at bounding box center [1165, 339] width 82 height 20
click at [426, 387] on b at bounding box center [426, 387] width 7 height 13
click at [420, 390] on select "coalition retaliation appreciation disinformation" at bounding box center [371, 388] width 104 height 20
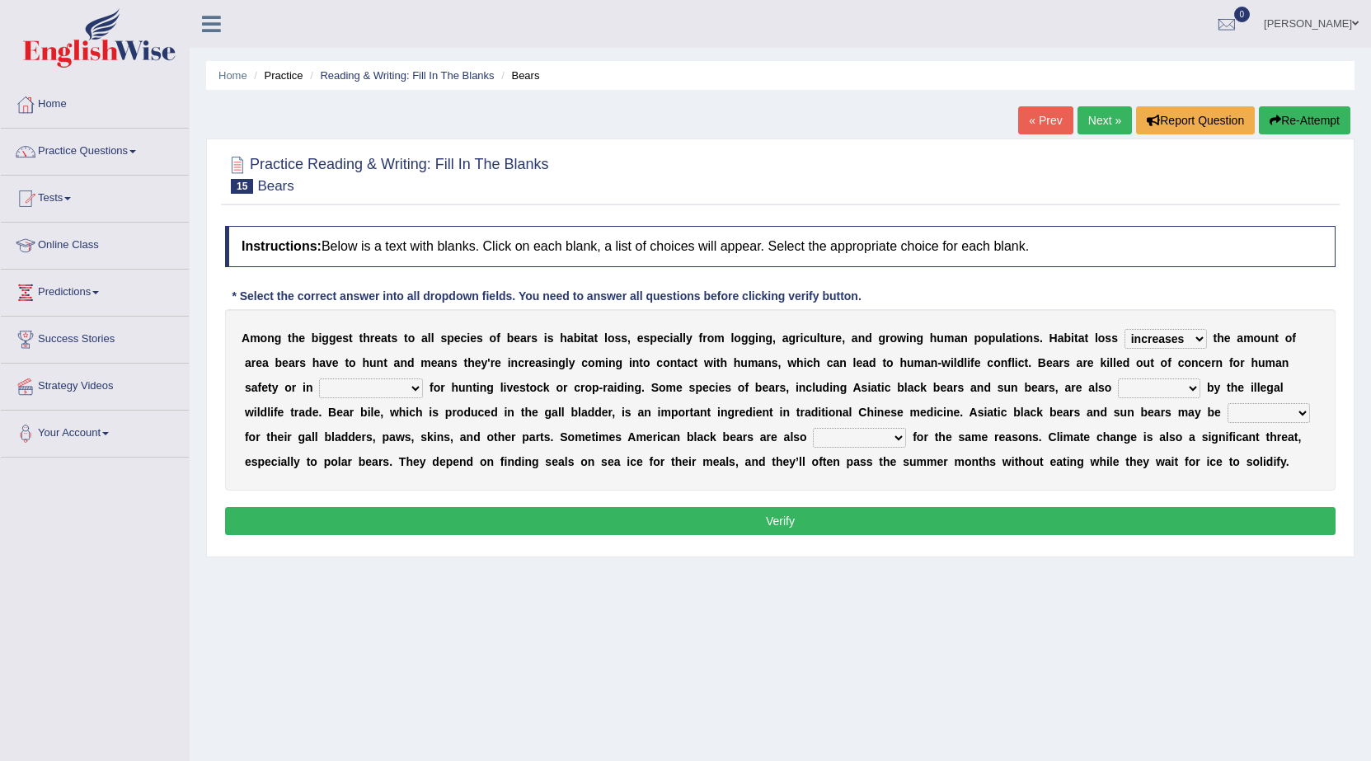
select select "coalition"
click at [319, 378] on select "coalition retaliation appreciation disinformation" at bounding box center [371, 388] width 104 height 20
click at [1199, 390] on select "protected prohibited fattened threatened" at bounding box center [1159, 388] width 82 height 20
select select "threatened"
click at [1119, 378] on select "protected prohibited fattened threatened" at bounding box center [1159, 388] width 82 height 20
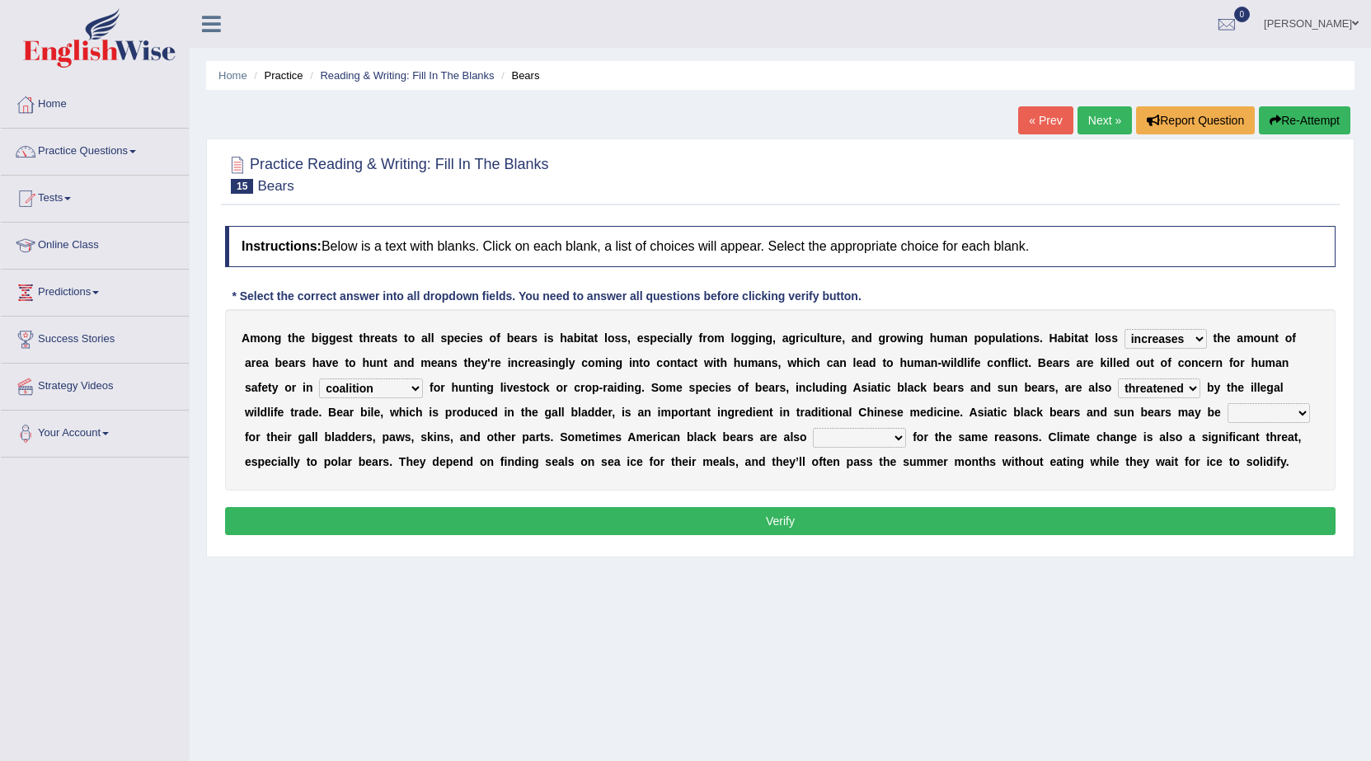
click at [1293, 407] on select "poached squelched coached blenched" at bounding box center [1268, 413] width 82 height 20
select select "squelched"
click at [1227, 403] on select "poached squelched coached blenched" at bounding box center [1268, 413] width 82 height 20
click at [895, 433] on select "begot foreseen encountered targeted" at bounding box center [859, 438] width 93 height 20
select select "encountered"
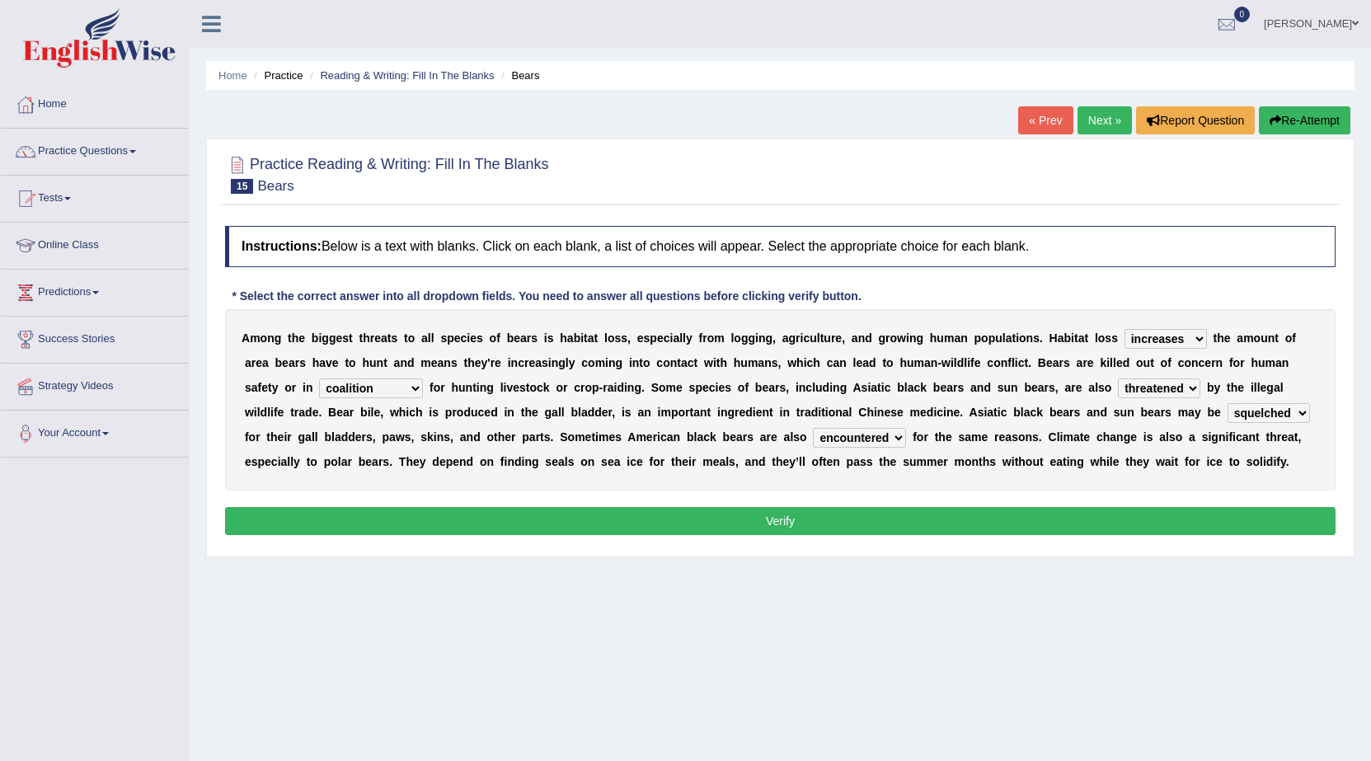
click at [813, 428] on select "begot foreseen encountered targeted" at bounding box center [859, 438] width 93 height 20
click at [848, 511] on button "Verify" at bounding box center [780, 521] width 1110 height 28
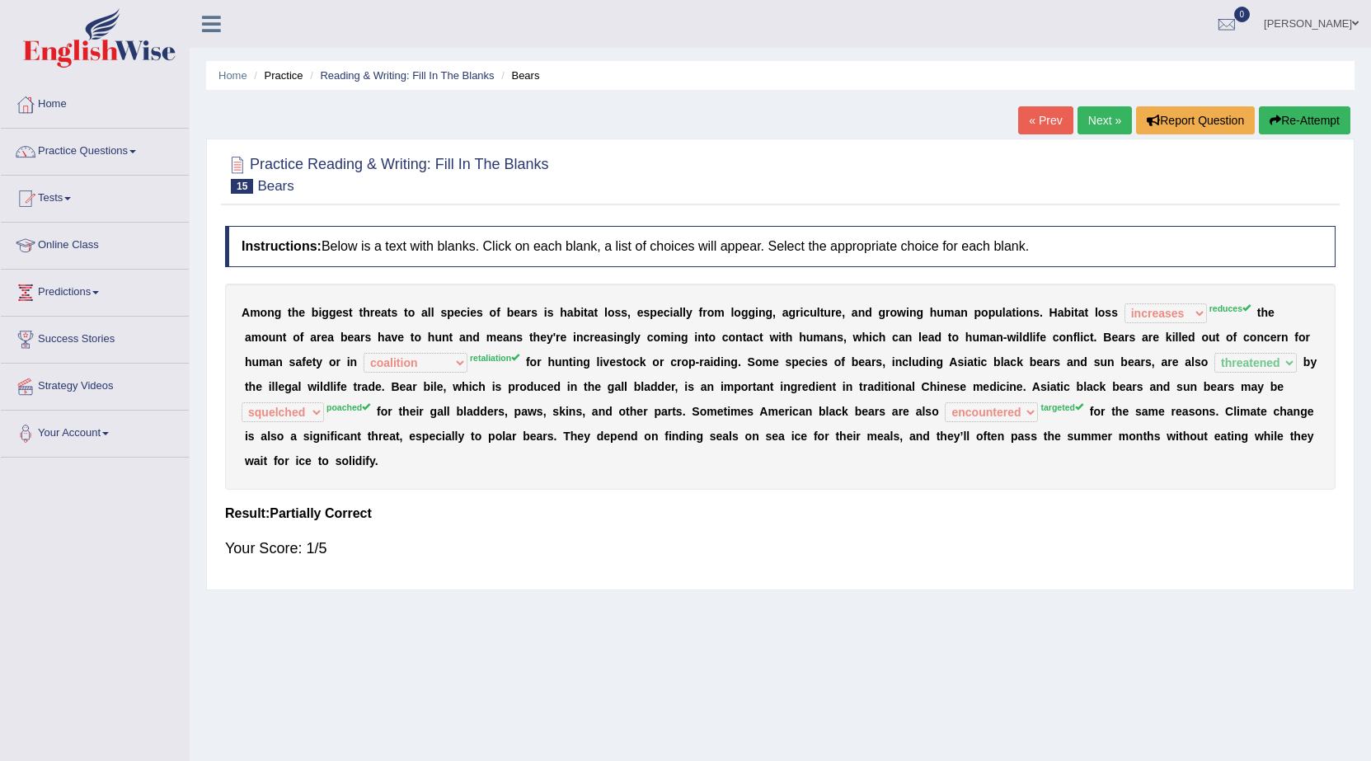
click at [1086, 112] on link "Next »" at bounding box center [1104, 120] width 54 height 28
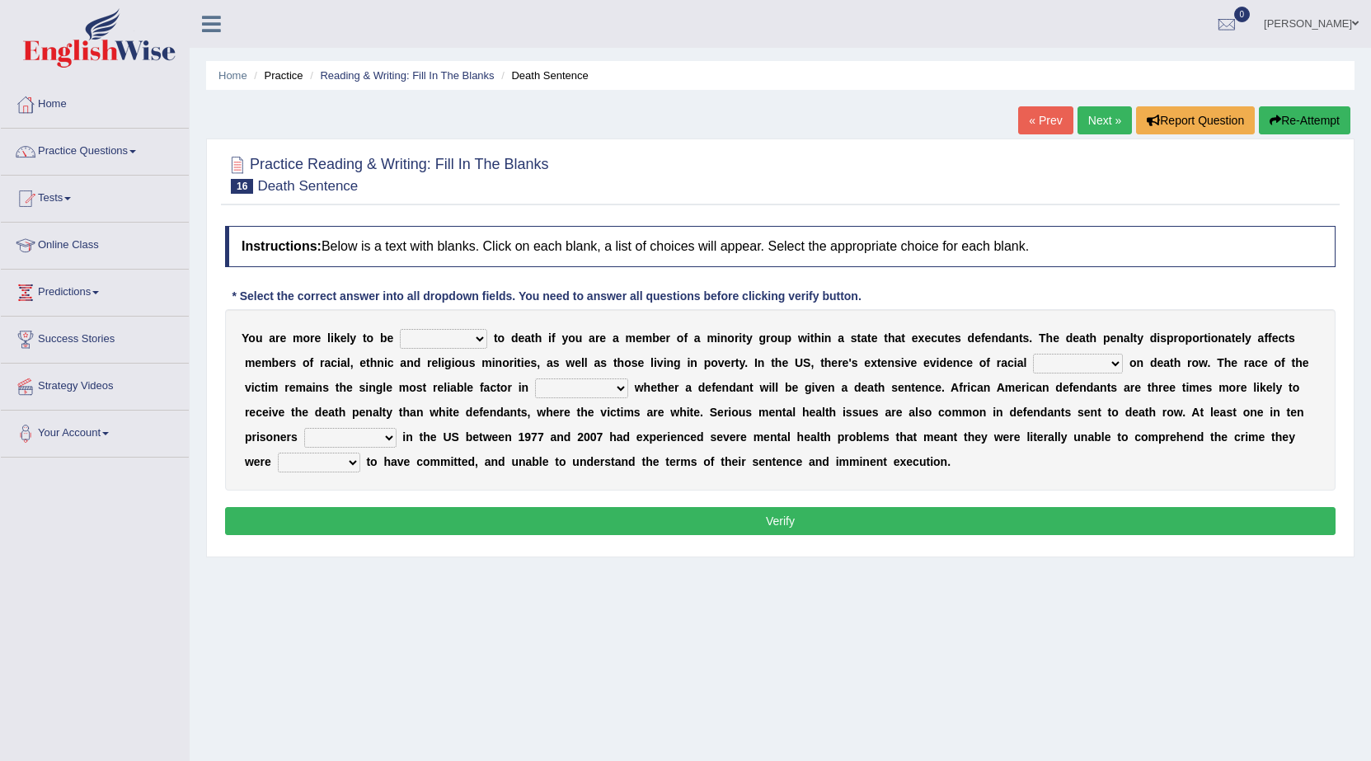
click at [485, 337] on select "penalized blamed complained sentenced" at bounding box center [443, 339] width 87 height 20
select select "penalized"
click at [400, 329] on select "penalized blamed complained sentenced" at bounding box center [443, 339] width 87 height 20
click at [1119, 357] on select "bias equality appearance background" at bounding box center [1078, 364] width 90 height 20
select select "equality"
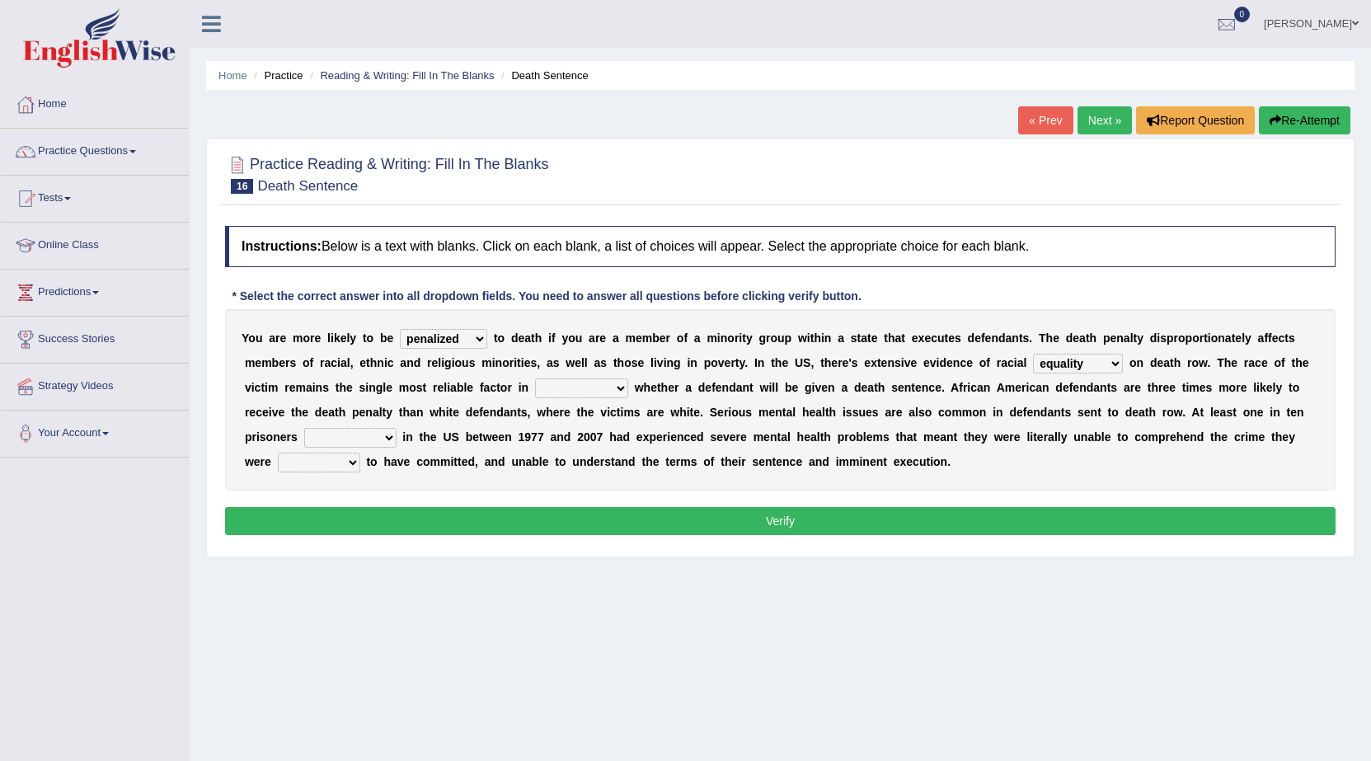
click at [1033, 354] on select "bias equality appearance background" at bounding box center [1078, 364] width 90 height 20
click at [616, 384] on select "determining adjoining undermining examining" at bounding box center [581, 388] width 93 height 20
select select "determining"
click at [535, 378] on select "determining adjoining undermining examining" at bounding box center [581, 388] width 93 height 20
click at [394, 439] on select "electrocuted persecuted executed captured" at bounding box center [350, 438] width 92 height 20
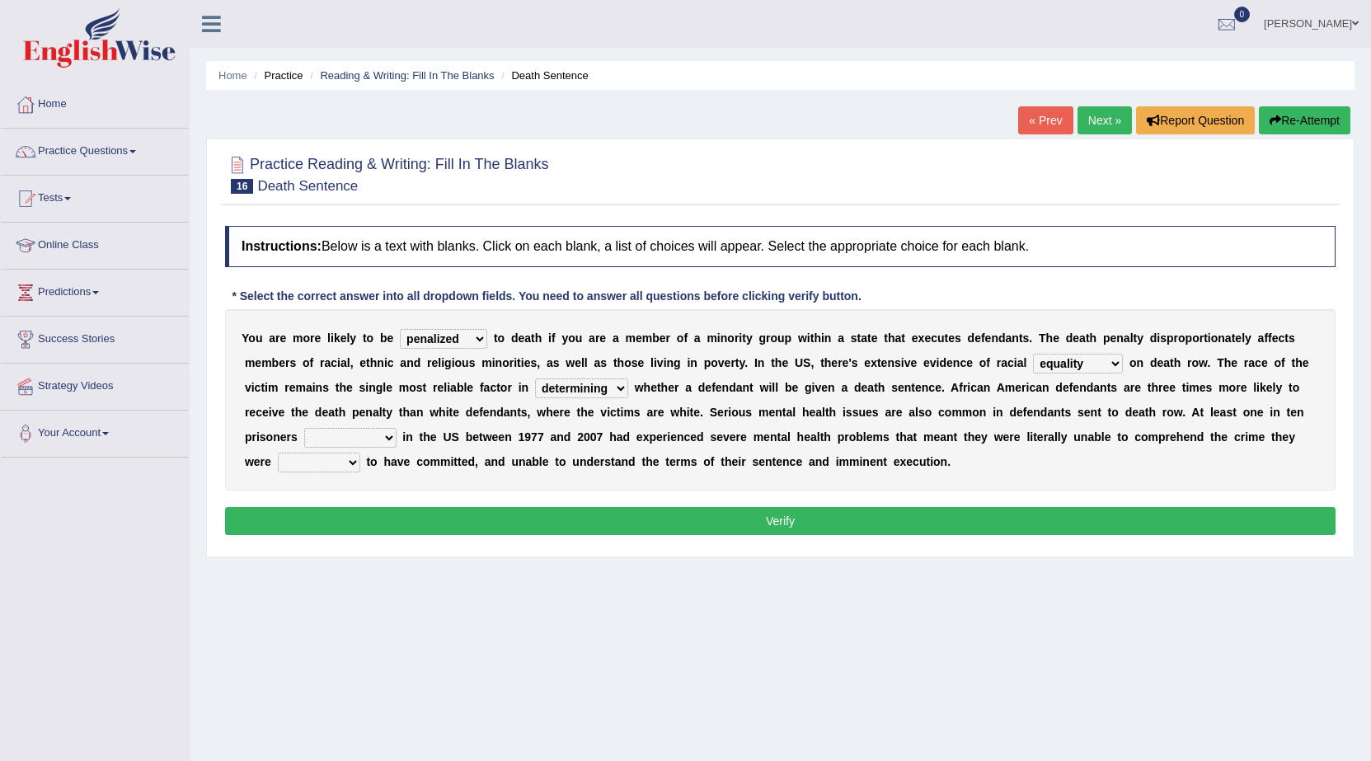
select select "persecuted"
click at [304, 428] on select "electrocuted persecuted executed captured" at bounding box center [350, 438] width 92 height 20
click at [351, 460] on select "alleged acclaimed persuaded claimed" at bounding box center [319, 463] width 82 height 20
select select "claimed"
click at [278, 453] on select "alleged acclaimed persuaded claimed" at bounding box center [319, 463] width 82 height 20
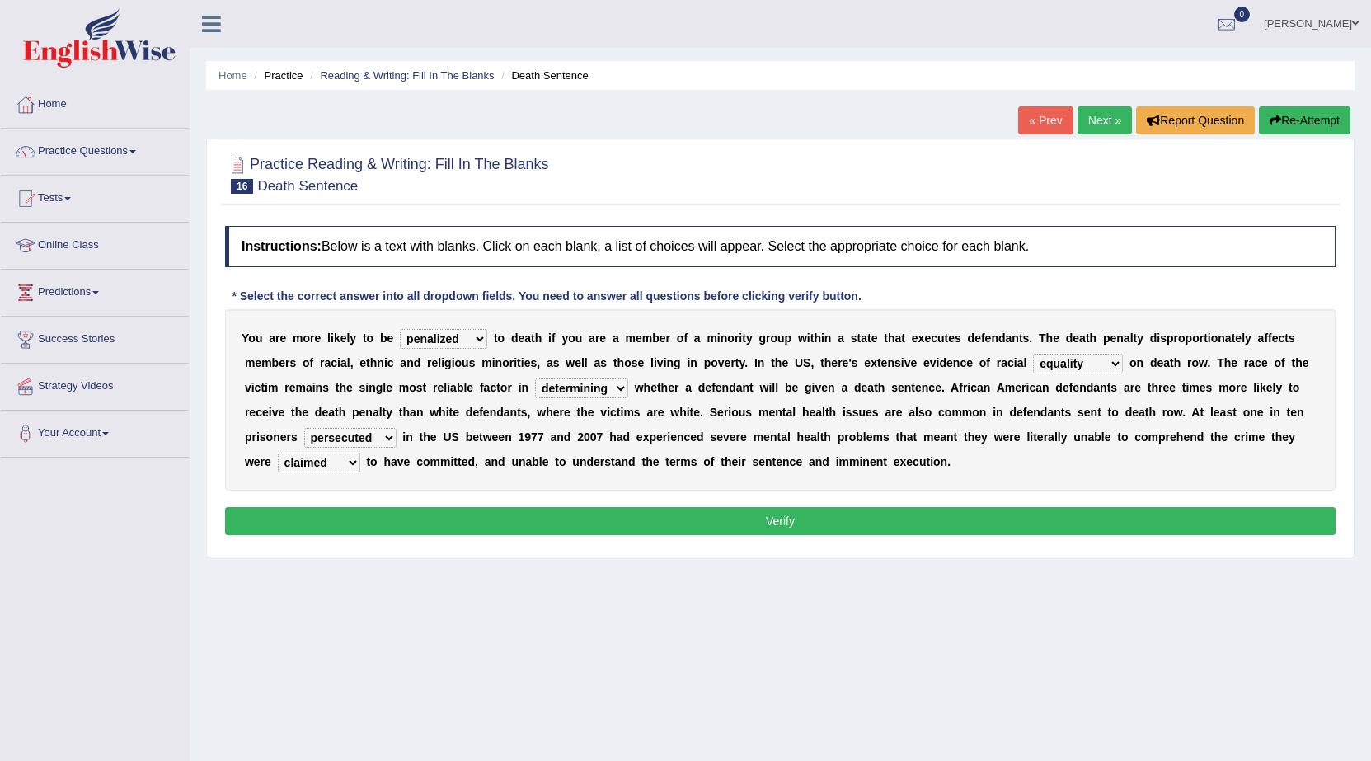
click at [348, 520] on button "Verify" at bounding box center [780, 521] width 1110 height 28
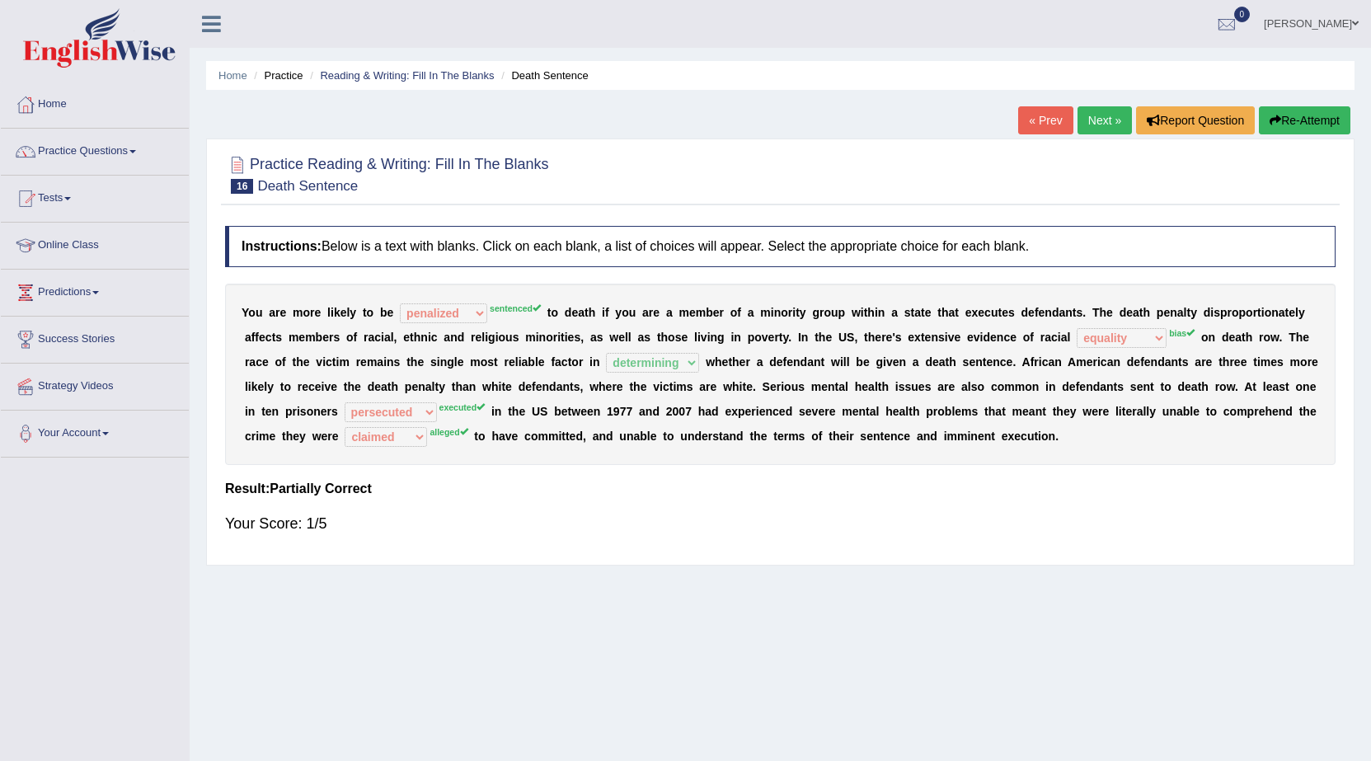
click at [1093, 115] on link "Next »" at bounding box center [1104, 120] width 54 height 28
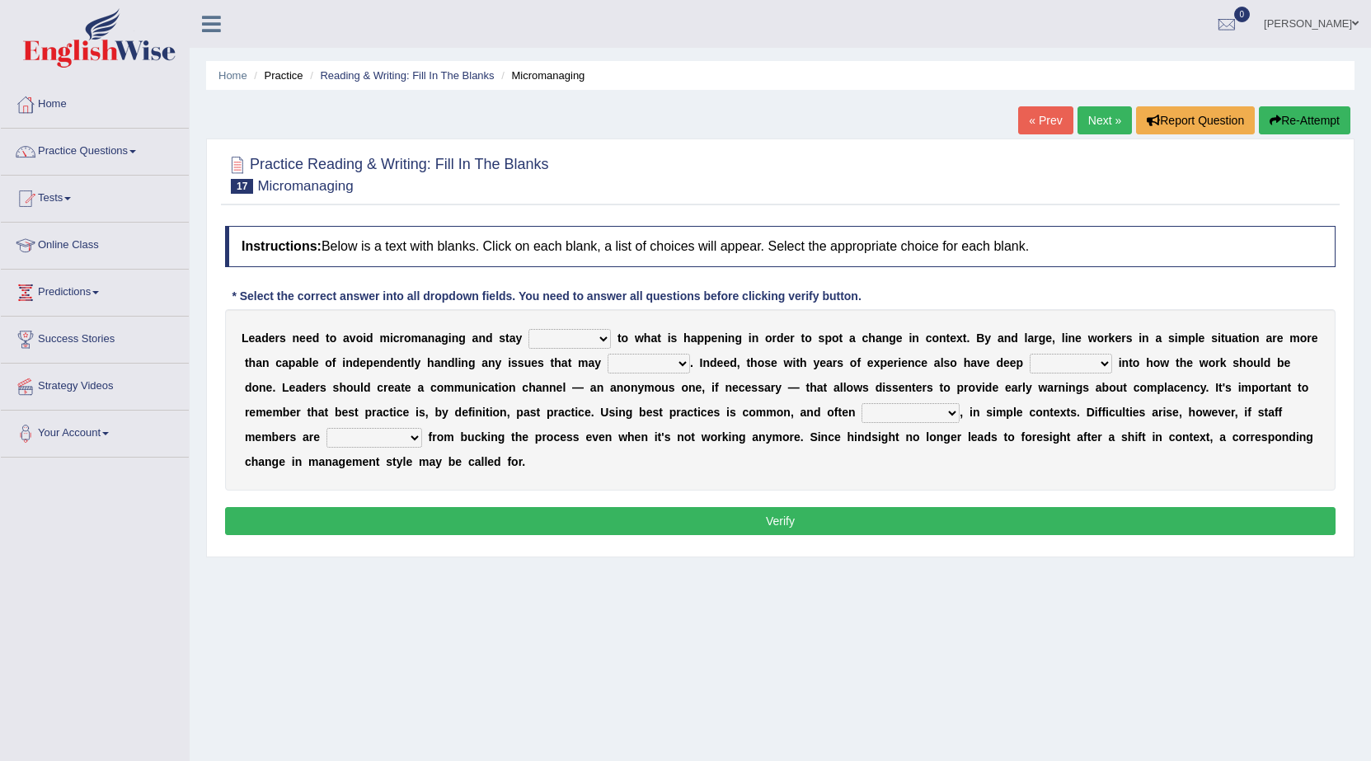
click at [601, 336] on select "complied connected precise concise" at bounding box center [569, 339] width 82 height 20
select select "connected"
click at [528, 329] on select "complied connected precise concise" at bounding box center [569, 339] width 82 height 20
click at [675, 359] on select "apprise rise encounter arise" at bounding box center [648, 364] width 82 height 20
select select "rise"
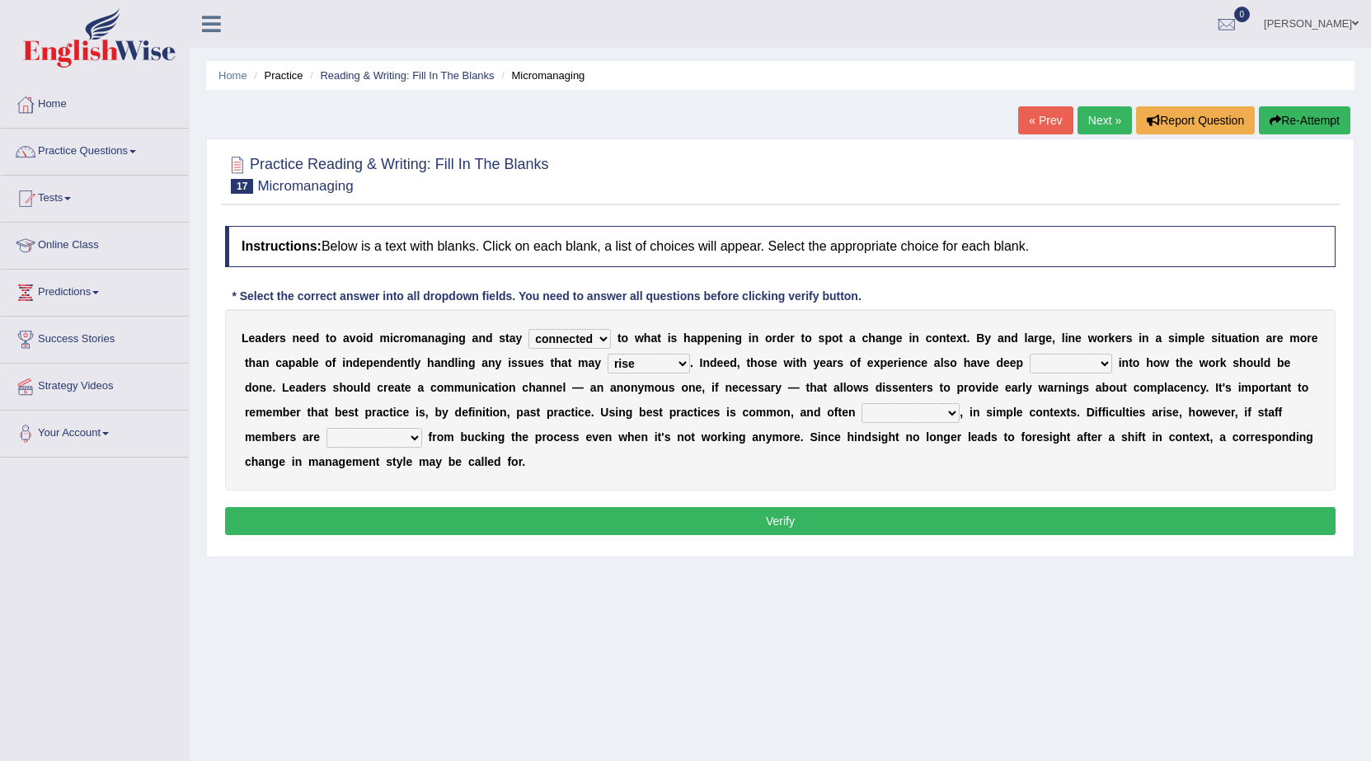
click at [607, 354] on select "apprise rise encounter arise" at bounding box center [648, 364] width 82 height 20
click at [1101, 366] on select "incursion insight indignity indication" at bounding box center [1071, 364] width 82 height 20
select select "incursion"
click at [1030, 354] on select "incursion insight indignity indication" at bounding box center [1071, 364] width 82 height 20
click at [950, 414] on select "inappropriate apprehensive appropriate forbidden" at bounding box center [910, 413] width 98 height 20
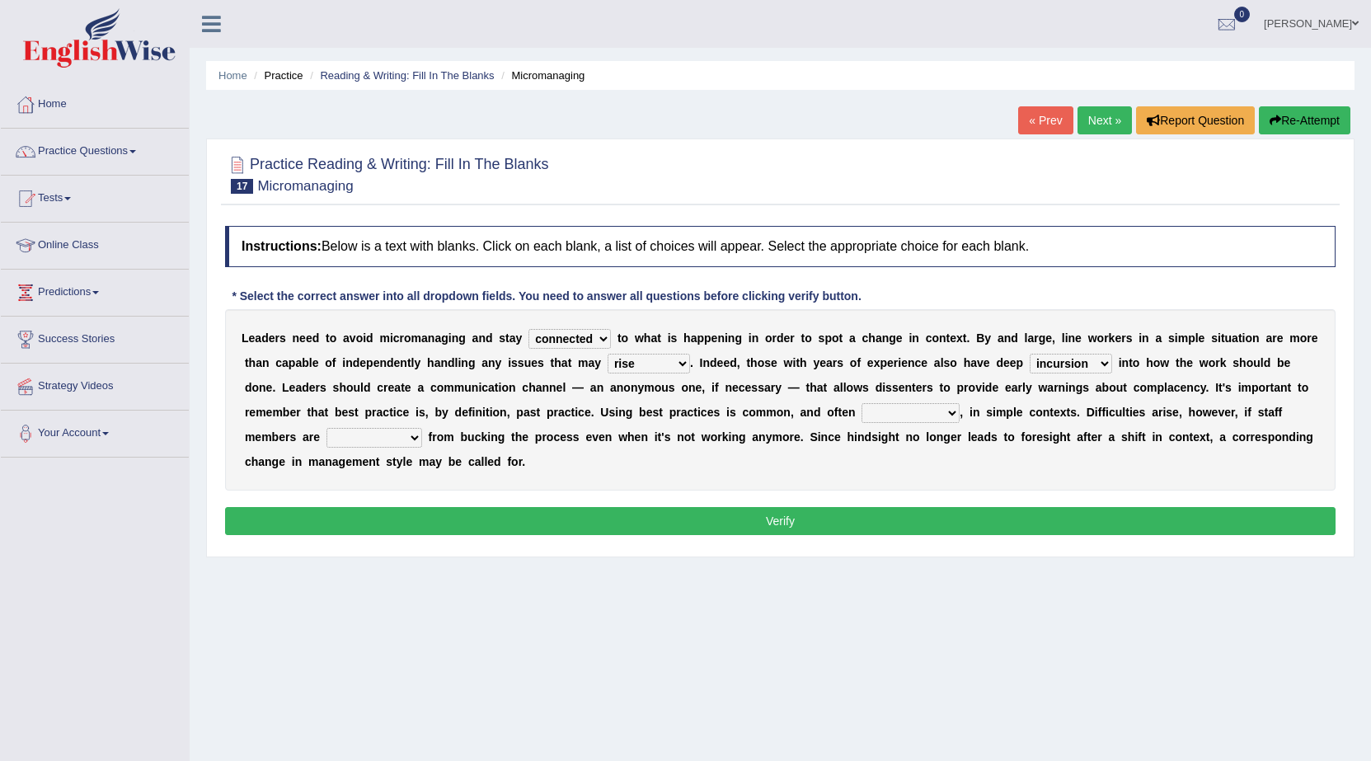
select select "apprehensive"
click at [861, 403] on select "inappropriate apprehensive appropriate forbidden" at bounding box center [910, 413] width 98 height 20
click at [418, 446] on select "disarranged disinclined discouraged disintegrated" at bounding box center [374, 438] width 96 height 20
select select "disintegrated"
click at [326, 428] on select "disarranged disinclined discouraged disintegrated" at bounding box center [374, 438] width 96 height 20
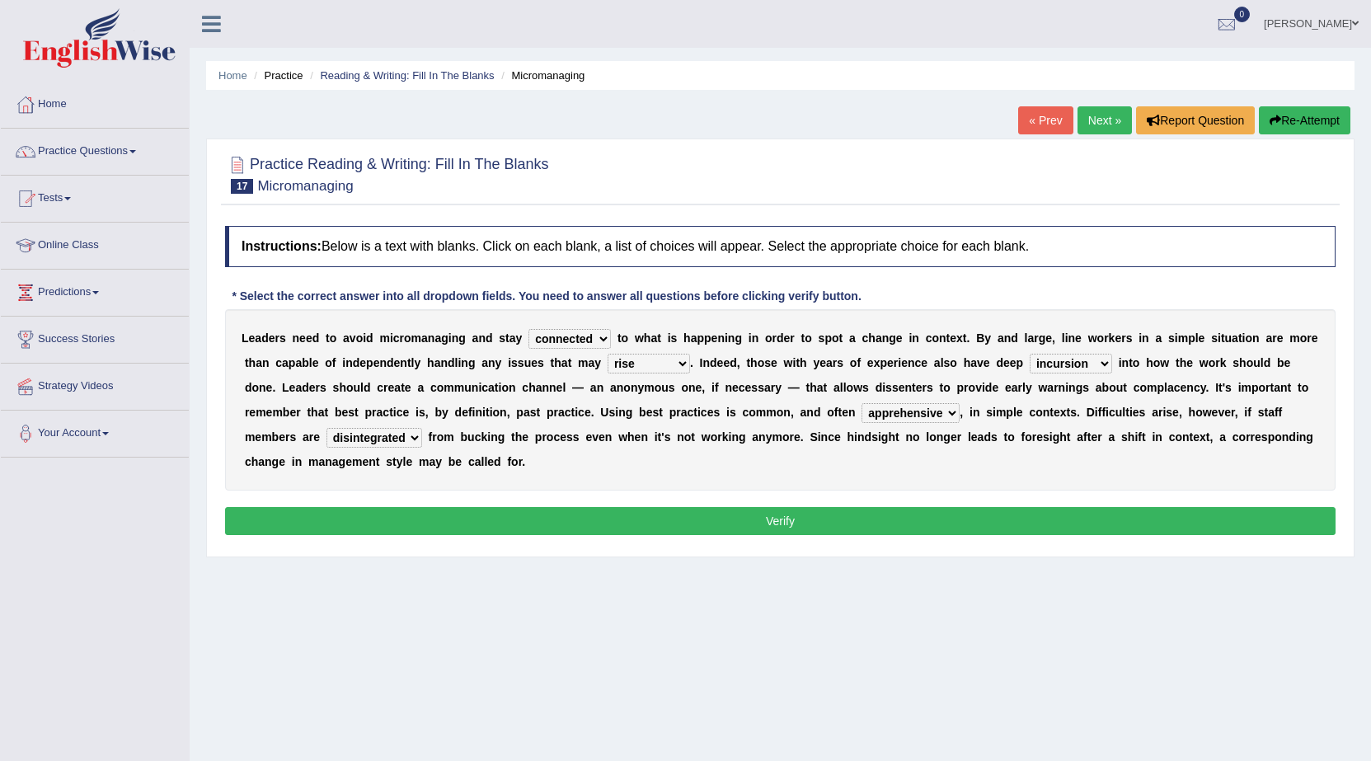
click at [452, 527] on button "Verify" at bounding box center [780, 521] width 1110 height 28
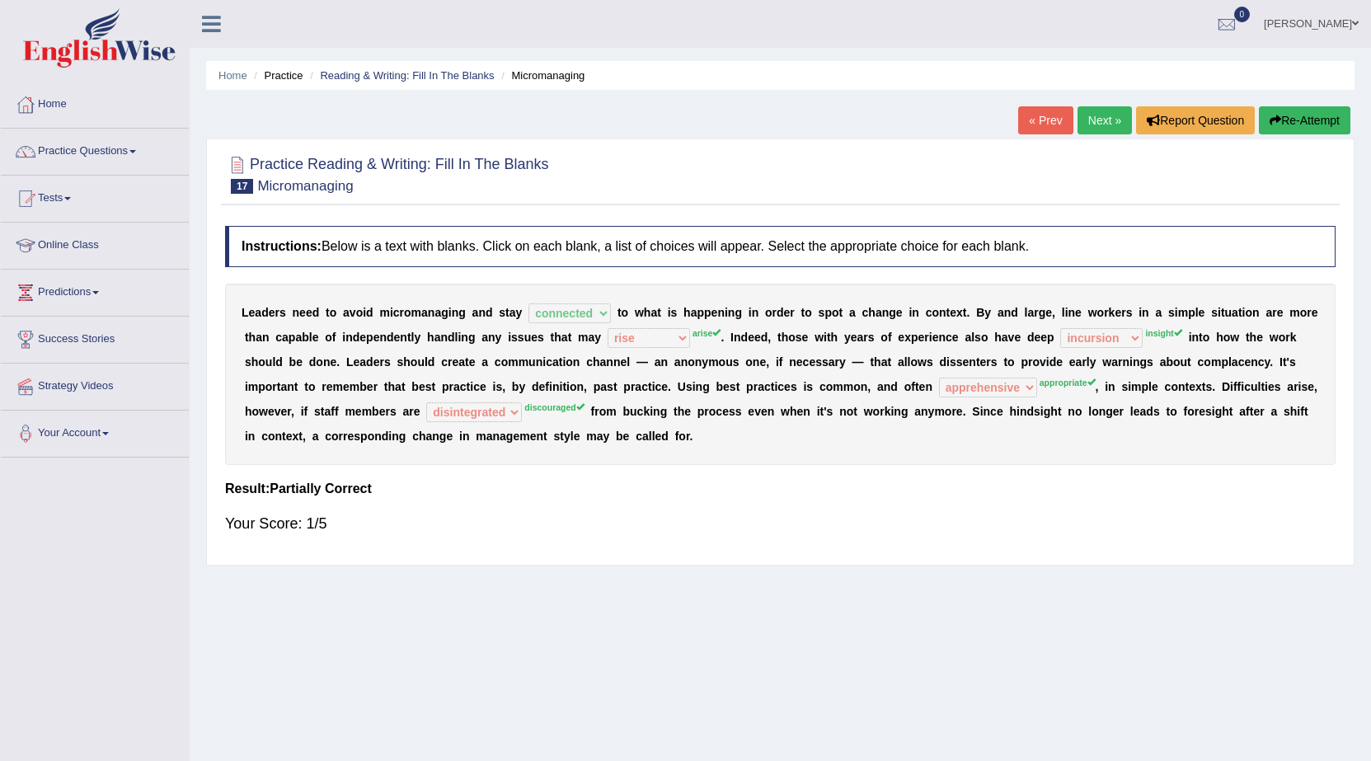
click at [1100, 120] on link "Next »" at bounding box center [1104, 120] width 54 height 28
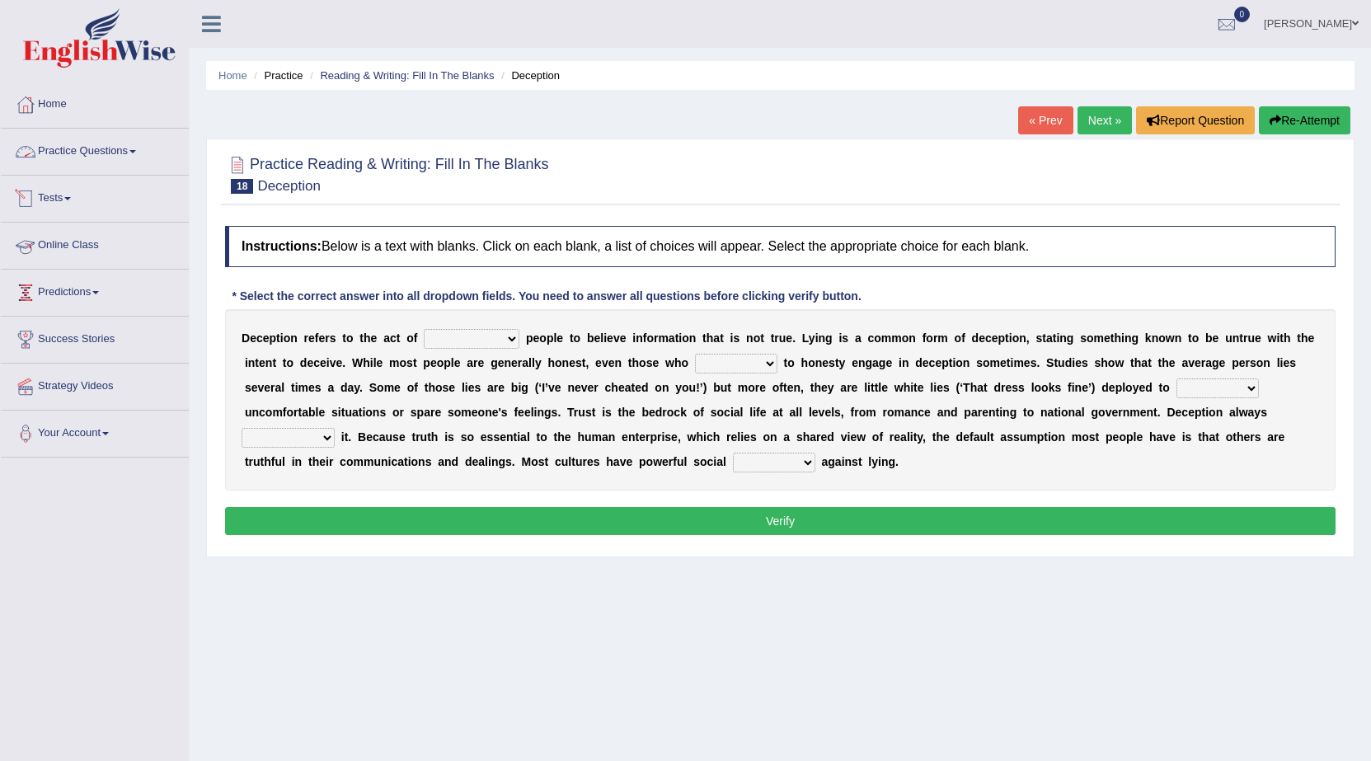
click at [133, 151] on link "Practice Questions" at bounding box center [95, 149] width 188 height 41
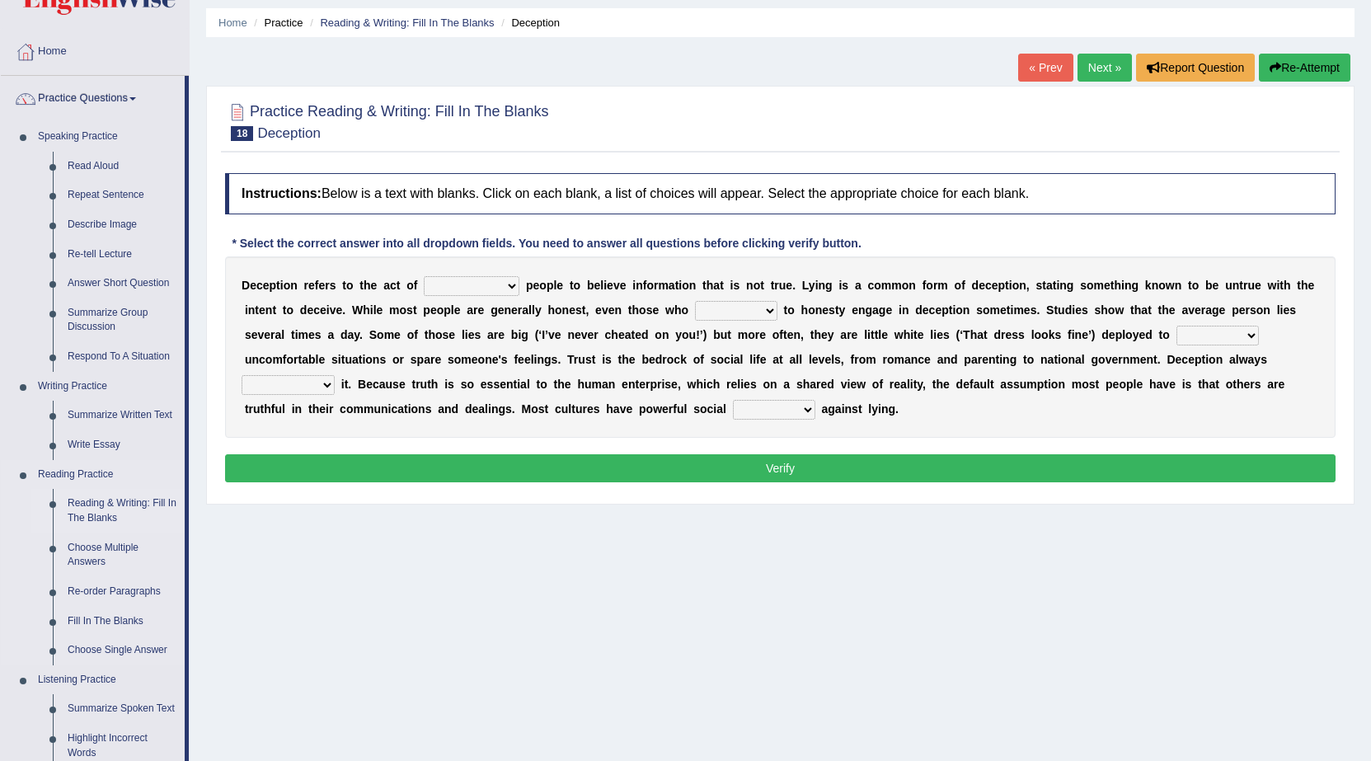
scroll to position [82, 0]
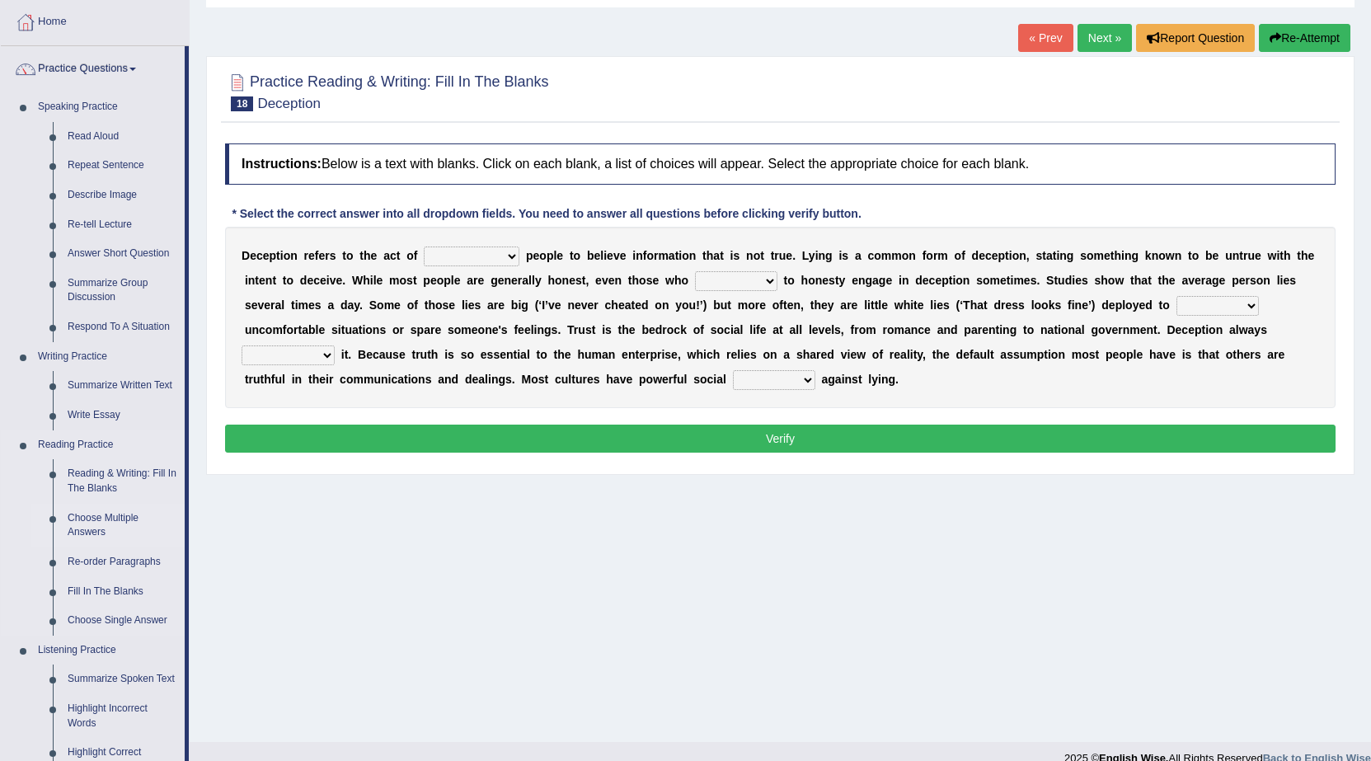
click at [97, 513] on link "Choose Multiple Answers" at bounding box center [122, 526] width 124 height 44
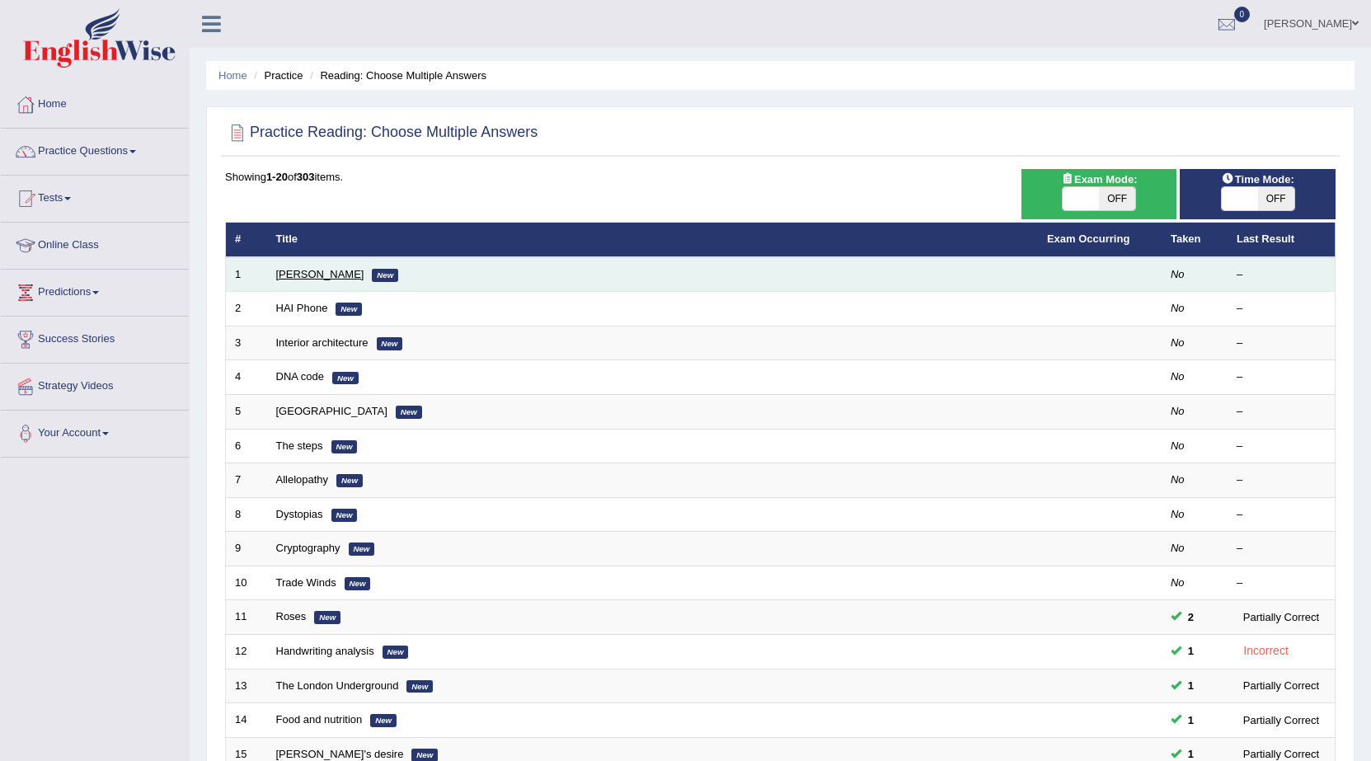
click at [311, 274] on link "[PERSON_NAME]" at bounding box center [320, 274] width 88 height 12
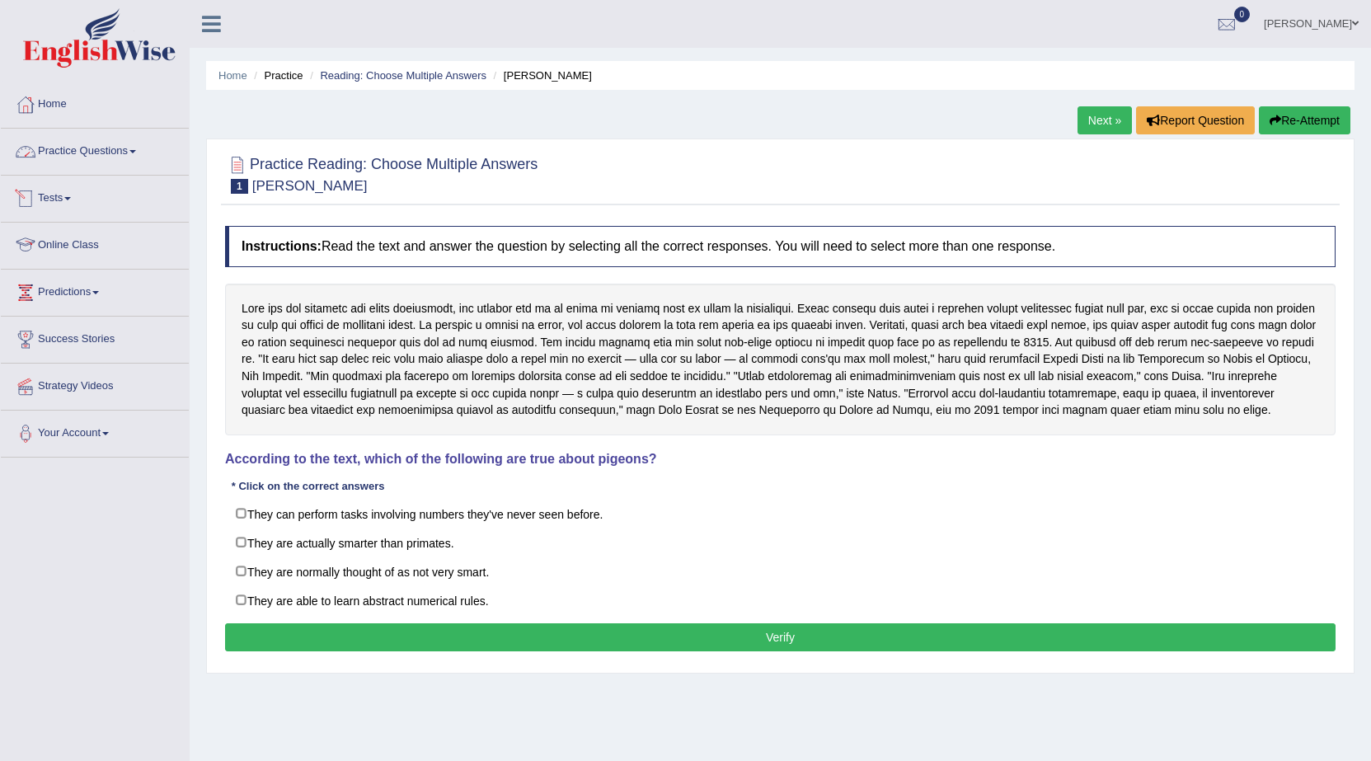
click at [134, 157] on link "Practice Questions" at bounding box center [95, 149] width 188 height 41
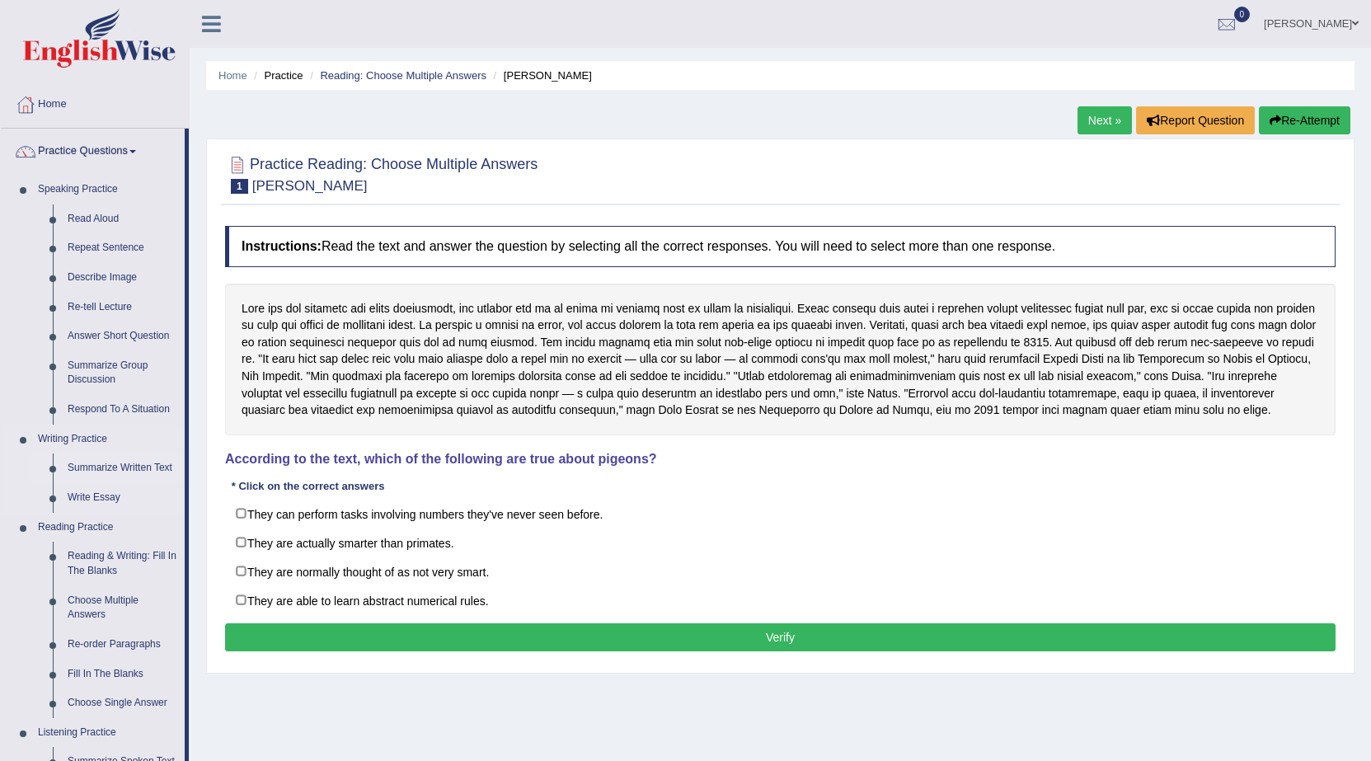
click at [96, 473] on link "Summarize Written Text" at bounding box center [122, 468] width 124 height 30
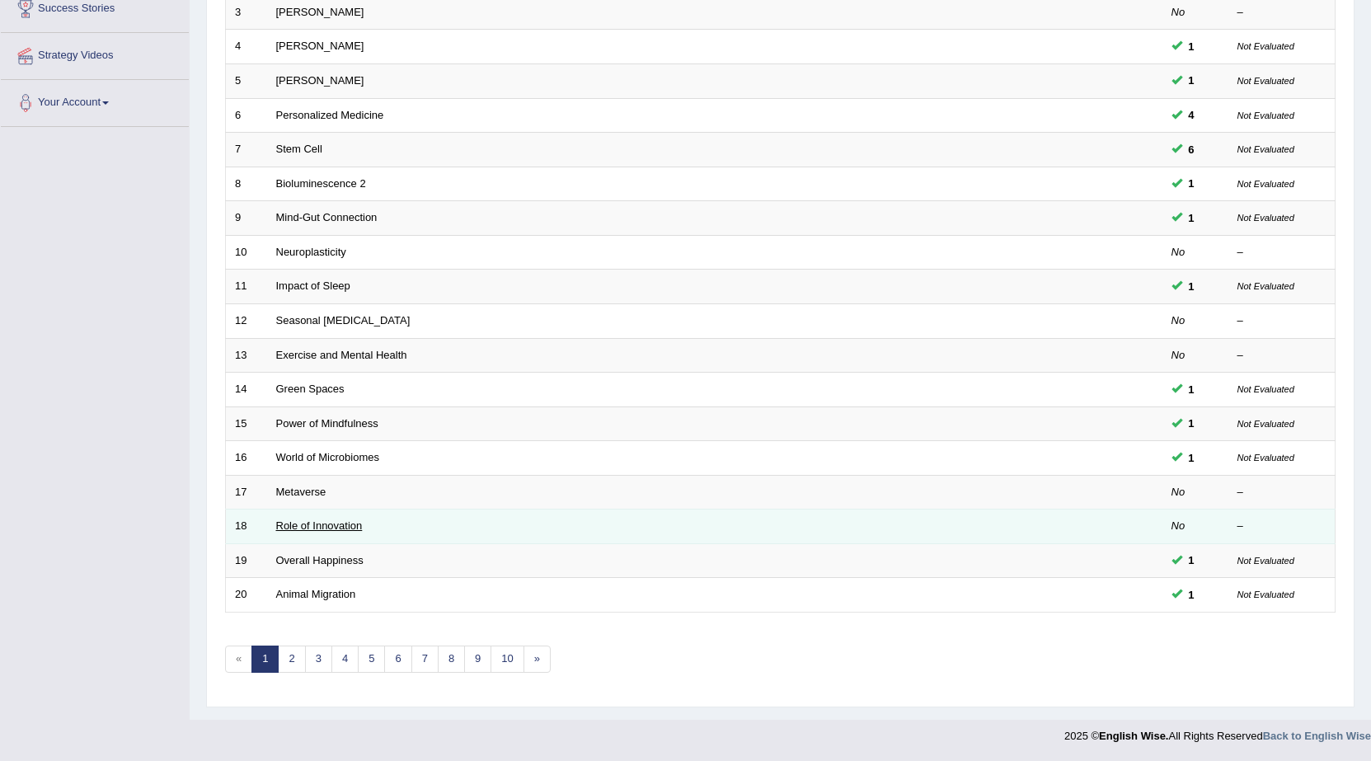
click at [305, 525] on link "Role of Innovation" at bounding box center [319, 525] width 87 height 12
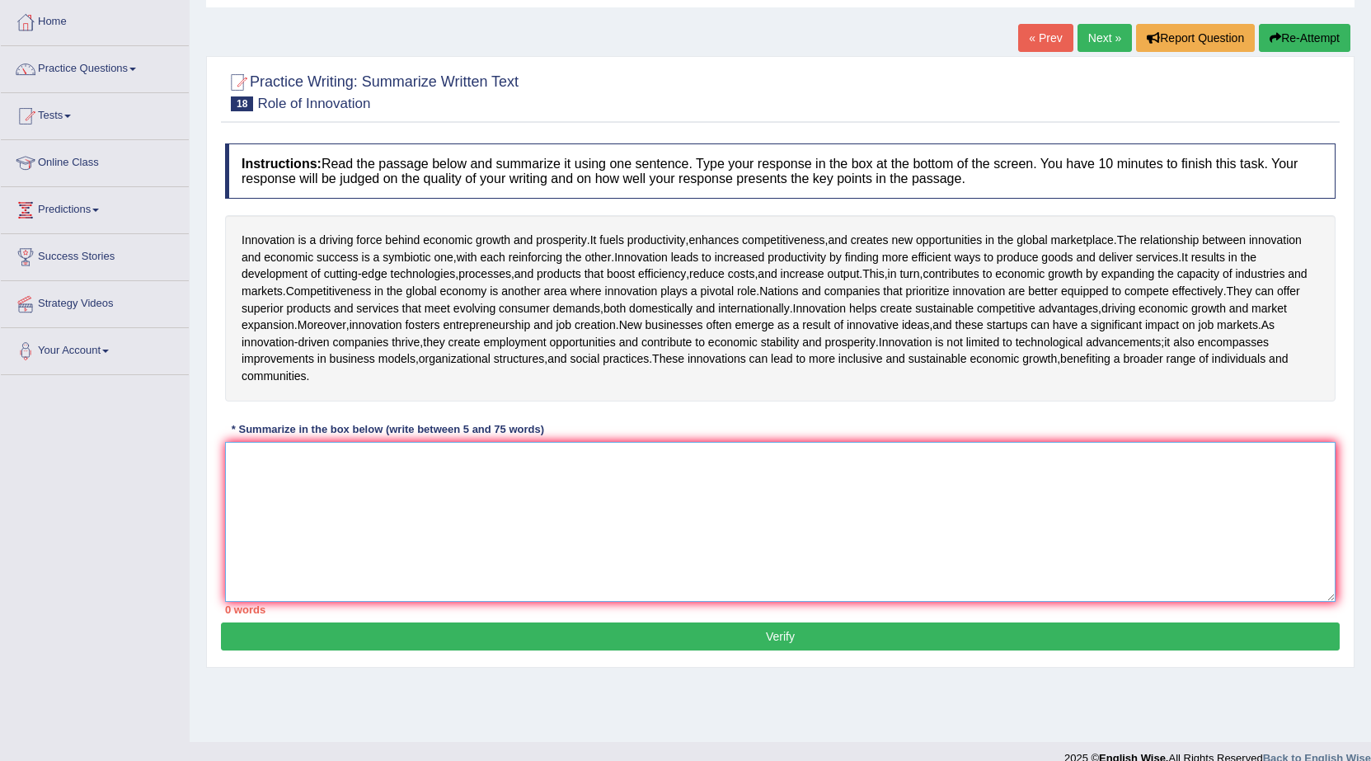
click at [236, 539] on textarea at bounding box center [780, 522] width 1110 height 160
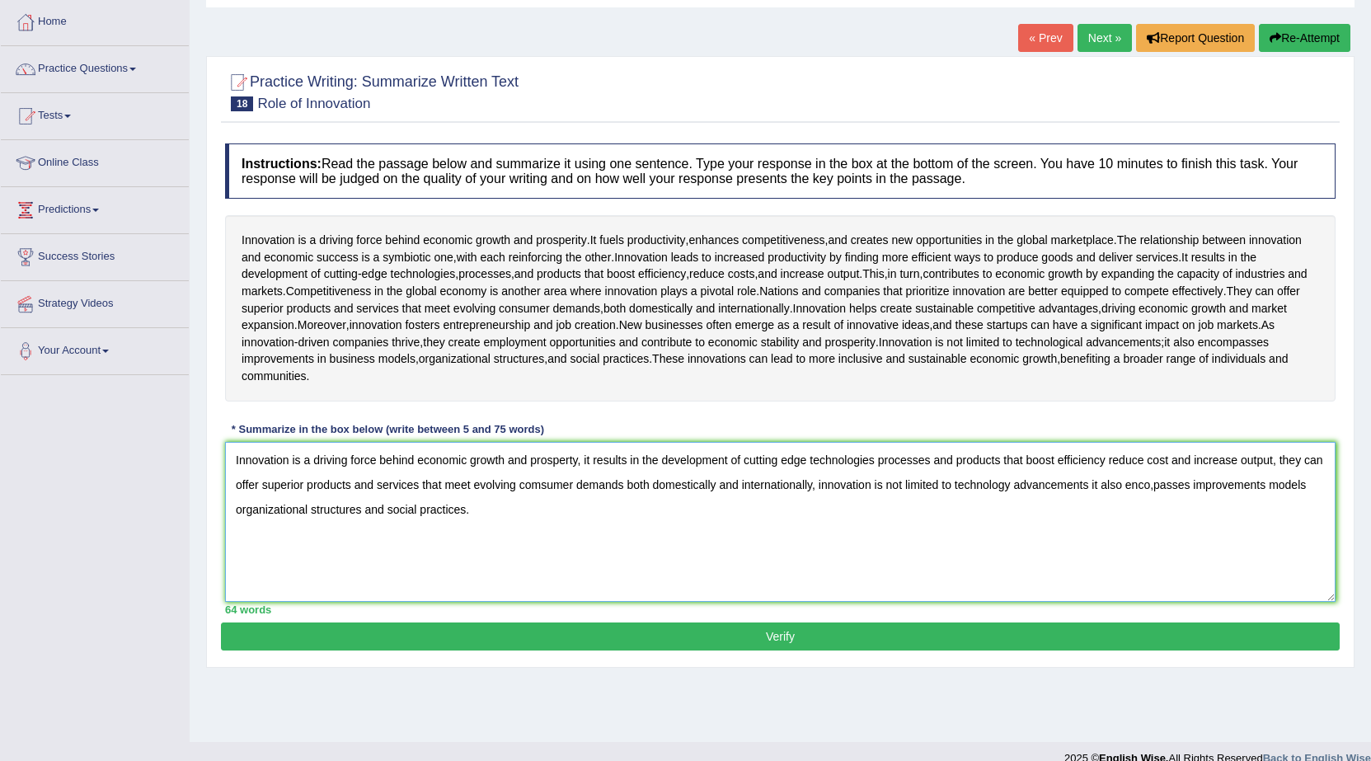
type textarea "Innovation is a driving force behind economic growth and prosperty, it results …"
click at [903, 650] on button "Verify" at bounding box center [780, 636] width 1119 height 28
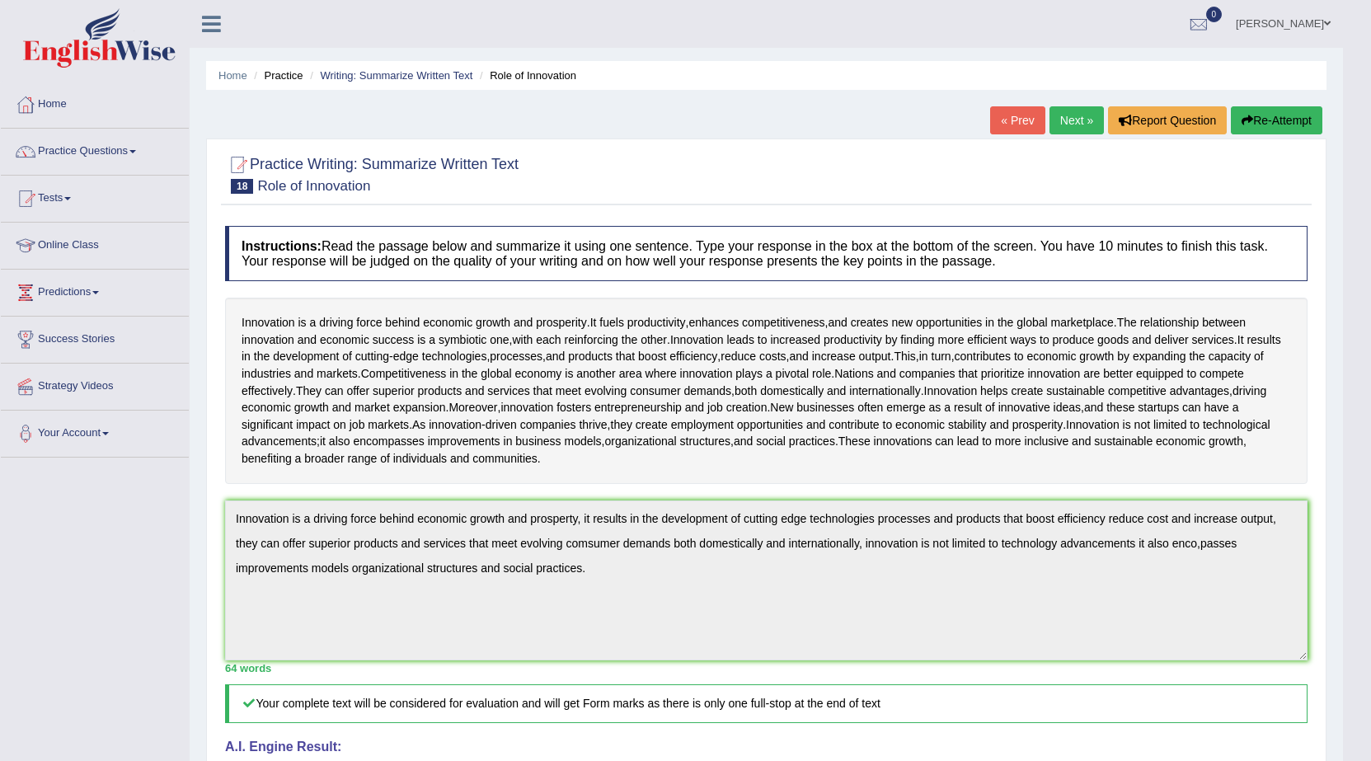
click at [1087, 110] on link "Next »" at bounding box center [1076, 120] width 54 height 28
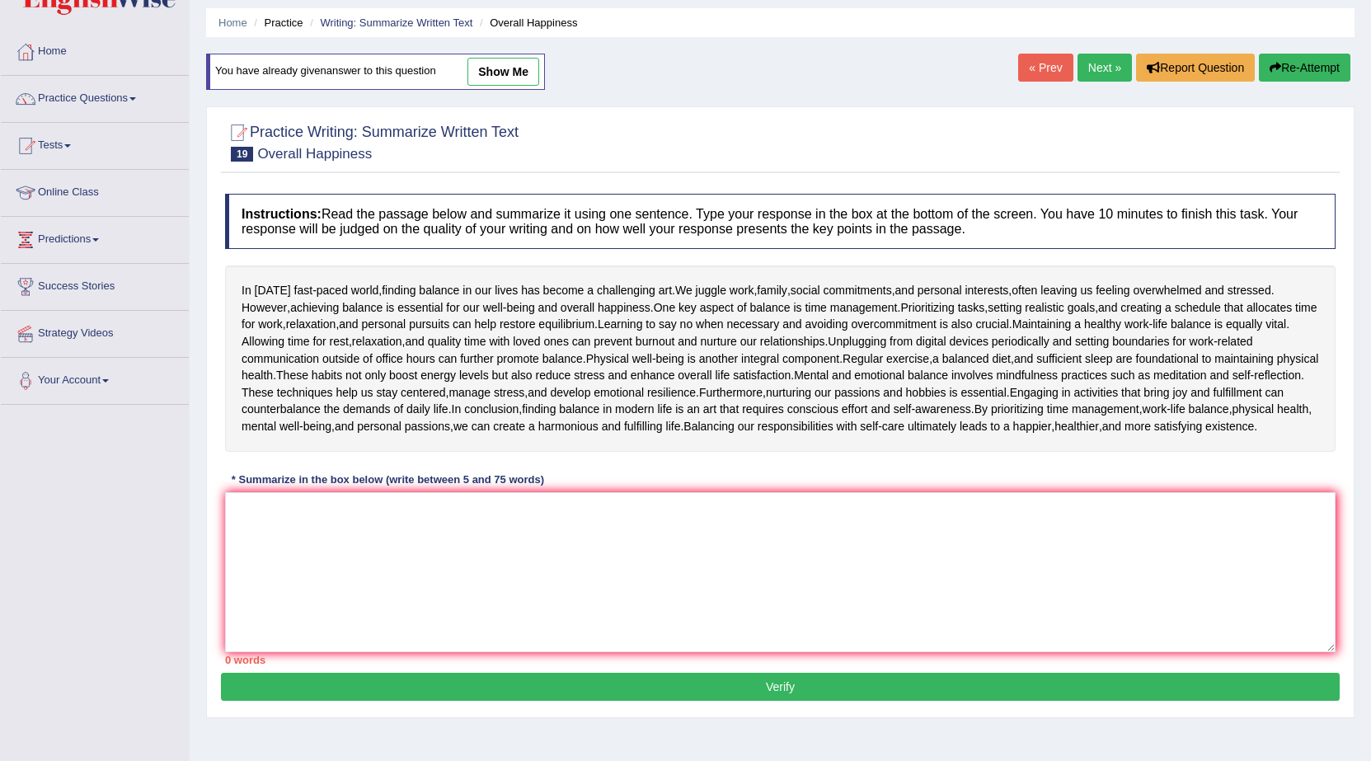
scroll to position [82, 0]
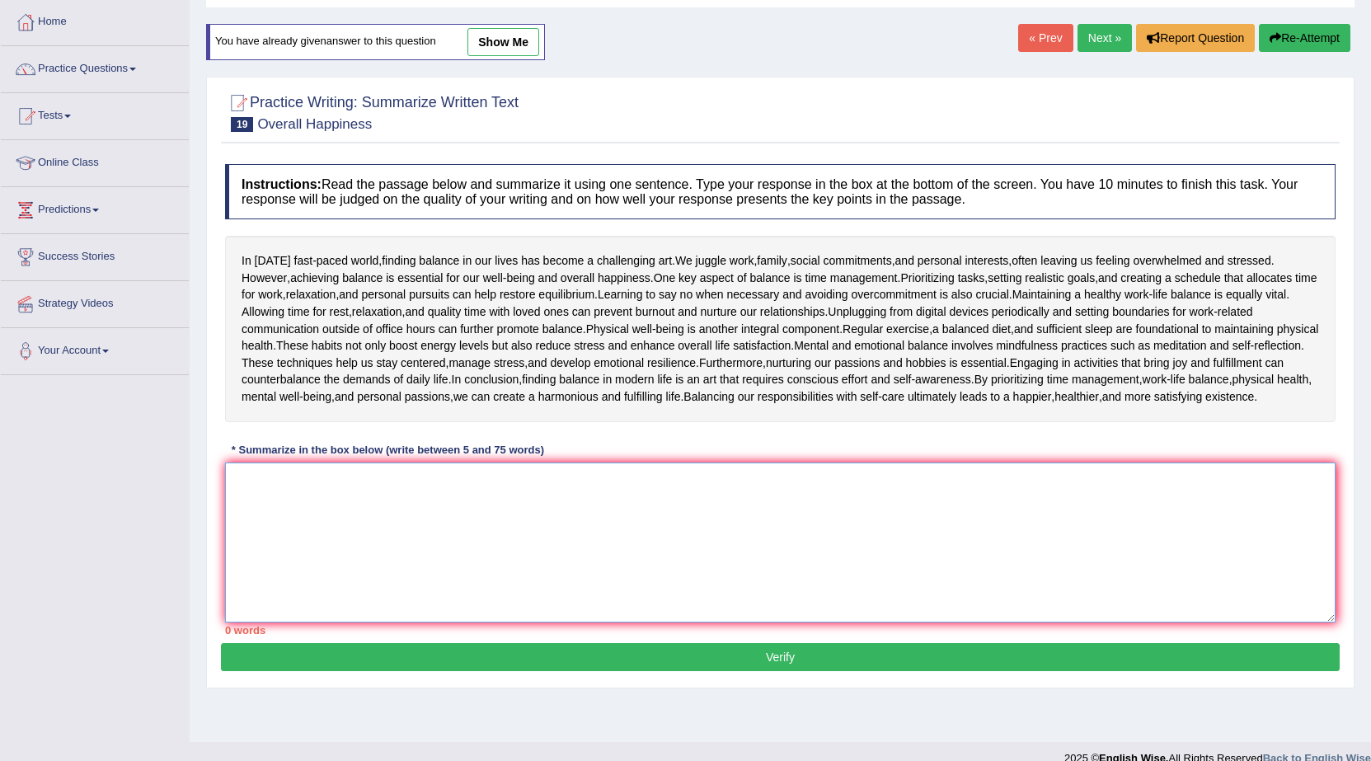
click at [251, 503] on textarea at bounding box center [780, 542] width 1110 height 160
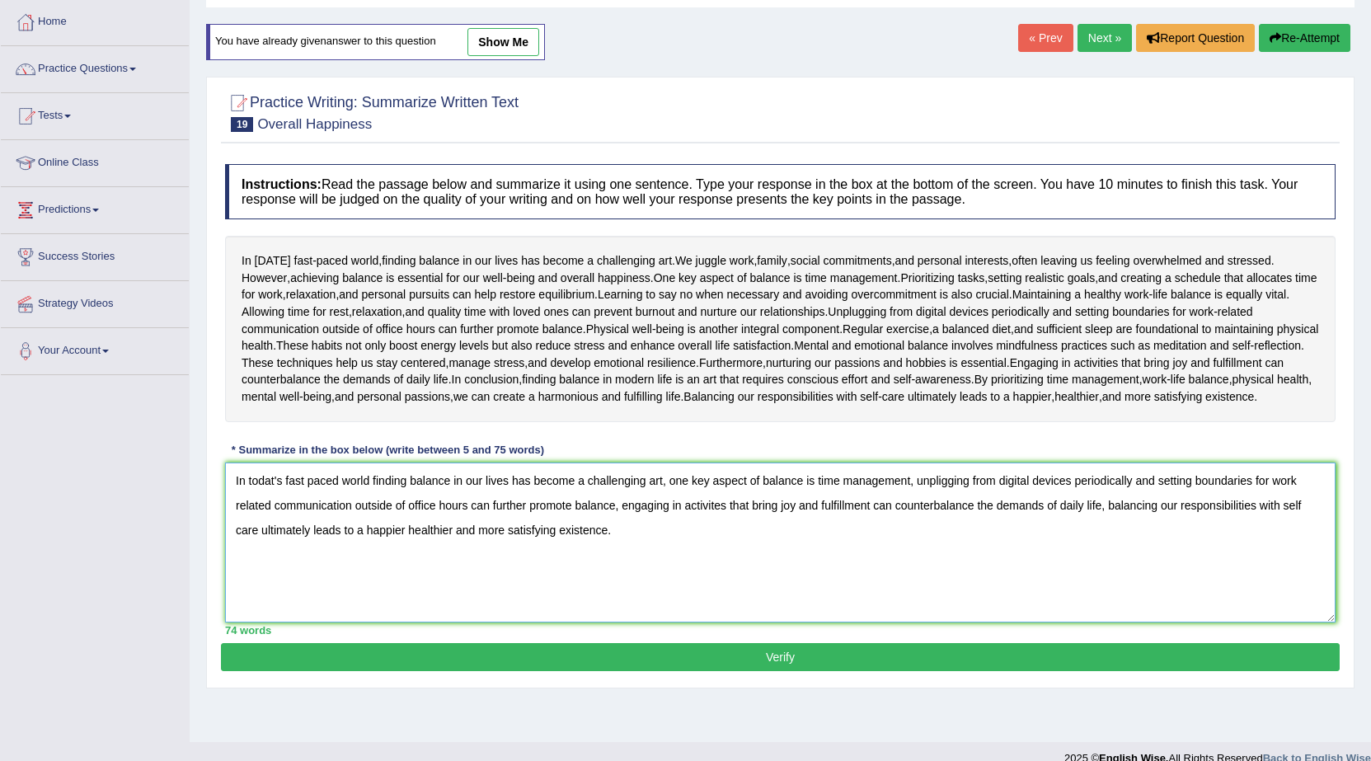
type textarea "In todat's fast paced world finding balance in our lives has become a challengi…"
click at [812, 671] on button "Verify" at bounding box center [780, 657] width 1119 height 28
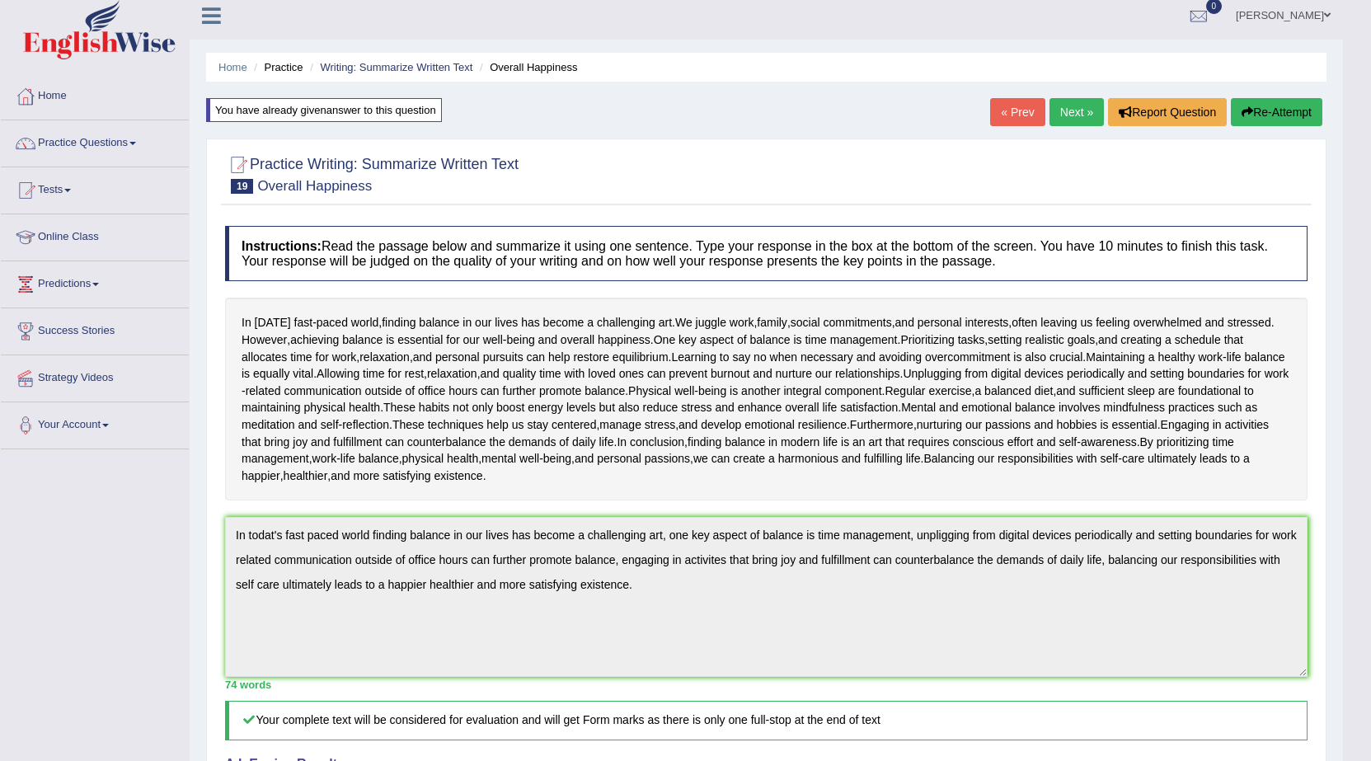
scroll to position [0, 0]
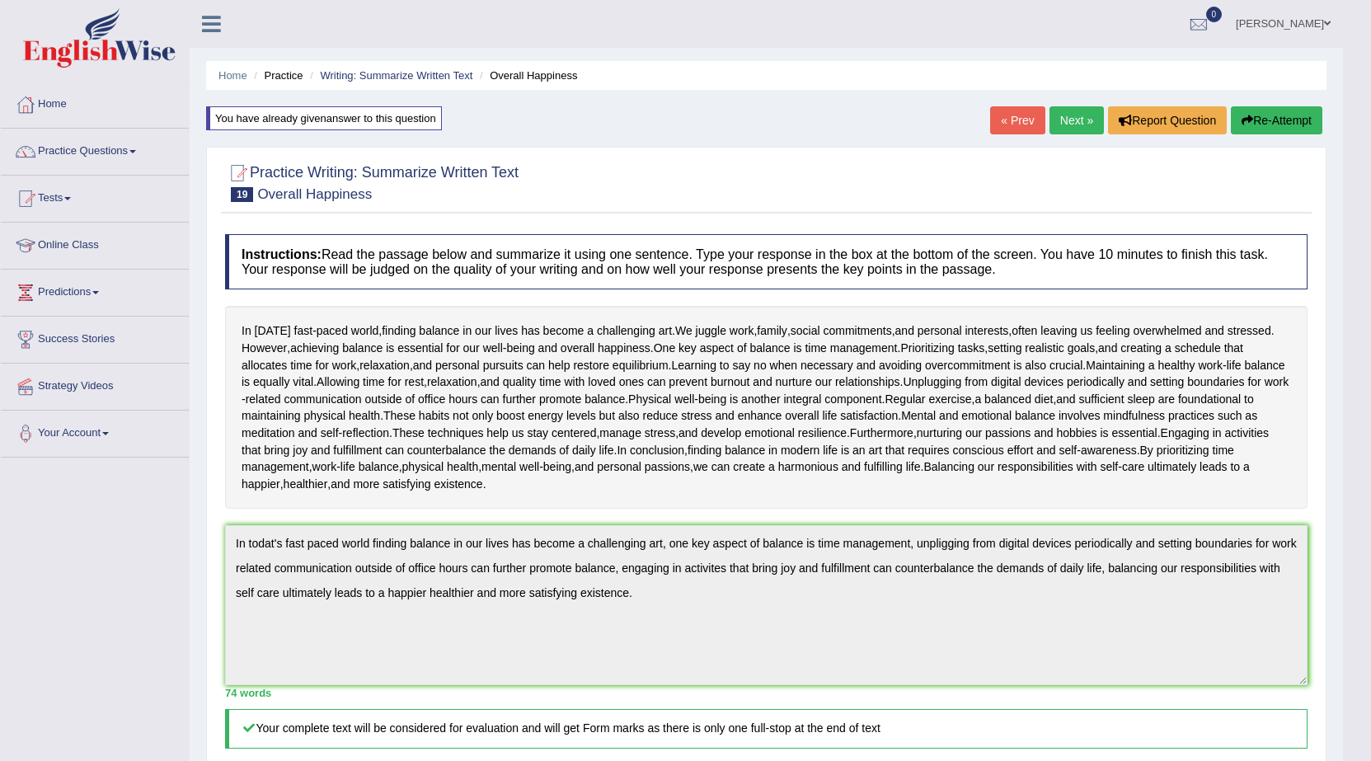
click at [1080, 126] on link "Next »" at bounding box center [1076, 120] width 54 height 28
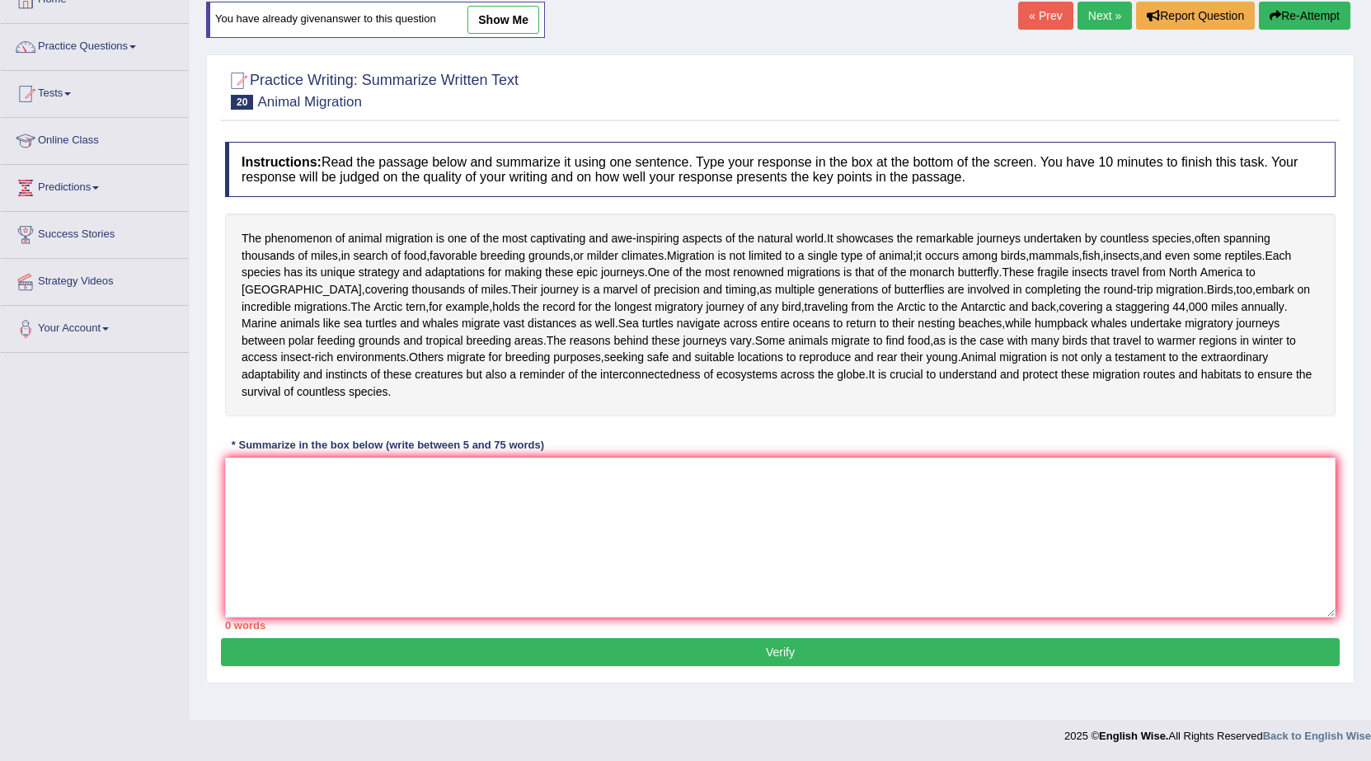
scroll to position [115, 0]
click at [1110, 16] on link "Next »" at bounding box center [1104, 16] width 54 height 28
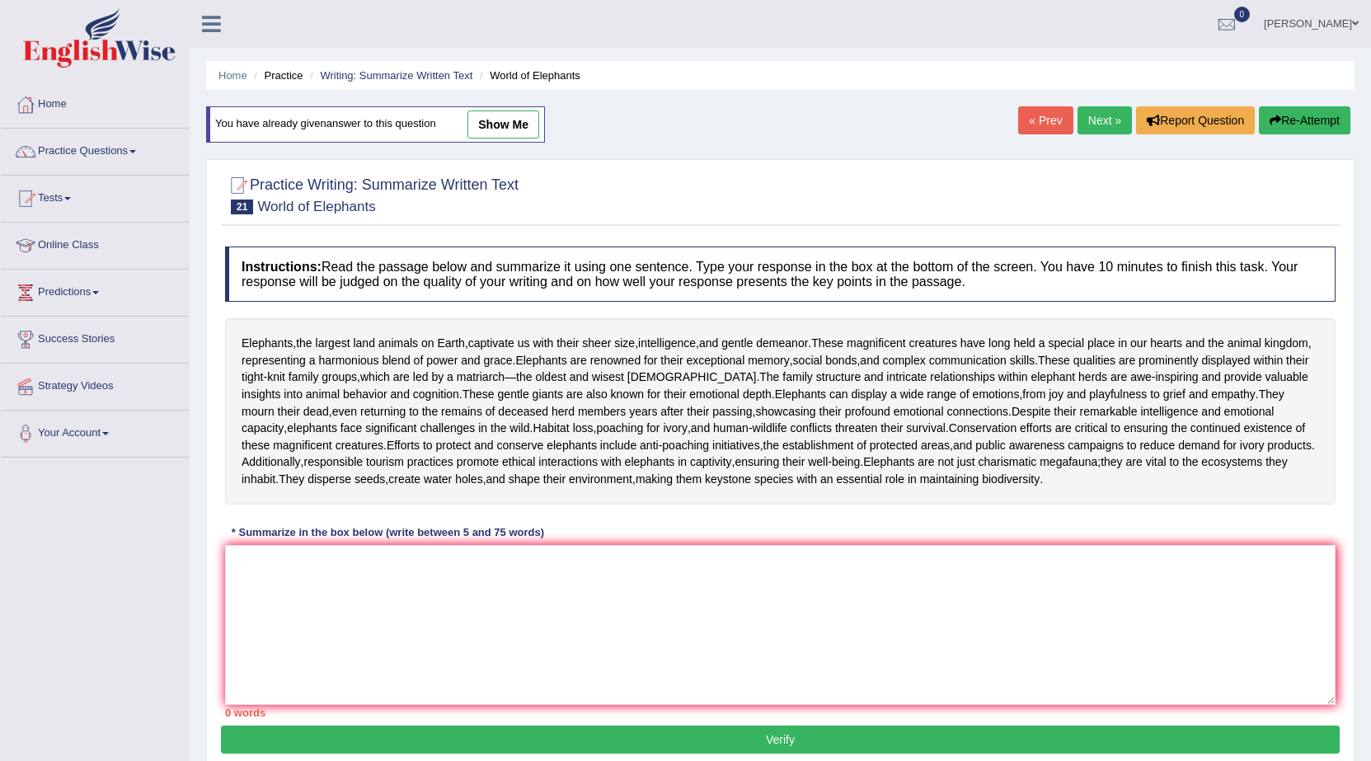
click at [1123, 117] on link "Next »" at bounding box center [1104, 120] width 54 height 28
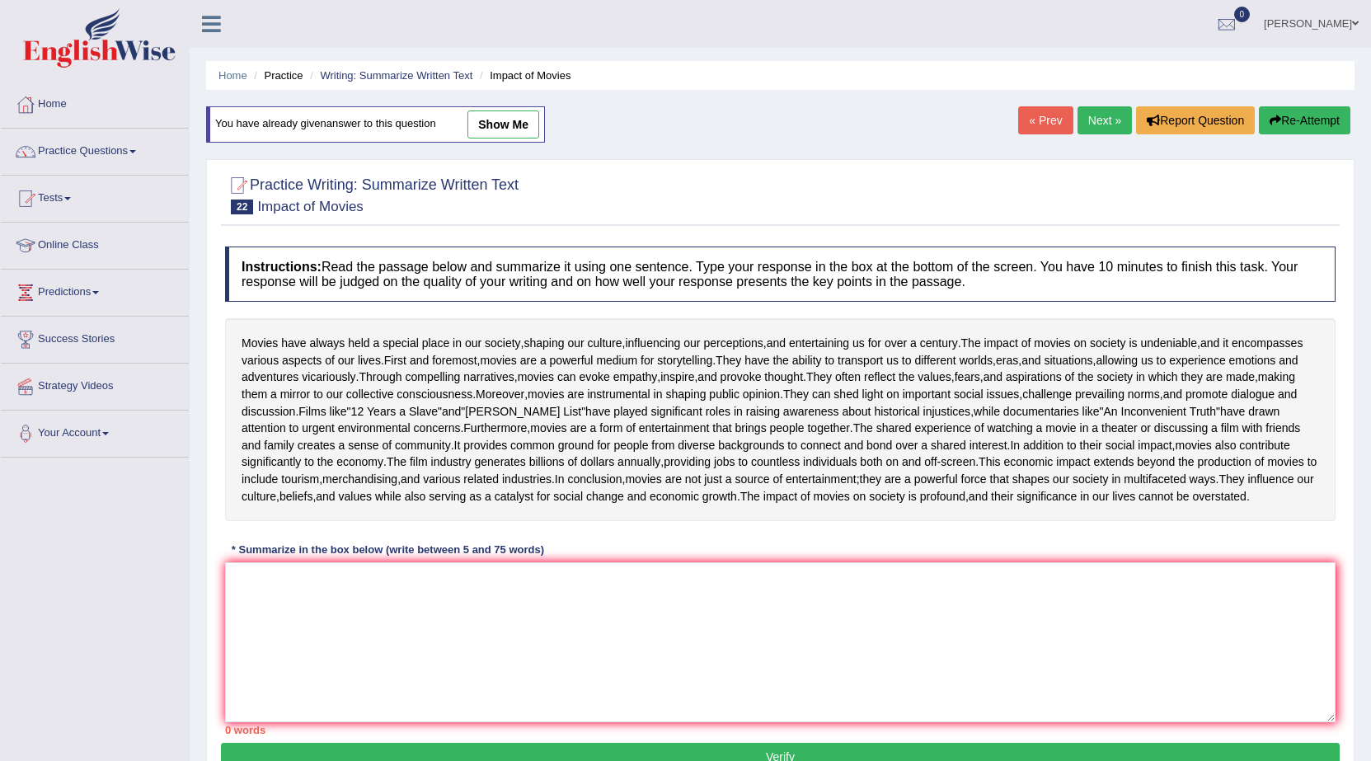
click at [1119, 120] on link "Next »" at bounding box center [1104, 120] width 54 height 28
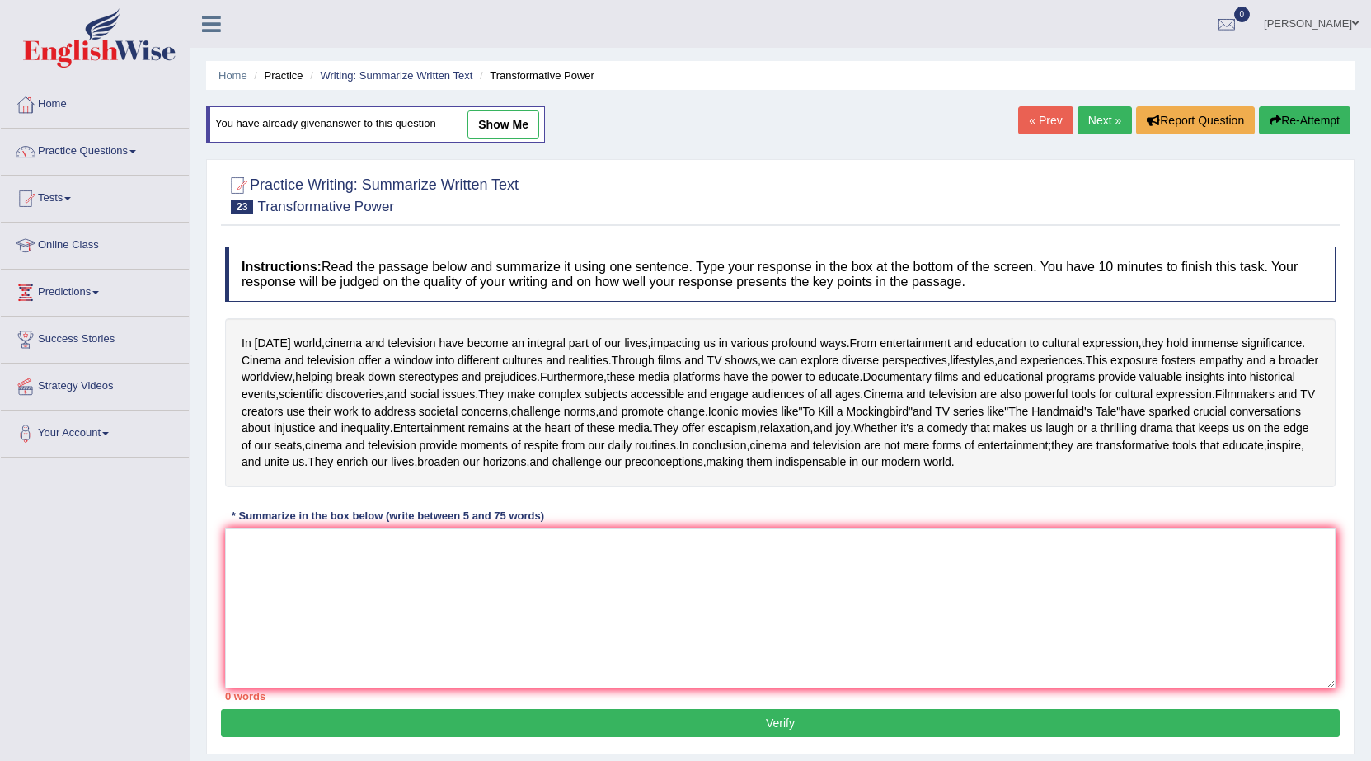
click at [1119, 120] on link "Next »" at bounding box center [1104, 120] width 54 height 28
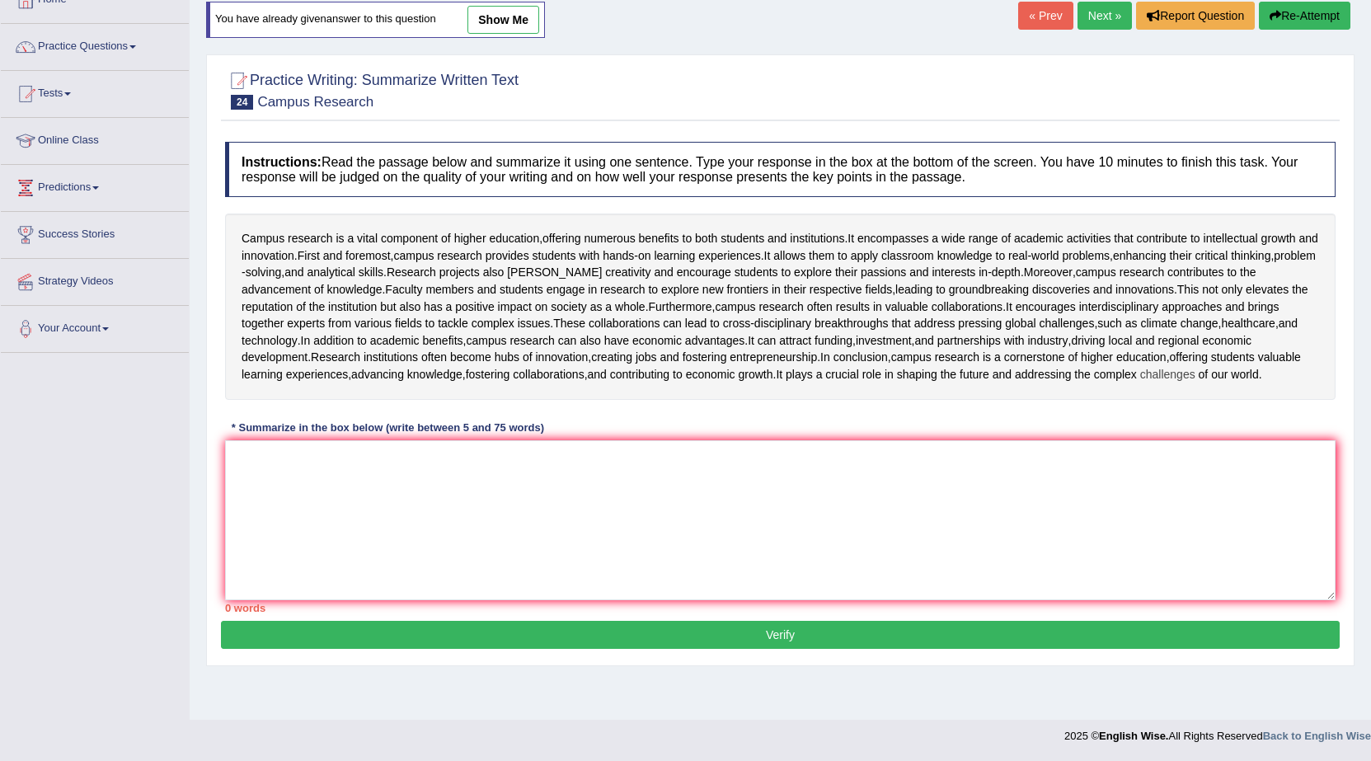
scroll to position [199, 0]
click at [251, 500] on textarea at bounding box center [780, 520] width 1110 height 160
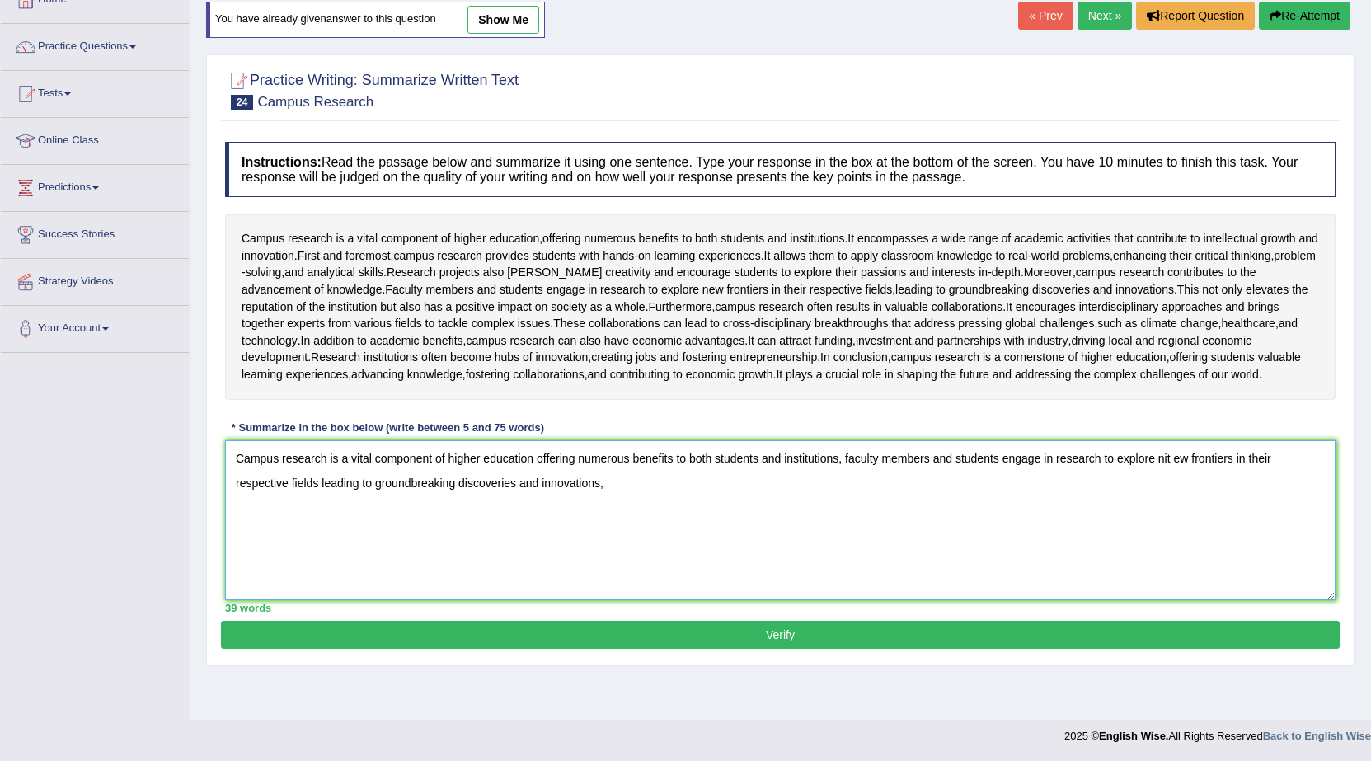
click at [612, 521] on textarea "Campus research is a vital component of higher education offering numerous bene…" at bounding box center [780, 520] width 1110 height 160
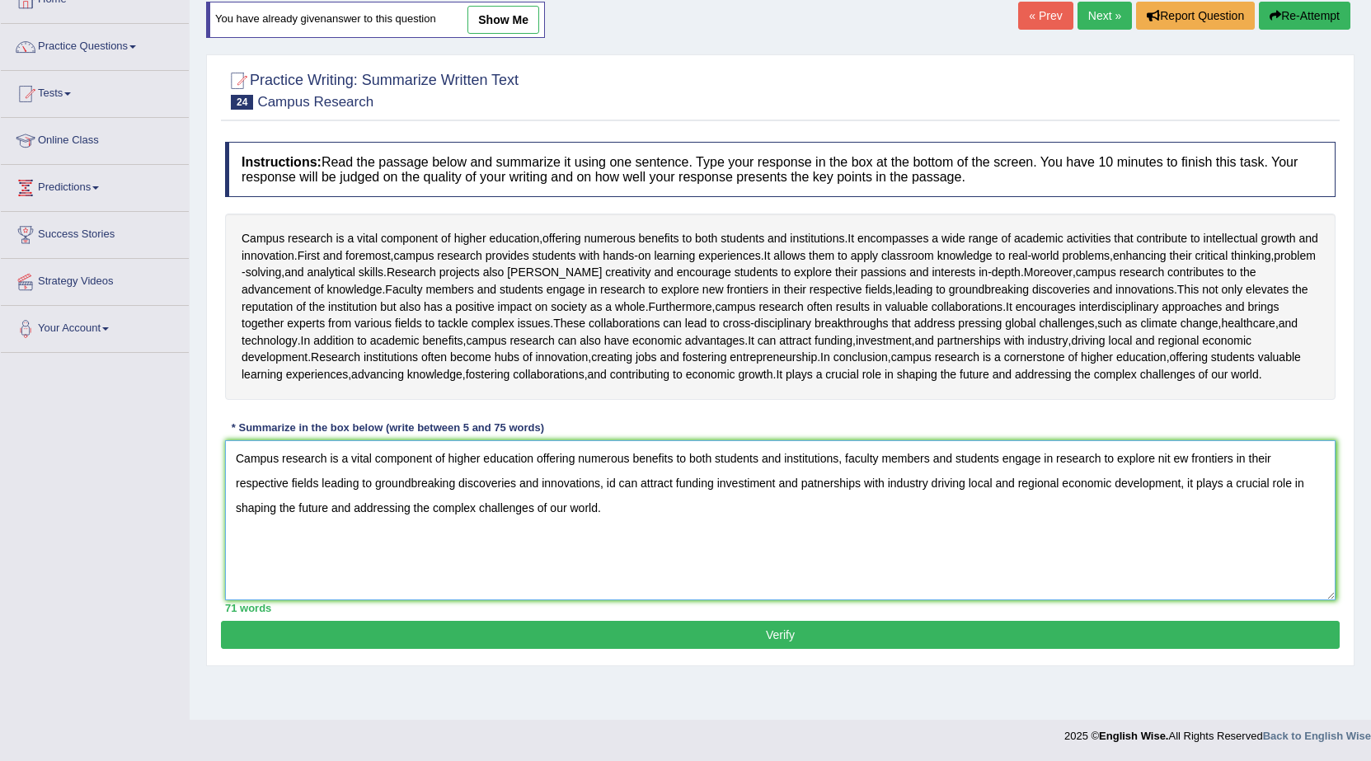
click at [807, 499] on textarea "Campus research is a vital component of higher education offering numerous bene…" at bounding box center [780, 520] width 1110 height 160
click at [905, 559] on textarea "Campus research is a vital component of higher education offering numerous bene…" at bounding box center [780, 520] width 1110 height 160
type textarea "Campus research is a vital component of higher education offering numerous bene…"
click at [761, 649] on button "Verify" at bounding box center [780, 635] width 1119 height 28
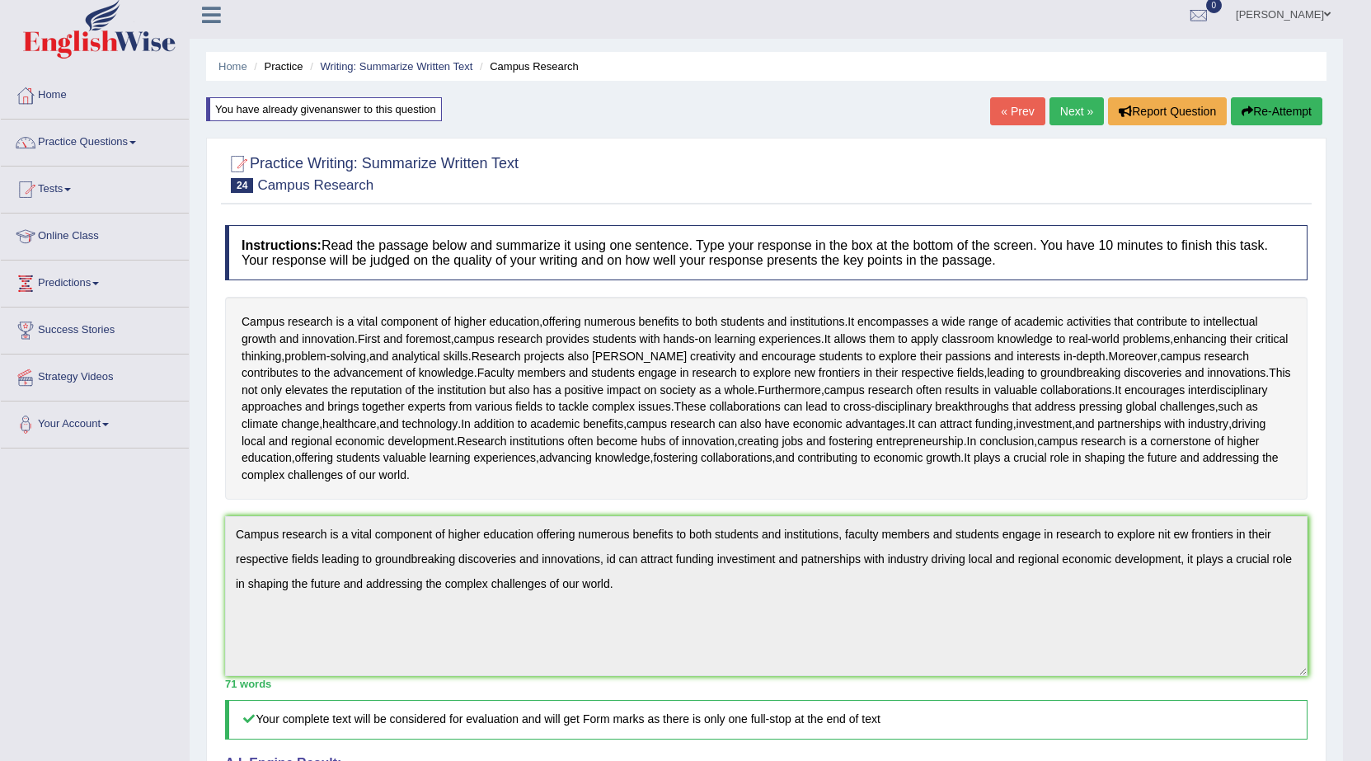
scroll to position [0, 0]
